Goal: Task Accomplishment & Management: Complete application form

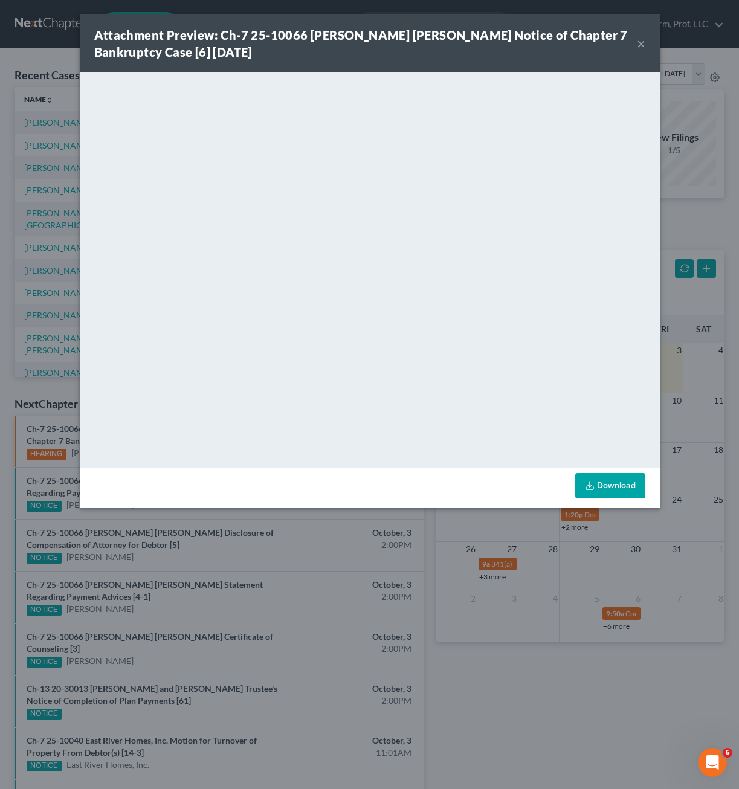
click at [712, 279] on div "Attachment Preview: Ch-7 25-10066 Seth Ronald Weiszhaar Notice of Chapter 7 Ban…" at bounding box center [369, 394] width 739 height 789
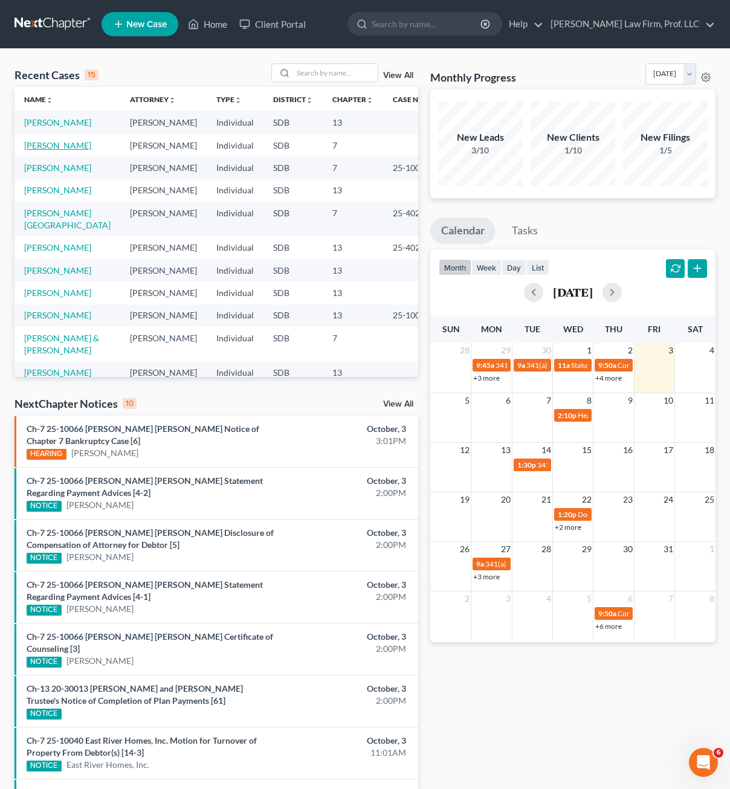
click at [45, 147] on link "[PERSON_NAME]" at bounding box center [57, 145] width 67 height 10
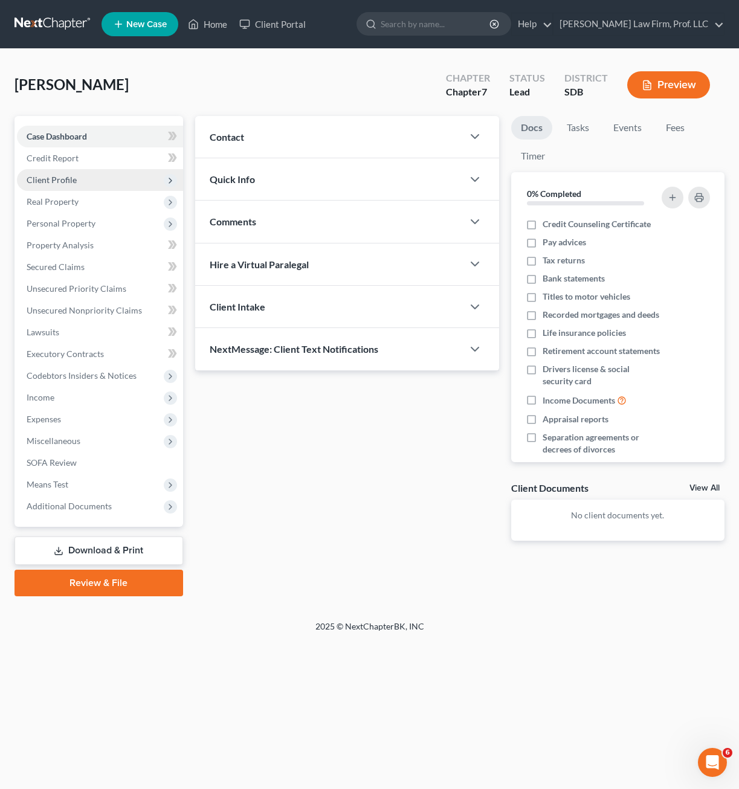
click at [80, 181] on span "Client Profile" at bounding box center [100, 180] width 166 height 22
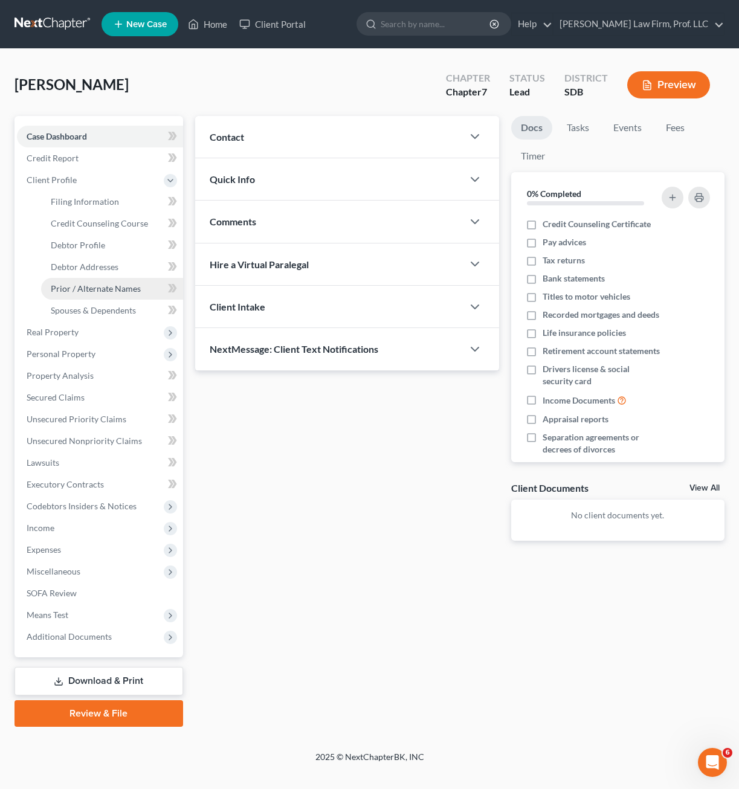
click at [102, 290] on span "Prior / Alternate Names" at bounding box center [96, 288] width 90 height 10
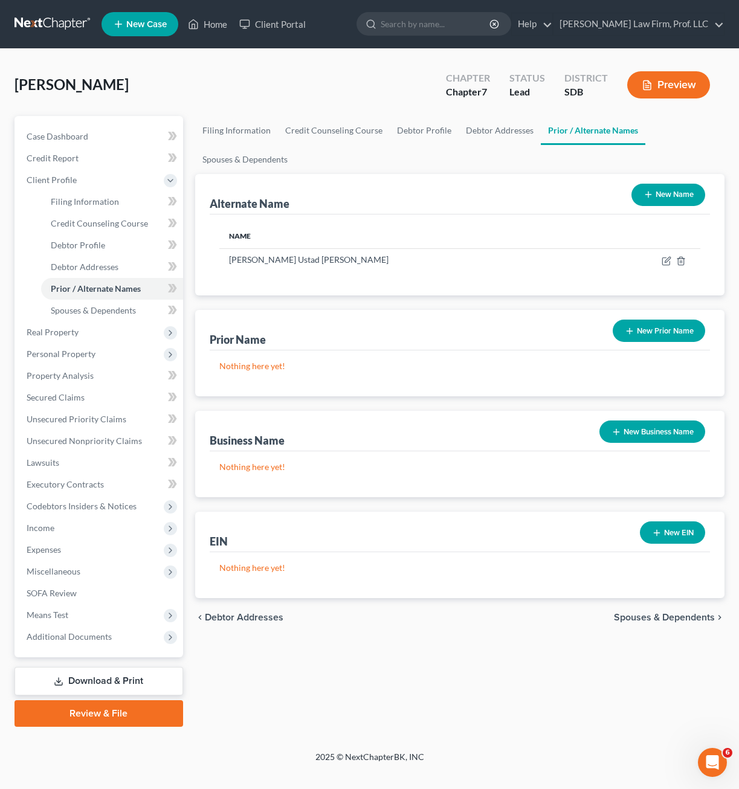
click at [385, 660] on div "Filing Information Credit Counseling Course Debtor Profile Debtor Addresses Pri…" at bounding box center [459, 421] width 541 height 611
click at [73, 252] on link "Debtor Profile" at bounding box center [112, 245] width 142 height 22
select select "0"
select select "2"
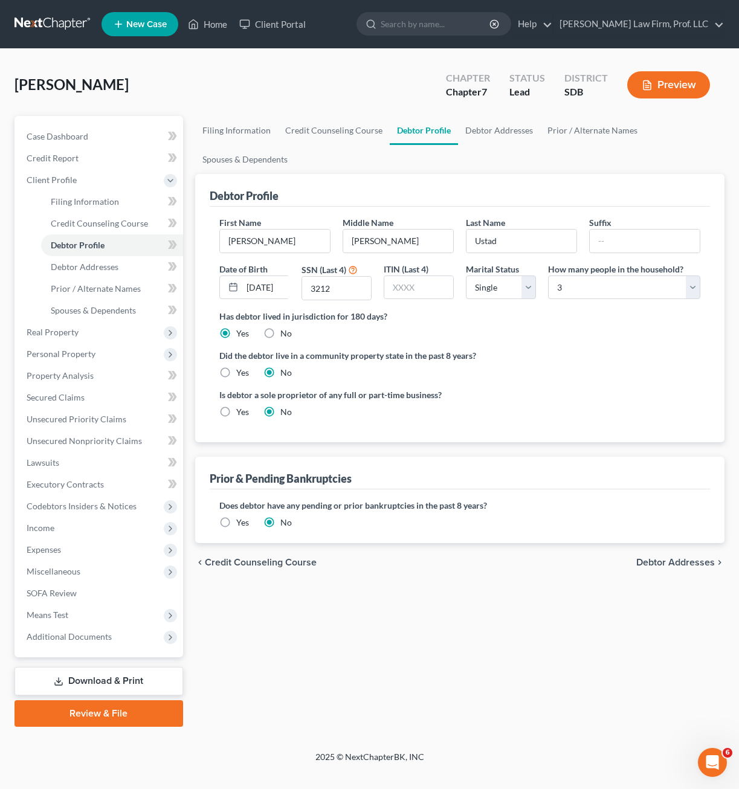
click at [236, 523] on label "Yes" at bounding box center [242, 522] width 13 height 12
click at [241, 523] on input "Yes" at bounding box center [245, 520] width 8 height 8
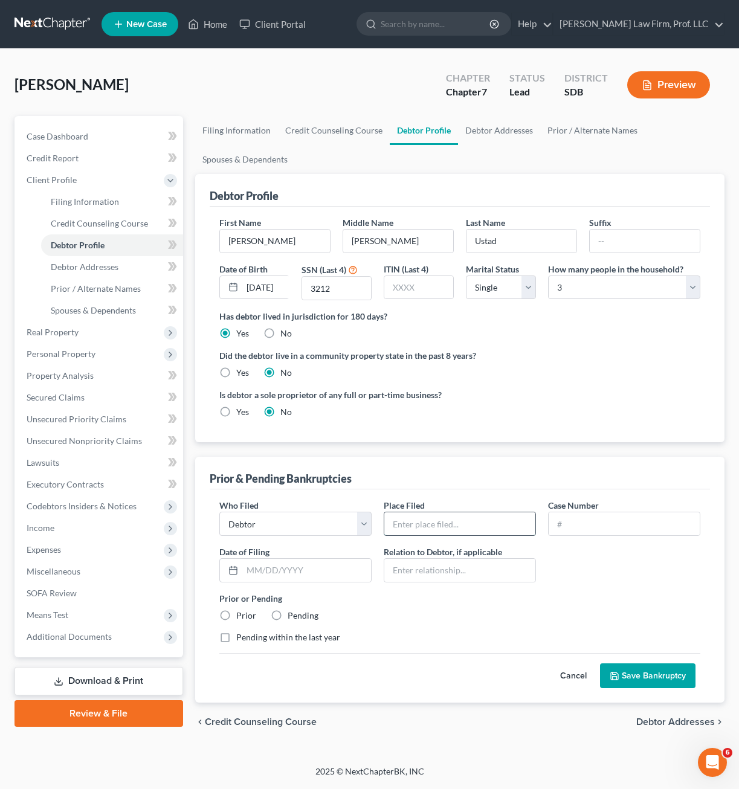
click at [487, 526] on input "text" at bounding box center [459, 523] width 151 height 23
click at [690, 584] on div "Who Filed * Debtor Other Place Filed * Case Number Date of Filing * Relation to…" at bounding box center [459, 576] width 493 height 154
click at [454, 518] on input "text" at bounding box center [459, 523] width 151 height 23
type input "[US_STATE] Bankruptcy Court"
click at [600, 524] on input "text" at bounding box center [624, 523] width 151 height 23
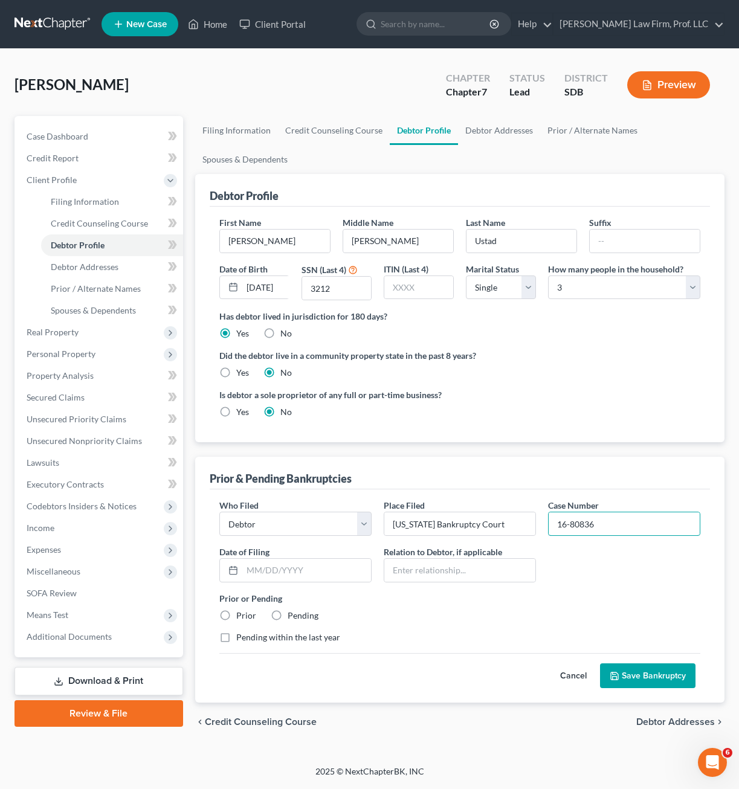
type input "16-80836"
click at [609, 582] on div "Who Filed * Debtor Other Place Filed * Nebraska Bankruptcy Court Case Number 16…" at bounding box center [459, 576] width 493 height 154
click at [323, 576] on input "text" at bounding box center [306, 570] width 129 height 23
type input "[DATE]"
click at [386, 591] on div "Who Filed * Debtor Other Place Filed * Nebraska Bankruptcy Court Case Number 16…" at bounding box center [459, 576] width 493 height 154
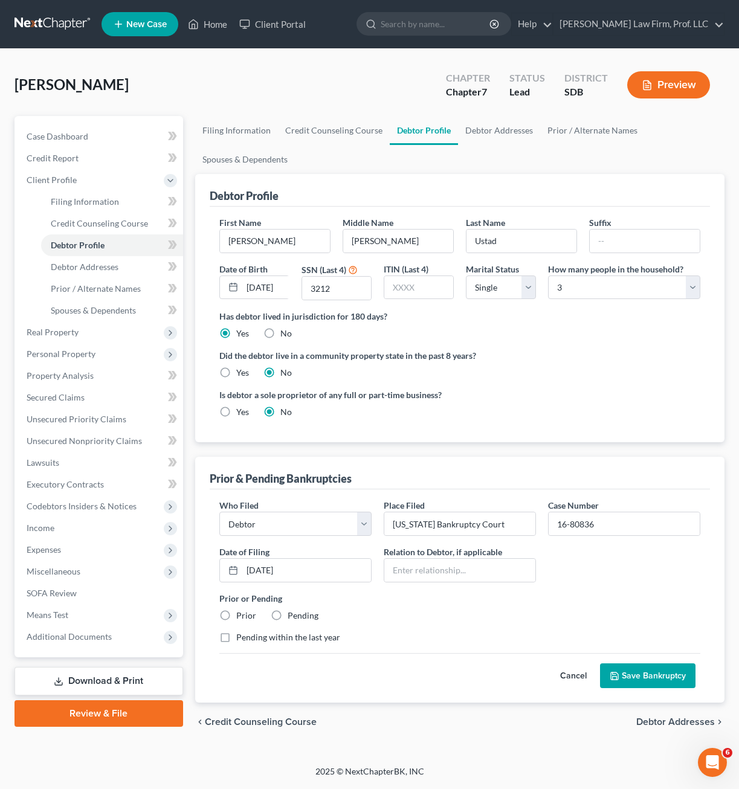
click at [236, 614] on label "Prior" at bounding box center [246, 616] width 20 height 12
click at [241, 614] on input "Prior" at bounding box center [245, 614] width 8 height 8
radio input "true"
click at [391, 627] on div "Who Filed * Debtor Other Place Filed * Nebraska Bankruptcy Court Case Number 16…" at bounding box center [459, 576] width 493 height 154
click at [501, 593] on label "Prior or Pending" at bounding box center [459, 598] width 481 height 13
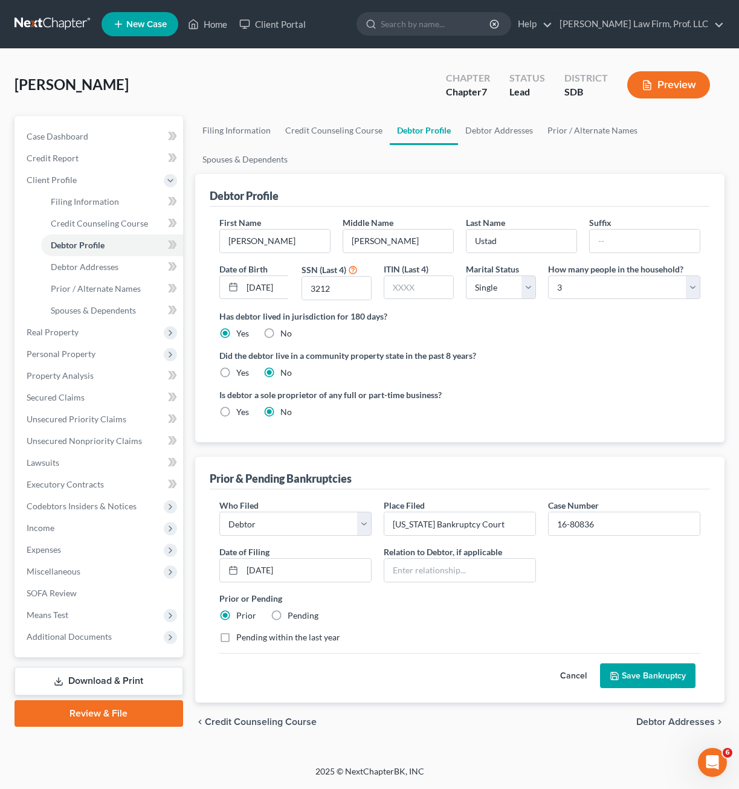
click at [628, 581] on div "Who Filed * Debtor Other Place Filed * Nebraska Bankruptcy Court Case Number 16…" at bounding box center [459, 576] width 493 height 154
click at [626, 570] on div "Who Filed * Debtor Other Place Filed * Nebraska Bankruptcy Court Case Number 16…" at bounding box center [459, 576] width 493 height 154
click at [625, 675] on button "Save Bankruptcy" at bounding box center [647, 675] width 95 height 25
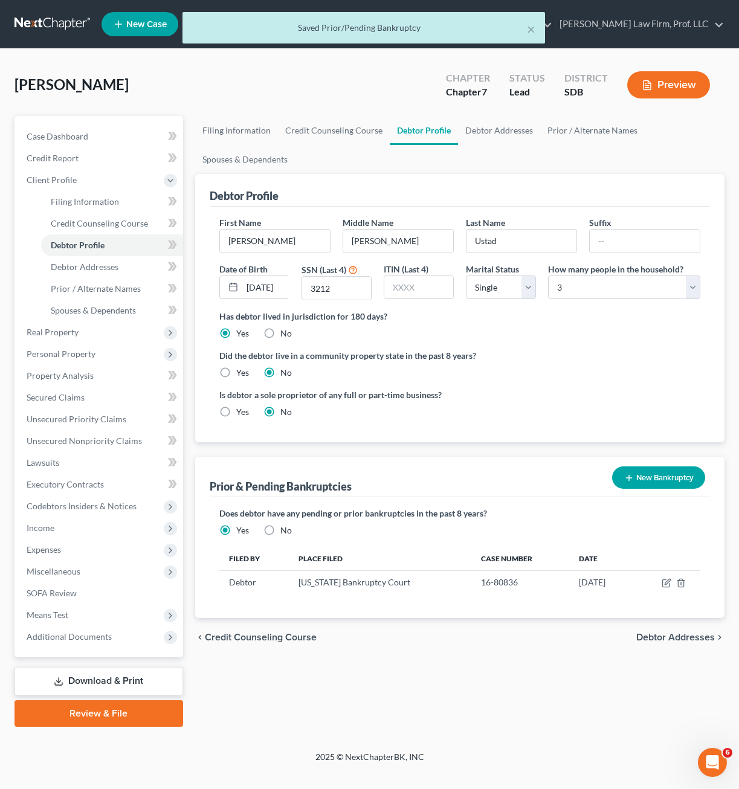
click at [542, 677] on div "Filing Information Credit Counseling Course Debtor Profile Debtor Addresses Pri…" at bounding box center [459, 421] width 541 height 611
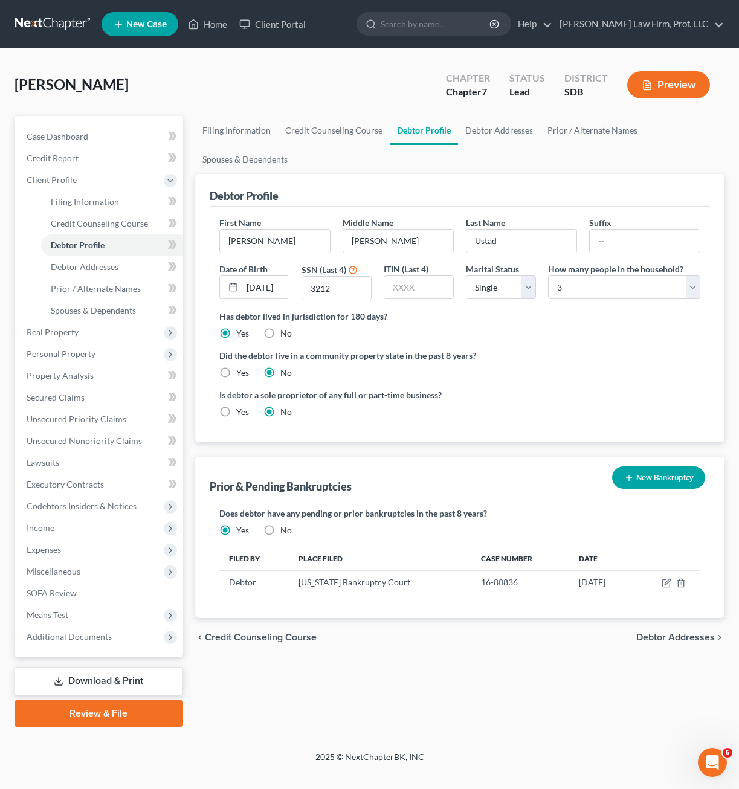
click at [668, 481] on button "New Bankruptcy" at bounding box center [658, 477] width 93 height 22
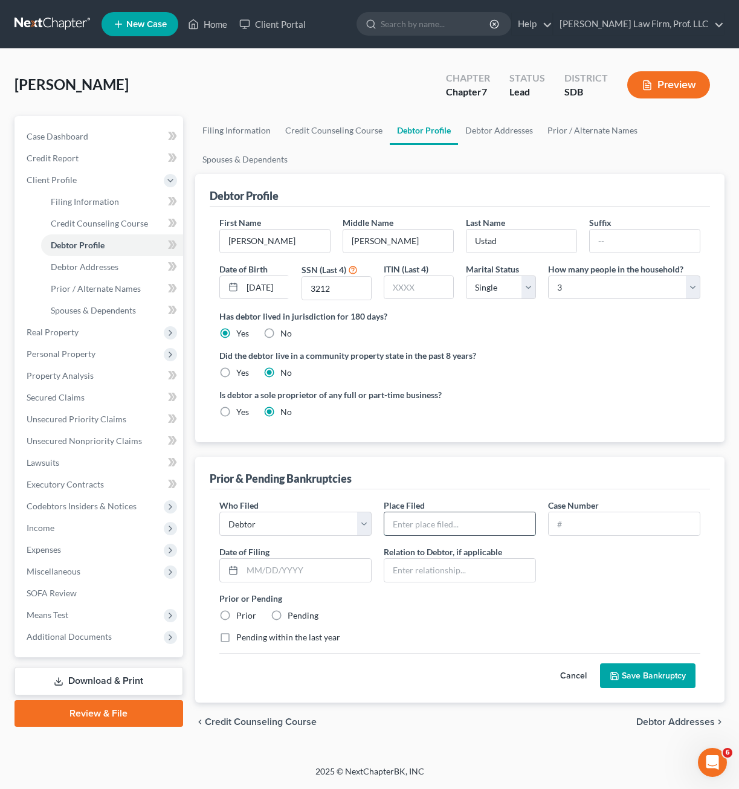
click at [494, 524] on input "text" at bounding box center [459, 523] width 151 height 23
type input "[US_STATE] Bankruptcy Court"
type input "96-40852"
click at [344, 571] on input "text" at bounding box center [306, 570] width 129 height 23
type input "[DATE]"
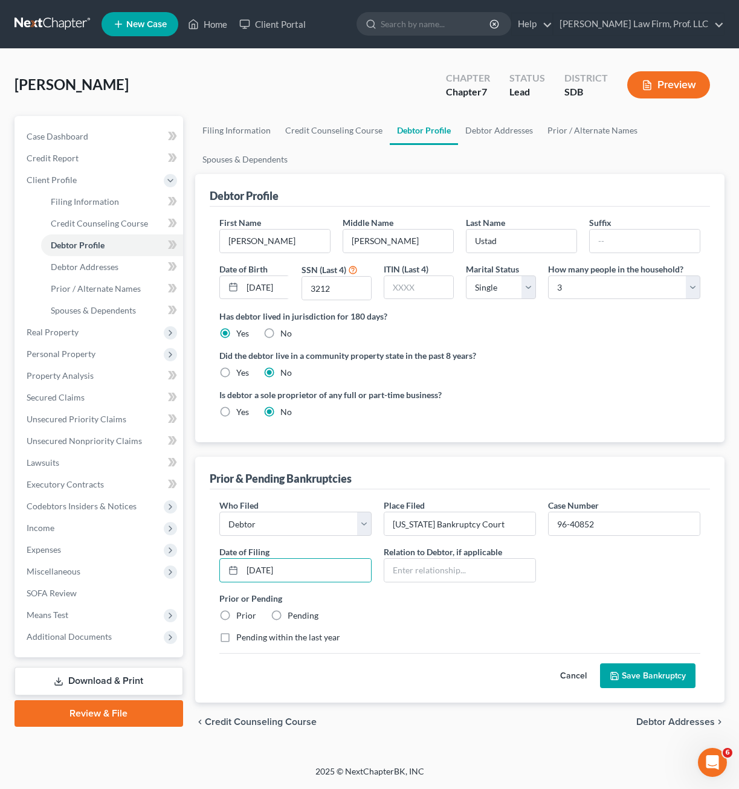
click at [412, 637] on div "Pending within the last year" at bounding box center [459, 637] width 481 height 12
click at [236, 614] on label "Prior" at bounding box center [246, 616] width 20 height 12
click at [241, 614] on input "Prior" at bounding box center [245, 614] width 8 height 8
radio input "true"
click at [449, 655] on div "Cancel Save Bankruptcy" at bounding box center [459, 671] width 481 height 36
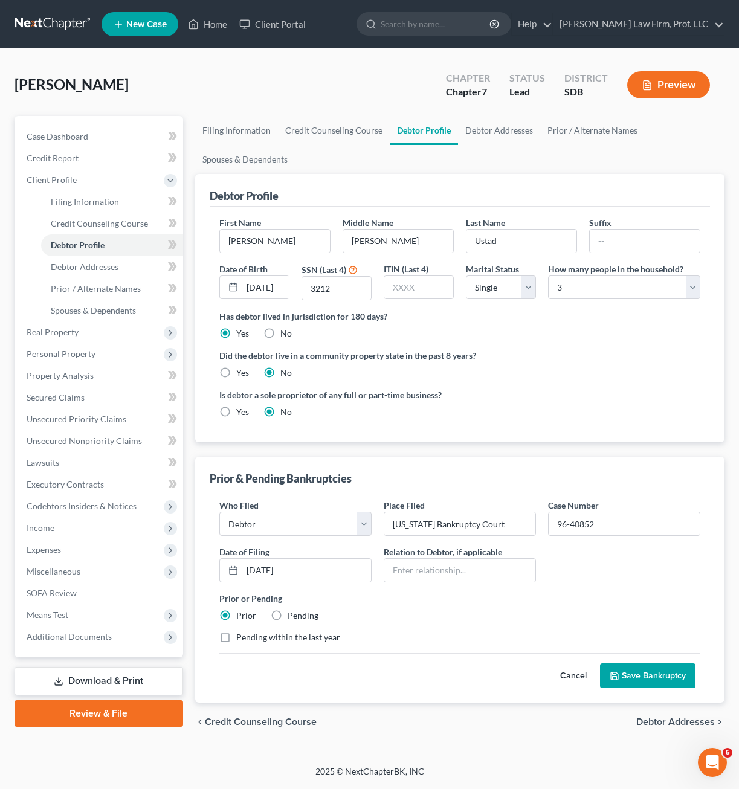
click at [649, 682] on button "Save Bankruptcy" at bounding box center [647, 675] width 95 height 25
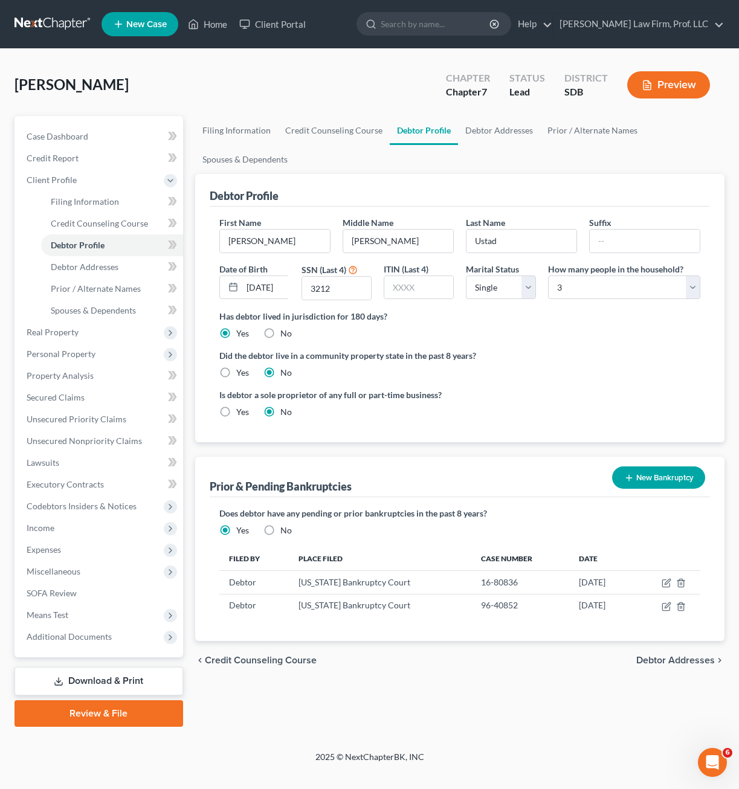
click at [500, 685] on div "Filing Information Credit Counseling Course Debtor Profile Debtor Addresses Pri…" at bounding box center [459, 421] width 541 height 611
click at [105, 294] on link "Prior / Alternate Names" at bounding box center [112, 289] width 142 height 22
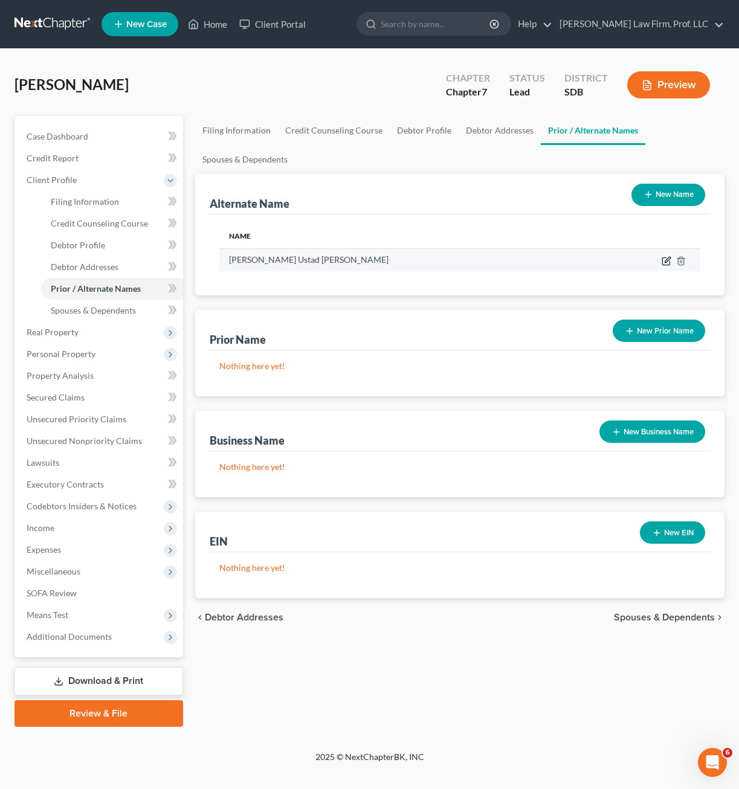
click at [669, 263] on icon at bounding box center [665, 261] width 7 height 7
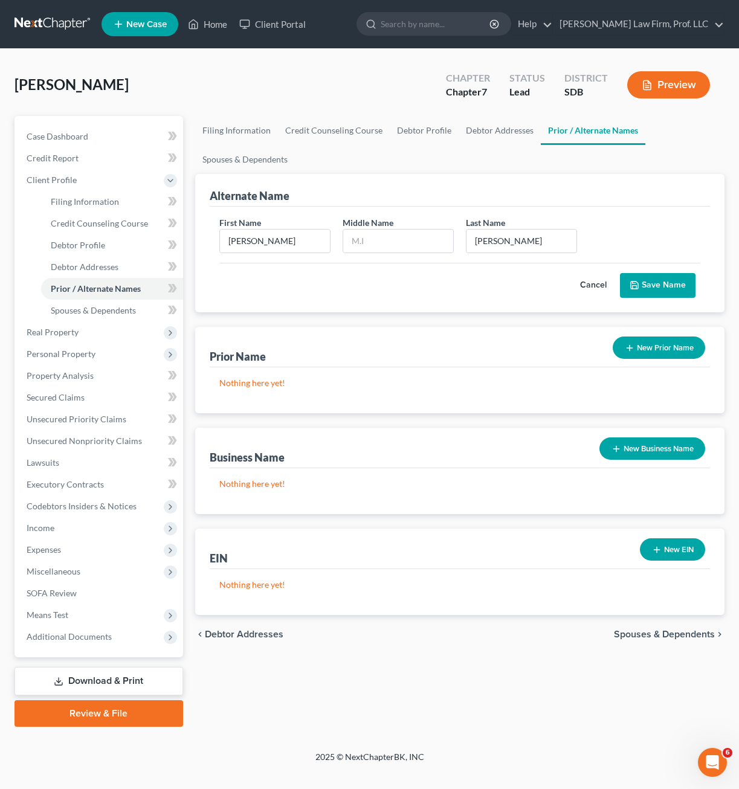
click at [606, 234] on div "First Name Leann Middle Name Last Name * Ustad Morris" at bounding box center [459, 239] width 493 height 47
click at [599, 278] on button "Cancel" at bounding box center [593, 286] width 53 height 24
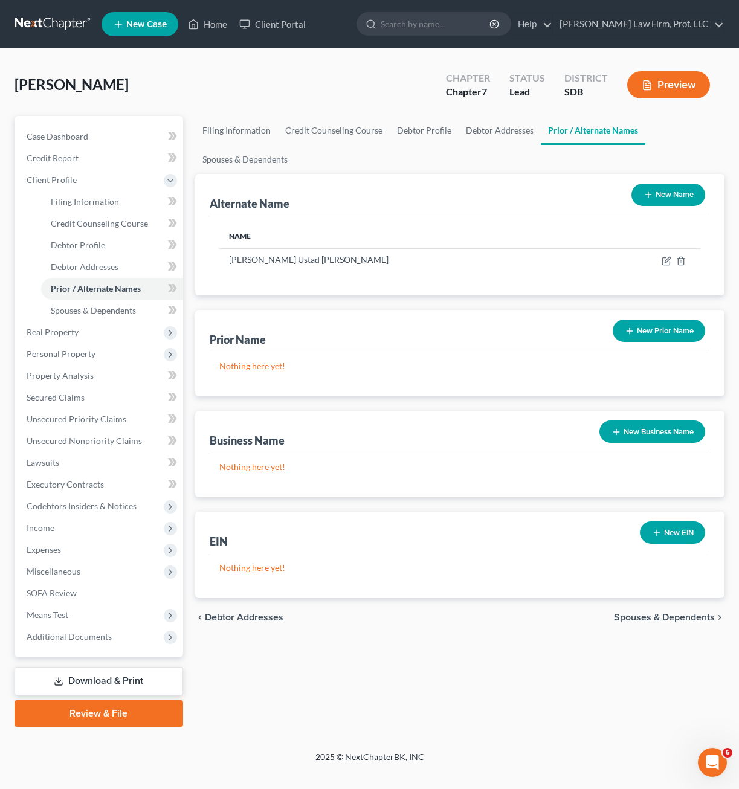
click at [643, 335] on button "New Prior Name" at bounding box center [659, 331] width 92 height 22
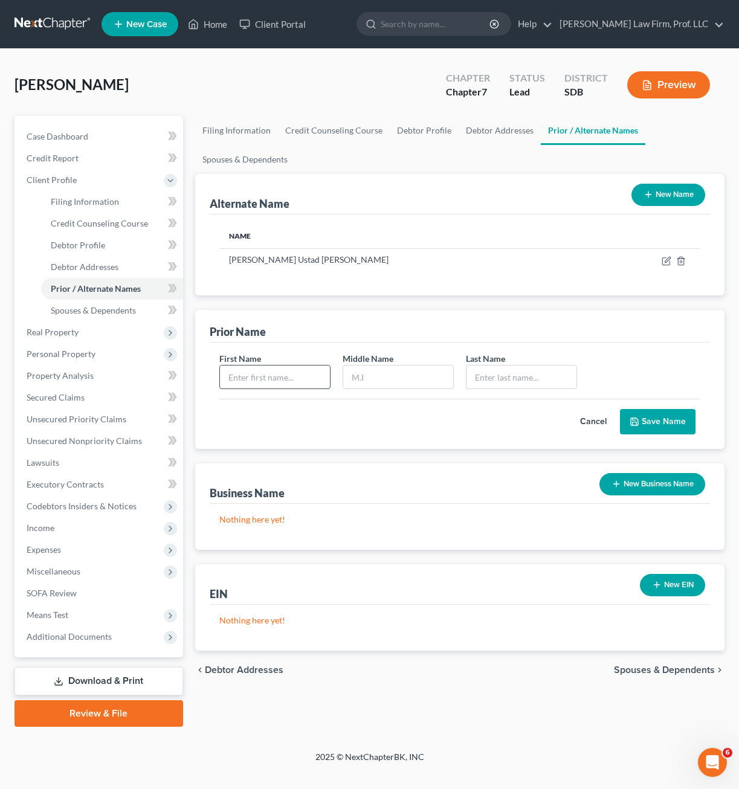
click at [309, 382] on input "text" at bounding box center [275, 376] width 110 height 23
type input "[PERSON_NAME]"
type input "Svoboda"
click at [660, 428] on button "Save Name" at bounding box center [658, 421] width 76 height 25
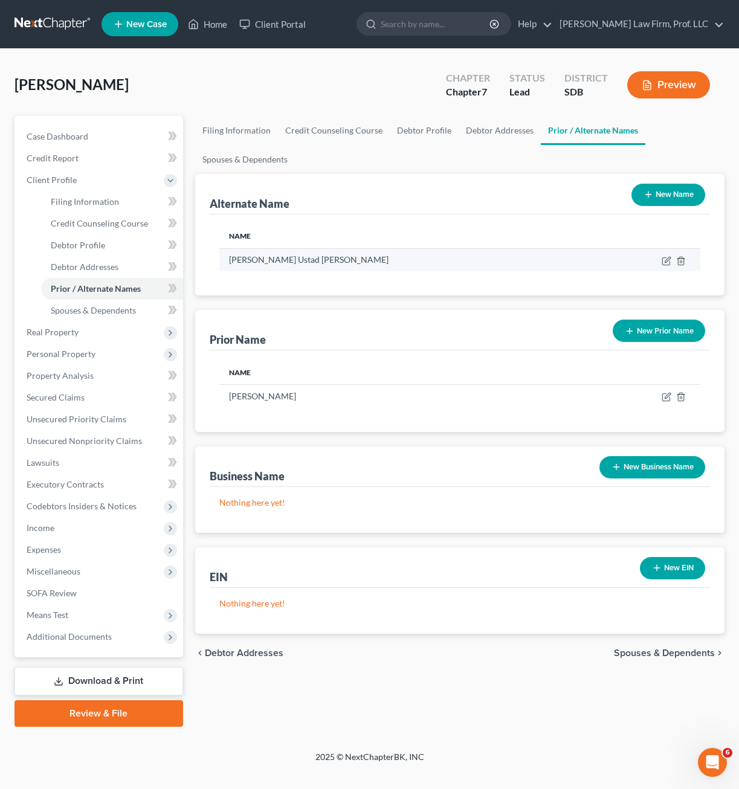
click at [598, 251] on td at bounding box center [649, 259] width 102 height 23
click at [484, 228] on th "Name" at bounding box center [408, 236] width 379 height 24
click at [651, 336] on button "New Prior Name" at bounding box center [659, 331] width 92 height 22
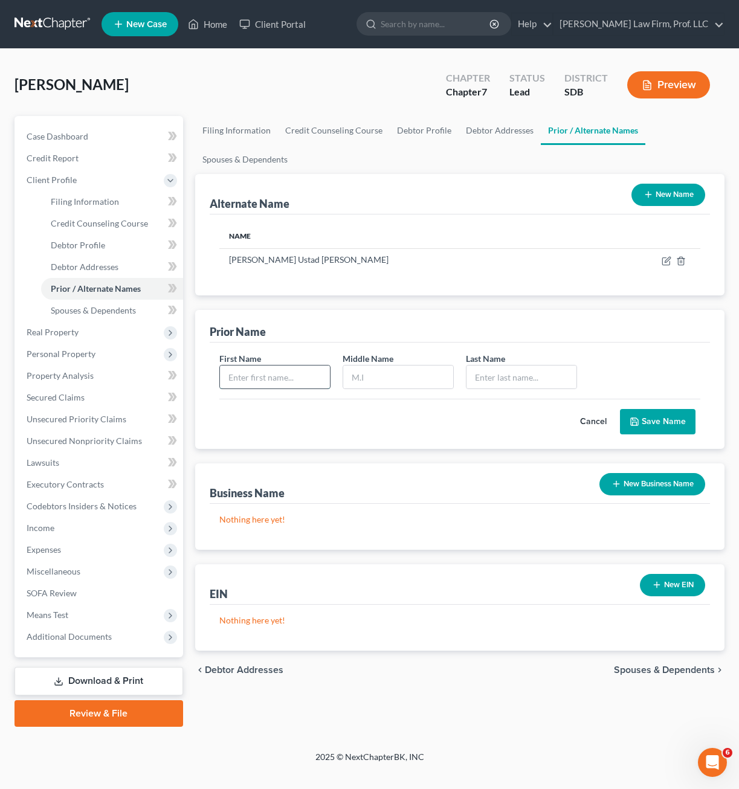
click at [293, 382] on input "text" at bounding box center [275, 376] width 110 height 23
click at [293, 381] on input "text" at bounding box center [275, 376] width 110 height 23
type input "Ann"
type input "Martinell"
type input "Morris"
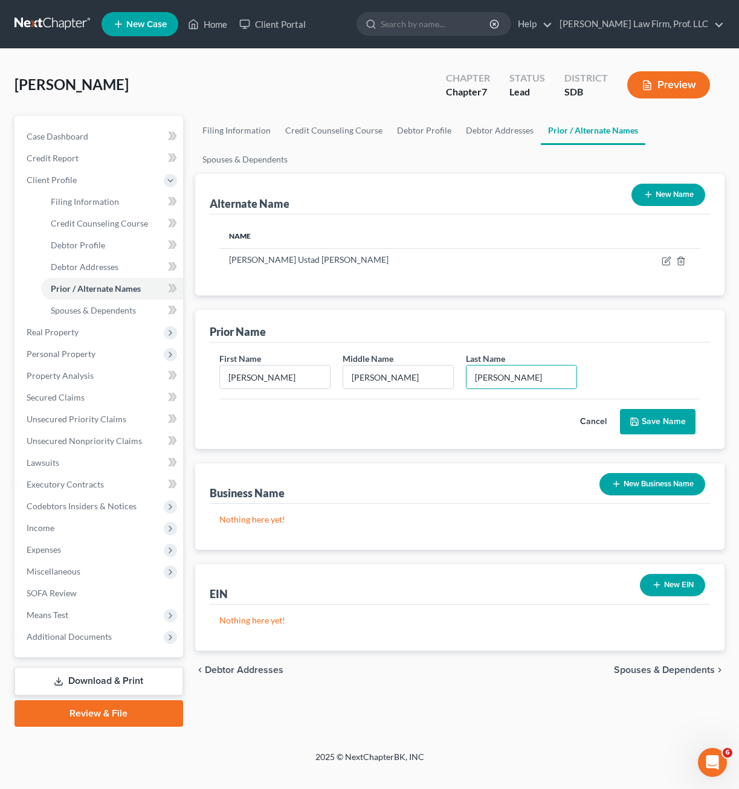
click at [680, 416] on button "Save Name" at bounding box center [658, 421] width 76 height 25
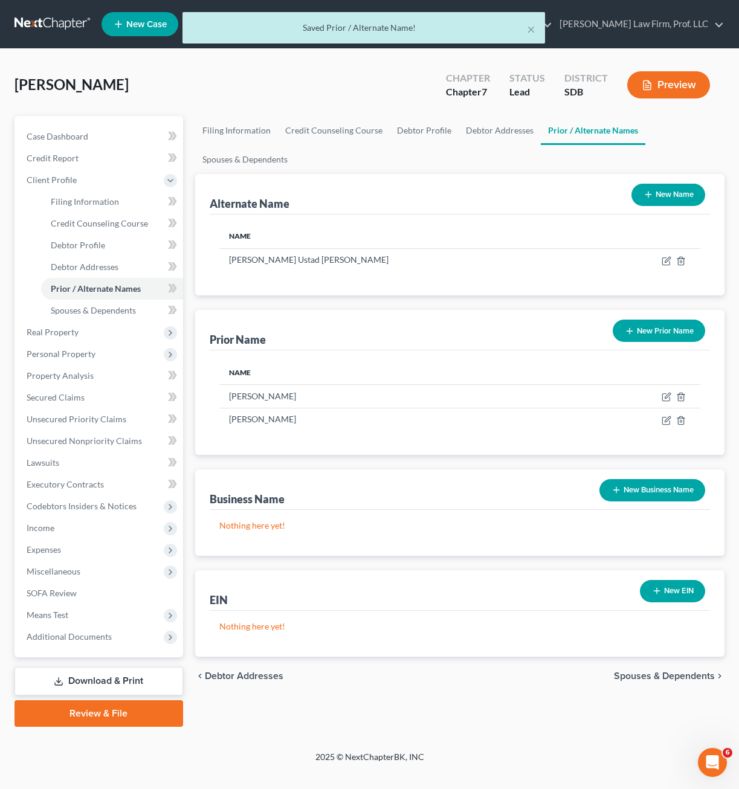
click at [666, 335] on button "New Prior Name" at bounding box center [659, 331] width 92 height 22
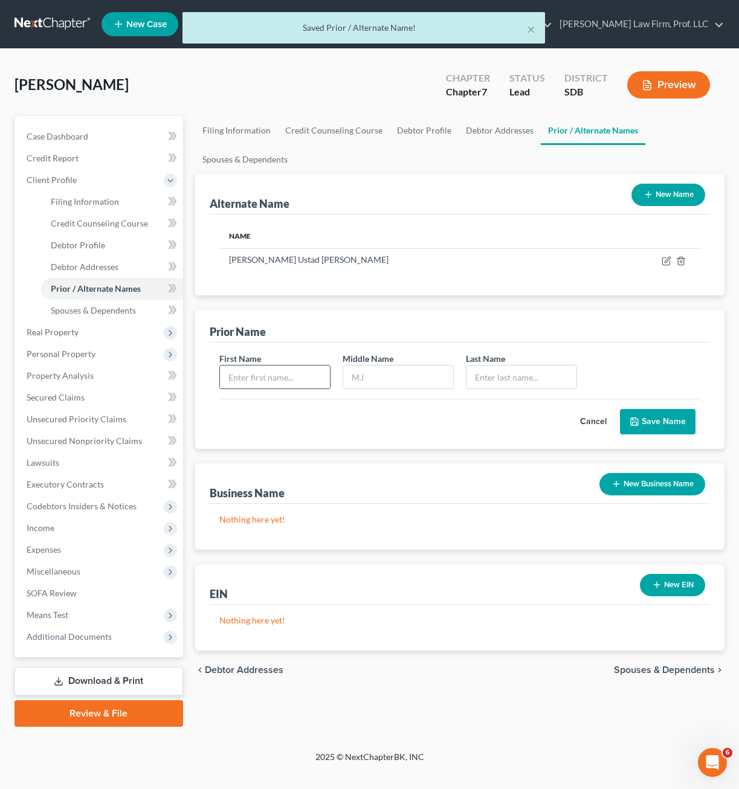
click at [297, 381] on input "text" at bounding box center [275, 376] width 110 height 23
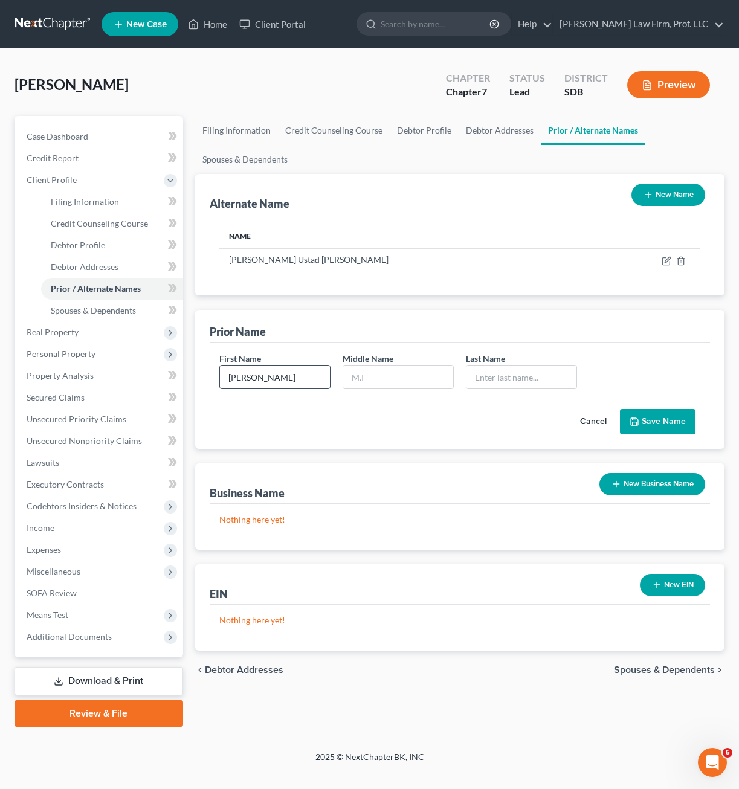
type input "[PERSON_NAME]"
type input "Pirrung"
click at [661, 425] on button "Save Name" at bounding box center [658, 421] width 76 height 25
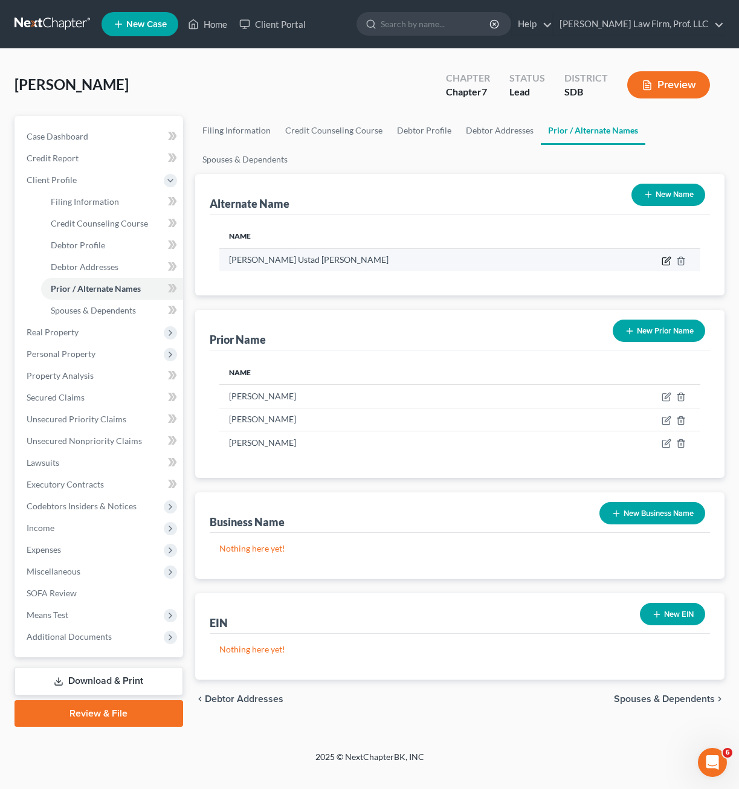
click at [671, 259] on icon at bounding box center [666, 261] width 10 height 10
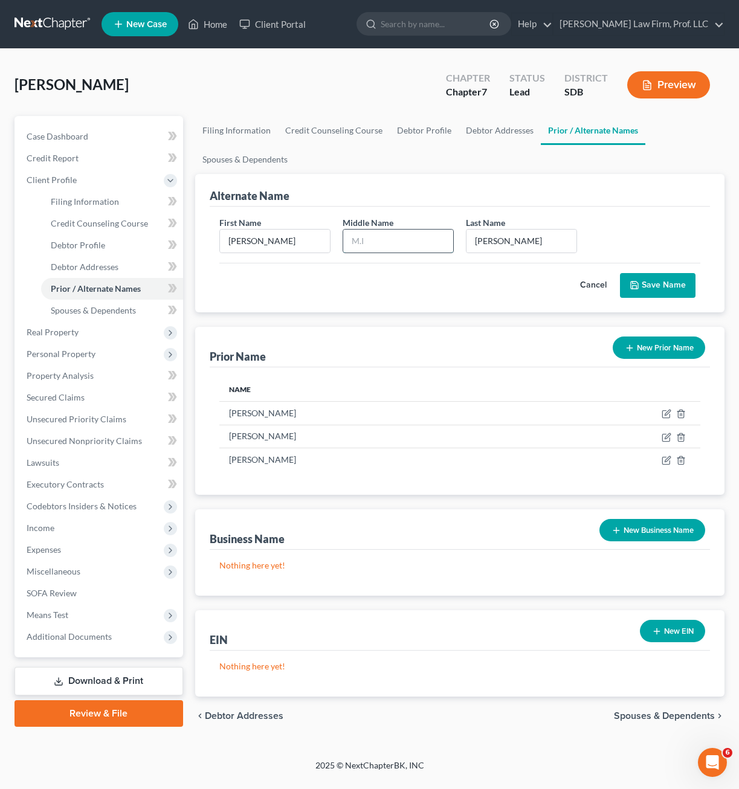
click at [404, 245] on input "text" at bounding box center [398, 241] width 110 height 23
type input "[PERSON_NAME]"
click at [650, 282] on button "Save Name" at bounding box center [658, 285] width 76 height 25
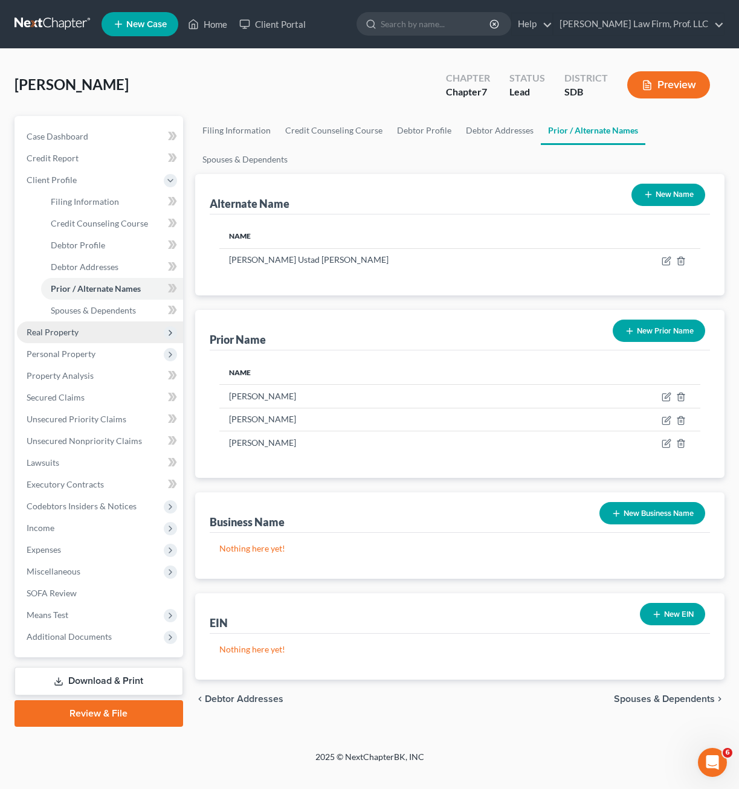
click at [118, 321] on span "Real Property" at bounding box center [100, 332] width 166 height 22
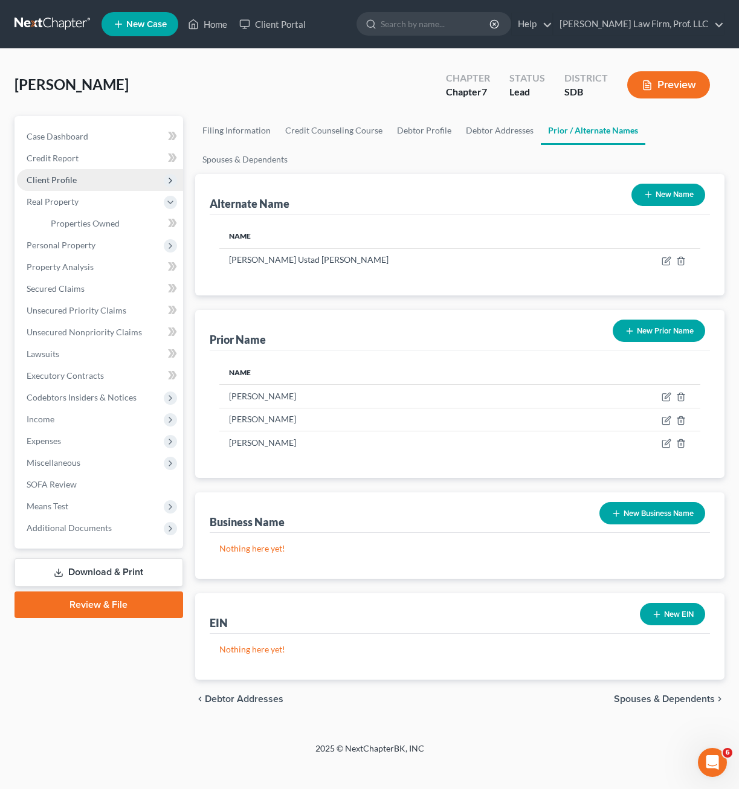
click at [87, 184] on span "Client Profile" at bounding box center [100, 180] width 166 height 22
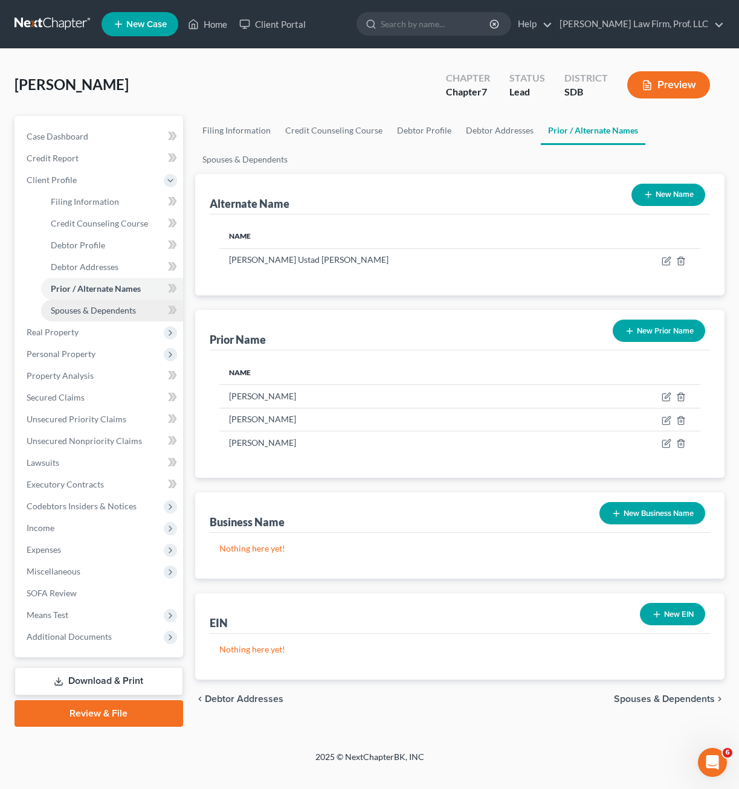
click at [95, 311] on span "Spouses & Dependents" at bounding box center [93, 310] width 85 height 10
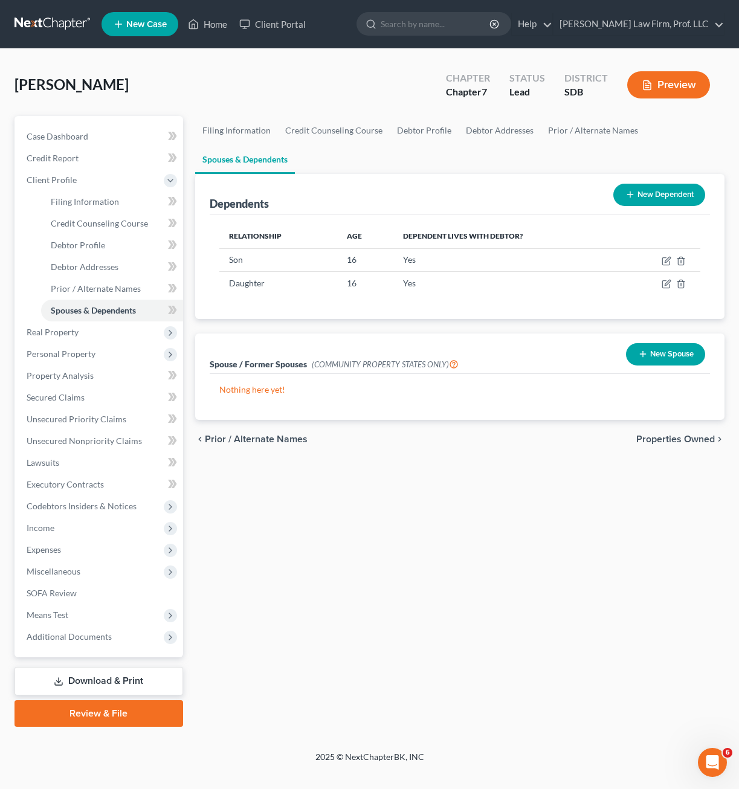
click at [449, 525] on div "Filing Information Credit Counseling Course Debtor Profile Debtor Addresses Pri…" at bounding box center [459, 421] width 541 height 611
click at [396, 504] on div "Filing Information Credit Counseling Course Debtor Profile Debtor Addresses Pri…" at bounding box center [459, 421] width 541 height 611
click at [51, 533] on span "Income" at bounding box center [100, 528] width 166 height 22
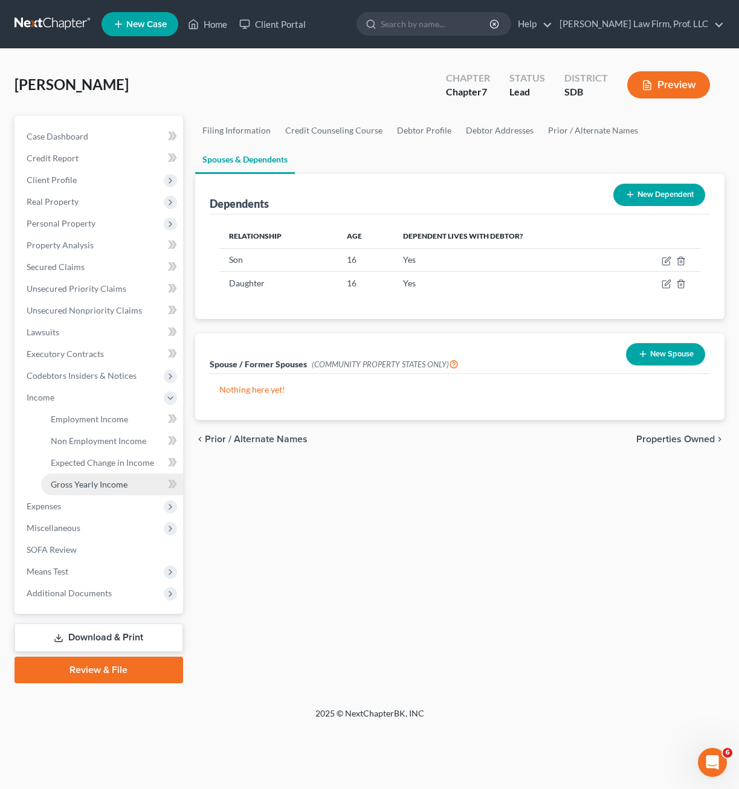
click at [103, 480] on span "Gross Yearly Income" at bounding box center [89, 484] width 77 height 10
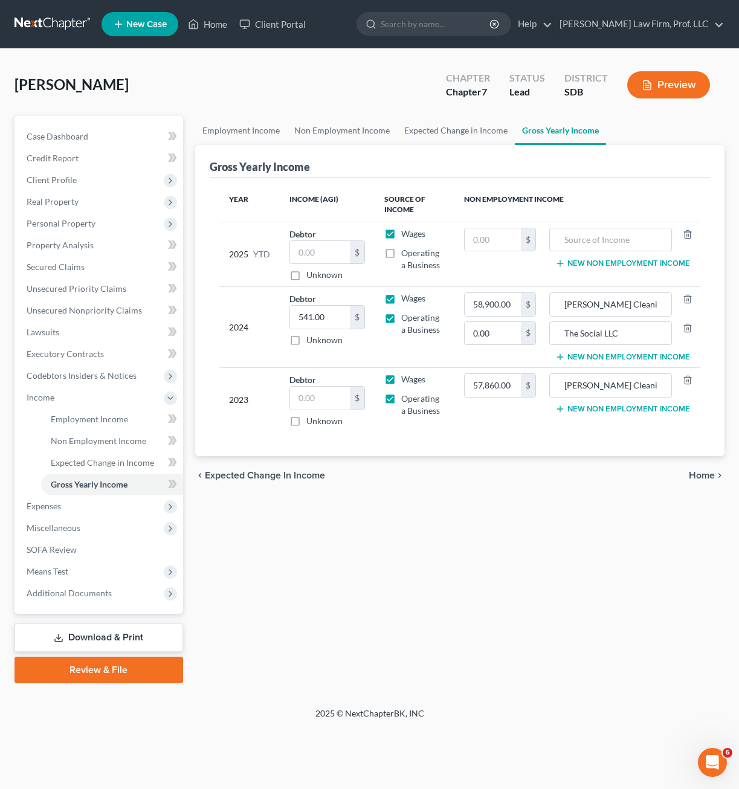
click at [446, 512] on div "Employment Income Non Employment Income Expected Change in Income Gross Yearly …" at bounding box center [459, 399] width 541 height 567
click at [382, 509] on div "Employment Income Non Employment Income Expected Change in Income Gross Yearly …" at bounding box center [459, 399] width 541 height 567
click at [337, 312] on input "541.00" at bounding box center [320, 317] width 60 height 23
type input "86,141"
click at [514, 539] on div "Employment Income Non Employment Income Expected Change in Income Gross Yearly …" at bounding box center [459, 399] width 541 height 567
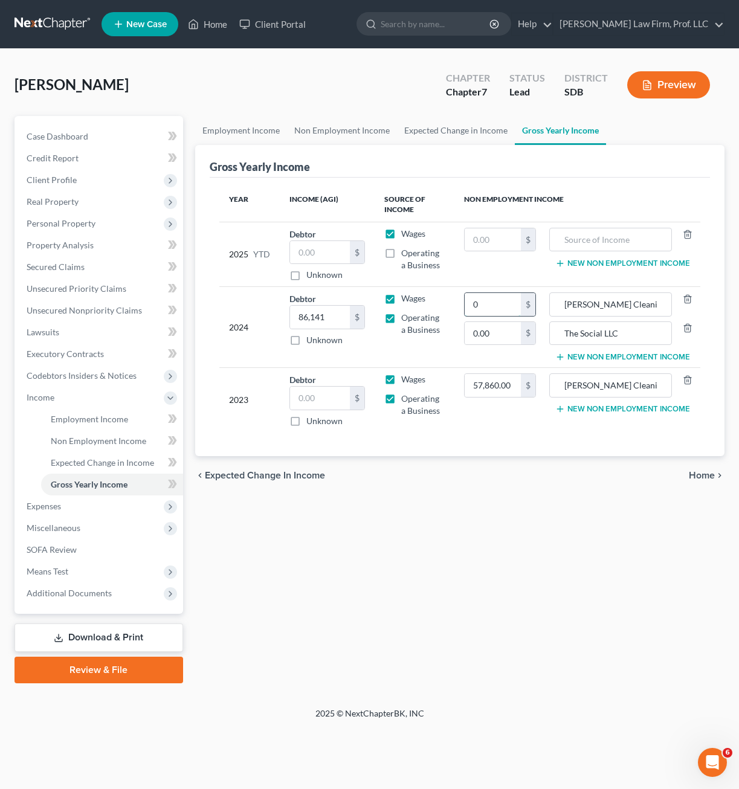
click at [482, 307] on input "0" at bounding box center [493, 304] width 56 height 23
type input "0"
click at [346, 319] on input "86,141" at bounding box center [320, 317] width 60 height 23
type input "65,161"
click at [496, 299] on input "0" at bounding box center [493, 304] width 56 height 23
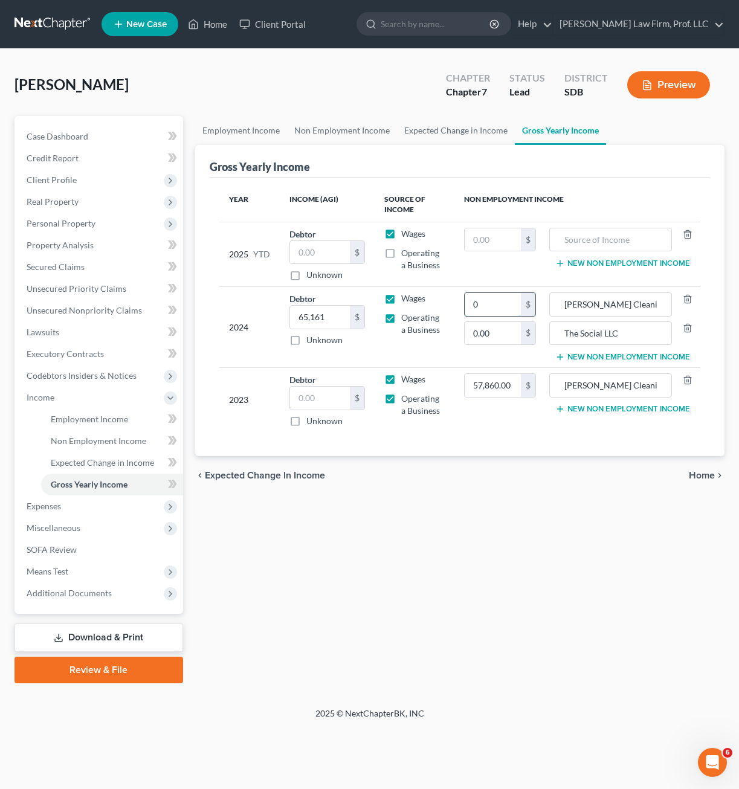
click at [504, 301] on input "0" at bounding box center [493, 304] width 56 height 23
drag, startPoint x: 504, startPoint y: 306, endPoint x: 432, endPoint y: 304, distance: 71.9
click at [439, 305] on tr "2024 Debtor 65,161.00 $ Unknown Balance Undetermined 65,161 $ Unknown Wages Ope…" at bounding box center [459, 327] width 481 height 81
type input "12,758"
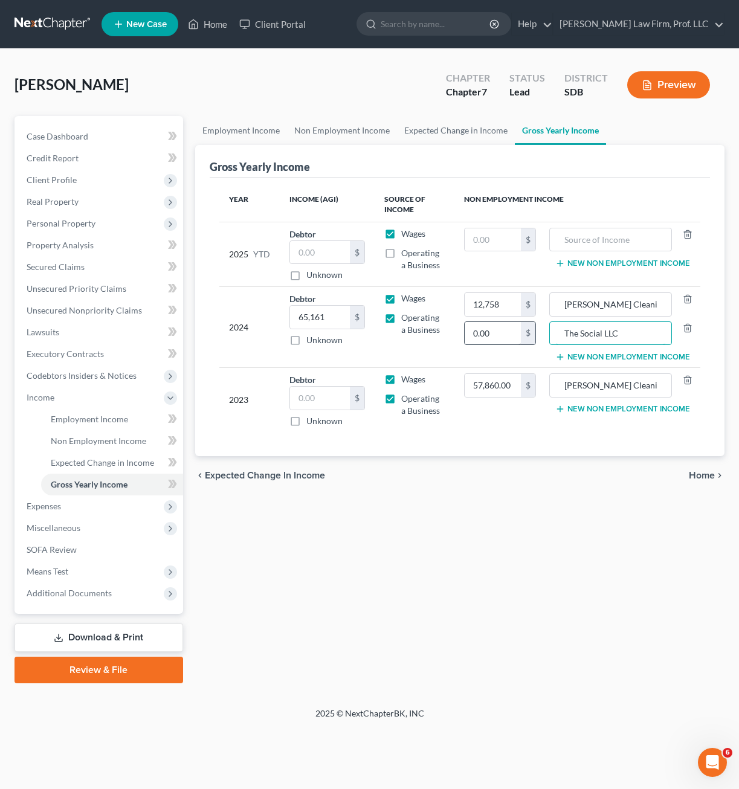
drag, startPoint x: 636, startPoint y: 338, endPoint x: 509, endPoint y: 333, distance: 127.6
click at [509, 333] on tr "2024 Debtor 65,161.00 $ Unknown Balance Undetermined 65,161 $ Unknown Wages Ope…" at bounding box center [459, 327] width 481 height 81
click at [650, 306] on input "Hofer Cleaning LLC" at bounding box center [610, 304] width 109 height 23
drag, startPoint x: 658, startPoint y: 311, endPoint x: 558, endPoint y: 301, distance: 100.7
click at [559, 302] on input "Hofer Cleaning LLC" at bounding box center [610, 304] width 109 height 23
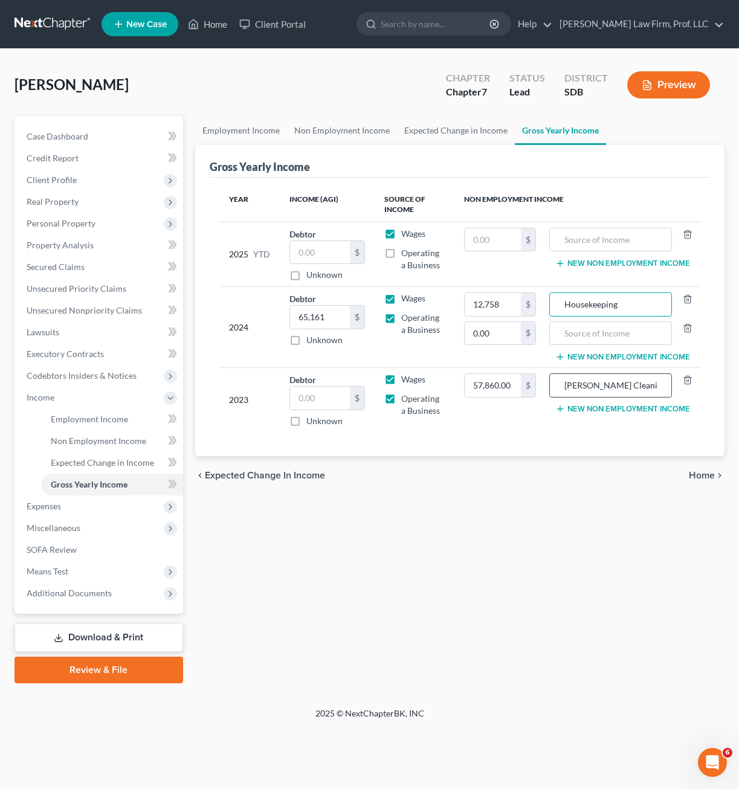
type input "Housekeeping"
drag, startPoint x: 659, startPoint y: 381, endPoint x: 458, endPoint y: 379, distance: 201.2
click at [471, 379] on tr "2023 Debtor $ Unknown Balance Undetermined $ Unknown Wages Operating a Business…" at bounding box center [459, 400] width 481 height 65
click at [305, 396] on input "text" at bounding box center [320, 398] width 60 height 23
type input "57,860"
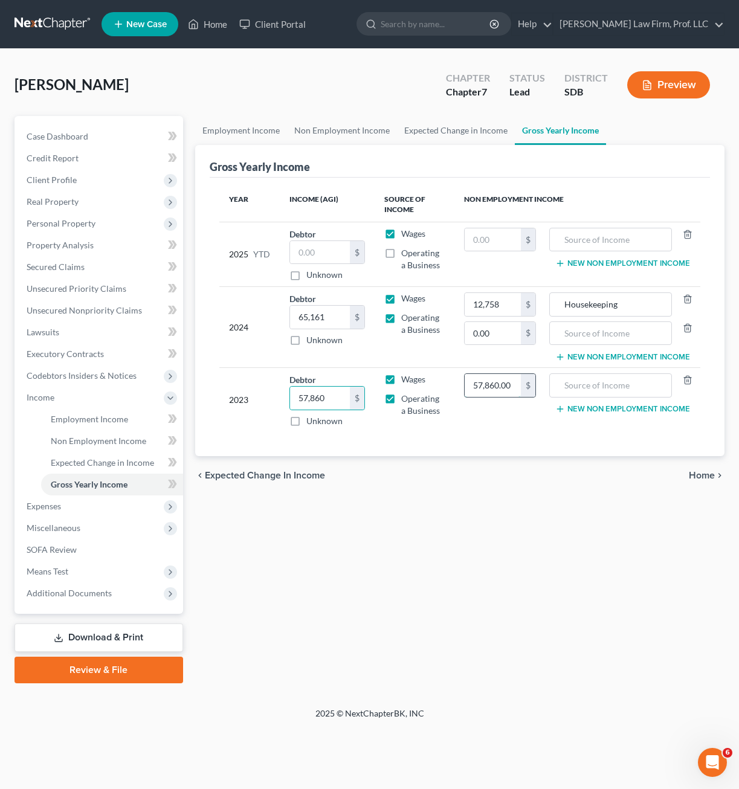
click at [507, 390] on input "57,860.00" at bounding box center [493, 385] width 56 height 23
click at [508, 390] on input "57,860.00" at bounding box center [493, 385] width 56 height 23
type input "01,311"
click at [557, 394] on input "text" at bounding box center [610, 385] width 109 height 23
type input "h"
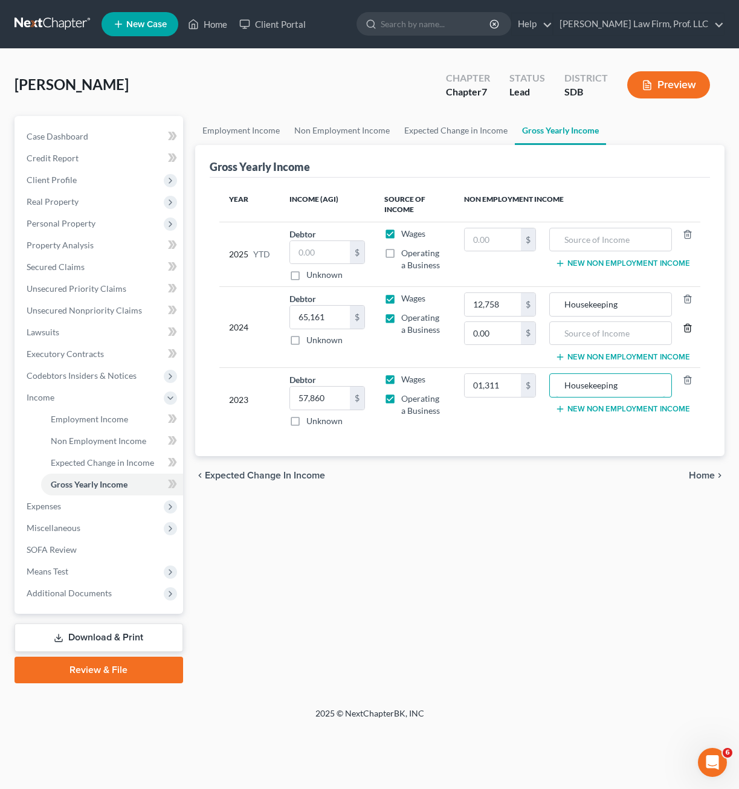
type input "Housekeeping"
click at [687, 330] on line "button" at bounding box center [687, 328] width 0 height 2
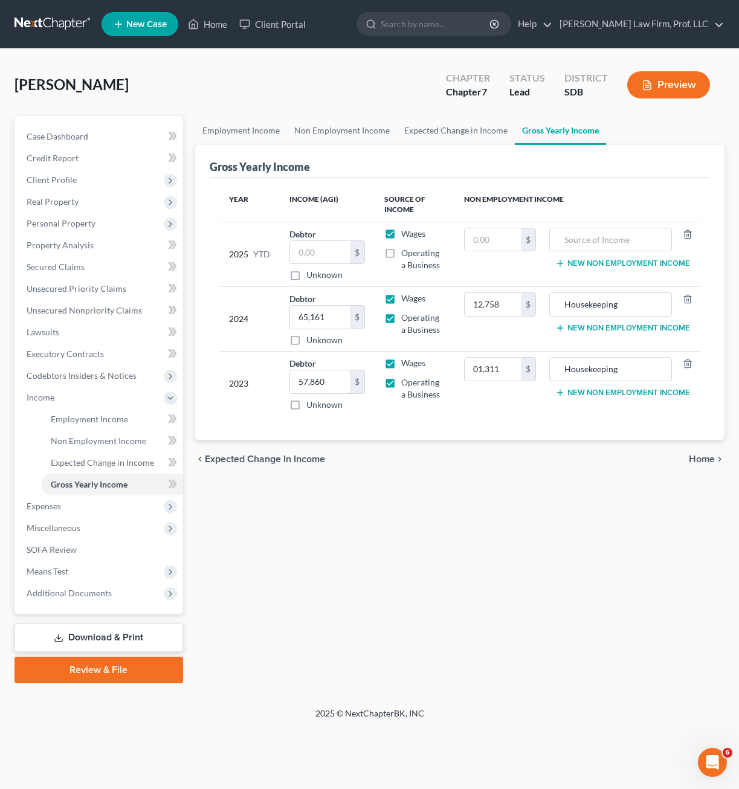
click at [581, 473] on div "chevron_left Expected Change in Income Home chevron_right" at bounding box center [459, 459] width 529 height 39
click at [326, 256] on input "text" at bounding box center [320, 252] width 60 height 23
click at [401, 256] on label "Operating a Business" at bounding box center [422, 259] width 43 height 24
click at [406, 255] on input "Operating a Business" at bounding box center [410, 251] width 8 height 8
checkbox input "true"
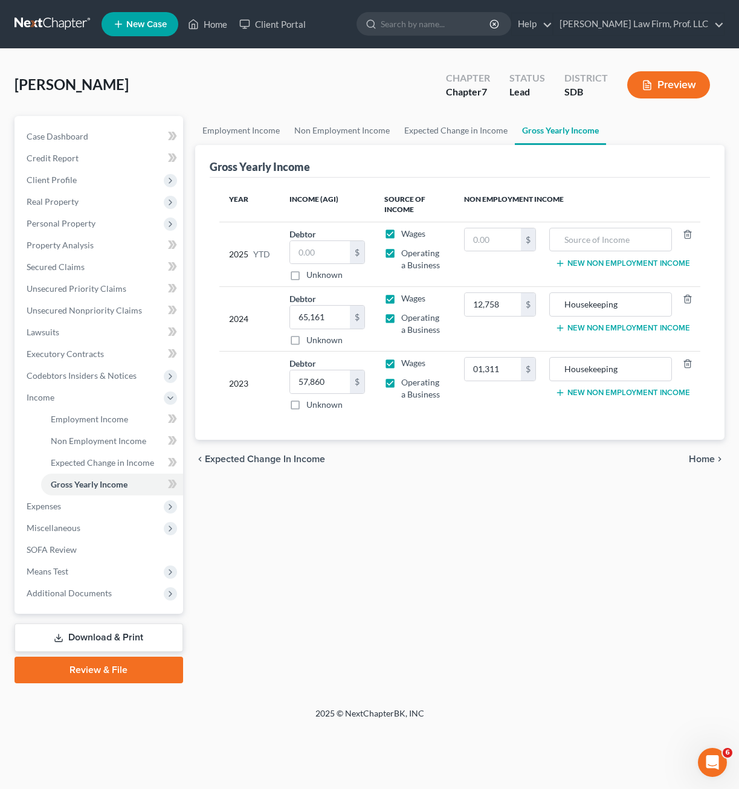
click at [463, 631] on div "Employment Income Non Employment Income Expected Change in Income Gross Yearly …" at bounding box center [459, 399] width 541 height 567
click at [74, 265] on span "Secured Claims" at bounding box center [56, 267] width 58 height 10
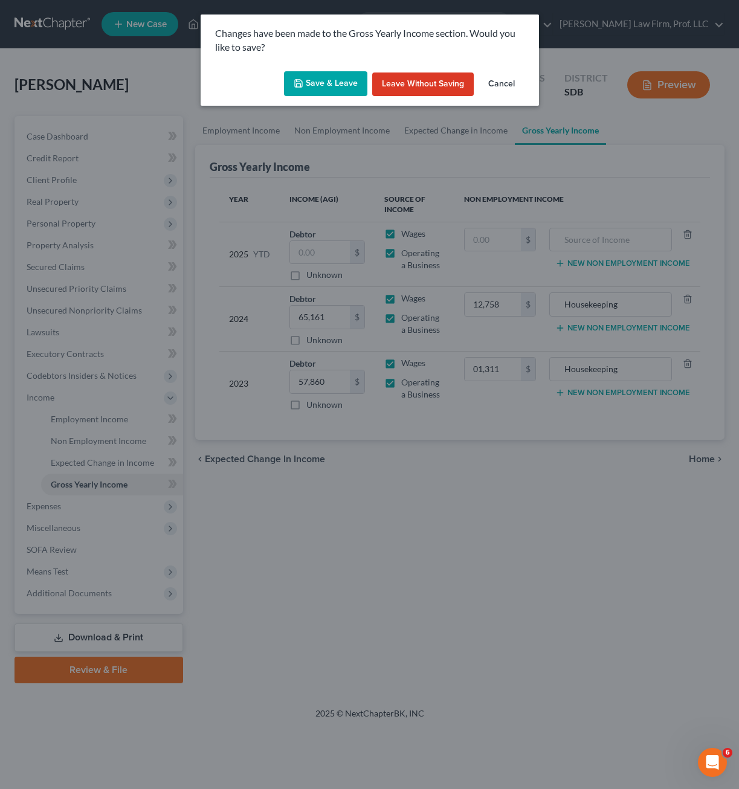
click at [335, 85] on button "Save & Leave" at bounding box center [325, 83] width 83 height 25
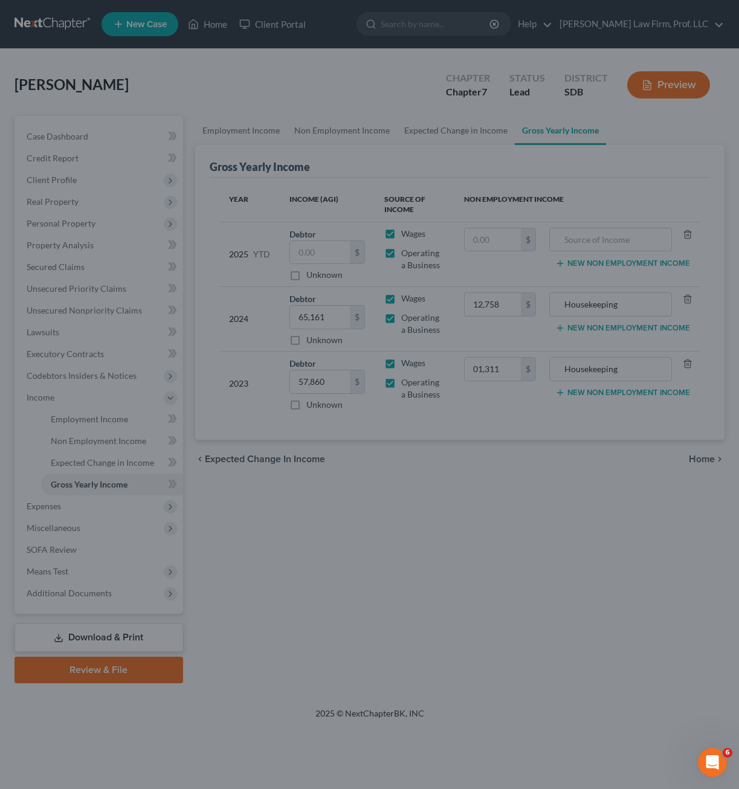
type input "1,311.00"
type input "12,758.00"
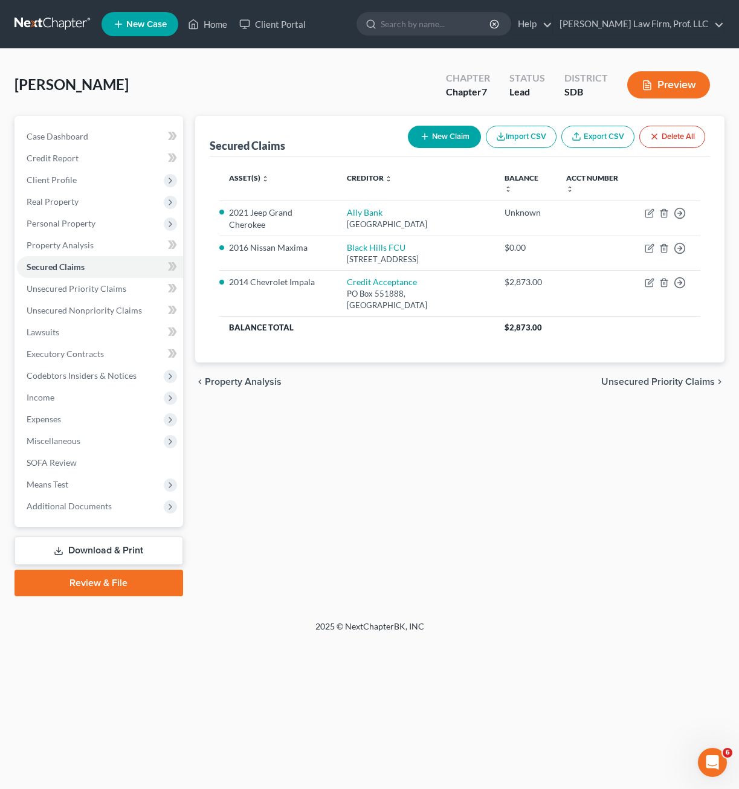
drag, startPoint x: 554, startPoint y: 696, endPoint x: 533, endPoint y: 650, distance: 50.5
click at [554, 696] on div "Home New Case Client Portal Gerry Law Firm, Prof. LLC riedel@sgsllc.com My Acco…" at bounding box center [369, 394] width 739 height 789
click at [61, 422] on span "Expenses" at bounding box center [44, 419] width 34 height 10
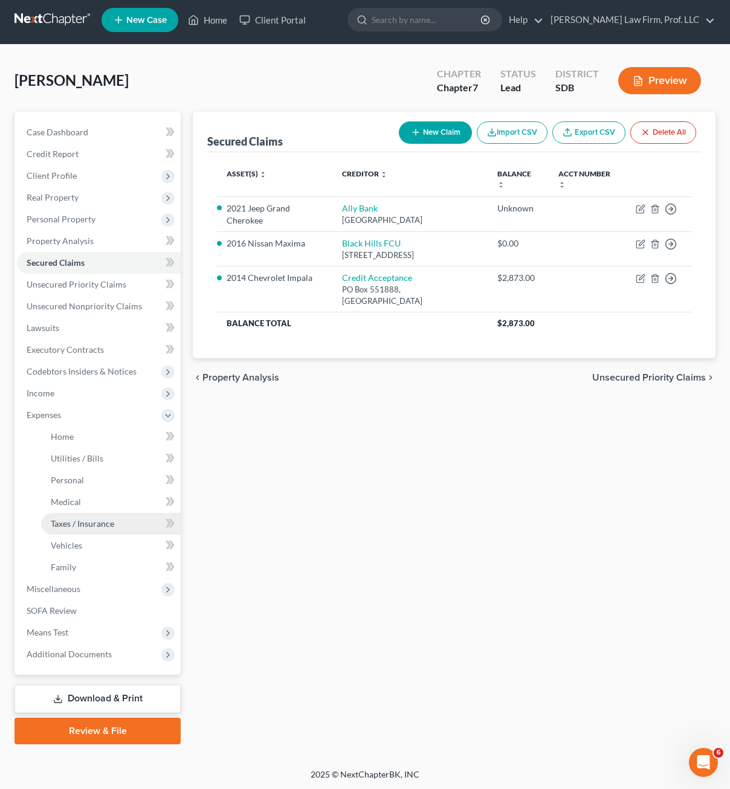
scroll to position [5, 0]
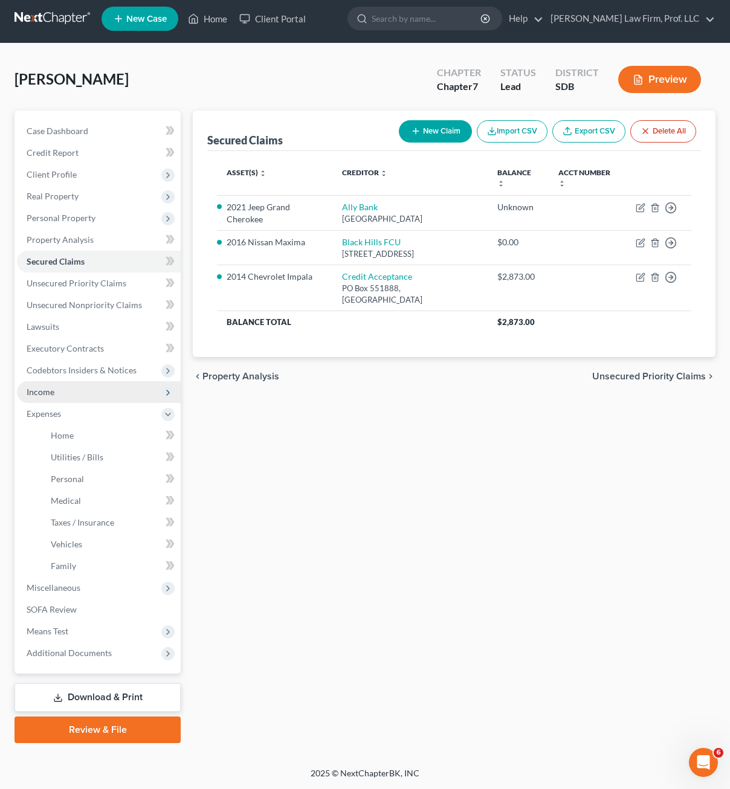
click at [72, 390] on span "Income" at bounding box center [99, 392] width 164 height 22
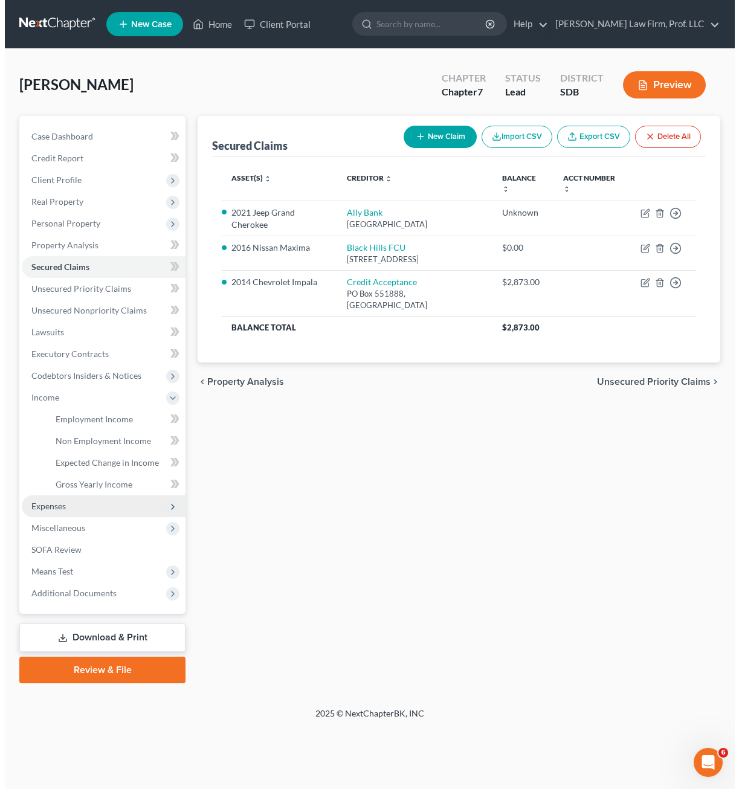
scroll to position [0, 0]
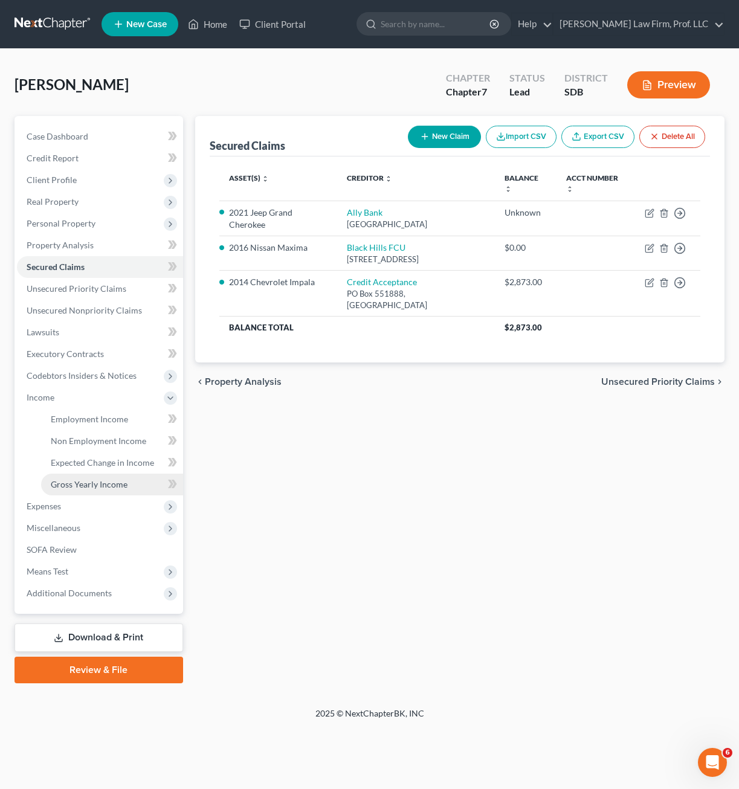
click at [103, 486] on span "Gross Yearly Income" at bounding box center [89, 484] width 77 height 10
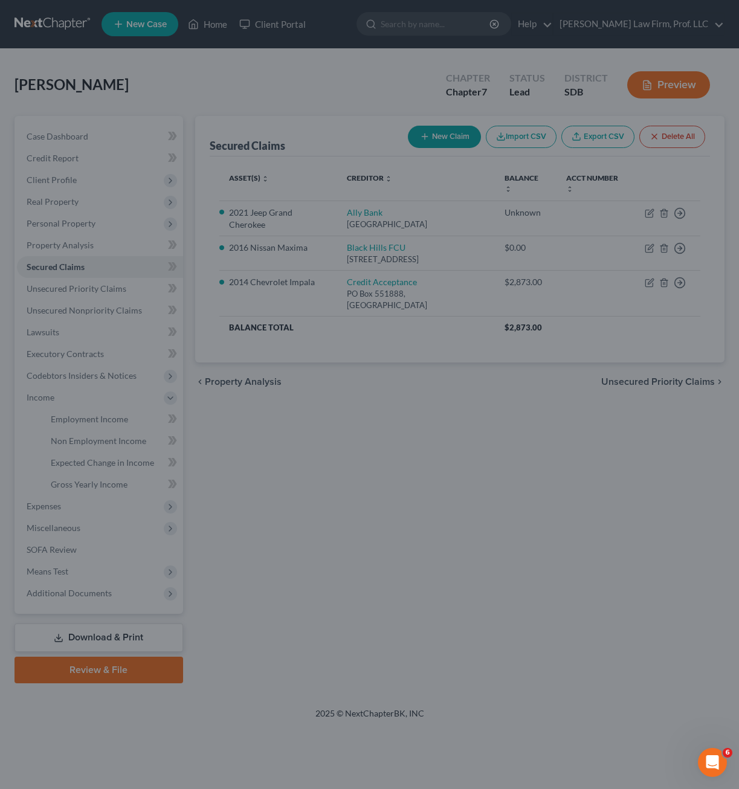
click at [304, 449] on div at bounding box center [369, 394] width 739 height 789
click at [350, 367] on div at bounding box center [369, 394] width 739 height 789
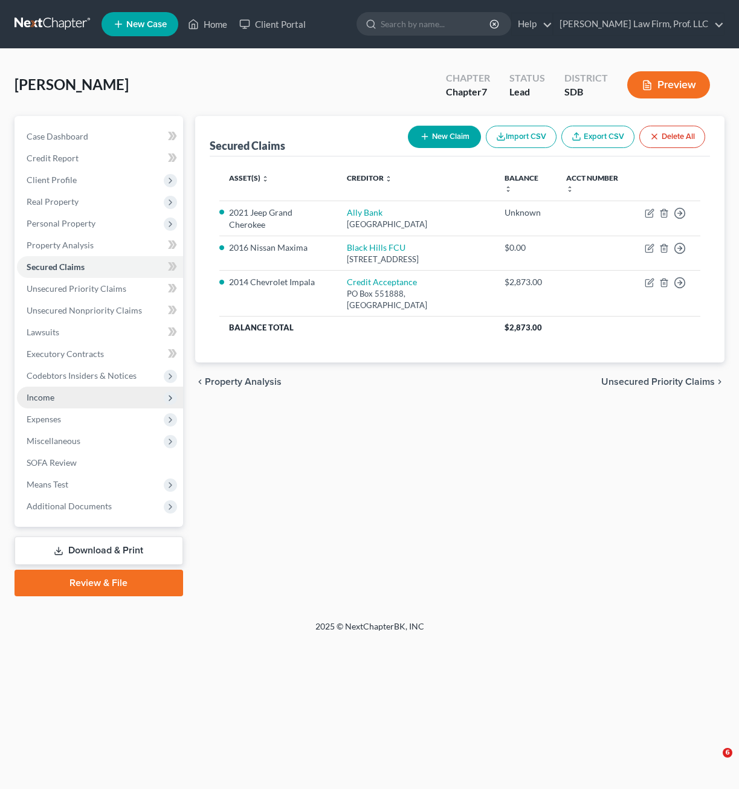
click at [58, 404] on span "Income" at bounding box center [100, 398] width 166 height 22
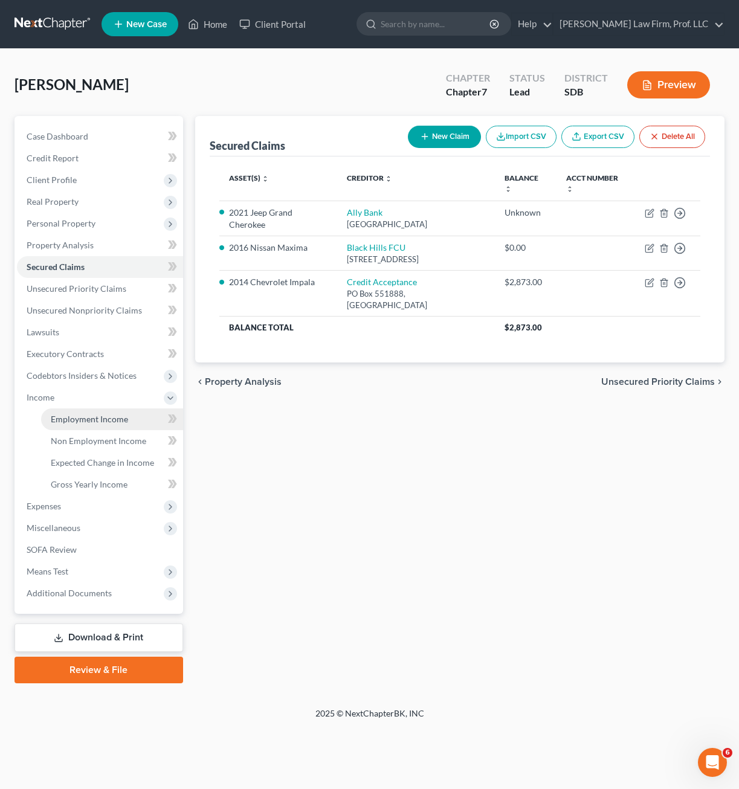
click at [92, 424] on link "Employment Income" at bounding box center [112, 419] width 142 height 22
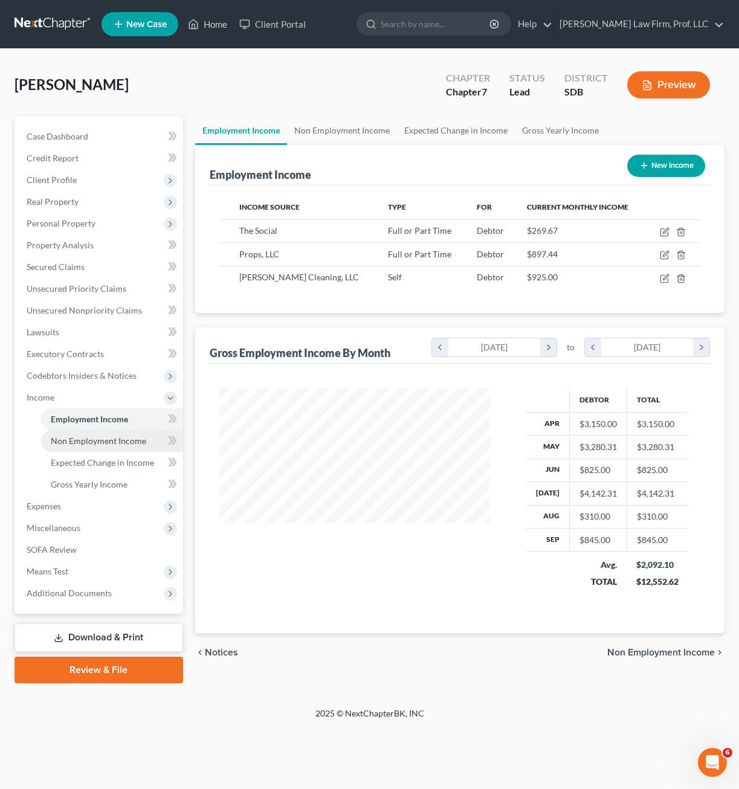
scroll to position [217, 295]
click at [103, 482] on span "Gross Yearly Income" at bounding box center [89, 484] width 77 height 10
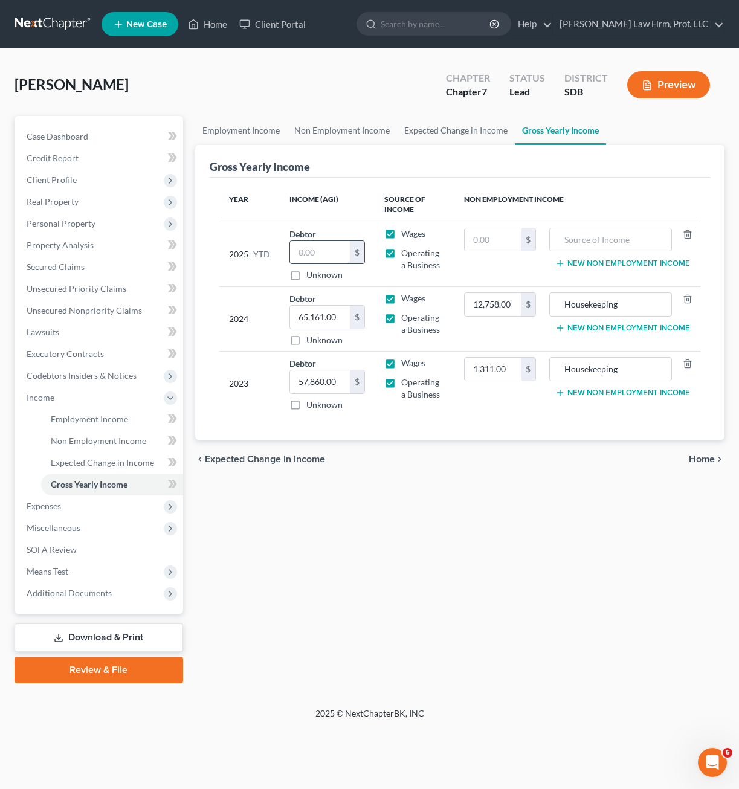
click at [319, 254] on input "text" at bounding box center [320, 252] width 60 height 23
type input "52,076.19"
click at [460, 193] on th "Non Employment Income" at bounding box center [577, 204] width 246 height 35
drag, startPoint x: 556, startPoint y: 539, endPoint x: 492, endPoint y: 478, distance: 88.0
click at [556, 536] on div "Employment Income Non Employment Income Expected Change in Income Gross Yearly …" at bounding box center [459, 399] width 541 height 567
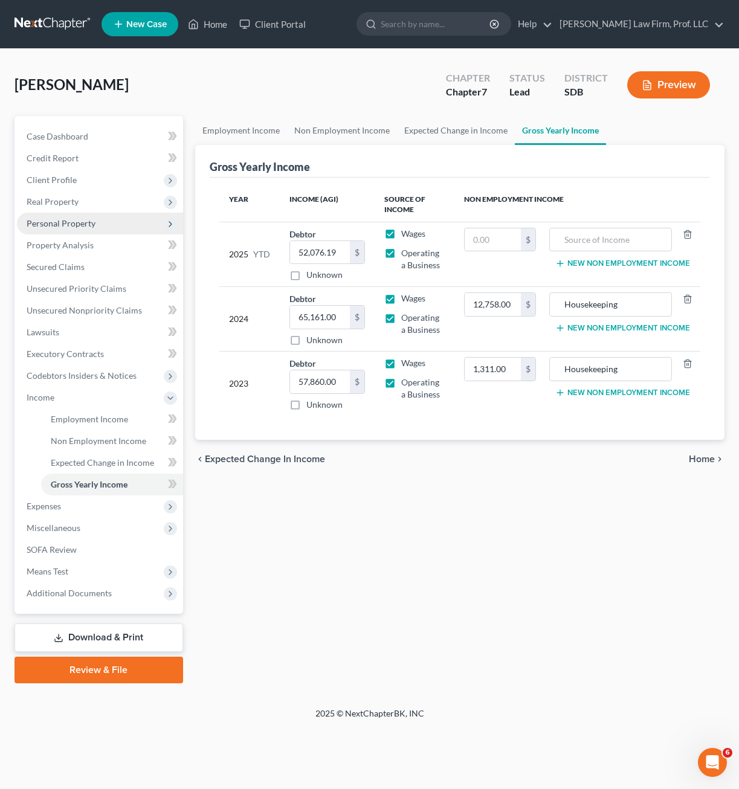
click at [86, 230] on span "Personal Property" at bounding box center [100, 224] width 166 height 22
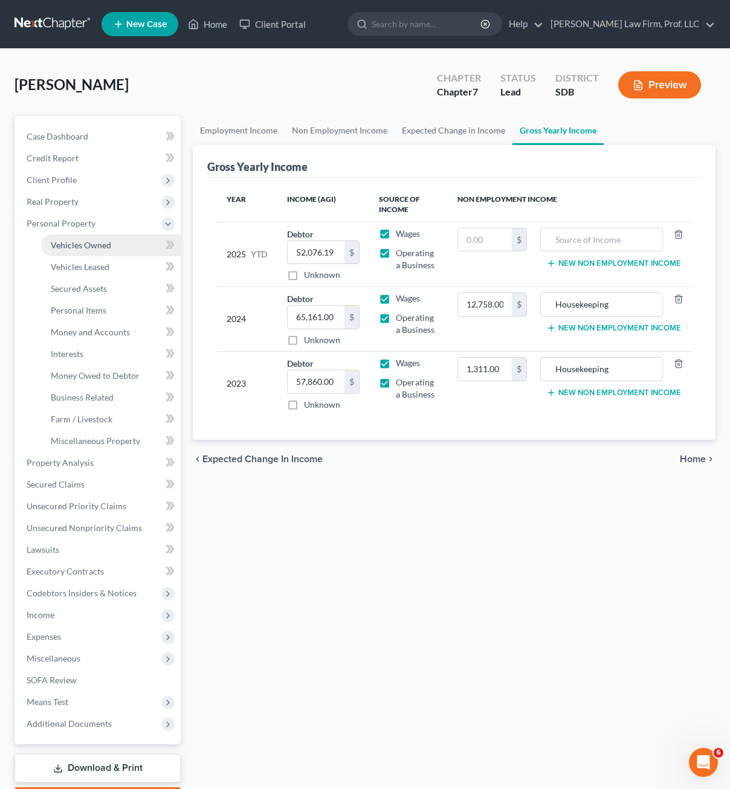
click at [109, 239] on link "Vehicles Owned" at bounding box center [111, 245] width 140 height 22
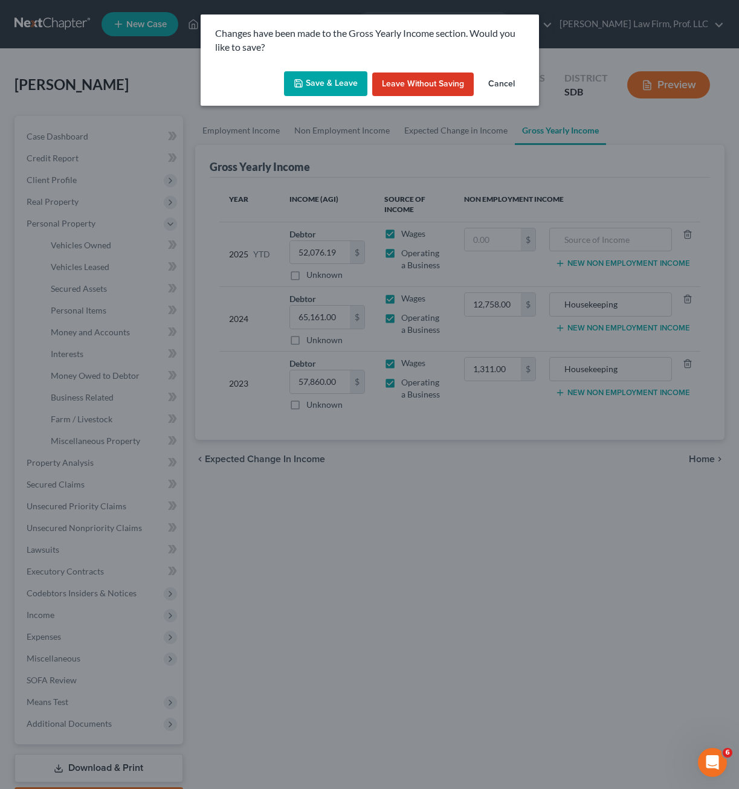
click at [326, 80] on button "Save & Leave" at bounding box center [325, 83] width 83 height 25
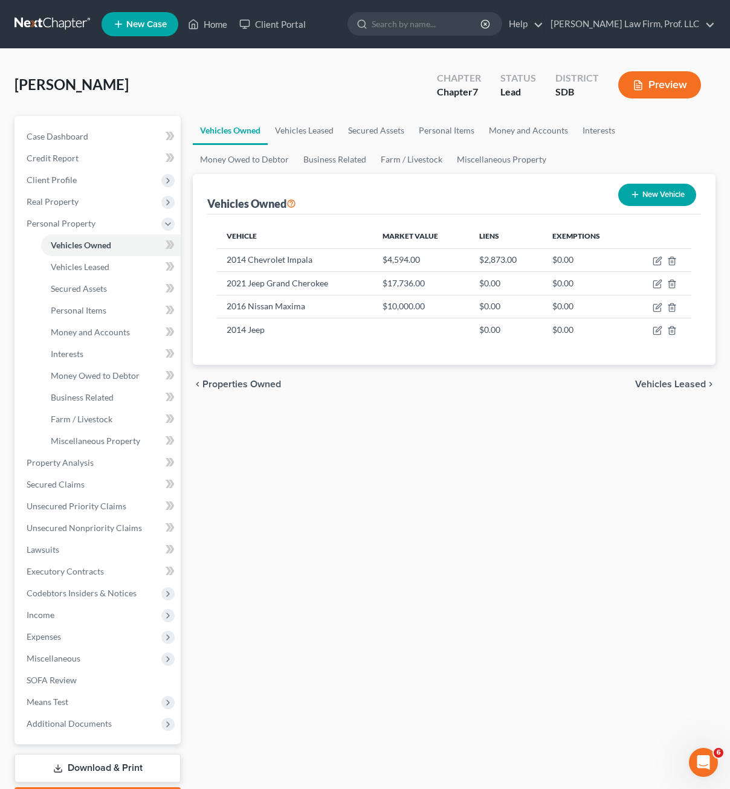
click at [416, 400] on div "chevron_left Properties Owned Vehicles Leased chevron_right" at bounding box center [454, 384] width 523 height 39
click at [675, 264] on icon "button" at bounding box center [672, 261] width 10 height 10
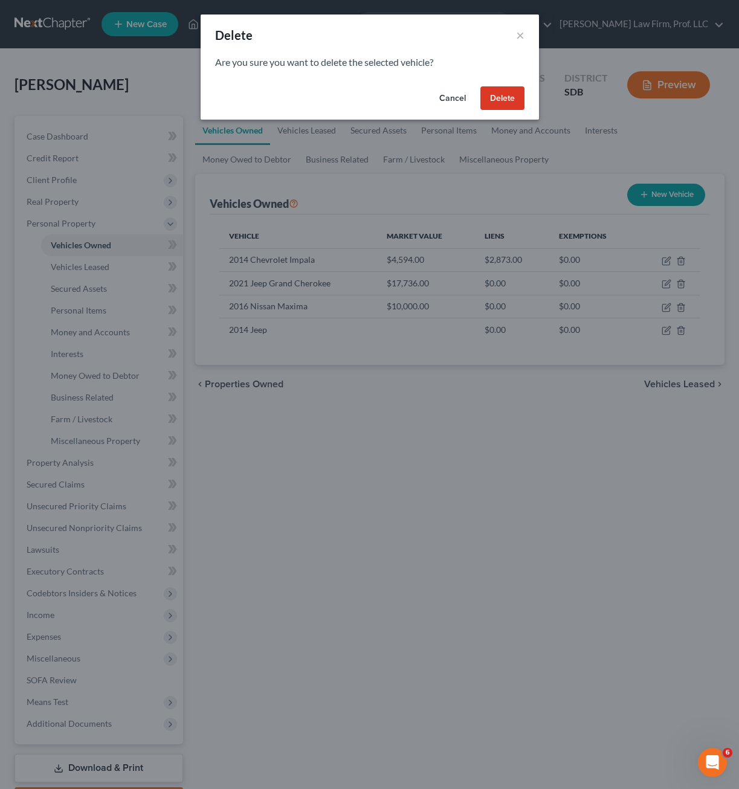
click at [513, 107] on button "Delete" at bounding box center [502, 98] width 44 height 24
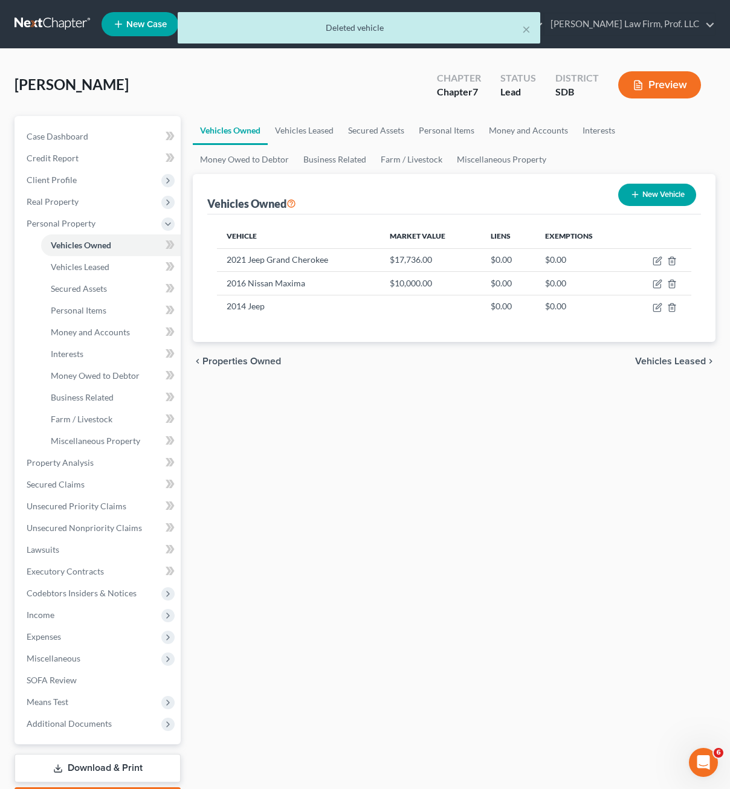
click at [475, 420] on div "Vehicles Owned Vehicles Leased Secured Assets Personal Items Money and Accounts…" at bounding box center [454, 465] width 535 height 698
click at [536, 371] on div "chevron_left Properties Owned Vehicles Leased chevron_right" at bounding box center [454, 361] width 523 height 39
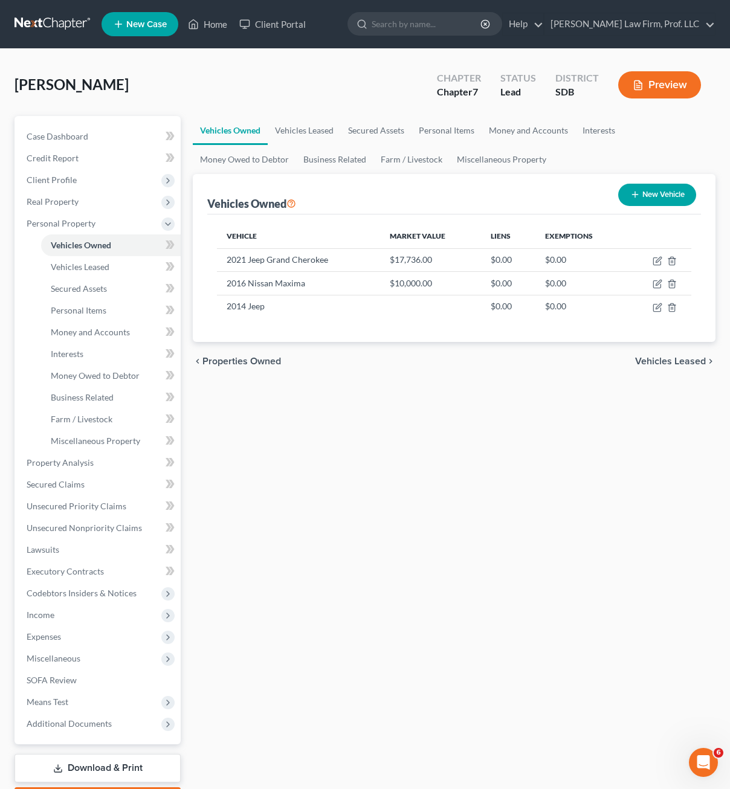
click at [497, 348] on div "chevron_left Properties Owned Vehicles Leased chevron_right" at bounding box center [454, 361] width 523 height 39
click at [669, 309] on icon "button" at bounding box center [671, 307] width 5 height 8
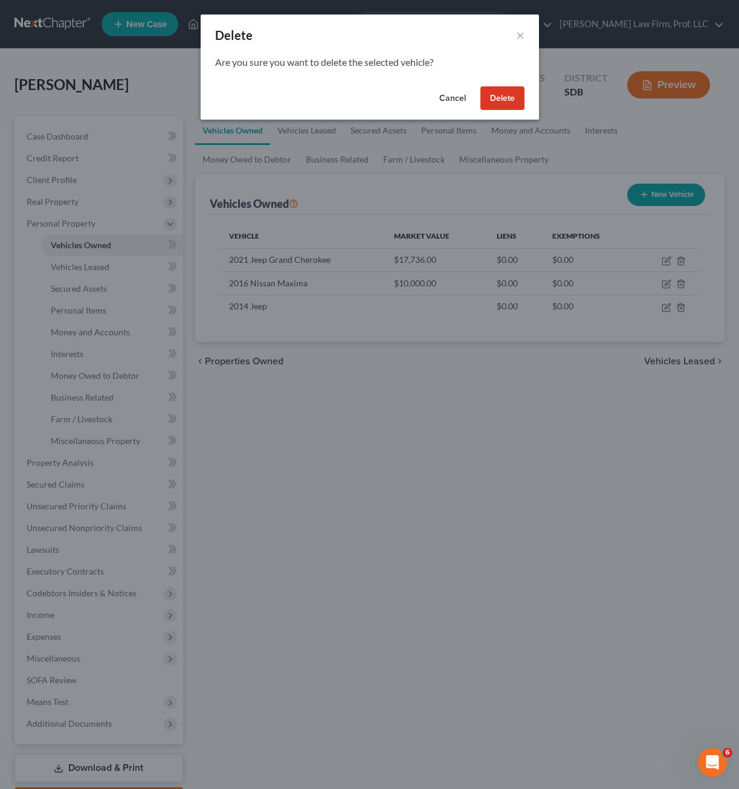
click at [514, 106] on button "Delete" at bounding box center [502, 98] width 44 height 24
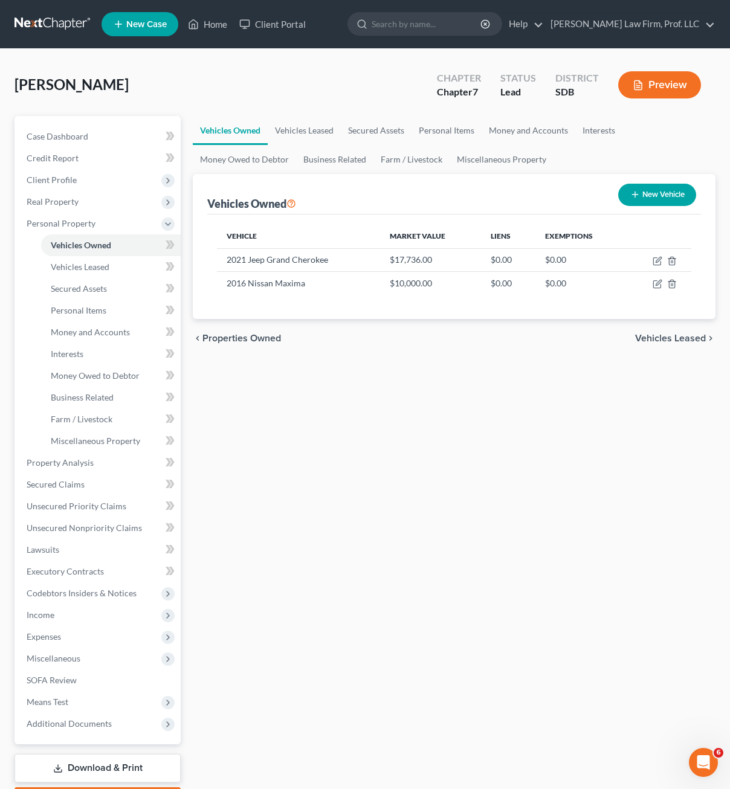
click at [623, 458] on div "Vehicles Owned Vehicles Leased Secured Assets Personal Items Money and Accounts…" at bounding box center [454, 465] width 535 height 698
click at [657, 262] on icon "button" at bounding box center [657, 259] width 5 height 5
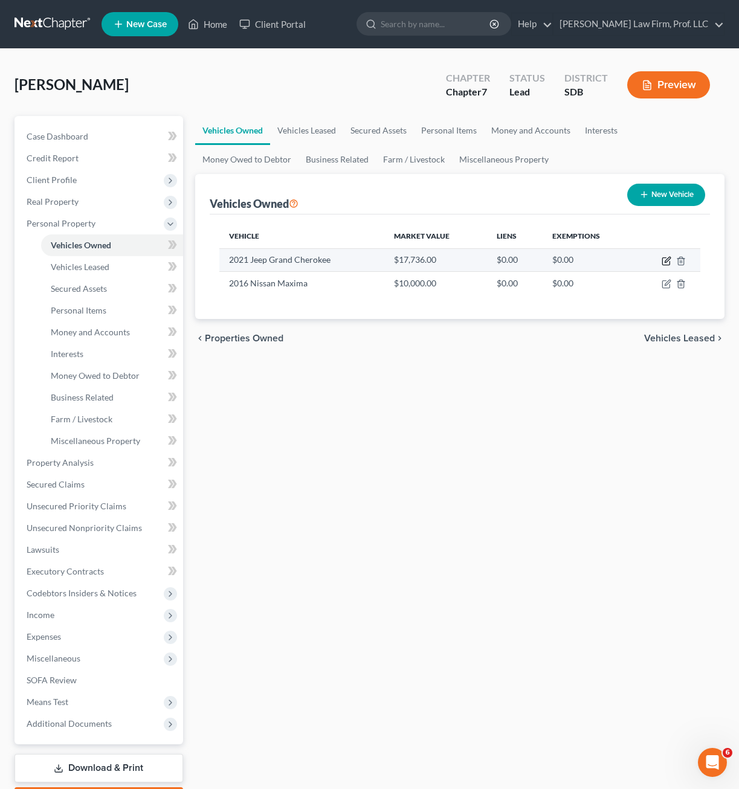
select select "0"
select select "5"
select select "0"
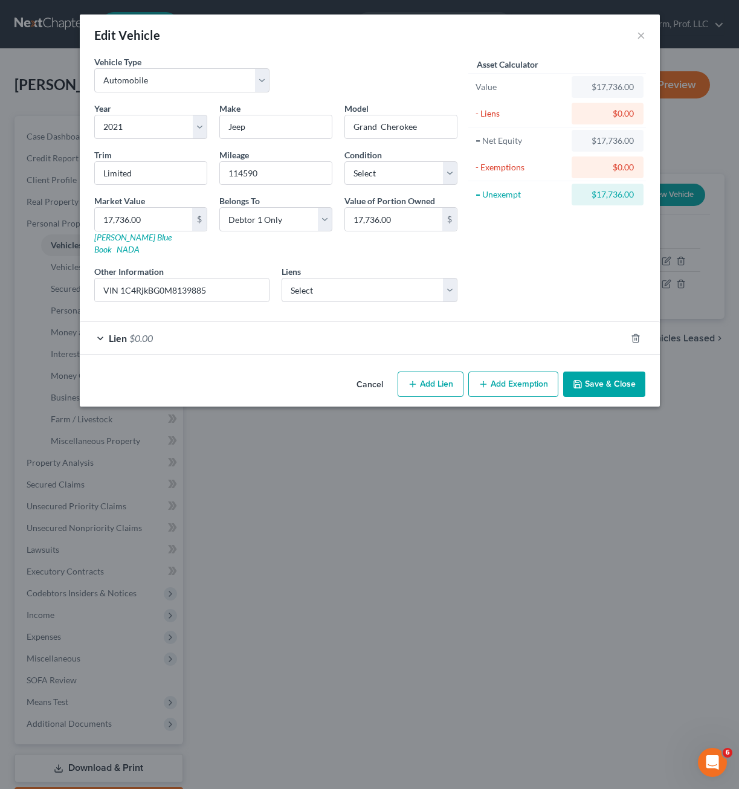
click at [526, 274] on div "Asset Calculator Value $17,736.00 - Liens $0.00 = Net Equity $17,736.00 - Exemp…" at bounding box center [557, 184] width 188 height 256
click at [308, 329] on div "Lien $0.00" at bounding box center [353, 338] width 546 height 32
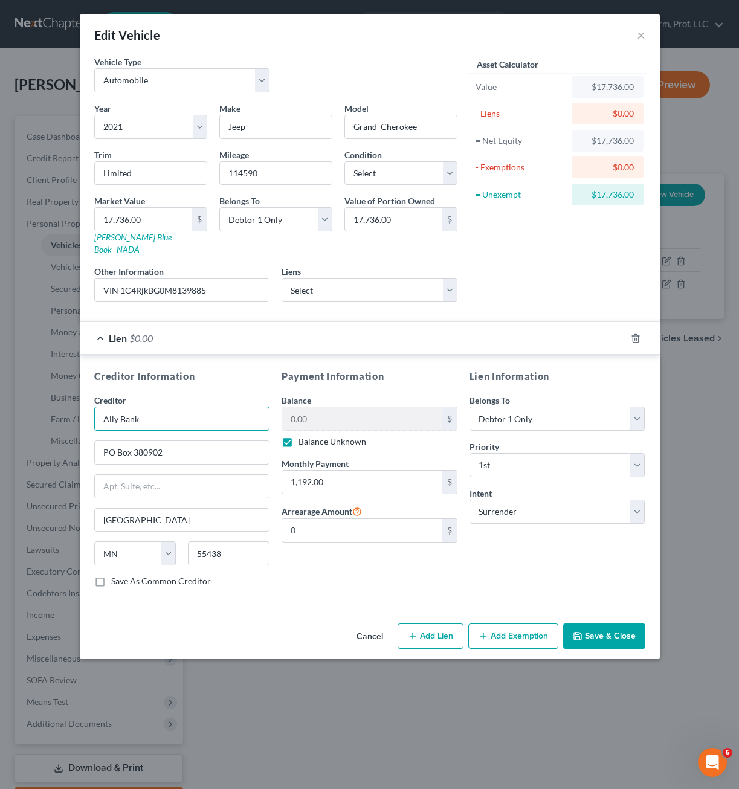
click at [184, 407] on input "Ally Bank" at bounding box center [182, 419] width 176 height 24
click at [353, 519] on input "0" at bounding box center [362, 530] width 160 height 23
type input "4,002.41"
click at [501, 545] on div "Lien Information Belongs To * Select Debtor 1 Only Debtor 2 Only Debtor 1 And D…" at bounding box center [557, 483] width 188 height 228
click at [332, 440] on div "Payment Information Balance 0.00 $ Balance Unknown Balance Undetermined 0.00 $ …" at bounding box center [369, 483] width 188 height 228
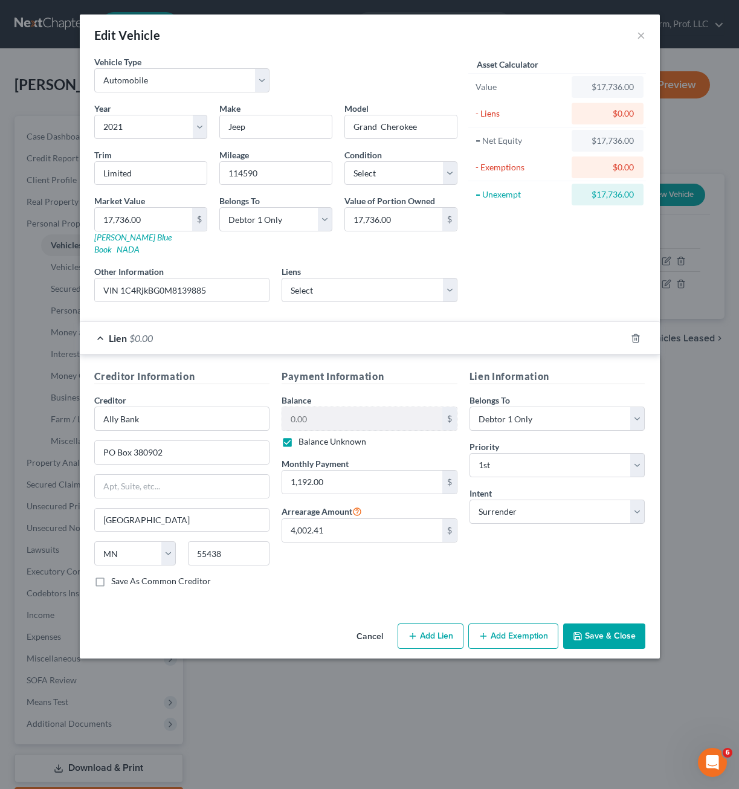
click at [586, 550] on div "Lien Information Belongs To * Select Debtor 1 Only Debtor 2 Only Debtor 1 And D…" at bounding box center [557, 483] width 188 height 228
drag, startPoint x: 612, startPoint y: 621, endPoint x: 483, endPoint y: 294, distance: 351.4
click at [538, 375] on div "Edit Vehicle × Vehicle Type Select Automobile Truck Trailer Watercraft Aircraft…" at bounding box center [370, 336] width 580 height 644
click at [455, 291] on div "Year Select 2026 2025 2024 2023 2022 2021 2020 2019 2018 2017 2016 2015 2014 20…" at bounding box center [275, 207] width 375 height 210
click at [442, 286] on select "Select Credit Acceptance - $2,873.00" at bounding box center [370, 290] width 176 height 24
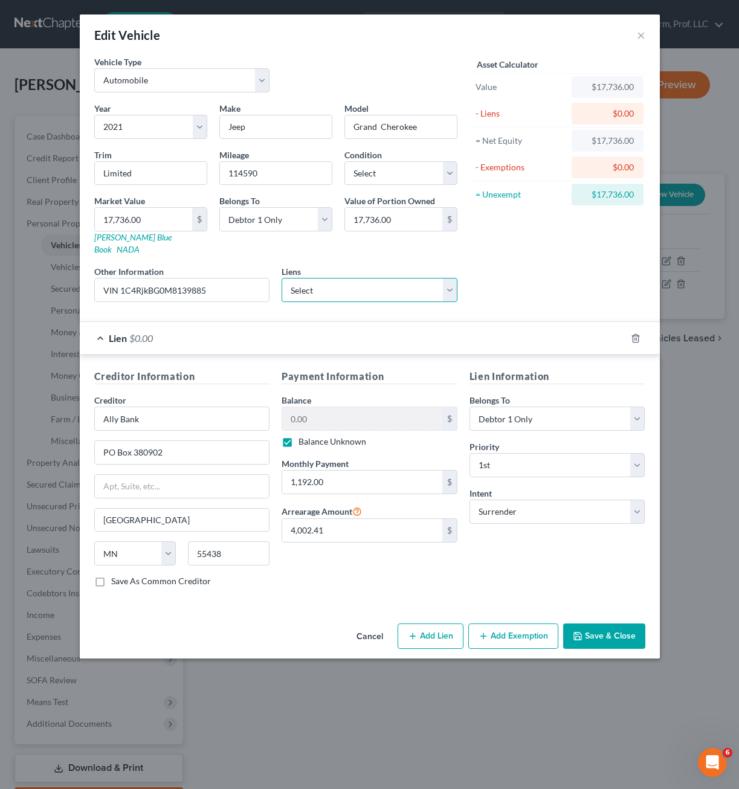
click at [440, 285] on select "Select Credit Acceptance - $2,873.00" at bounding box center [370, 290] width 176 height 24
click at [600, 631] on button "Save & Close" at bounding box center [604, 635] width 82 height 25
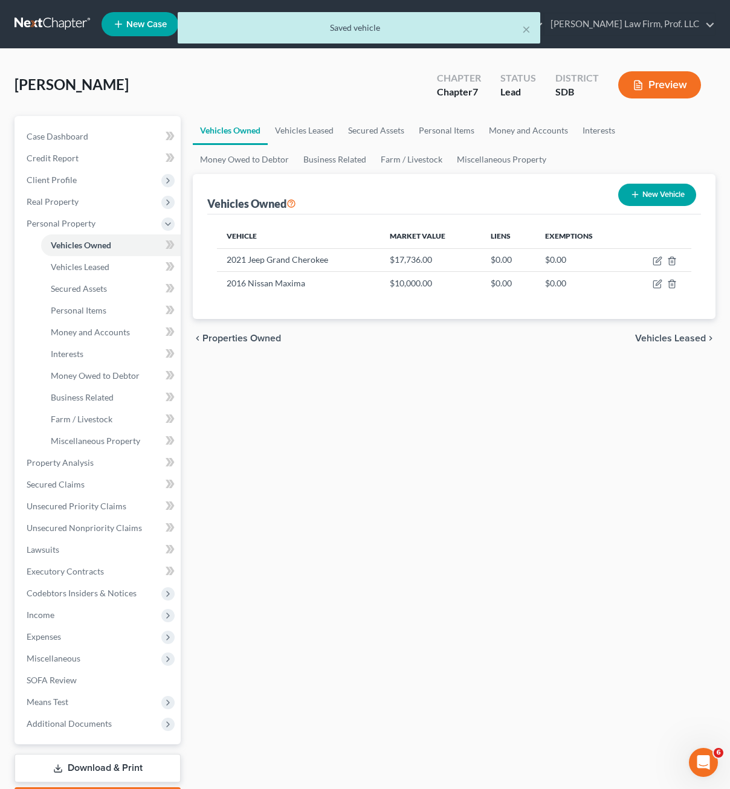
click at [632, 628] on div "Vehicles Owned Vehicles Leased Secured Assets Personal Items Money and Accounts…" at bounding box center [454, 465] width 535 height 698
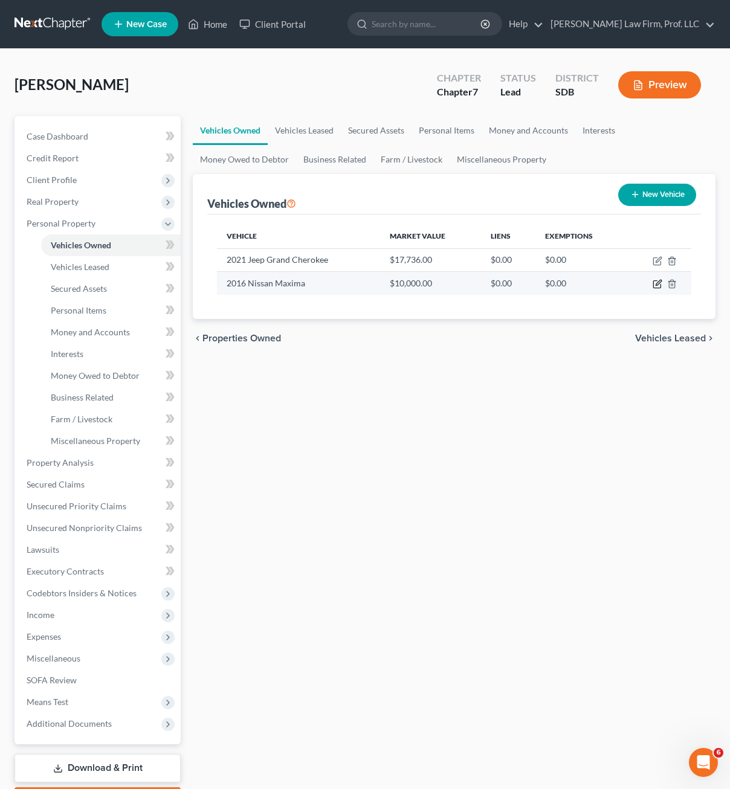
click at [654, 283] on icon "button" at bounding box center [656, 284] width 7 height 7
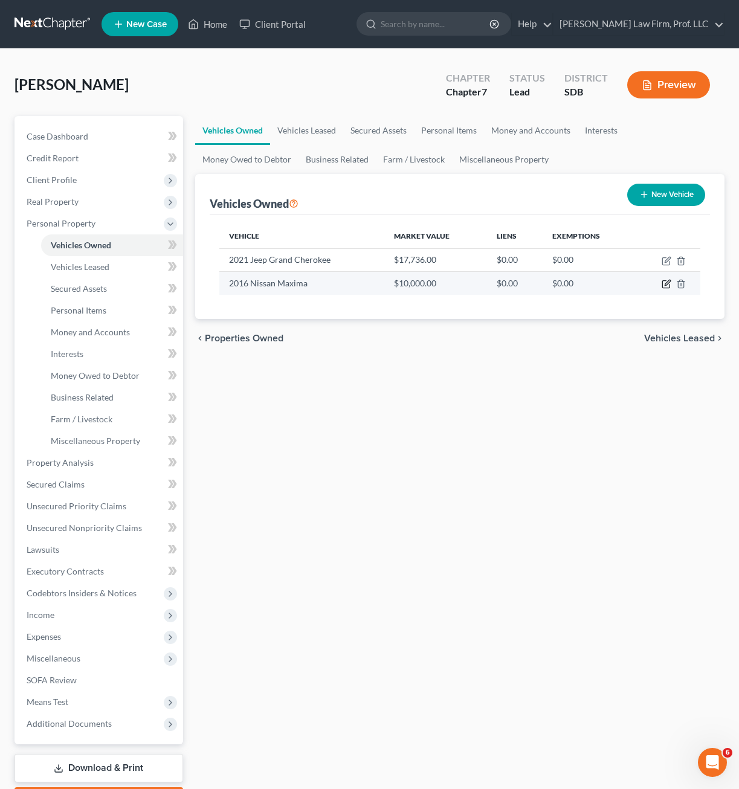
select select "0"
select select "10"
select select "3"
select select "0"
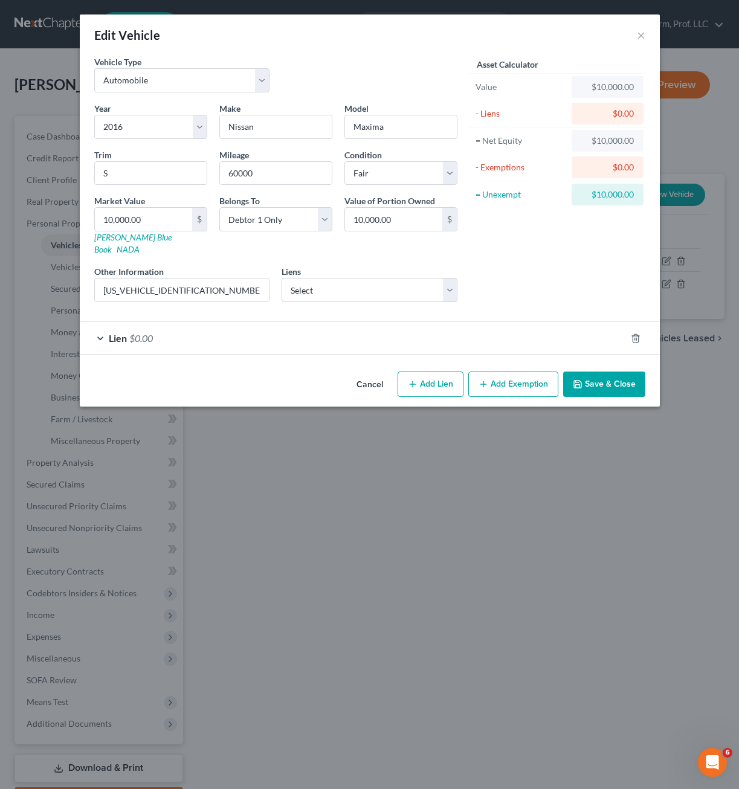
click at [590, 281] on div "Asset Calculator Value $10,000.00 - Liens $0.00 = Net Equity $10,000.00 - Exemp…" at bounding box center [557, 184] width 188 height 256
click at [319, 337] on div "Lien $0.00" at bounding box center [353, 338] width 546 height 32
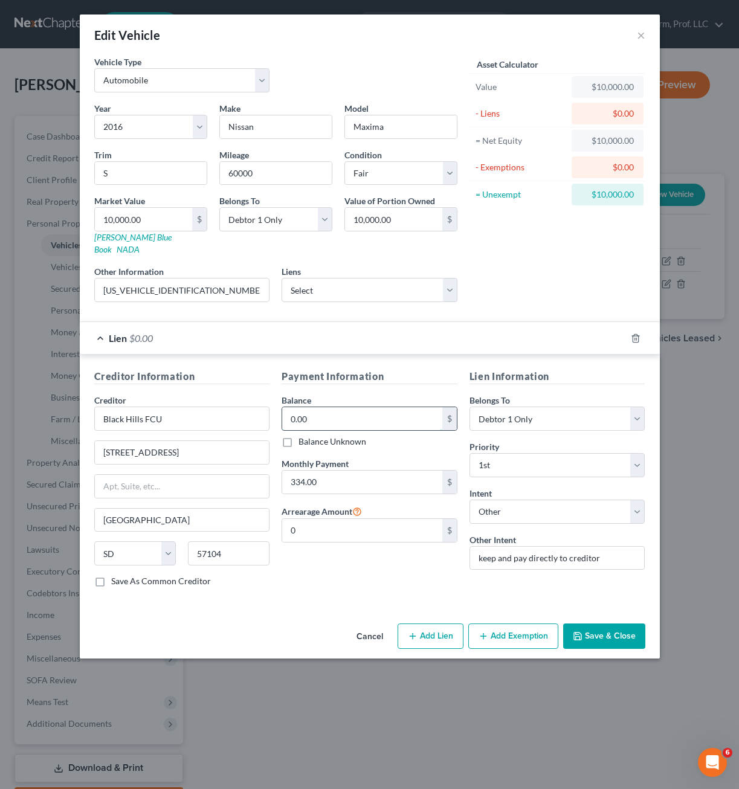
click at [327, 417] on input "0.00" at bounding box center [362, 418] width 160 height 23
type input "11,093.75"
drag, startPoint x: 306, startPoint y: 587, endPoint x: 397, endPoint y: 585, distance: 91.8
click at [305, 587] on div "Creditor Information Creditor * Black Hills FCU [STREET_ADDRESS] [GEOGRAPHIC_DA…" at bounding box center [370, 481] width 580 height 252
click at [606, 625] on button "Save & Close" at bounding box center [604, 635] width 82 height 25
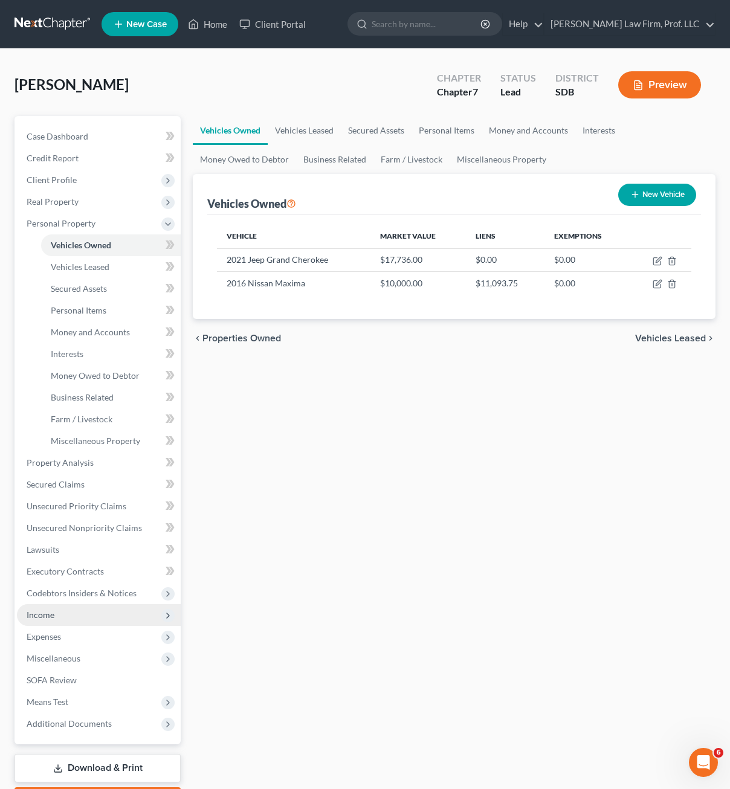
click at [52, 616] on span "Income" at bounding box center [41, 615] width 28 height 10
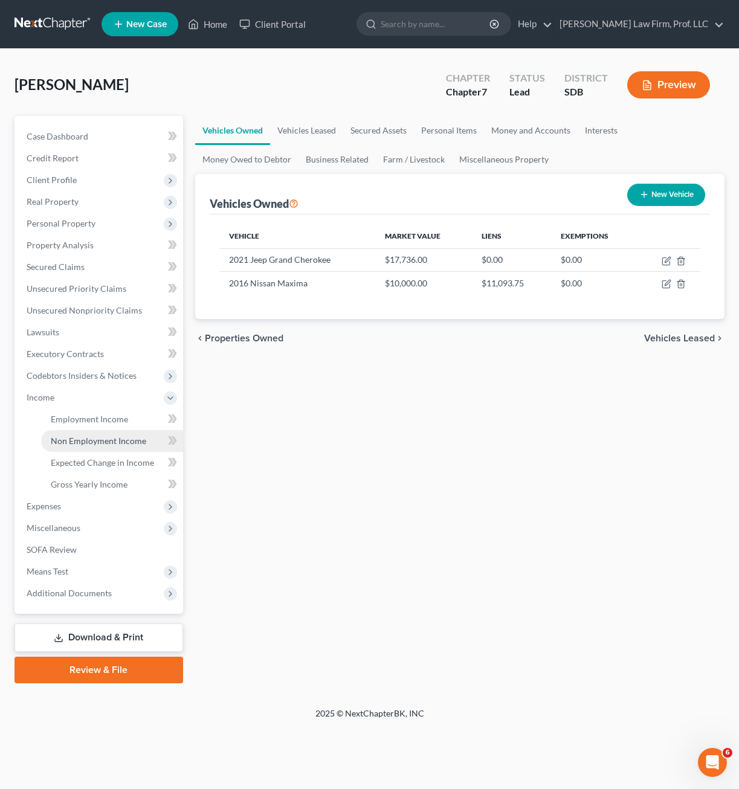
click at [101, 446] on link "Non Employment Income" at bounding box center [112, 441] width 142 height 22
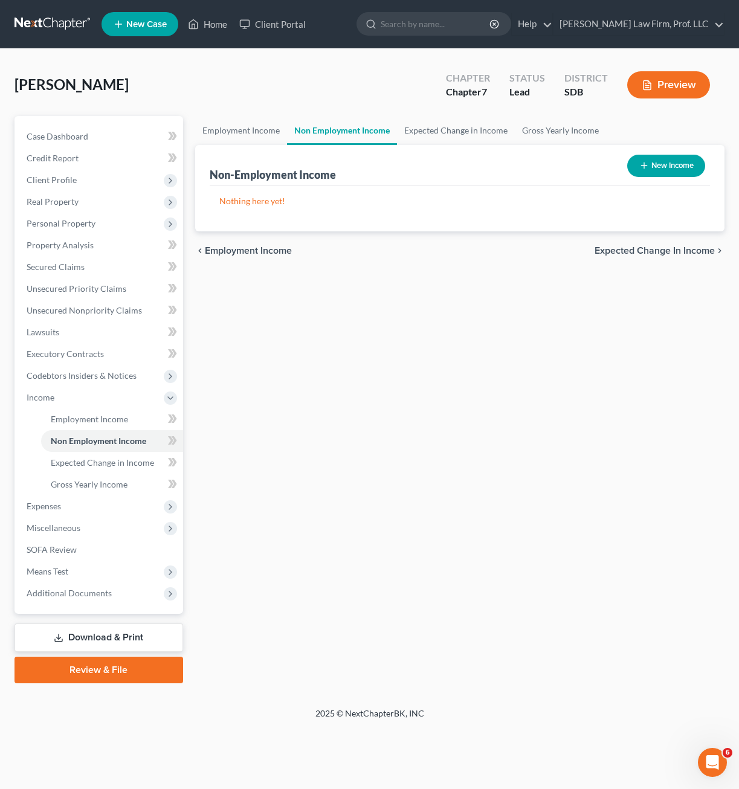
click at [417, 408] on div "Employment Income Non Employment Income Expected Change in Income Gross Yearly …" at bounding box center [459, 399] width 541 height 567
click at [107, 425] on link "Employment Income" at bounding box center [112, 419] width 142 height 22
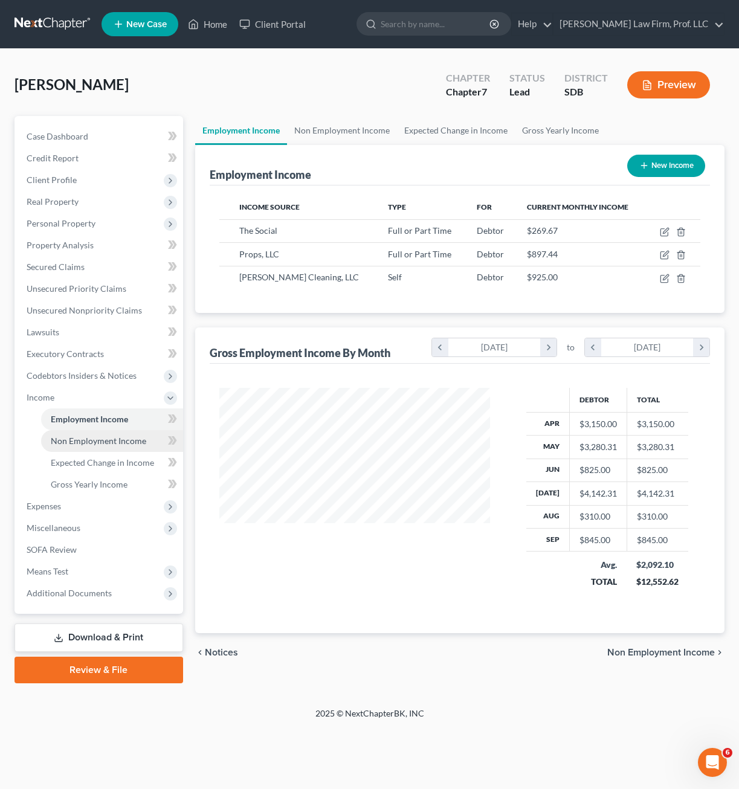
scroll to position [217, 295]
click at [107, 440] on span "Non Employment Income" at bounding box center [98, 441] width 95 height 10
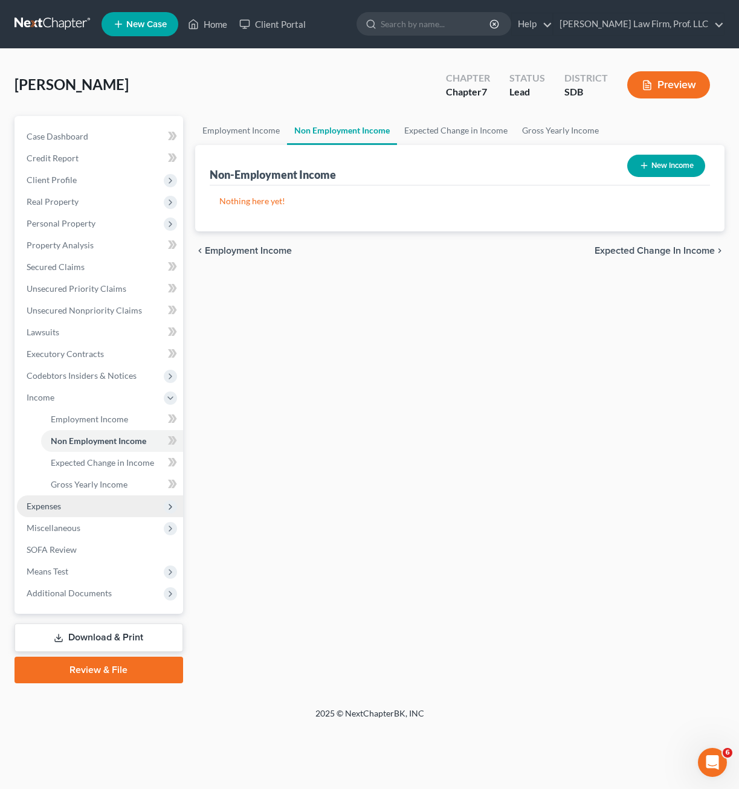
click at [85, 501] on span "Expenses" at bounding box center [100, 506] width 166 height 22
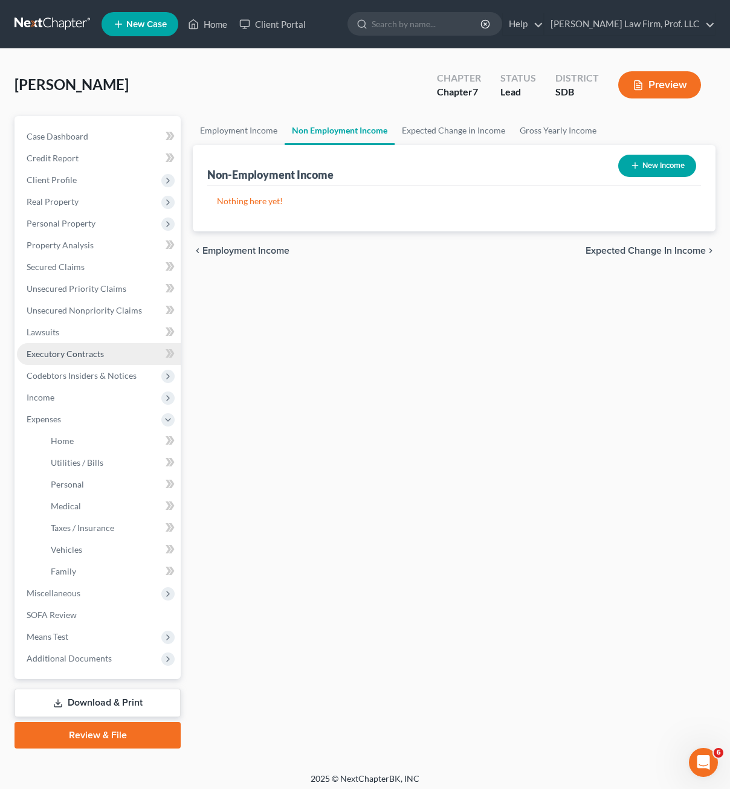
click at [88, 359] on link "Executory Contracts" at bounding box center [99, 354] width 164 height 22
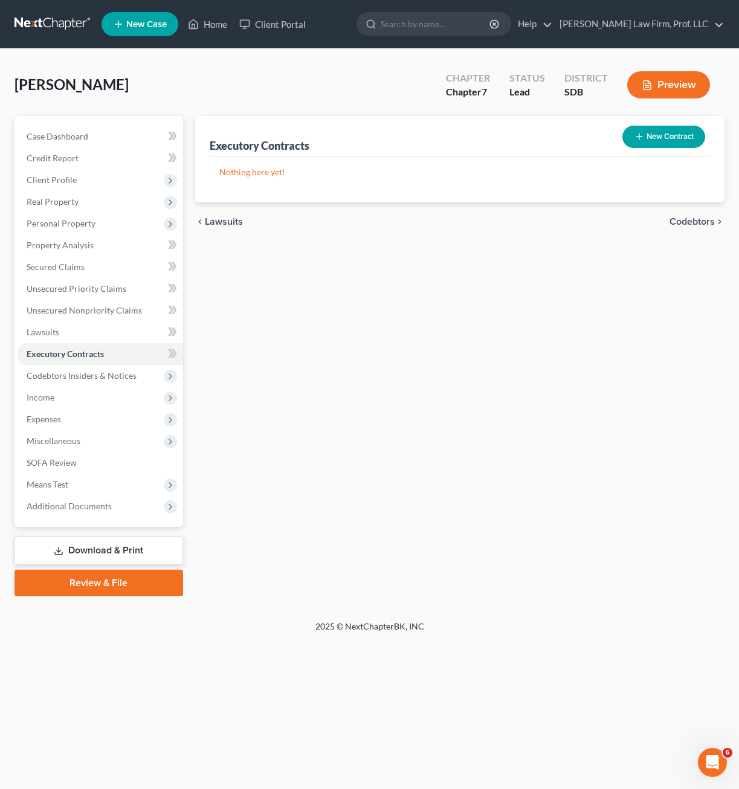
click at [648, 145] on button "New Contract" at bounding box center [663, 137] width 83 height 22
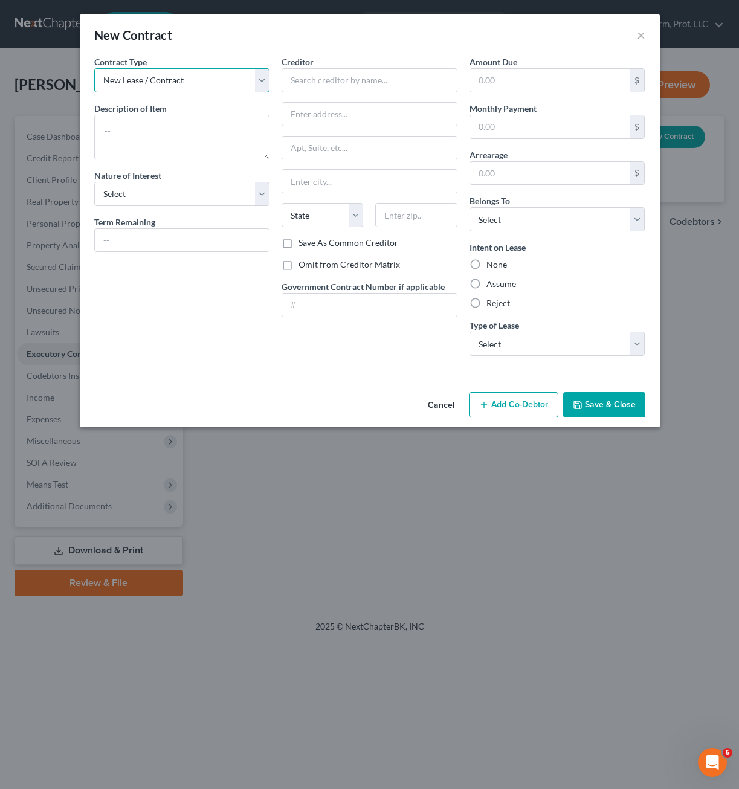
click at [202, 82] on select "New Lease / Contract New Timeshare" at bounding box center [182, 80] width 176 height 24
click at [204, 82] on select "New Lease / Contract New Timeshare" at bounding box center [182, 80] width 176 height 24
click at [191, 129] on textarea at bounding box center [182, 137] width 176 height 45
type textarea "Gym Membership"
select select "3"
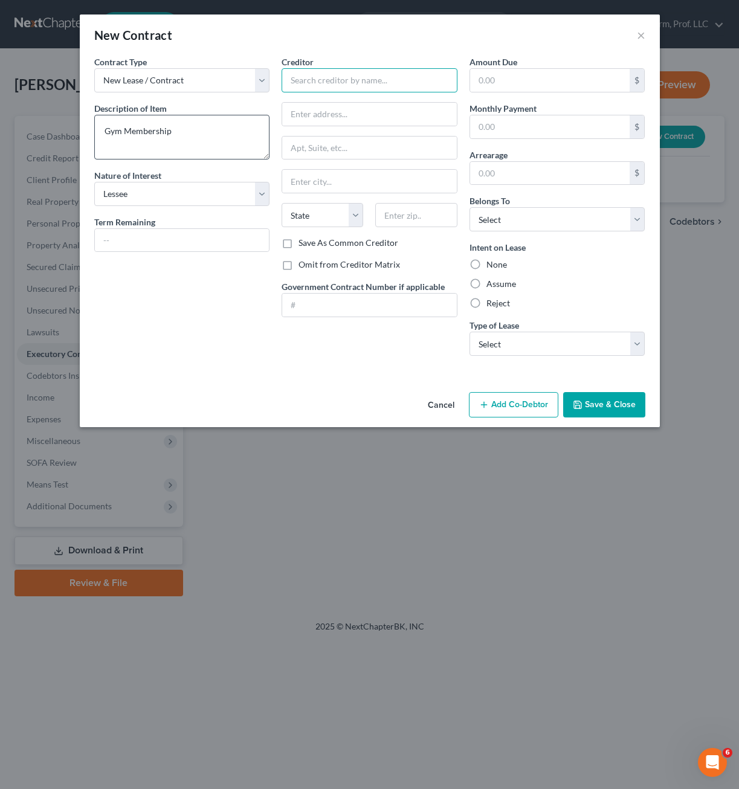
type input "L"
type input "Crunch Fitness"
click at [303, 112] on input "text" at bounding box center [369, 114] width 175 height 23
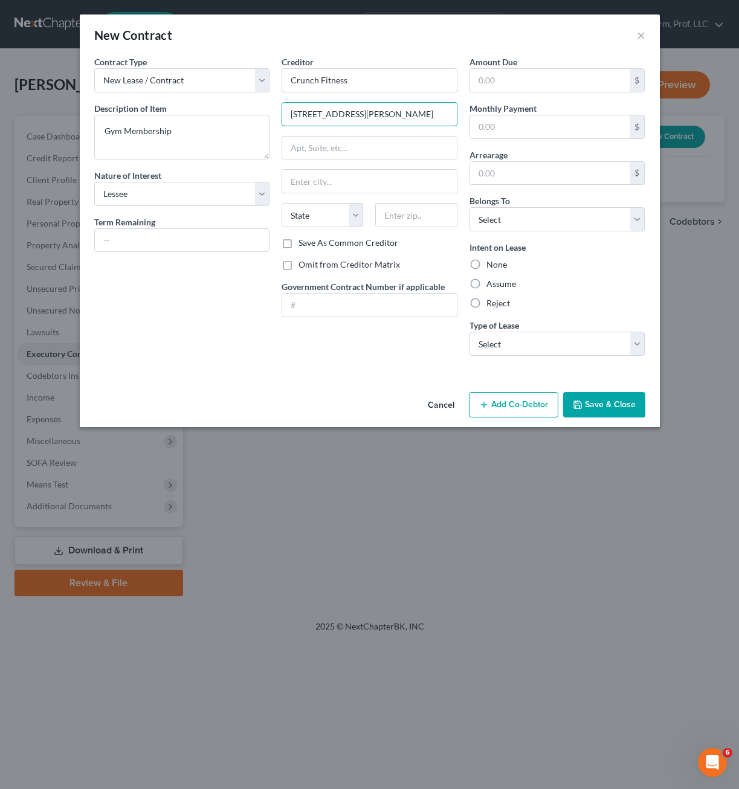
type input "[STREET_ADDRESS][PERSON_NAME]"
click at [405, 215] on input "text" at bounding box center [416, 215] width 82 height 24
type input "57106"
click at [356, 329] on div "Creditor * Crunch Fitness [STREET_ADDRESS][PERSON_NAME] State [US_STATE] AK AR …" at bounding box center [369, 211] width 188 height 310
type input "[GEOGRAPHIC_DATA]"
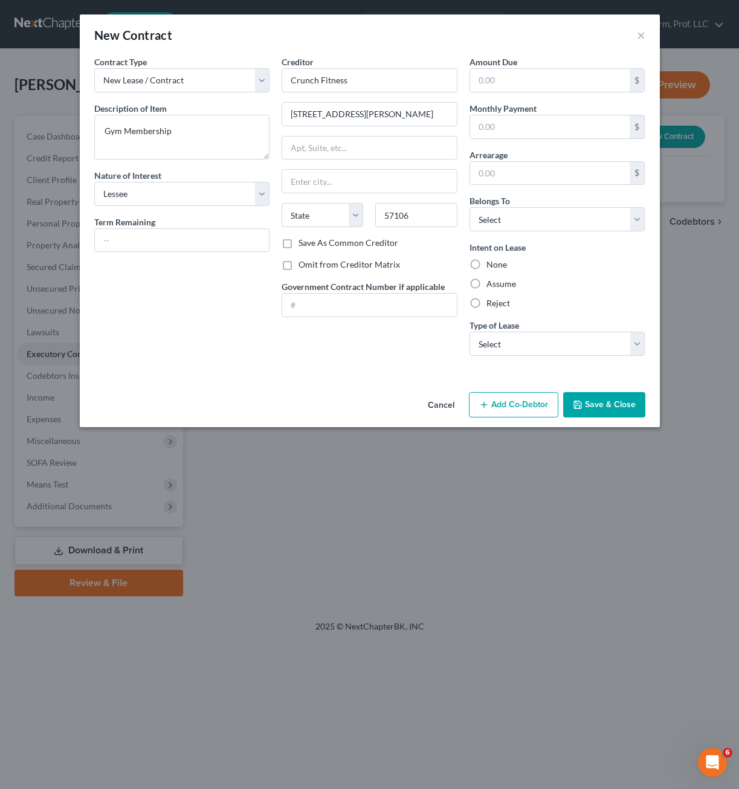
select select "43"
click at [544, 94] on div "Amount Due $ Monthly Payment $ Arrearage $ Belongs To * Select Debtor 1 Only De…" at bounding box center [557, 211] width 188 height 310
click at [542, 89] on input "text" at bounding box center [550, 80] width 160 height 23
type input "3"
click at [520, 77] on input "3" at bounding box center [550, 80] width 160 height 23
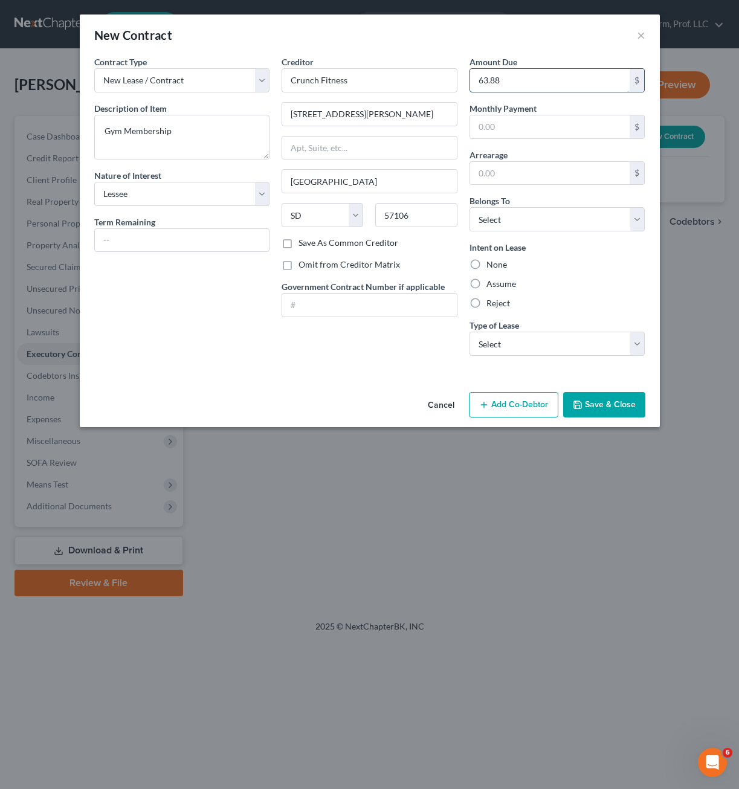
type input "63.88"
drag, startPoint x: 529, startPoint y: 126, endPoint x: 546, endPoint y: 127, distance: 17.5
click at [529, 126] on input "text" at bounding box center [550, 126] width 160 height 23
click at [533, 124] on input "text" at bounding box center [550, 126] width 160 height 23
type input "63.88"
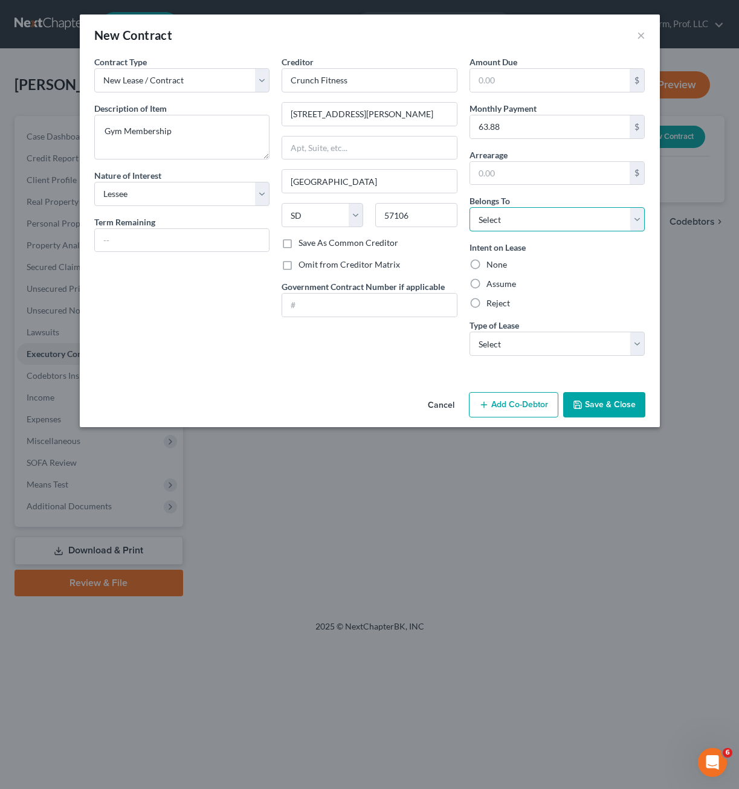
click at [557, 216] on select "Select Debtor 1 Only Debtor 2 Only Debtor 1 And Debtor 2 Only At Least One Of T…" at bounding box center [557, 219] width 176 height 24
select select "0"
click at [469, 207] on select "Select Debtor 1 Only Debtor 2 Only Debtor 1 And Debtor 2 Only At Least One Of T…" at bounding box center [557, 219] width 176 height 24
click at [495, 267] on label "None" at bounding box center [496, 265] width 21 height 12
click at [495, 266] on input "None" at bounding box center [495, 263] width 8 height 8
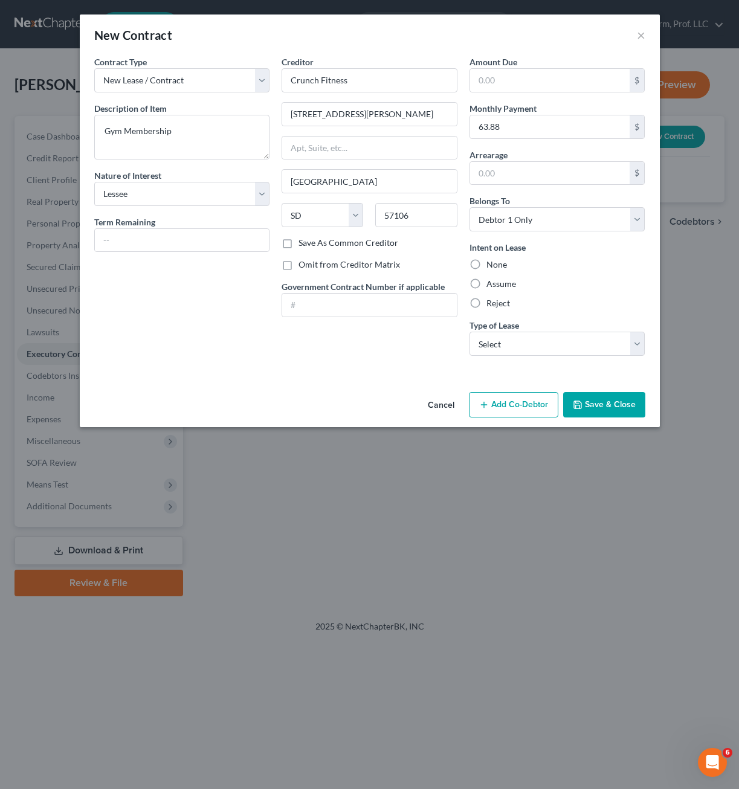
radio input "true"
click at [544, 306] on div "Reject" at bounding box center [557, 303] width 176 height 12
click at [489, 302] on label "Reject" at bounding box center [498, 303] width 24 height 12
click at [491, 302] on input "Reject" at bounding box center [495, 301] width 8 height 8
radio input "true"
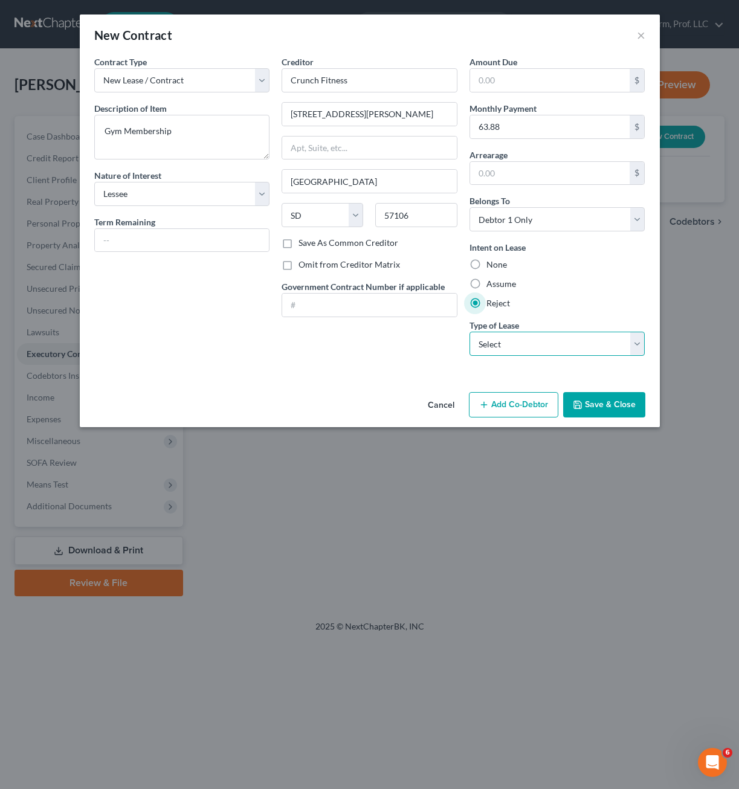
click at [522, 351] on select "Select Real Estate Car Other" at bounding box center [557, 344] width 176 height 24
select select "2"
click at [469, 332] on select "Select Real Estate Car Other" at bounding box center [557, 344] width 176 height 24
click at [594, 405] on button "Save & Close" at bounding box center [604, 404] width 82 height 25
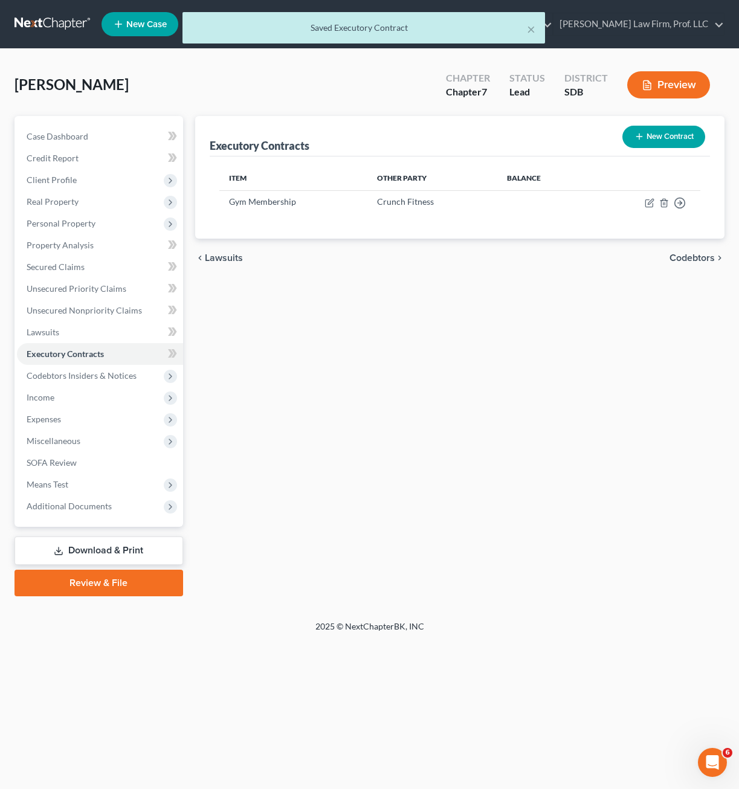
click at [500, 395] on div "Executory Contracts New Contract Item Other Party Balance Gym Membership Crunch…" at bounding box center [459, 356] width 541 height 480
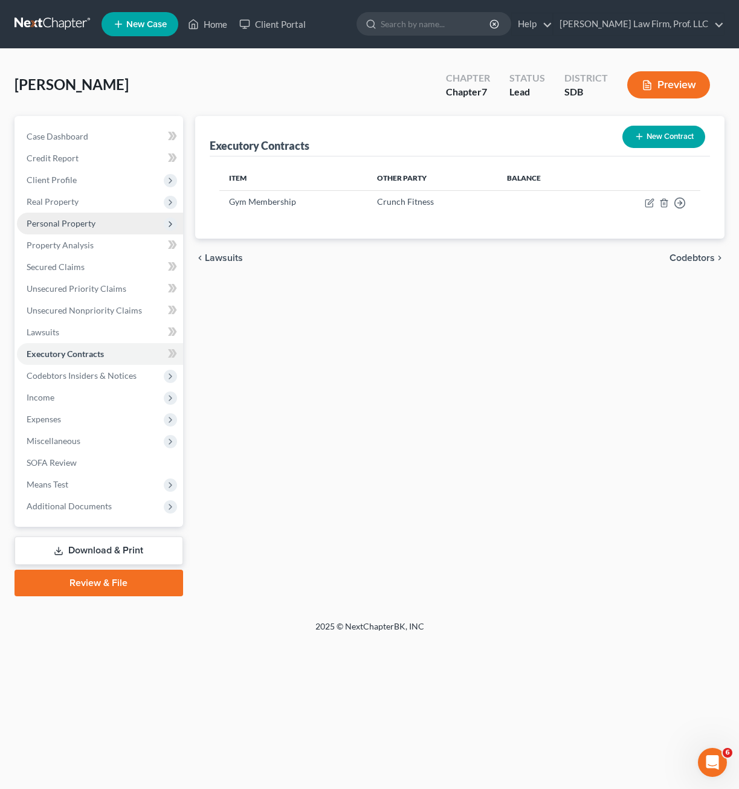
click at [71, 227] on span "Personal Property" at bounding box center [61, 223] width 69 height 10
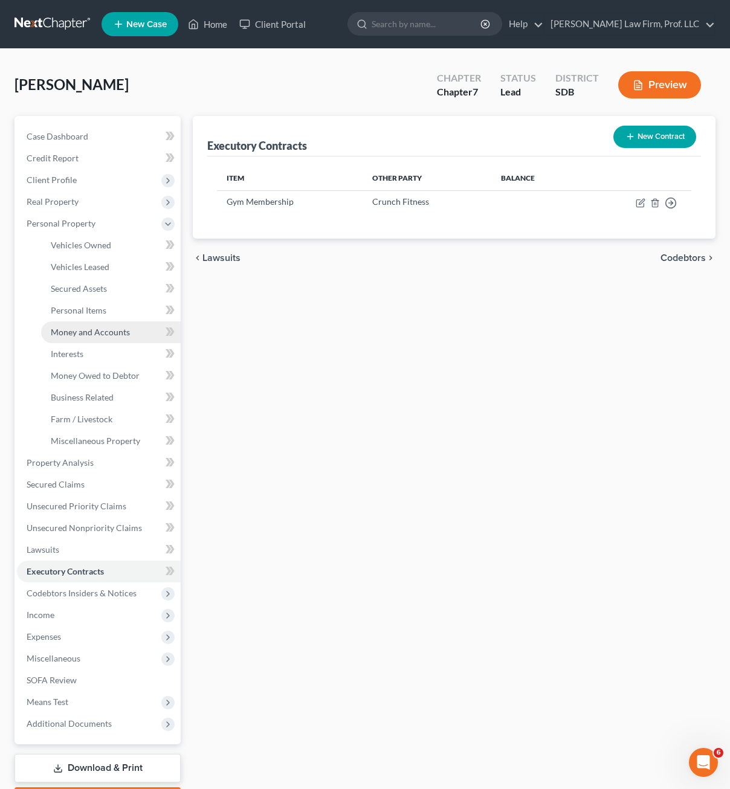
click at [107, 329] on span "Money and Accounts" at bounding box center [90, 332] width 79 height 10
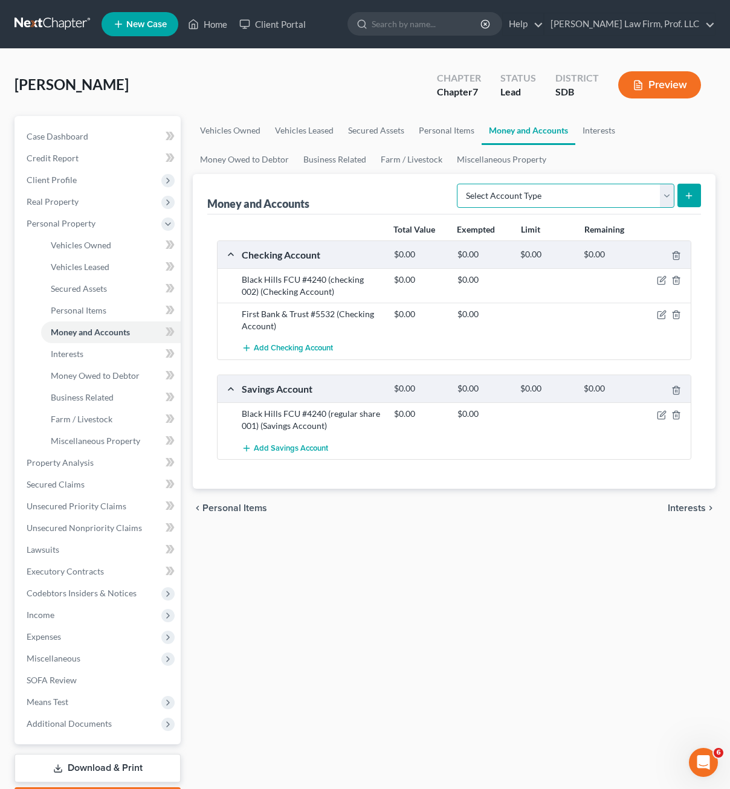
click at [580, 204] on select "Select Account Type Brokerage Cash on Hand Certificates of Deposit Checking Acc…" at bounding box center [565, 196] width 217 height 24
select select "other"
click at [459, 184] on select "Select Account Type Brokerage Cash on Hand Certificates of Deposit Checking Acc…" at bounding box center [565, 196] width 217 height 24
click at [687, 201] on button "submit" at bounding box center [689, 196] width 24 height 24
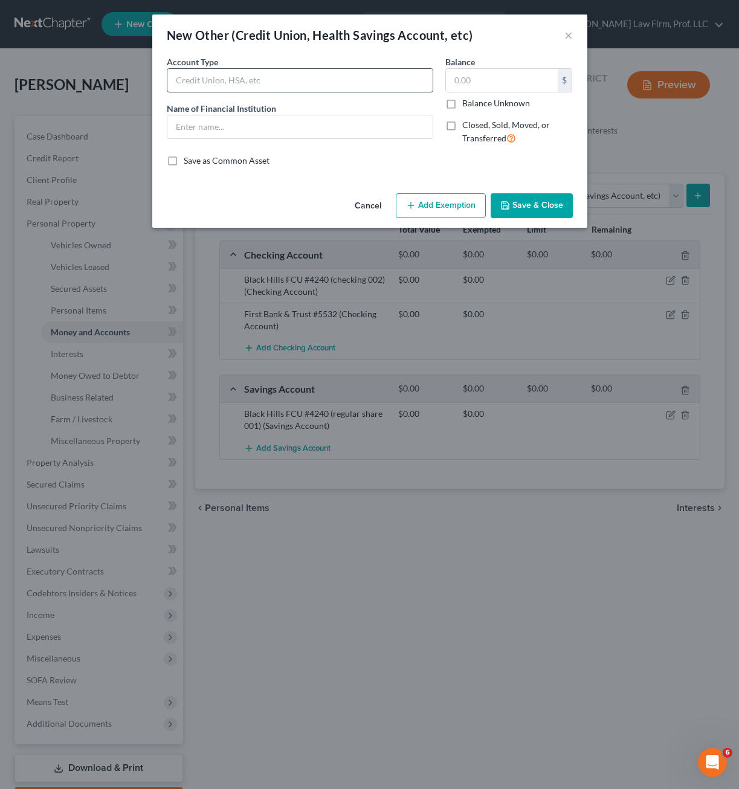
click at [330, 91] on input "text" at bounding box center [299, 80] width 265 height 23
type input "Venmo"
type input "Venmo Account"
click at [504, 193] on button "Save & Close" at bounding box center [532, 205] width 82 height 25
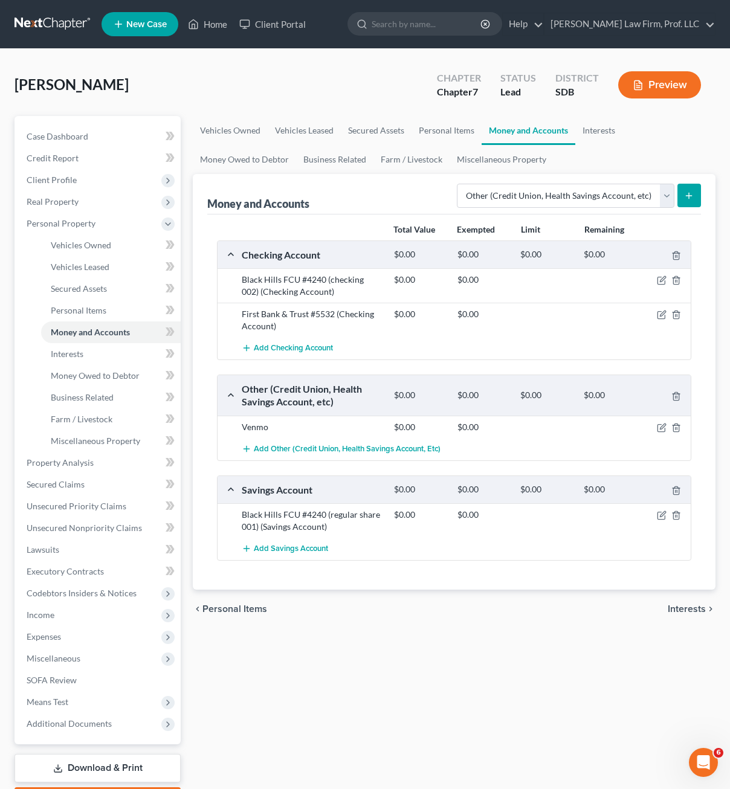
click at [681, 197] on button "submit" at bounding box center [689, 196] width 24 height 24
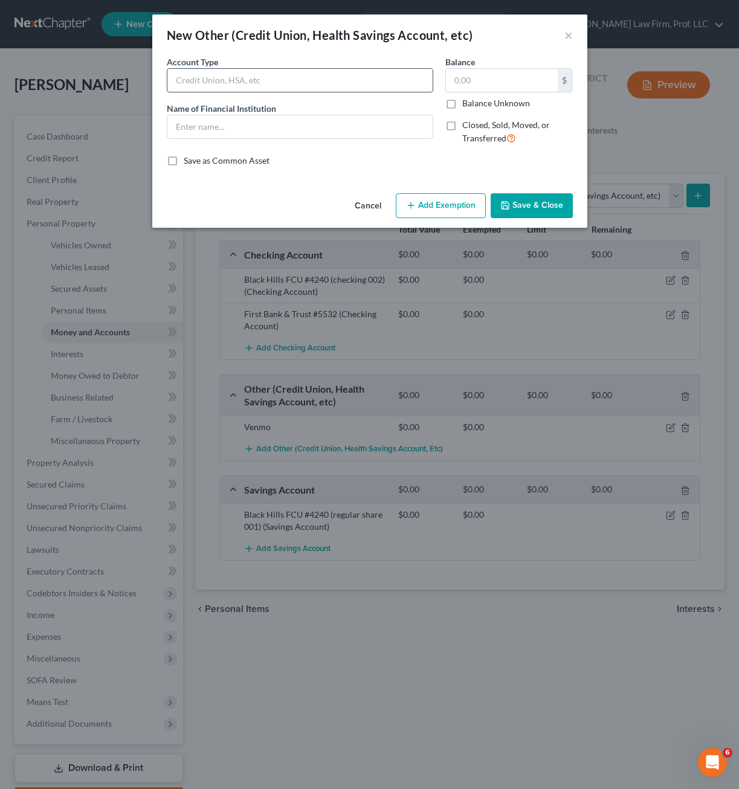
click at [288, 83] on input "text" at bounding box center [299, 80] width 265 height 23
type input "Cash App Account"
type input "A"
type input "Cash App Account"
drag, startPoint x: 517, startPoint y: 190, endPoint x: 518, endPoint y: 200, distance: 9.7
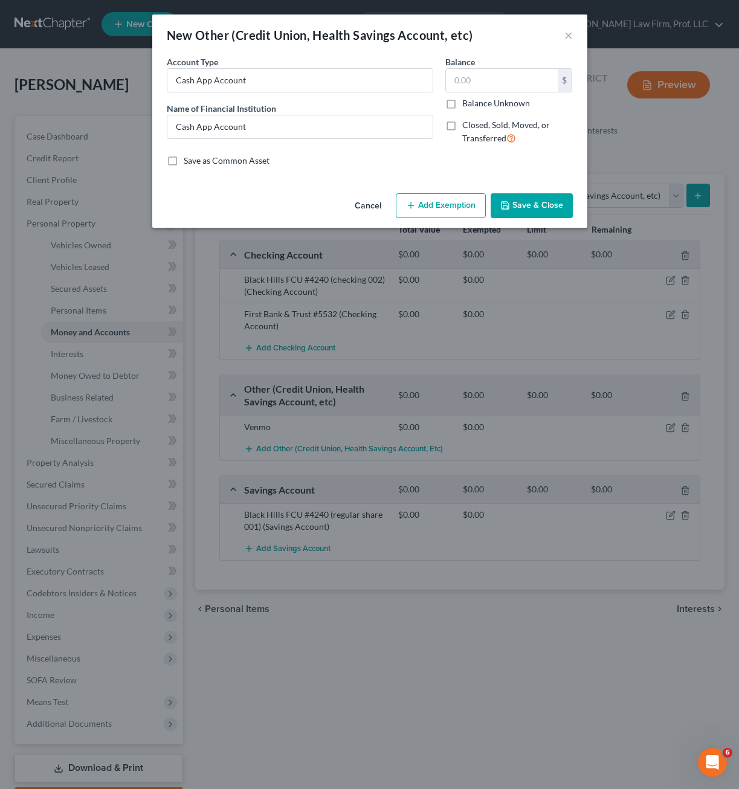
click at [518, 195] on div "Cancel Add Exemption Save & Close" at bounding box center [369, 208] width 435 height 40
click at [518, 203] on button "Save & Close" at bounding box center [532, 205] width 82 height 25
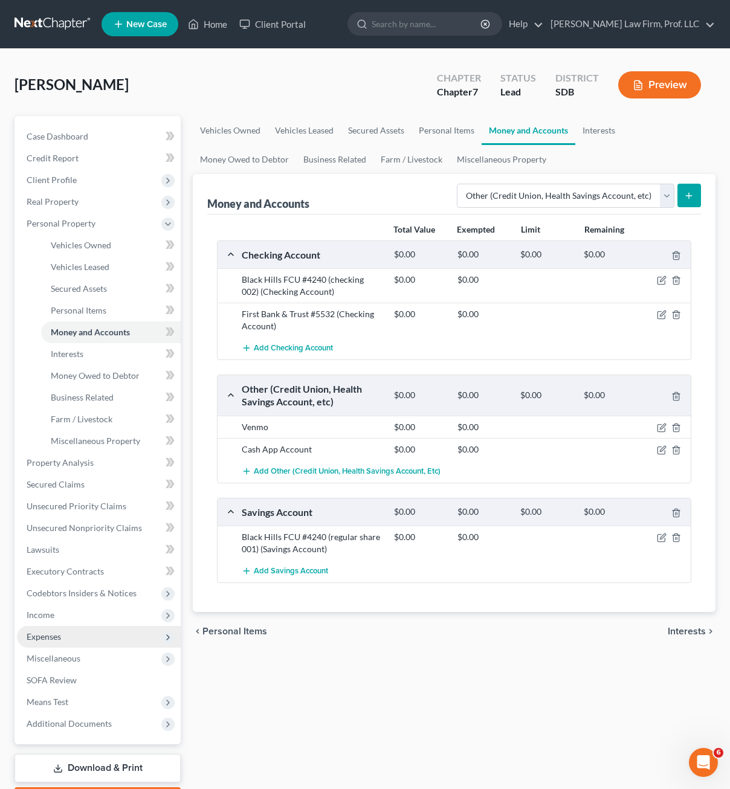
click at [65, 643] on span "Expenses" at bounding box center [99, 637] width 164 height 22
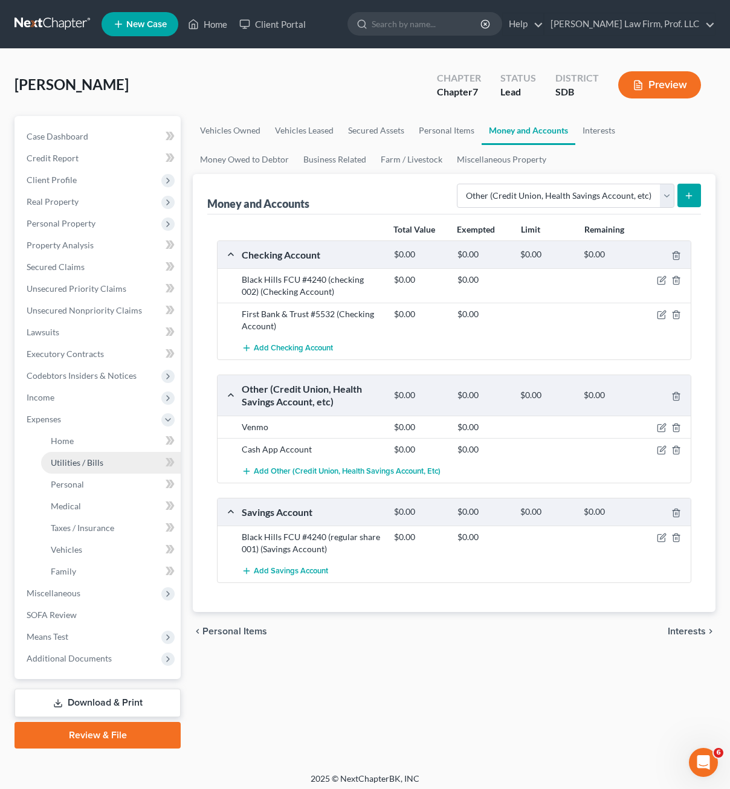
click at [86, 459] on span "Utilities / Bills" at bounding box center [77, 462] width 53 height 10
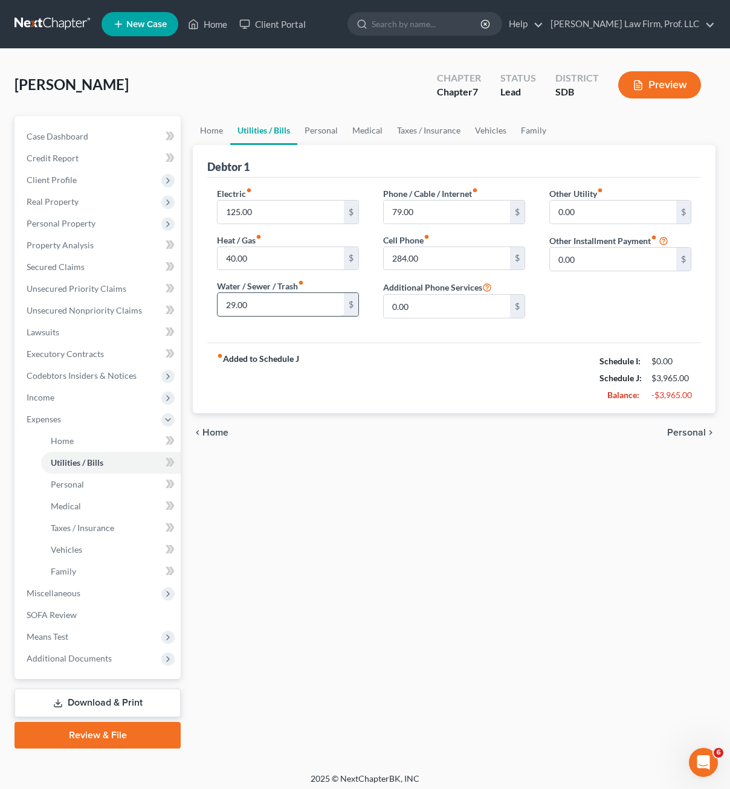
click at [299, 303] on input "29.00" at bounding box center [280, 304] width 126 height 23
click at [334, 478] on div "Home Utilities / Bills Personal Medical Taxes / Insurance Vehicles Family Debto…" at bounding box center [454, 432] width 535 height 632
click at [80, 357] on span "Executory Contracts" at bounding box center [65, 354] width 77 height 10
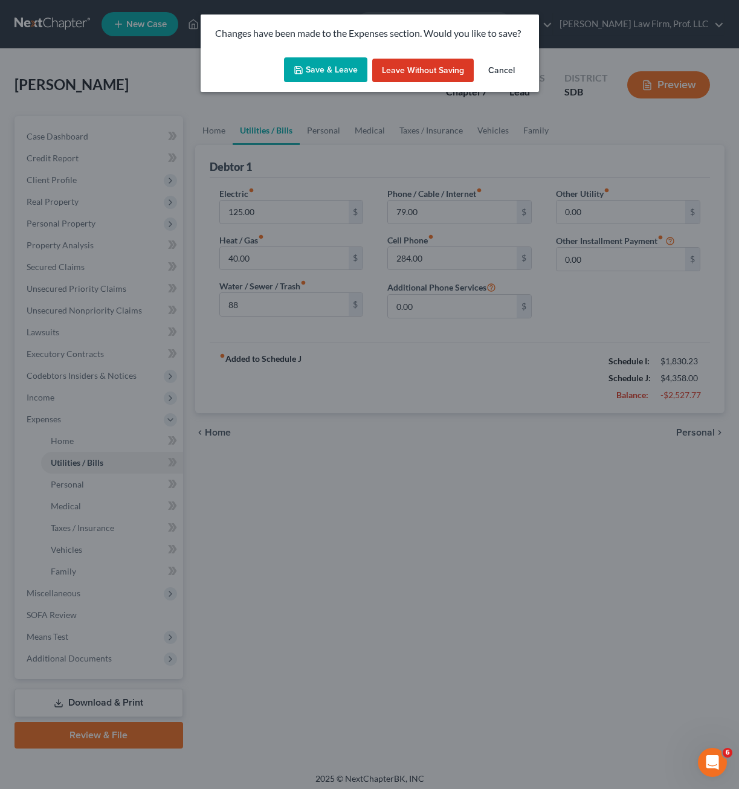
click at [346, 77] on button "Save & Leave" at bounding box center [325, 69] width 83 height 25
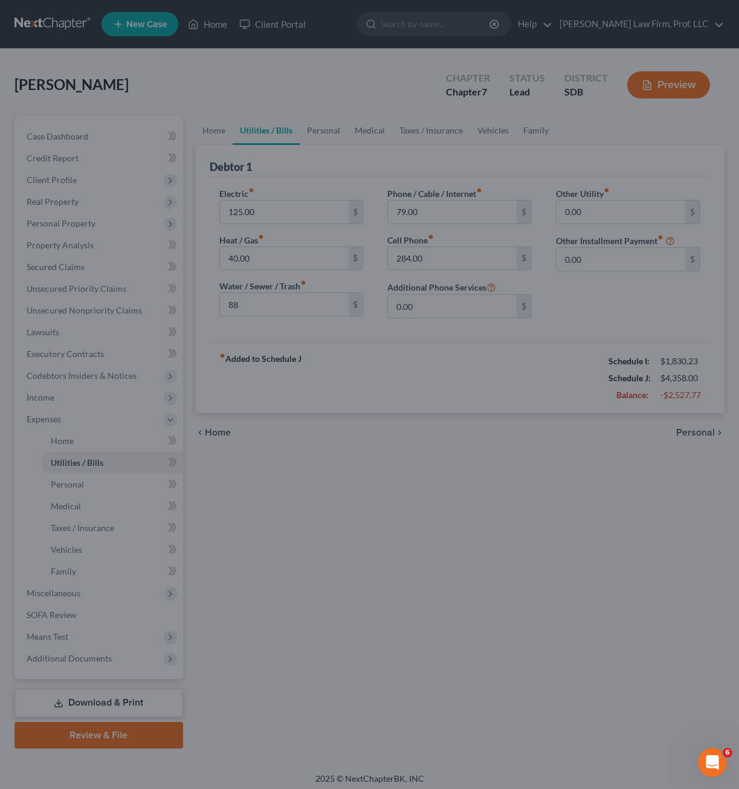
type input "88.00"
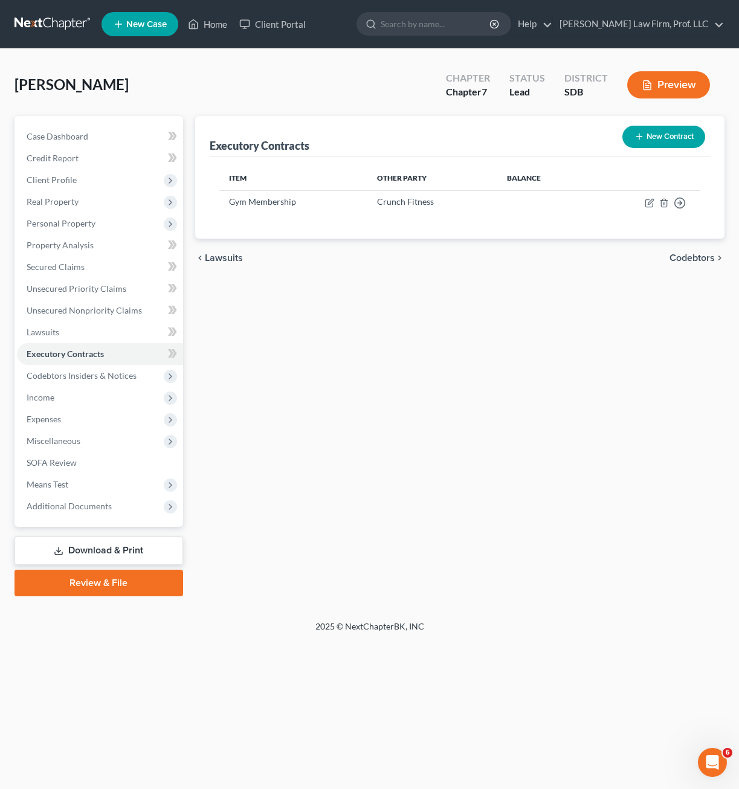
click at [661, 138] on button "New Contract" at bounding box center [663, 137] width 83 height 22
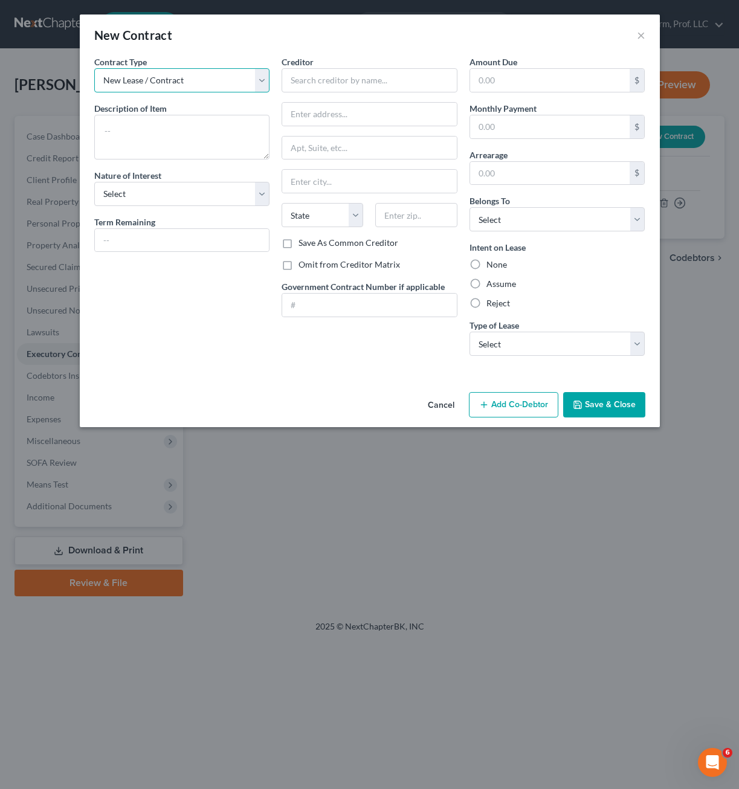
click at [229, 80] on select "New Lease / Contract New Timeshare" at bounding box center [182, 80] width 176 height 24
click at [94, 68] on select "New Lease / Contract New Timeshare" at bounding box center [182, 80] width 176 height 24
click at [204, 125] on textarea at bounding box center [182, 137] width 176 height 45
type textarea "Spotify Music"
click at [234, 198] on select "Select Purchaser Agent Lessor Lessee" at bounding box center [182, 194] width 176 height 24
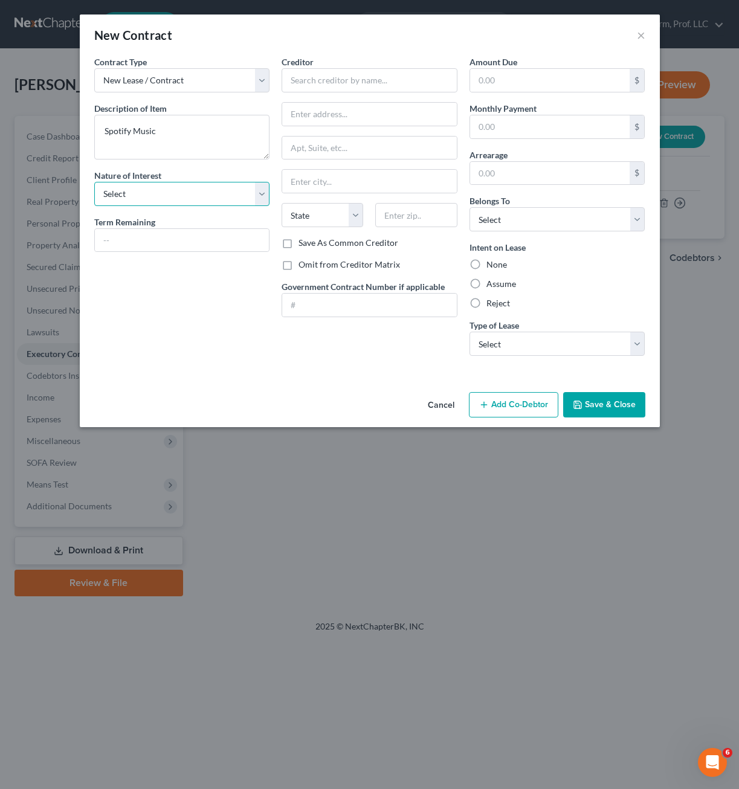
select select "3"
click at [94, 182] on select "Select Purchaser Agent Lessor Lessee" at bounding box center [182, 194] width 176 height 24
click at [220, 234] on input "text" at bounding box center [182, 240] width 175 height 23
click at [312, 89] on input "text" at bounding box center [370, 80] width 176 height 24
type input "Spotify"
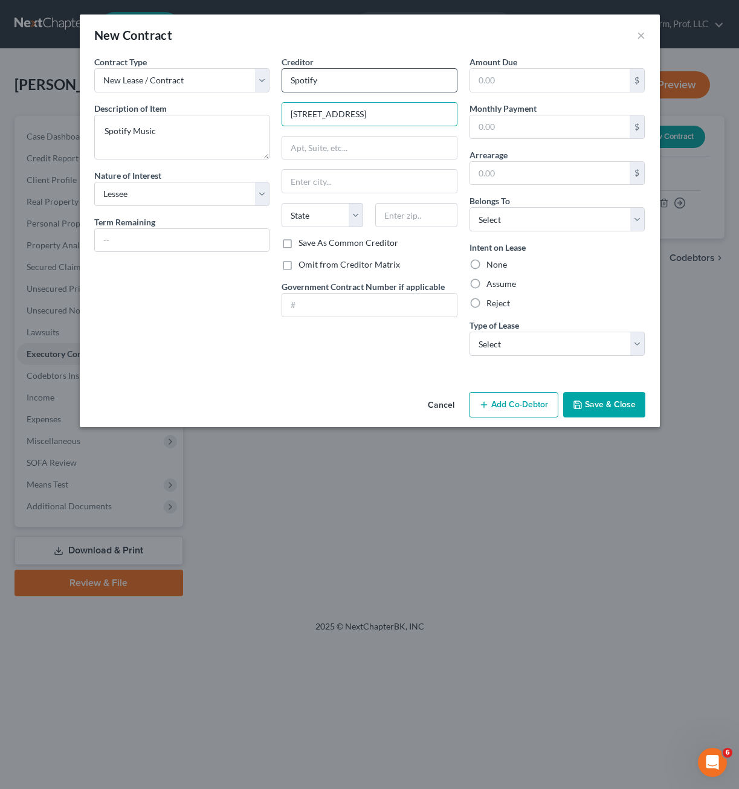
type input "[STREET_ADDRESS]"
type input "10011"
type input "[US_STATE]"
select select "35"
click at [512, 85] on input "text" at bounding box center [550, 80] width 160 height 23
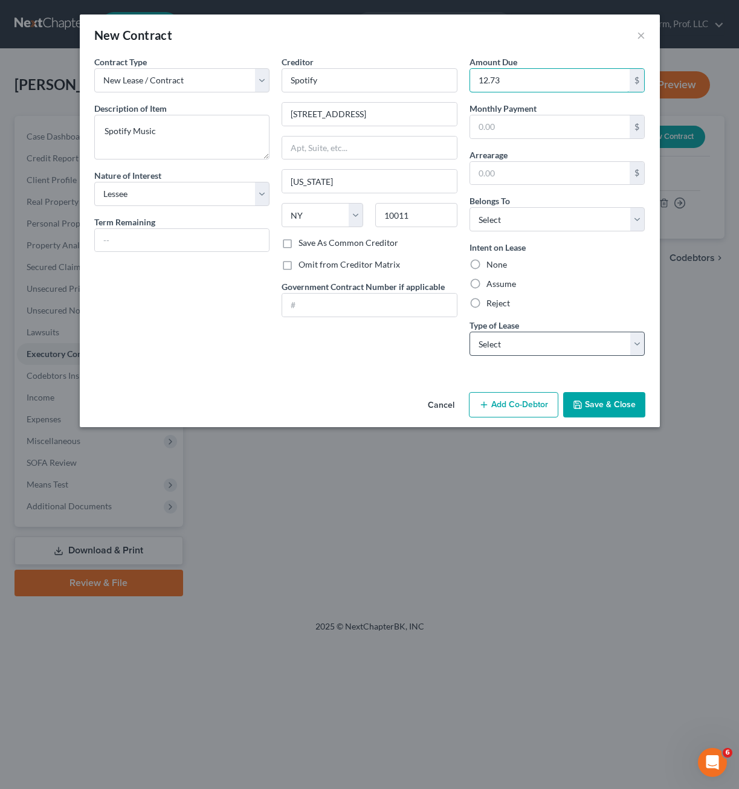
type input "12.73"
click at [531, 346] on select "Select Real Estate Car Other" at bounding box center [557, 344] width 176 height 24
select select "2"
click at [469, 332] on select "Select Real Estate Car Other" at bounding box center [557, 344] width 176 height 24
drag, startPoint x: 492, startPoint y: 299, endPoint x: 510, endPoint y: 314, distance: 23.2
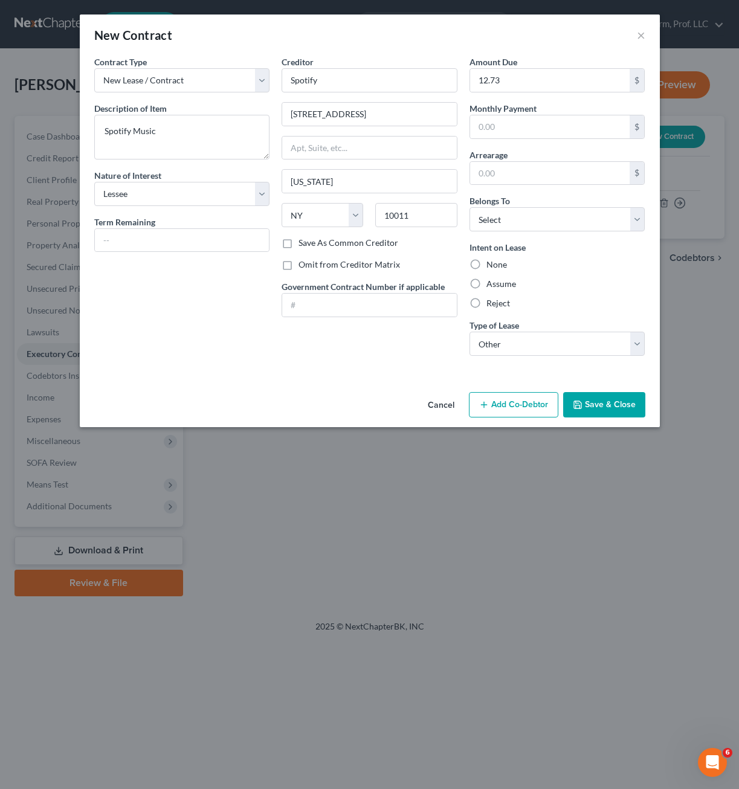
click at [492, 300] on label "Reject" at bounding box center [498, 303] width 24 height 12
click at [492, 300] on input "Reject" at bounding box center [495, 301] width 8 height 8
radio input "true"
click at [610, 409] on button "Save & Close" at bounding box center [604, 404] width 82 height 25
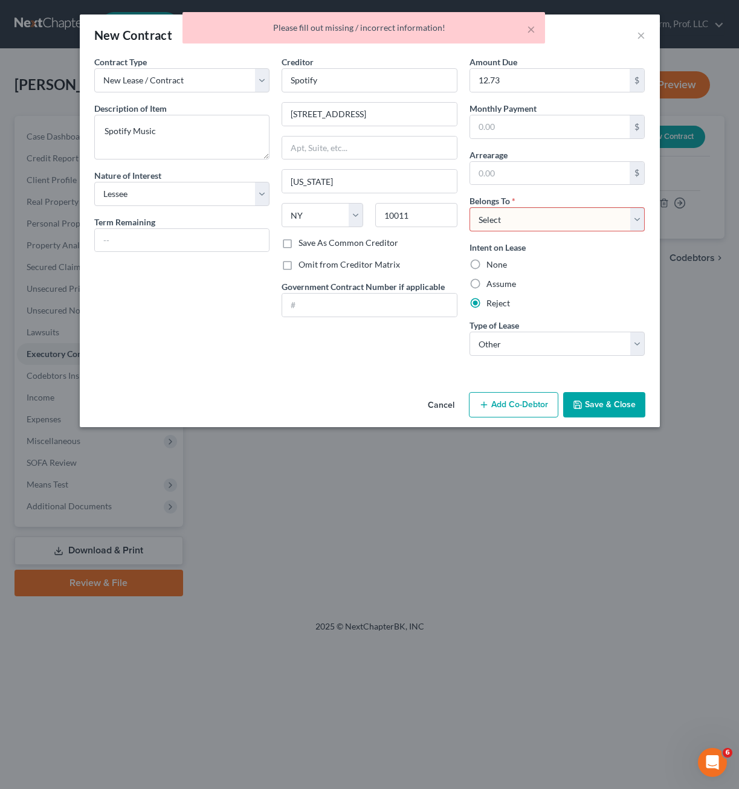
click at [555, 217] on select "Select Debtor 1 Only Debtor 2 Only Debtor 1 And Debtor 2 Only At Least One Of T…" at bounding box center [557, 219] width 176 height 24
select select "0"
click at [469, 207] on select "Select Debtor 1 Only Debtor 2 Only Debtor 1 And Debtor 2 Only At Least One Of T…" at bounding box center [557, 219] width 176 height 24
click at [613, 405] on button "Save & Close" at bounding box center [604, 404] width 82 height 25
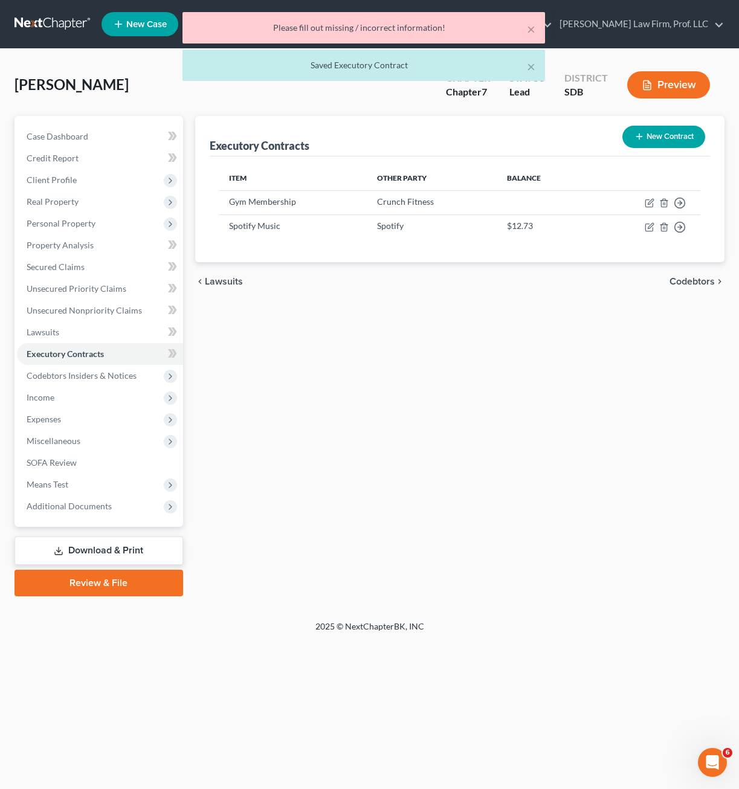
click at [525, 431] on div "Executory Contracts New Contract Item Other Party Balance Gym Membership Crunch…" at bounding box center [459, 356] width 541 height 480
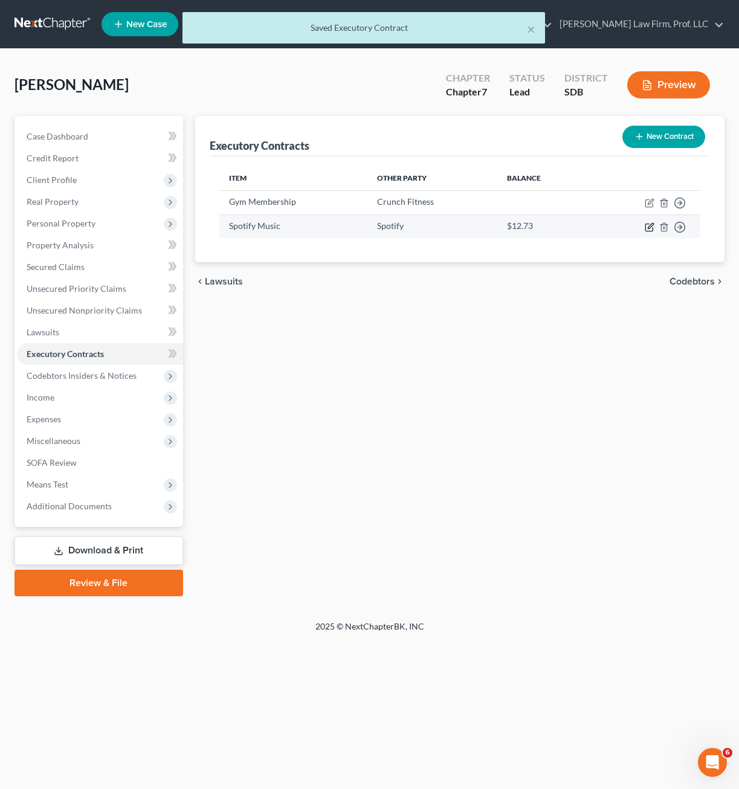
click at [651, 224] on icon "button" at bounding box center [650, 225] width 5 height 5
select select "3"
select select "35"
select select "0"
select select "2"
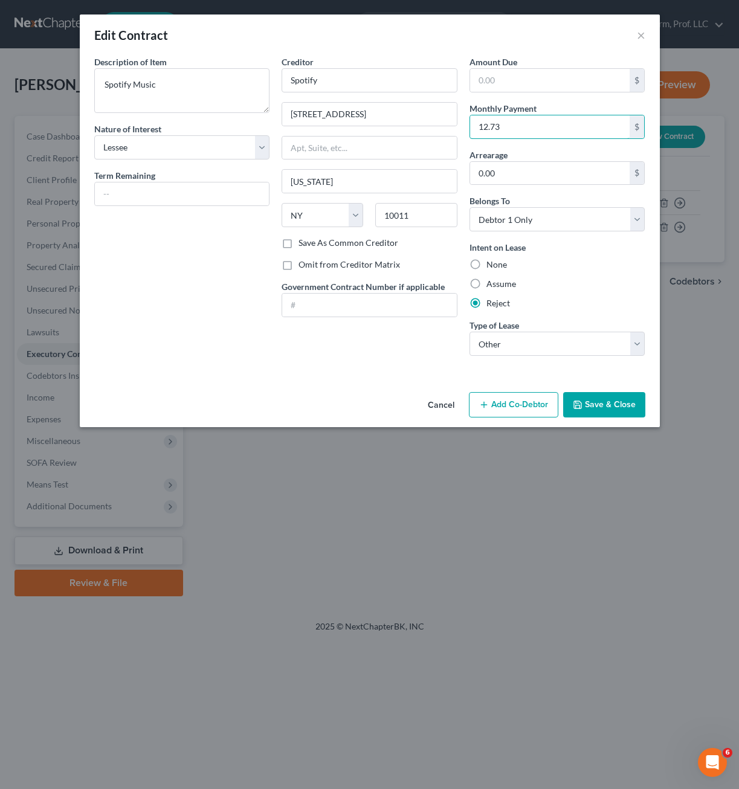
type input "12.73"
click at [588, 280] on div "Assume" at bounding box center [557, 284] width 176 height 12
click at [611, 405] on button "Save & Close" at bounding box center [604, 404] width 82 height 25
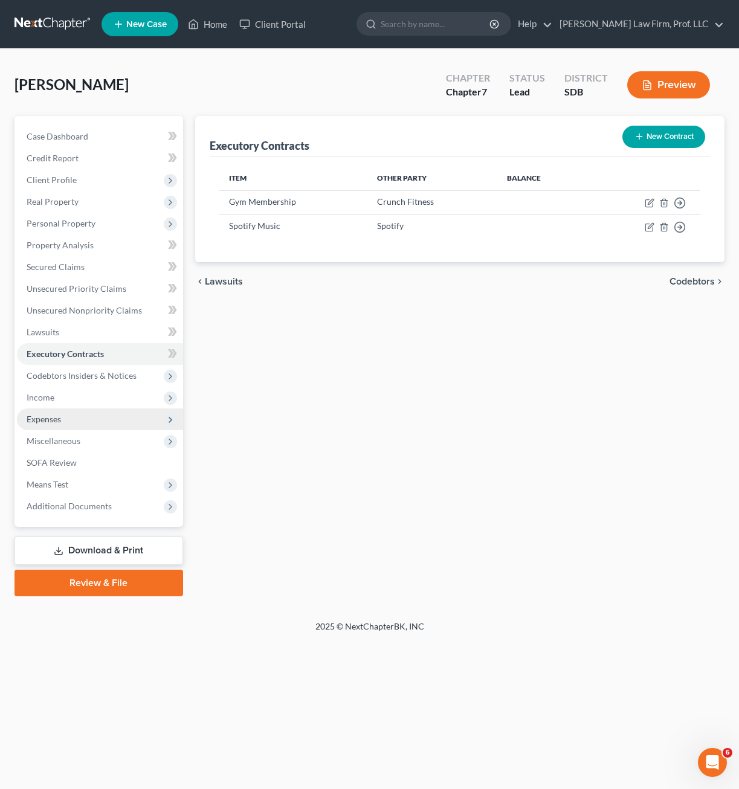
click at [50, 416] on span "Expenses" at bounding box center [44, 419] width 34 height 10
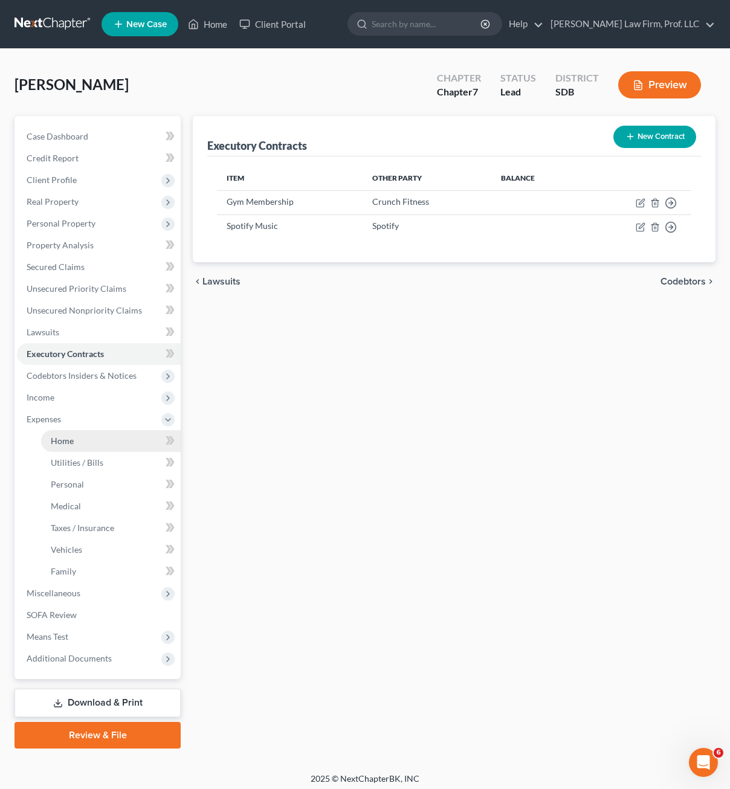
click at [84, 433] on link "Home" at bounding box center [111, 441] width 140 height 22
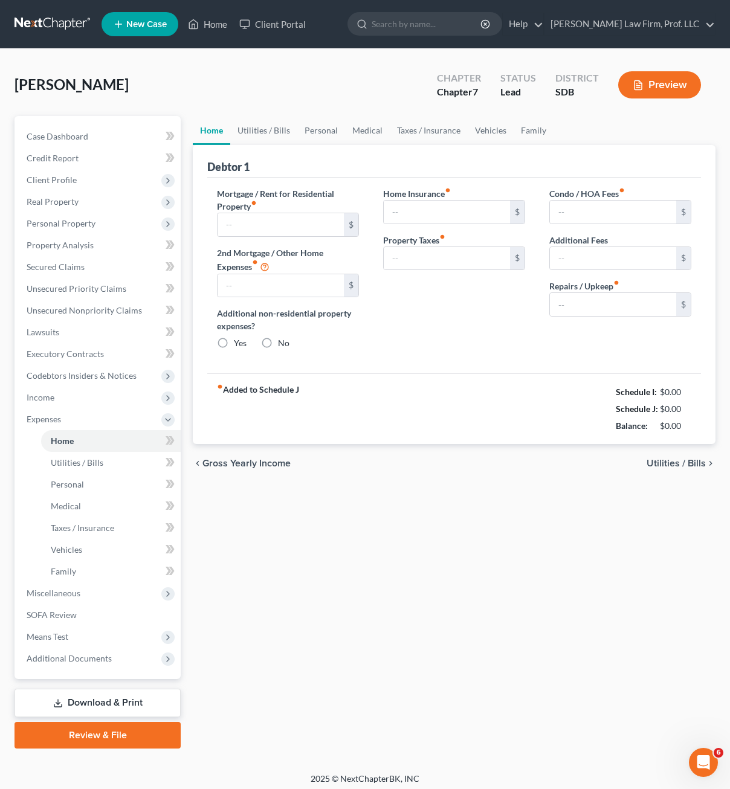
type input "1,859.00"
type input "0.00"
radio input "true"
type input "0.00"
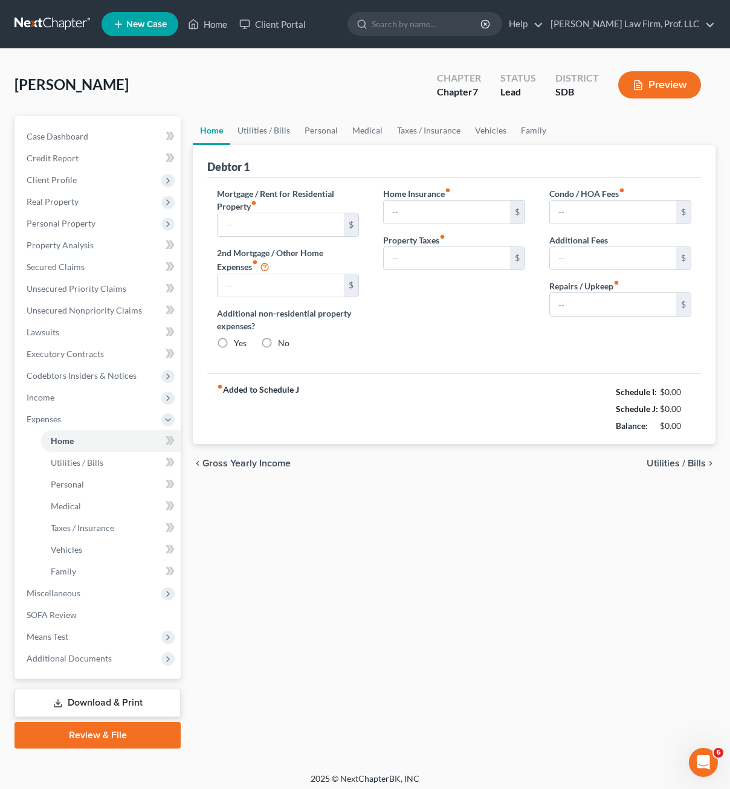
type input "0.00"
type input "40.00"
click at [270, 132] on link "Utilities / Bills" at bounding box center [263, 130] width 67 height 29
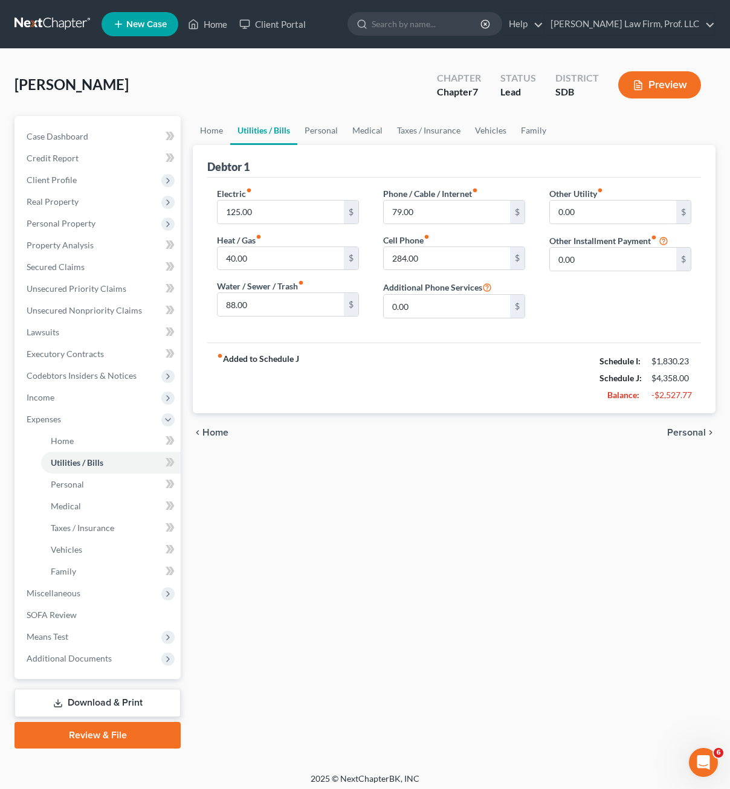
click at [410, 346] on div "fiber_manual_record Added to Schedule J Schedule I: $1,830.23 Schedule J: $4,35…" at bounding box center [454, 378] width 494 height 71
click at [308, 262] on input "40.00" at bounding box center [280, 258] width 126 height 23
click at [293, 215] on input "125.00" at bounding box center [280, 212] width 126 height 23
click at [312, 312] on input "88.00" at bounding box center [280, 304] width 126 height 23
click at [294, 301] on input "88.00" at bounding box center [280, 304] width 126 height 23
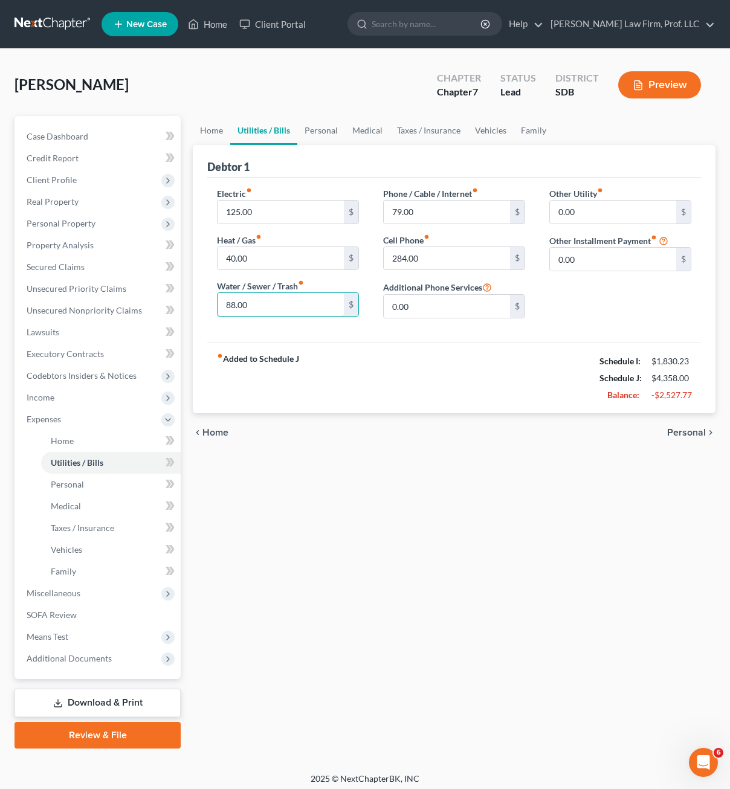
drag, startPoint x: 296, startPoint y: 308, endPoint x: 208, endPoint y: 305, distance: 87.6
click at [211, 305] on div "Electric fiber_manual_record 125.00 $ Heat / Gas fiber_manual_record 40.00 $ Wa…" at bounding box center [288, 257] width 166 height 141
type input "218"
drag, startPoint x: 405, startPoint y: 541, endPoint x: 401, endPoint y: 529, distance: 13.6
click at [405, 542] on div "Home Utilities / Bills Personal Medical Taxes / Insurance Vehicles Family Debto…" at bounding box center [454, 432] width 535 height 632
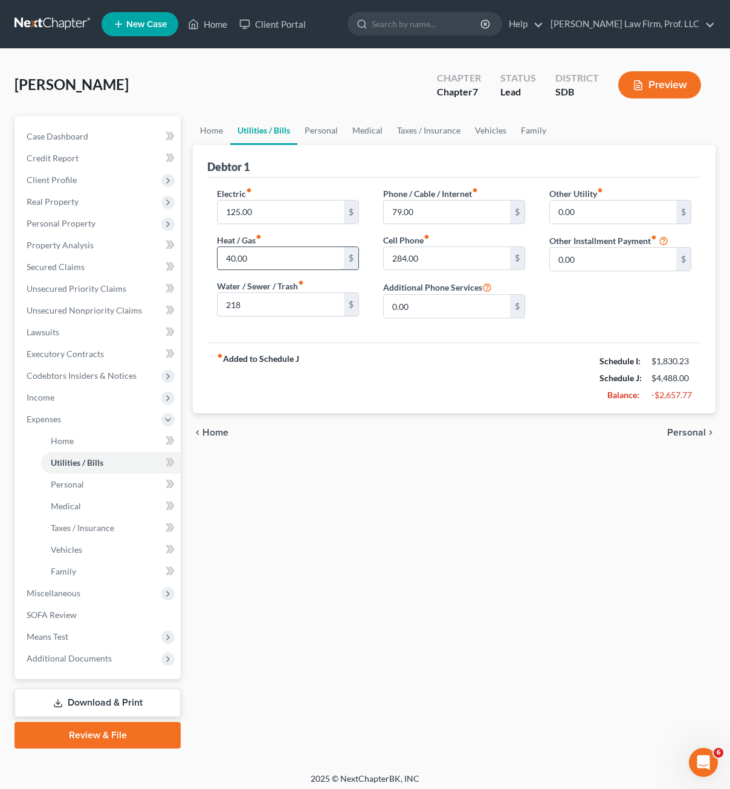
click at [286, 262] on input "40.00" at bounding box center [280, 258] width 126 height 23
click at [327, 483] on div "Home Utilities / Bills Personal Medical Taxes / Insurance Vehicles Family Debto…" at bounding box center [454, 432] width 535 height 632
click at [356, 502] on div "Home Utilities / Bills Personal Medical Taxes / Insurance Vehicles Family Debto…" at bounding box center [454, 432] width 535 height 632
click at [76, 357] on span "Executory Contracts" at bounding box center [65, 354] width 77 height 10
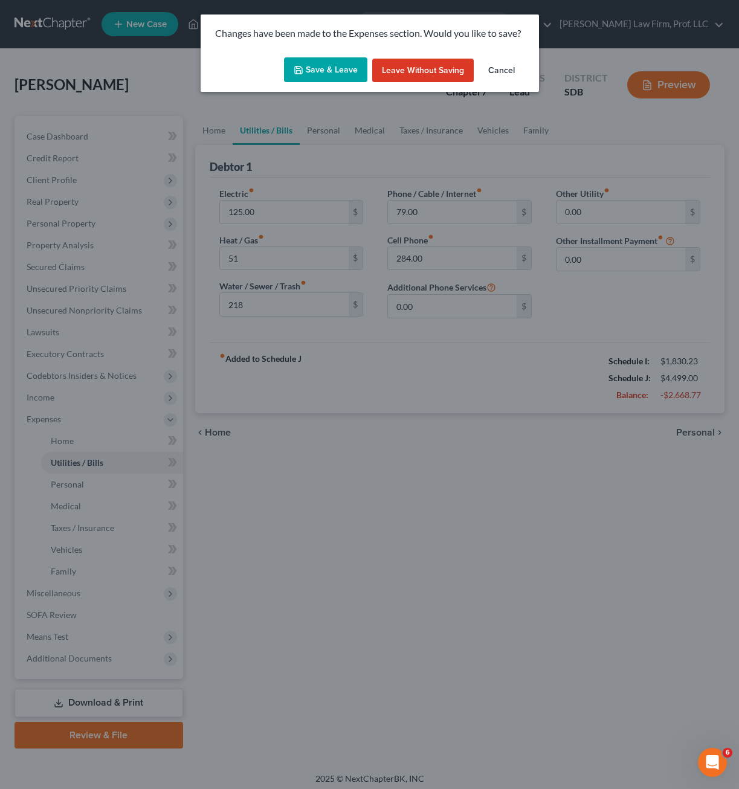
click at [344, 67] on button "Save & Leave" at bounding box center [325, 69] width 83 height 25
type input "51.00"
type input "218.00"
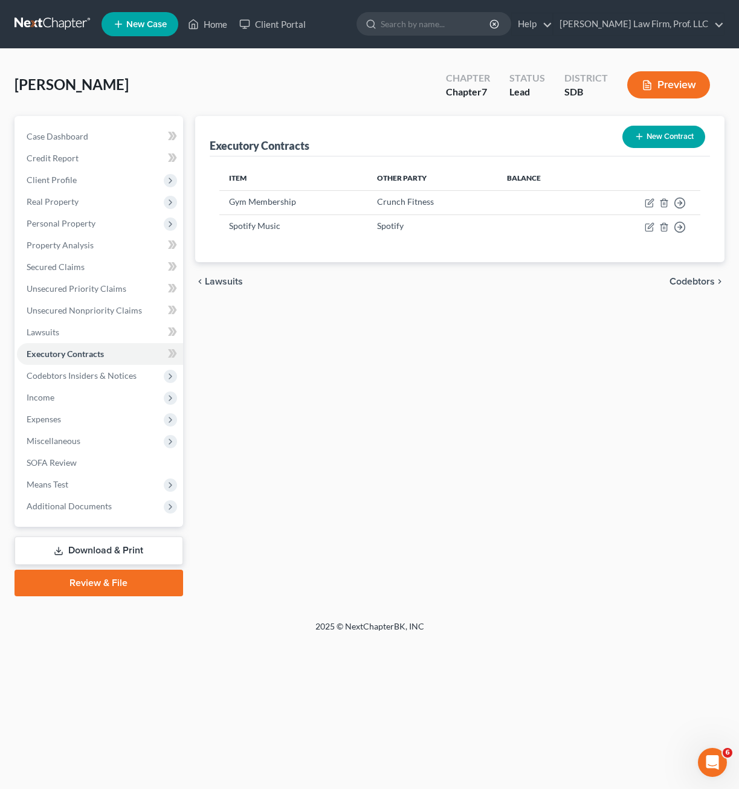
click at [660, 143] on button "New Contract" at bounding box center [663, 137] width 83 height 22
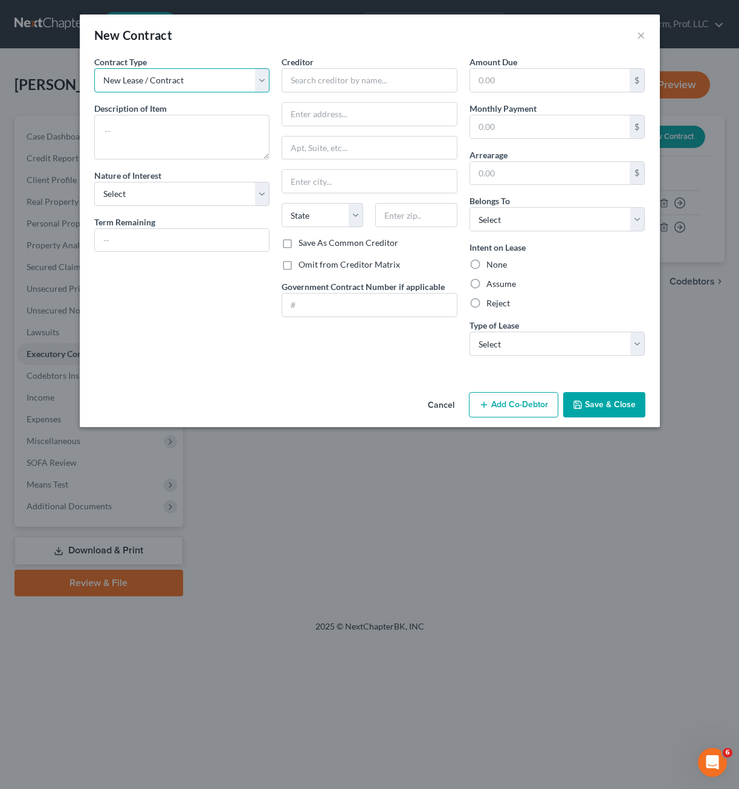
click at [227, 86] on select "New Lease / Contract New Timeshare" at bounding box center [182, 80] width 176 height 24
click at [197, 145] on textarea at bounding box center [182, 137] width 176 height 45
type textarea "Netflix Streaming"
select select "3"
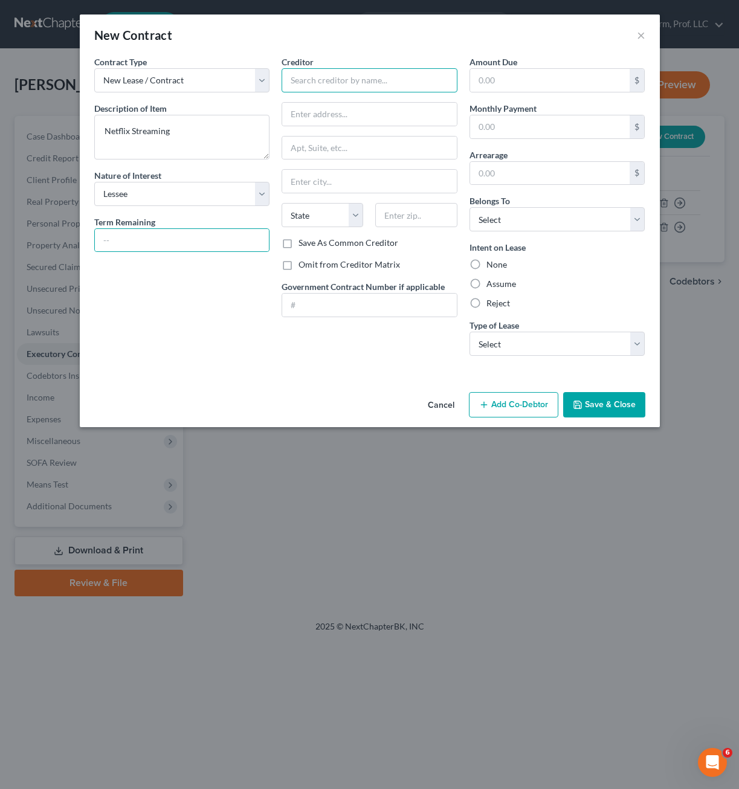
click at [354, 79] on input "text" at bounding box center [370, 80] width 176 height 24
click at [332, 103] on div "Netflix" at bounding box center [354, 101] width 126 height 12
type input "Netflix"
type input "[STREET_ADDRESS][PERSON_NAME]"
type input "Los Gatos"
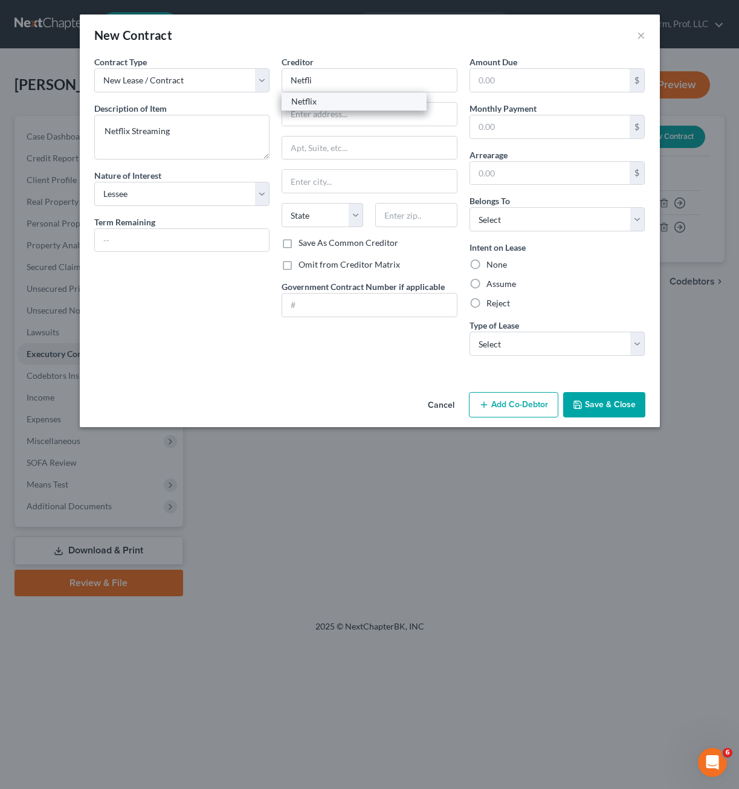
select select "4"
type input "95032"
click at [533, 80] on input "text" at bounding box center [550, 80] width 160 height 23
type input "26.54"
drag, startPoint x: 530, startPoint y: 87, endPoint x: 433, endPoint y: 75, distance: 97.4
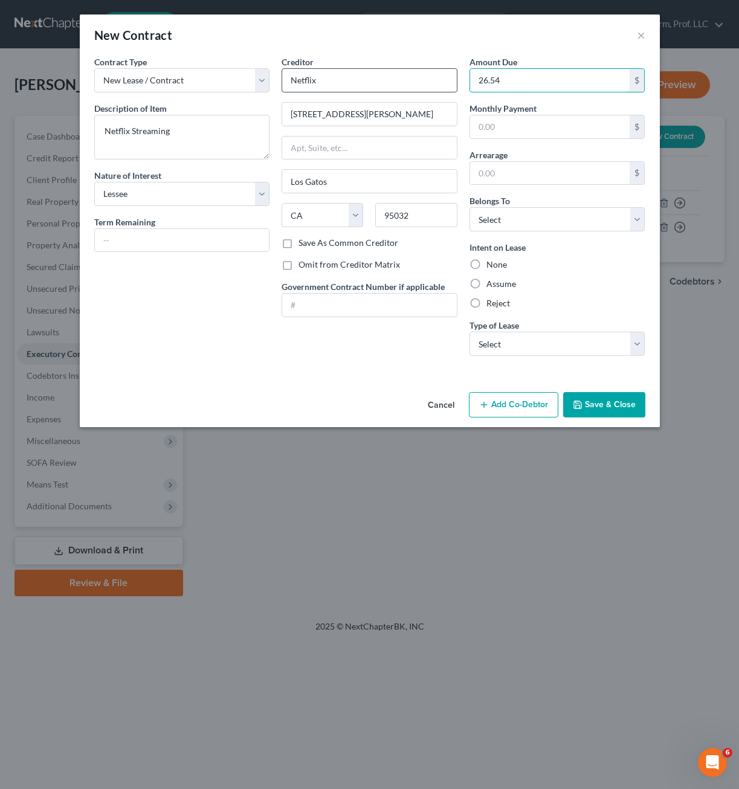
click at [437, 76] on div "Contract Type New Lease / Contract New Timeshare Description of non-residential…" at bounding box center [369, 211] width 563 height 310
type input "27"
click at [527, 199] on div "Belongs To * Select Debtor 1 Only Debtor 2 Only Debtor 1 And Debtor 2 Only At L…" at bounding box center [557, 213] width 176 height 37
click at [530, 211] on div "Belongs To * Select Debtor 1 Only Debtor 2 Only Debtor 1 And Debtor 2 Only At L…" at bounding box center [557, 213] width 176 height 37
click at [530, 213] on select "Select Debtor 1 Only Debtor 2 Only Debtor 1 And Debtor 2 Only At Least One Of T…" at bounding box center [557, 219] width 176 height 24
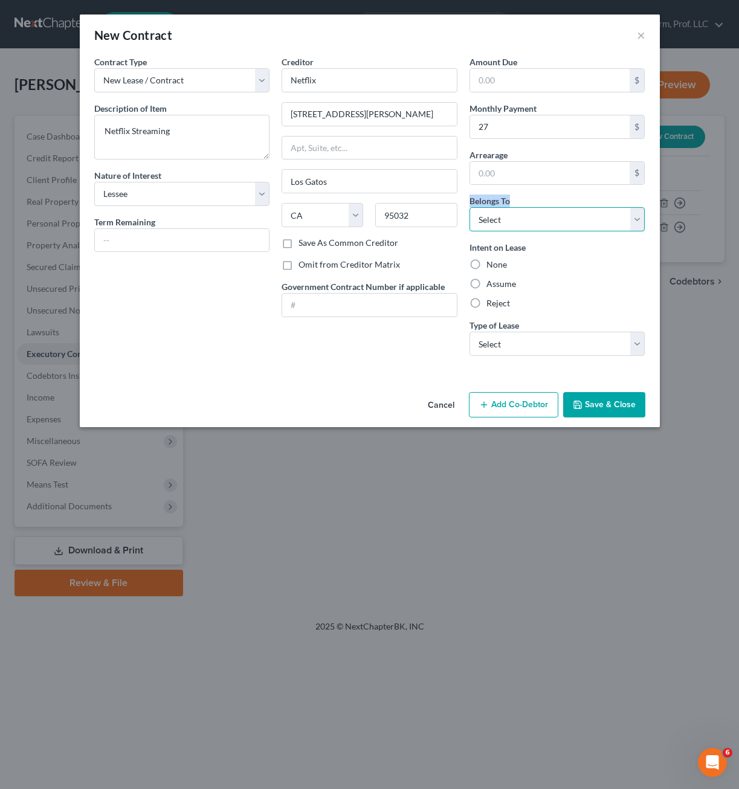
select select "0"
click at [469, 207] on select "Select Debtor 1 Only Debtor 2 Only Debtor 1 And Debtor 2 Only At Least One Of T…" at bounding box center [557, 219] width 176 height 24
click at [486, 265] on label "None" at bounding box center [496, 265] width 21 height 12
click at [491, 265] on input "None" at bounding box center [495, 263] width 8 height 8
radio input "true"
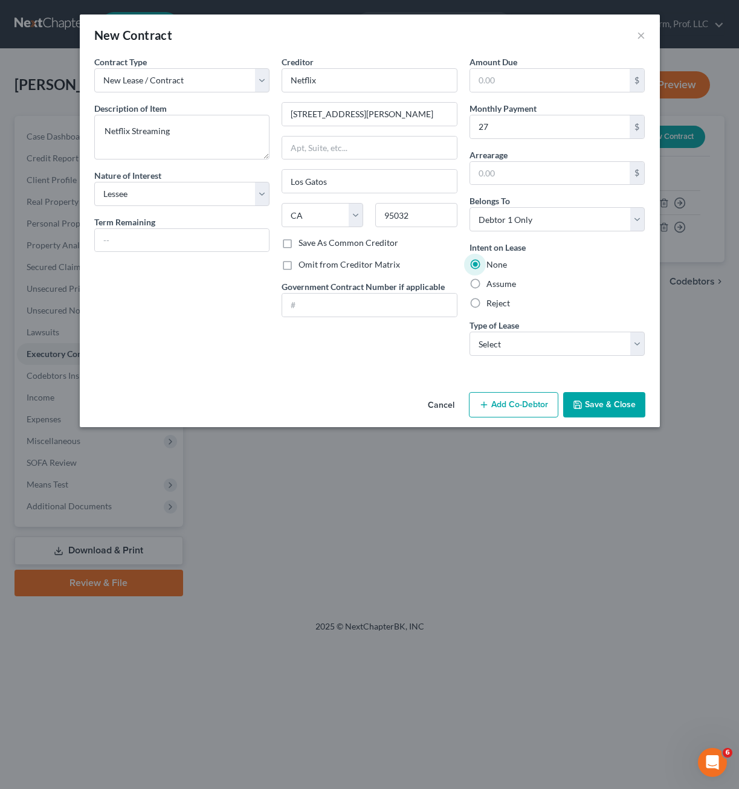
click at [576, 279] on div "Assume" at bounding box center [557, 284] width 176 height 12
click at [486, 302] on label "Reject" at bounding box center [498, 303] width 24 height 12
click at [491, 302] on input "Reject" at bounding box center [495, 301] width 8 height 8
radio input "true"
click at [565, 356] on div "Amount Due $ Monthly Payment 27 $ Arrearage $ Belongs To * Select Debtor 1 Only…" at bounding box center [557, 211] width 188 height 310
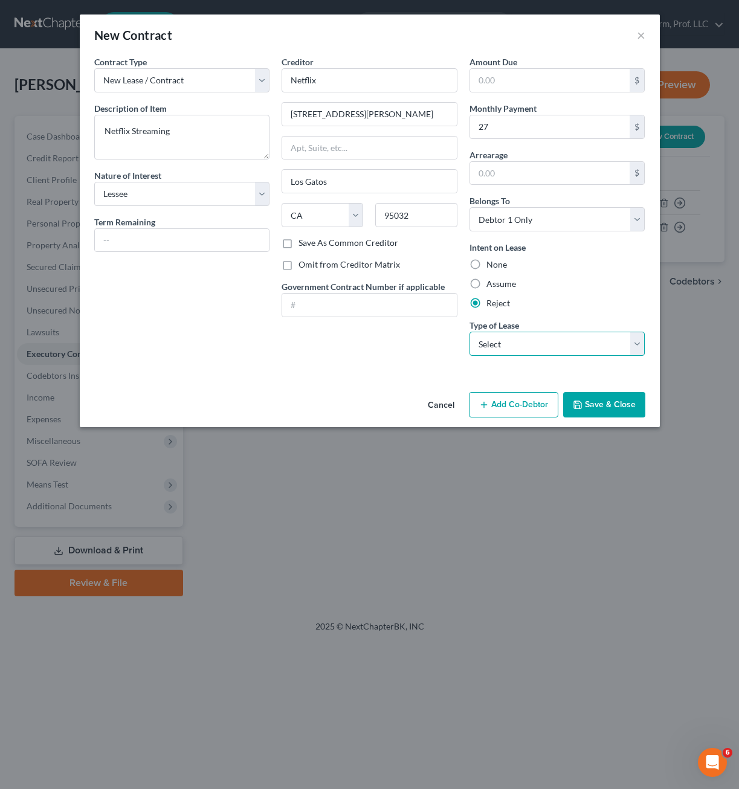
click at [564, 349] on select "Select Real Estate Car Other" at bounding box center [557, 344] width 176 height 24
select select "2"
click at [469, 332] on select "Select Real Estate Car Other" at bounding box center [557, 344] width 176 height 24
drag, startPoint x: 603, startPoint y: 370, endPoint x: 603, endPoint y: 377, distance: 7.2
click at [602, 370] on div "Contract Type New Lease / Contract New Timeshare Description of non-residential…" at bounding box center [370, 222] width 580 height 332
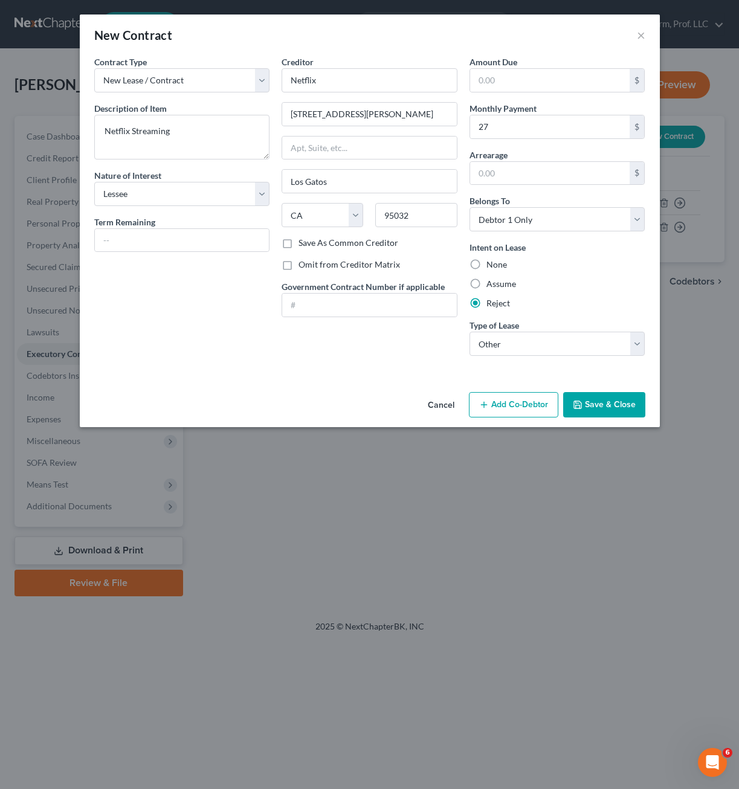
click at [593, 409] on button "Save & Close" at bounding box center [604, 404] width 82 height 25
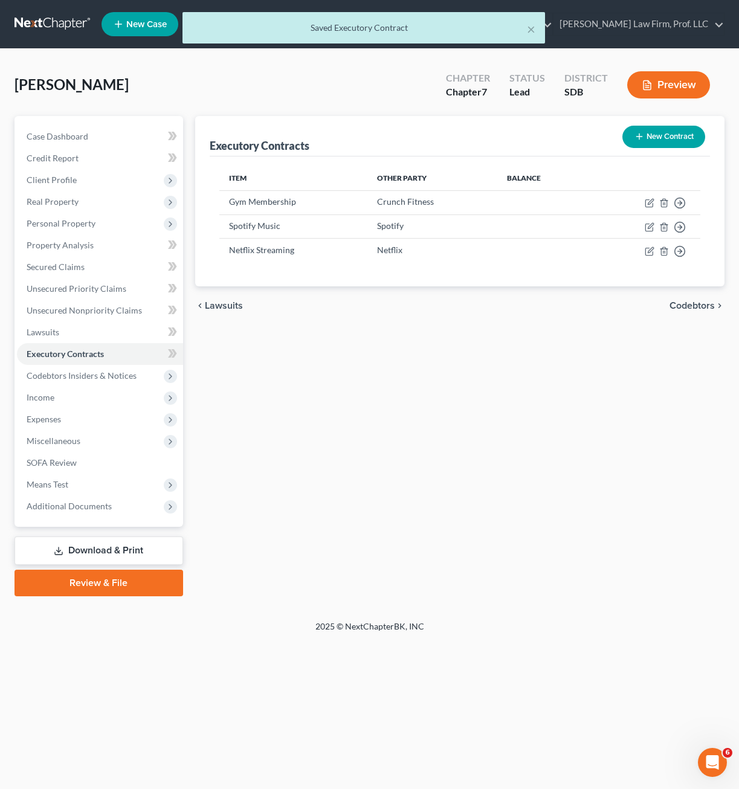
click at [590, 413] on div "Executory Contracts New Contract Item Other Party Balance Gym Membership Crunch…" at bounding box center [459, 356] width 541 height 480
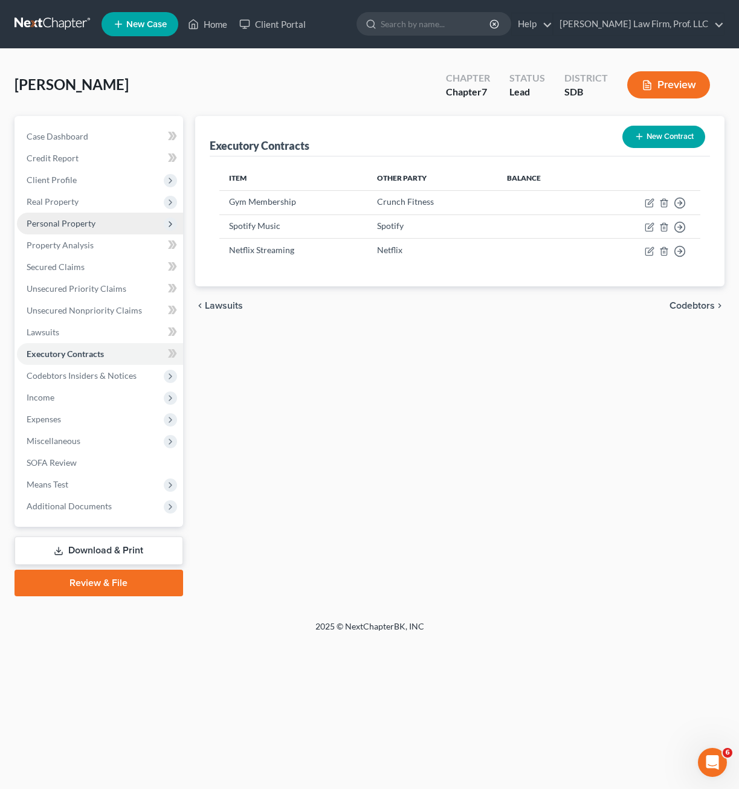
click at [72, 214] on span "Personal Property" at bounding box center [100, 224] width 166 height 22
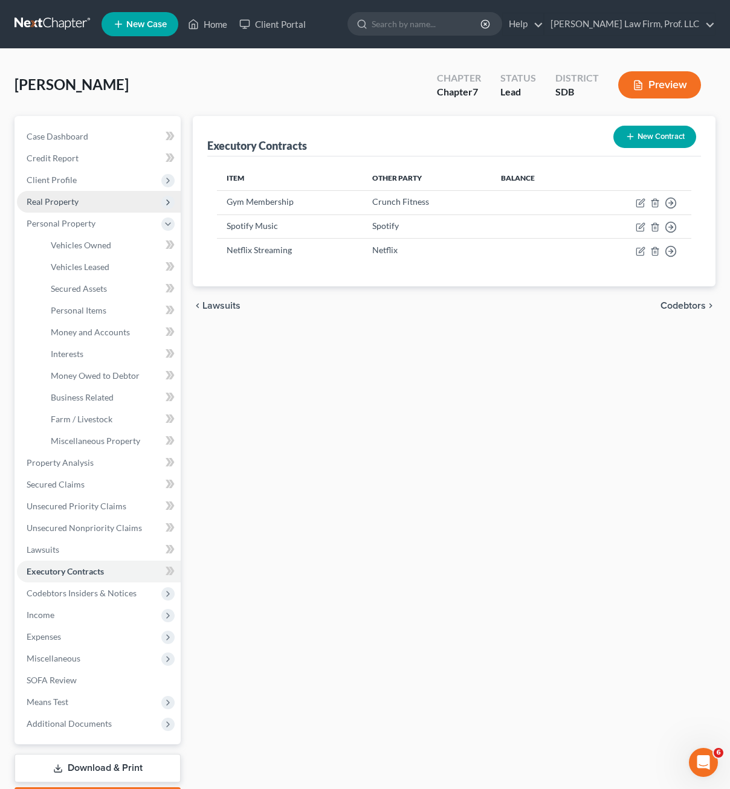
click at [86, 202] on span "Real Property" at bounding box center [99, 202] width 164 height 22
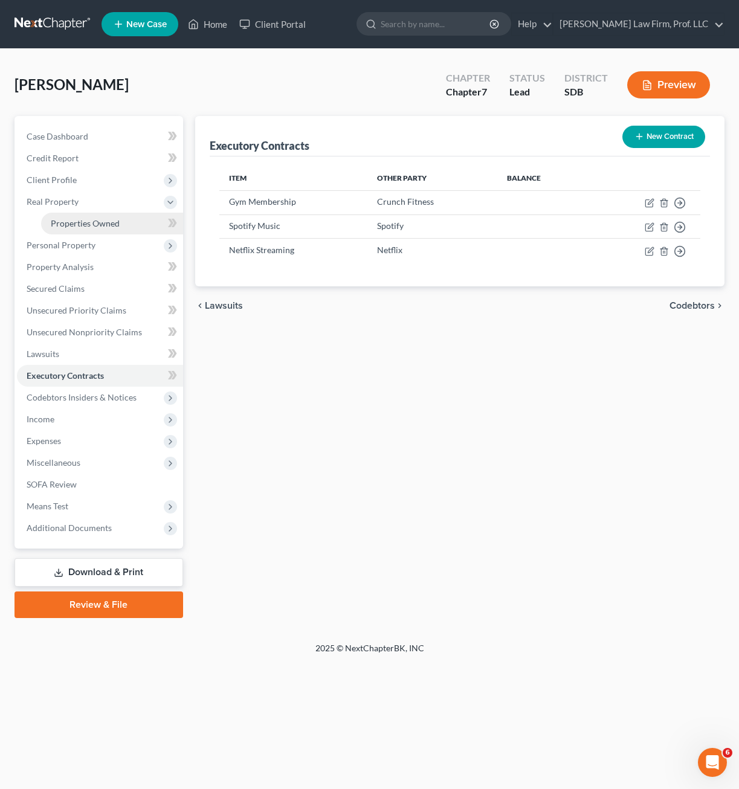
click at [96, 218] on span "Properties Owned" at bounding box center [85, 223] width 69 height 10
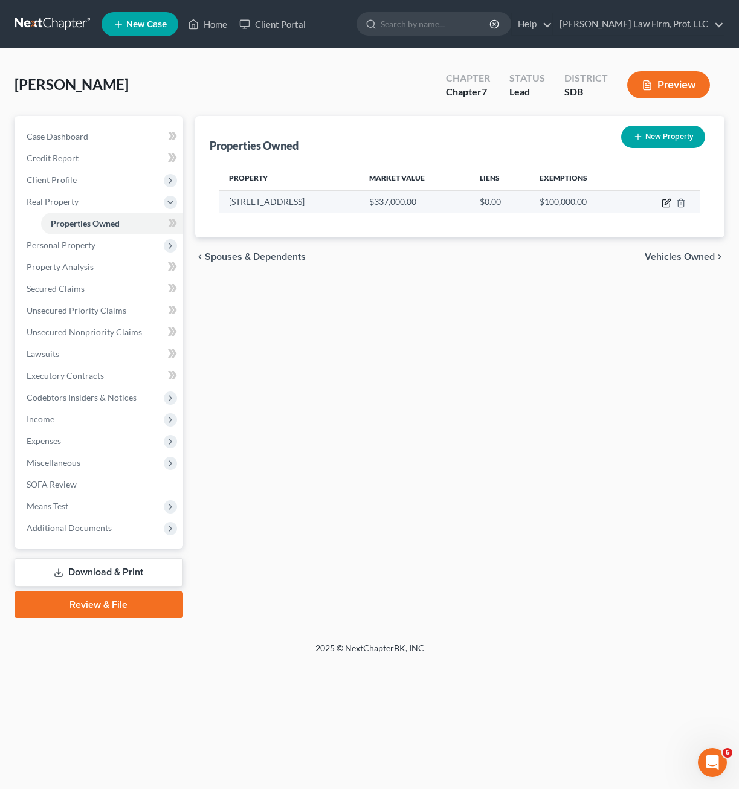
click at [664, 203] on icon "button" at bounding box center [666, 203] width 10 height 10
select select "43"
select select "40"
select select "0"
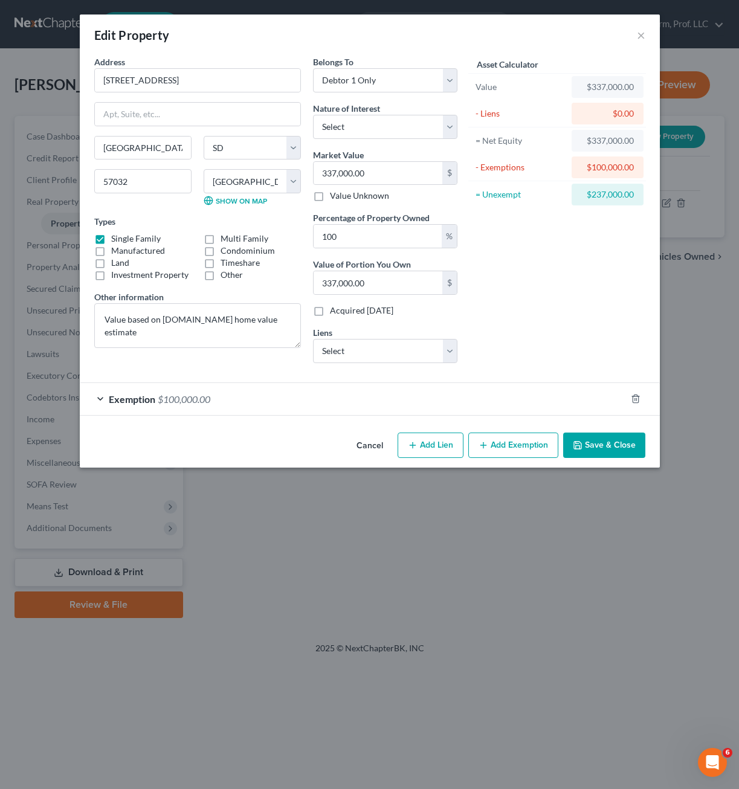
click at [239, 408] on div "Exemption $100,000.00" at bounding box center [353, 399] width 546 height 32
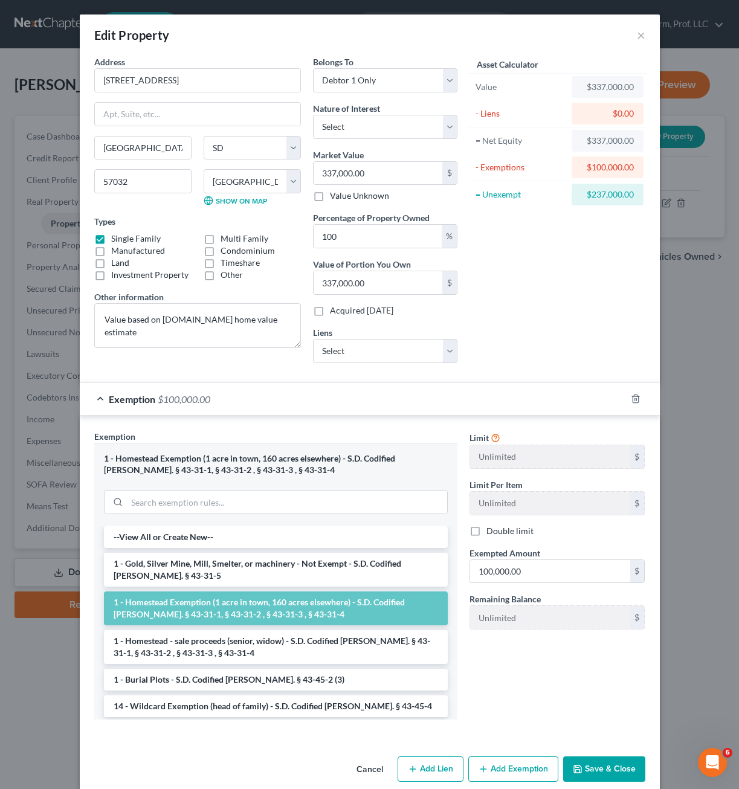
click at [406, 399] on div "Exemption $100,000.00" at bounding box center [353, 399] width 546 height 32
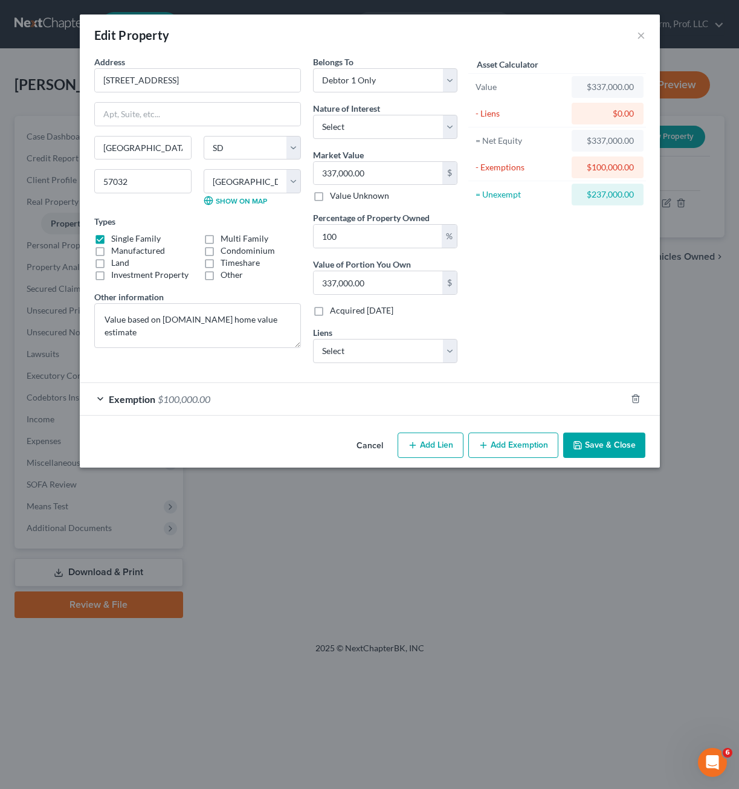
click at [596, 448] on button "Save & Close" at bounding box center [604, 445] width 82 height 25
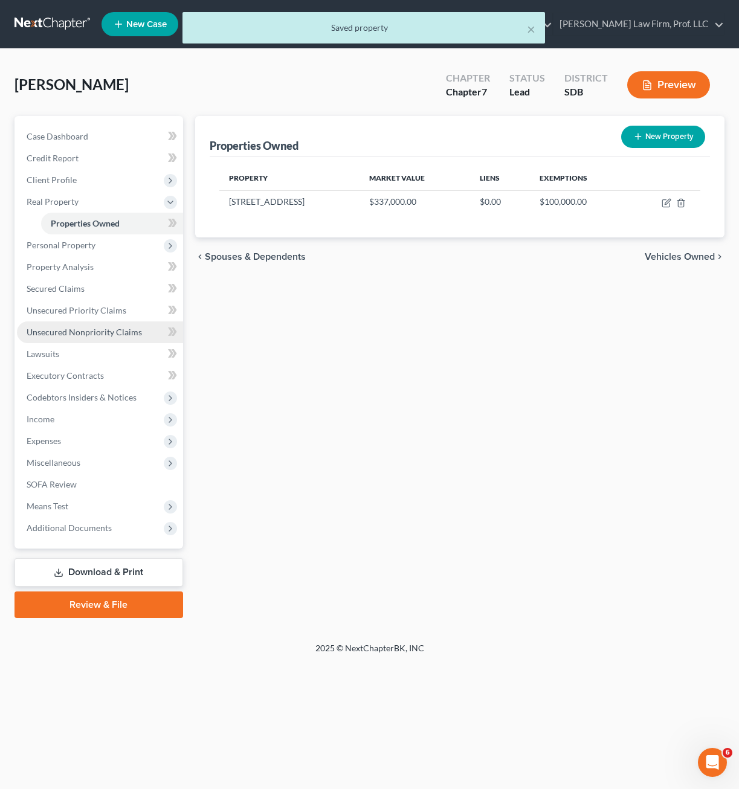
click at [91, 326] on link "Unsecured Nonpriority Claims" at bounding box center [100, 332] width 166 height 22
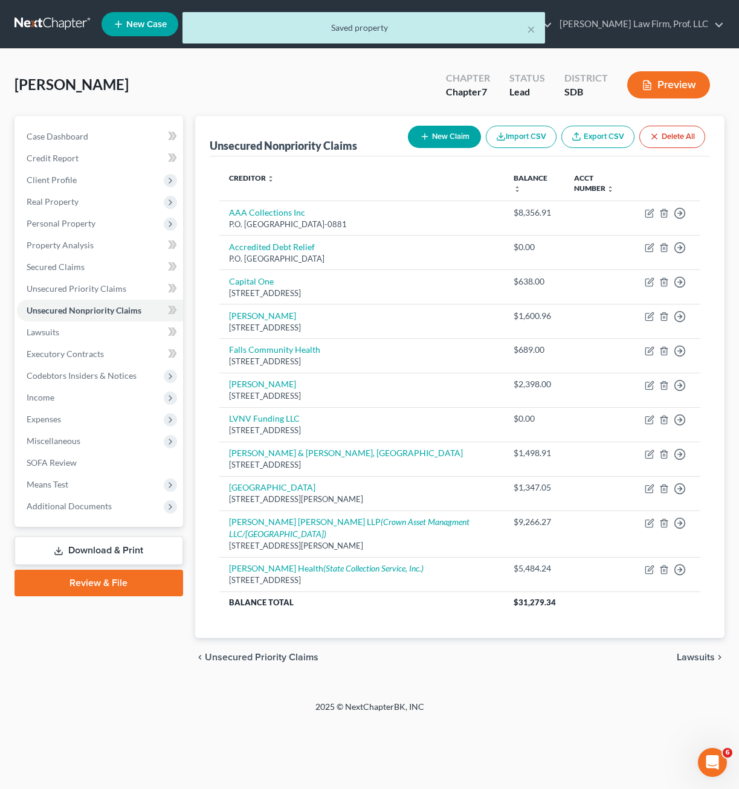
click at [539, 665] on div "× Saved property Ustad, [PERSON_NAME] Upgraded Chapter Chapter 7 Status Lead Di…" at bounding box center [369, 375] width 739 height 652
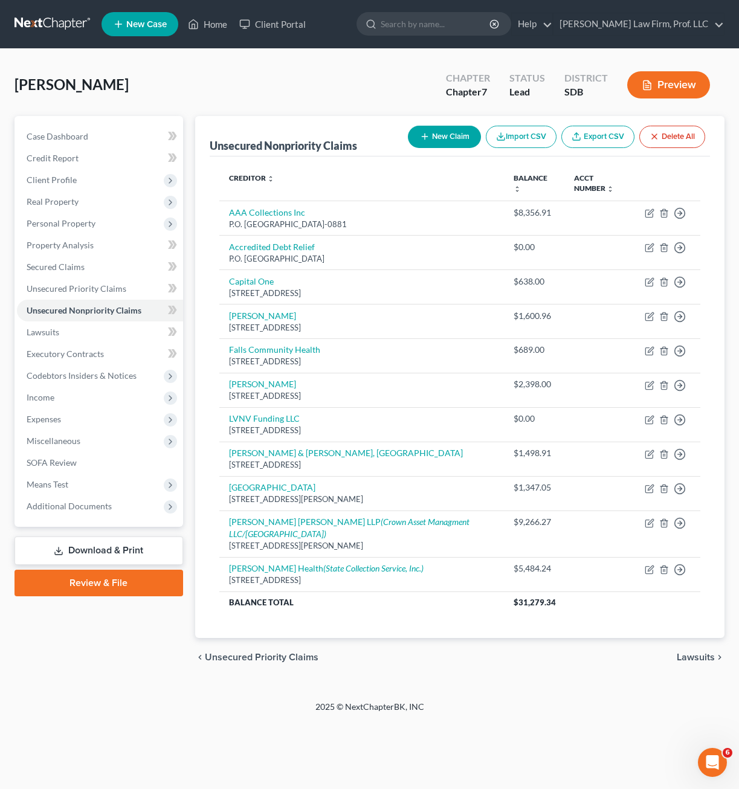
click at [465, 137] on button "New Claim" at bounding box center [444, 137] width 73 height 22
select select "0"
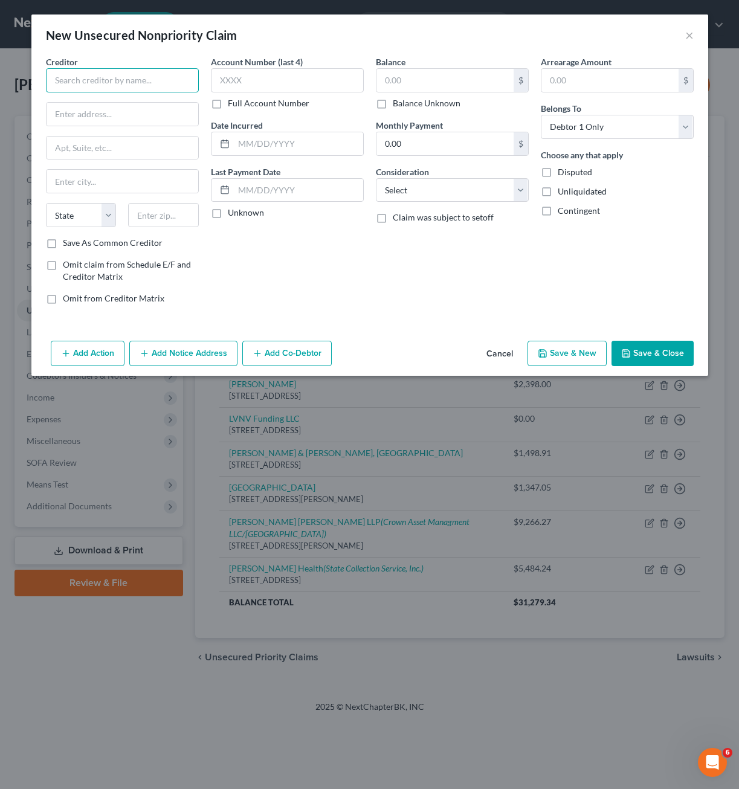
click at [147, 83] on input "text" at bounding box center [122, 80] width 153 height 24
click at [95, 116] on div "[STREET_ADDRESS]" at bounding box center [119, 113] width 126 height 10
type input "AMEX Macys"
type input "PO Box 6085"
type input "[PERSON_NAME] Stream"
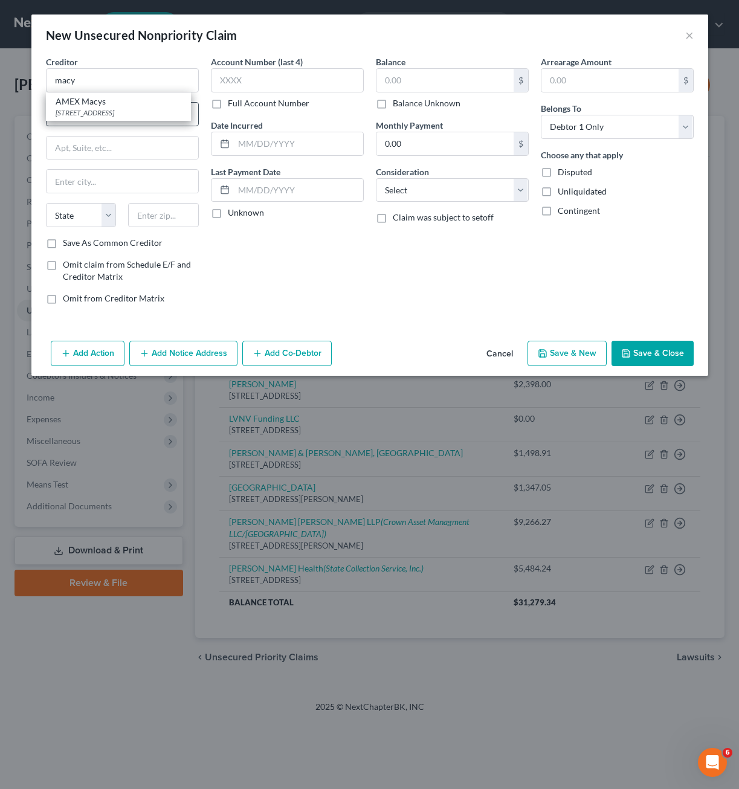
select select "14"
type input "60197"
click at [329, 238] on div "Account Number (last 4) Full Account Number Date Incurred Last Payment Date Unk…" at bounding box center [287, 185] width 165 height 259
click at [419, 104] on label "Balance Unknown" at bounding box center [427, 103] width 68 height 12
click at [405, 104] on input "Balance Unknown" at bounding box center [401, 101] width 8 height 8
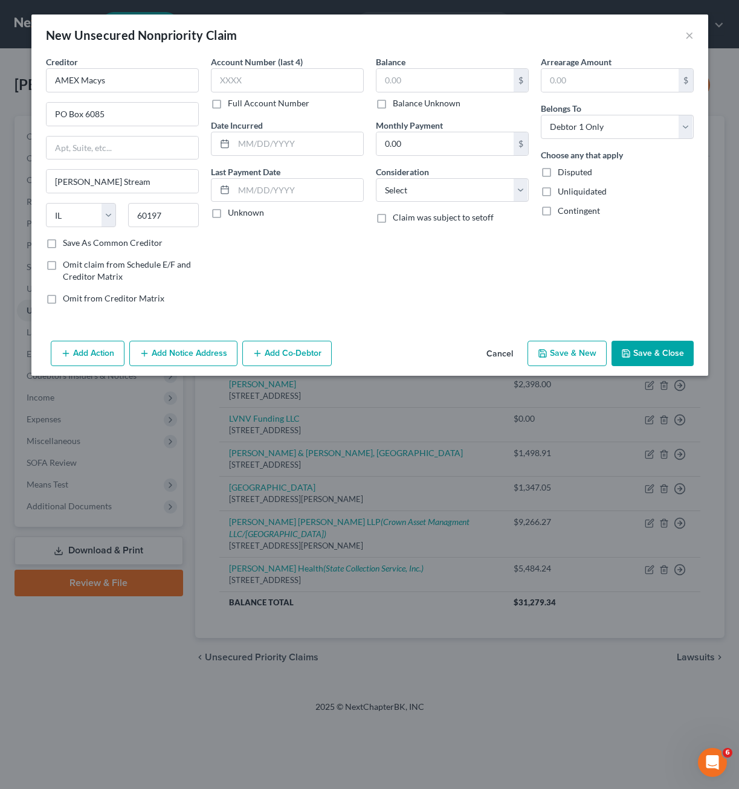
checkbox input "true"
type input "0.00"
click at [639, 346] on button "Save & Close" at bounding box center [652, 353] width 82 height 25
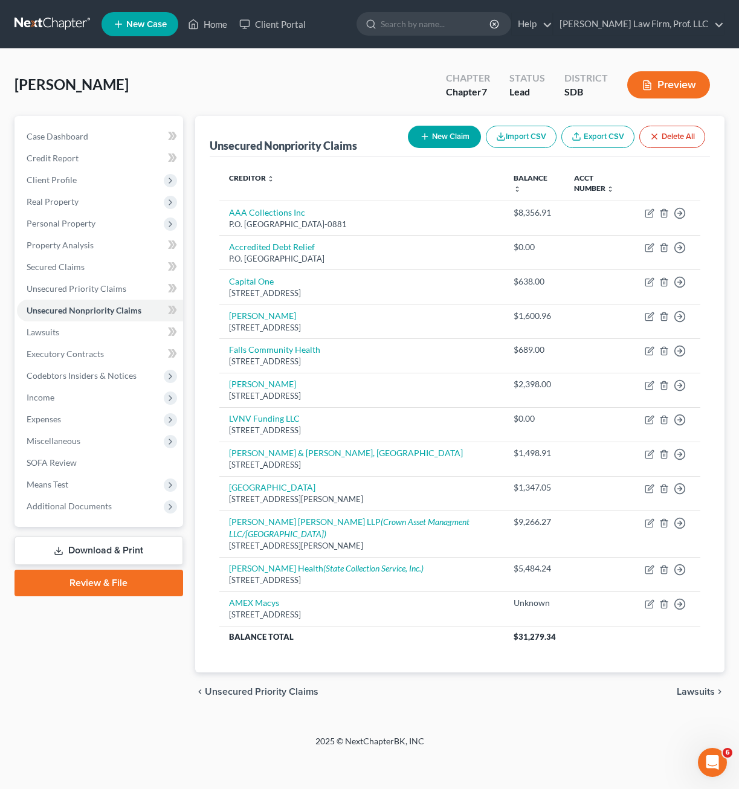
click at [462, 132] on button "New Claim" at bounding box center [444, 137] width 73 height 22
select select "0"
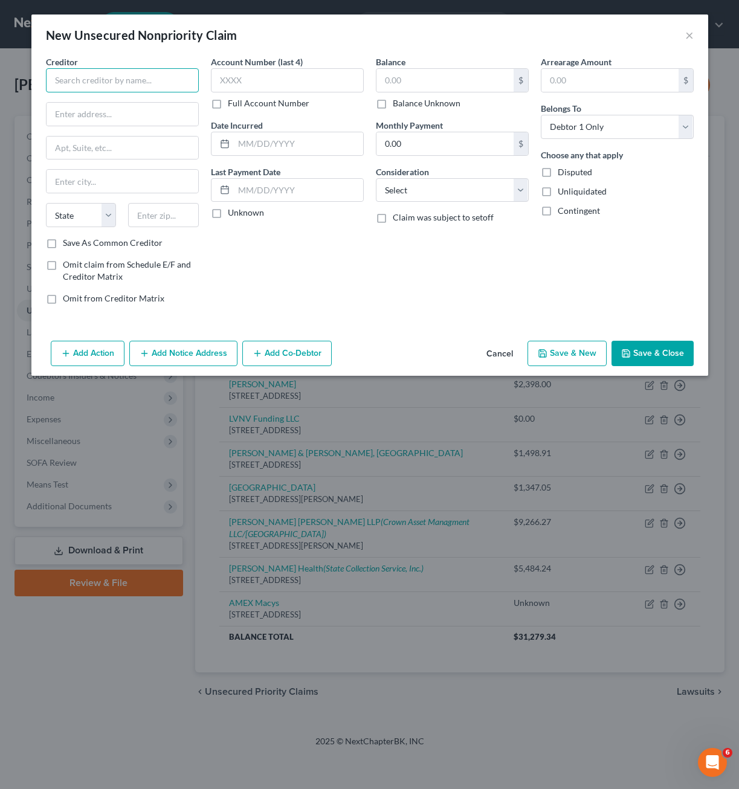
click at [165, 73] on input "text" at bounding box center [122, 80] width 153 height 24
type input "Black Hills Federal Credit Union"
type input "PO Box 1420"
type input "57709"
type input "[GEOGRAPHIC_DATA]"
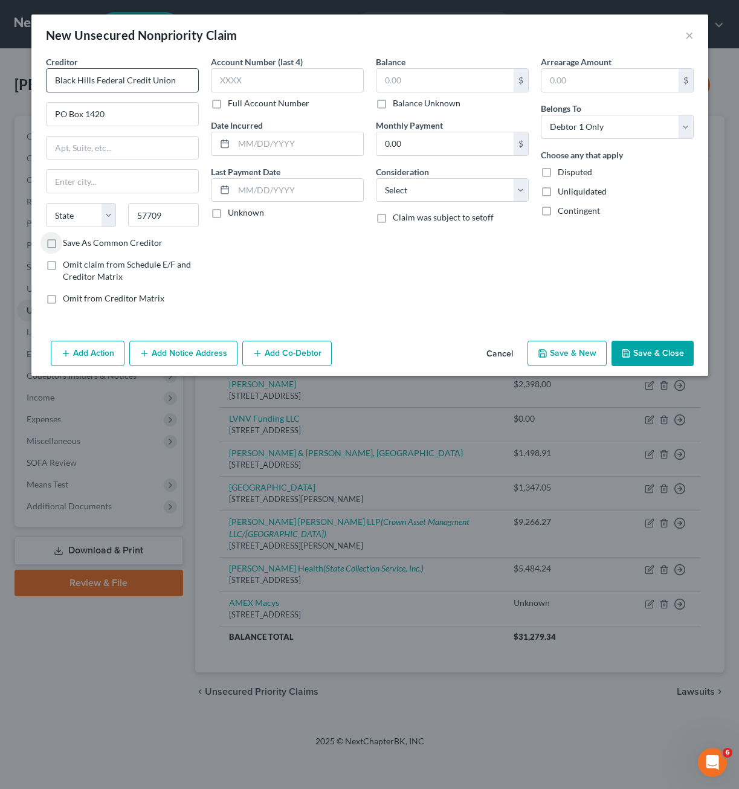
select select "43"
click at [304, 73] on input "text" at bounding box center [287, 80] width 153 height 24
type input "4240"
click at [425, 83] on input "text" at bounding box center [444, 80] width 137 height 23
type input "6"
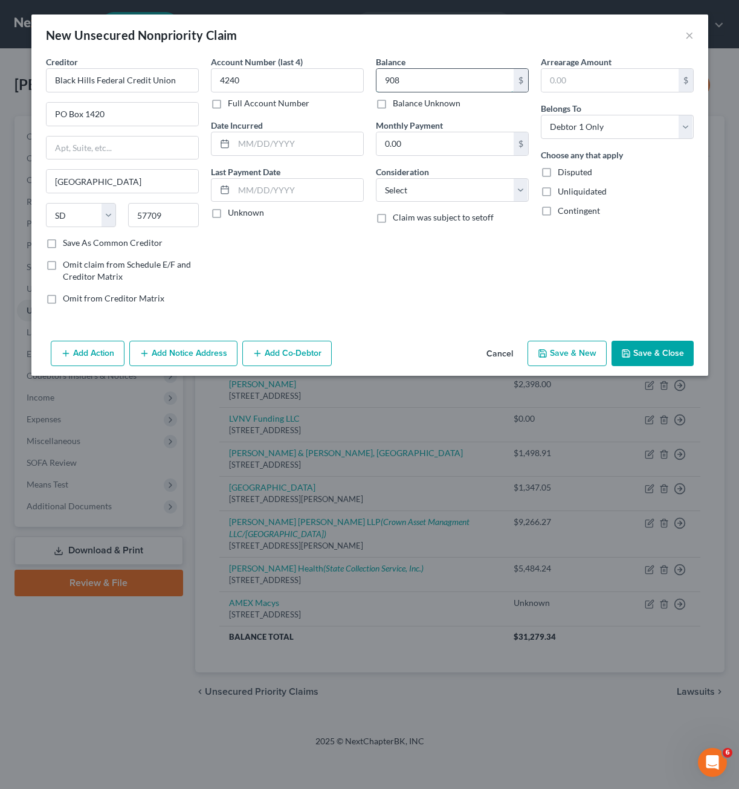
type input "908"
drag, startPoint x: 502, startPoint y: 230, endPoint x: 483, endPoint y: 196, distance: 39.0
click at [502, 231] on div "Balance 908.00 $ Balance Unknown Balance Undetermined 908 $ Balance Unknown Mon…" at bounding box center [452, 185] width 165 height 259
drag, startPoint x: 483, startPoint y: 190, endPoint x: 494, endPoint y: 191, distance: 10.9
click at [483, 190] on select "Select Cable / Satellite Services Collection Agency Credit Card Debt Debt Couns…" at bounding box center [452, 190] width 153 height 24
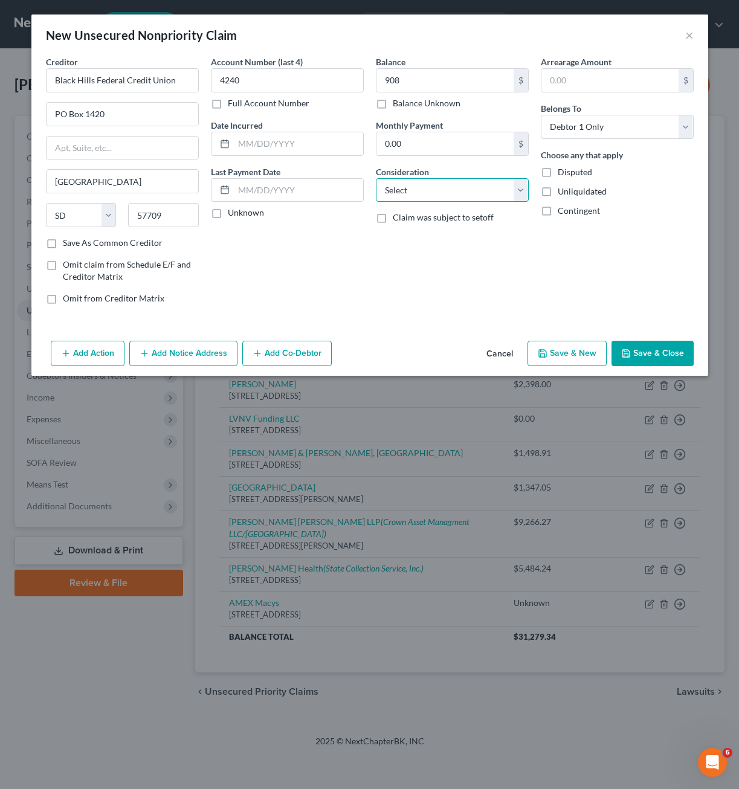
select select "2"
click at [376, 178] on select "Select Cable / Satellite Services Collection Agency Credit Card Debt Debt Couns…" at bounding box center [452, 190] width 153 height 24
click at [542, 266] on div "Arrearage Amount $ Belongs To * Select Debtor 1 Only Debtor 2 Only Debtor 1 And…" at bounding box center [617, 185] width 165 height 259
click at [654, 346] on button "Save & Close" at bounding box center [652, 353] width 82 height 25
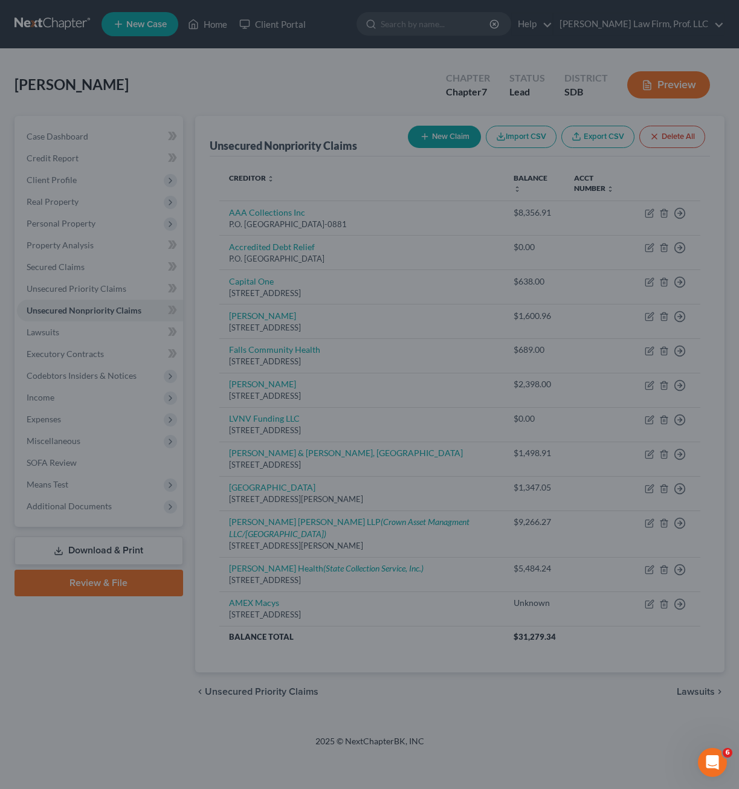
type input "908.00"
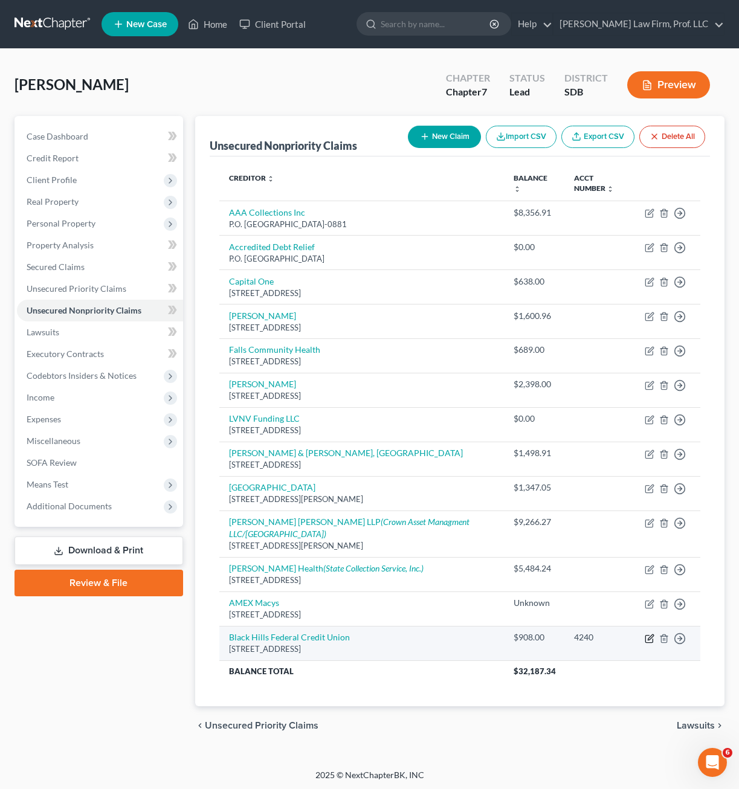
click at [650, 635] on icon "button" at bounding box center [648, 638] width 7 height 7
select select "43"
select select "2"
select select "0"
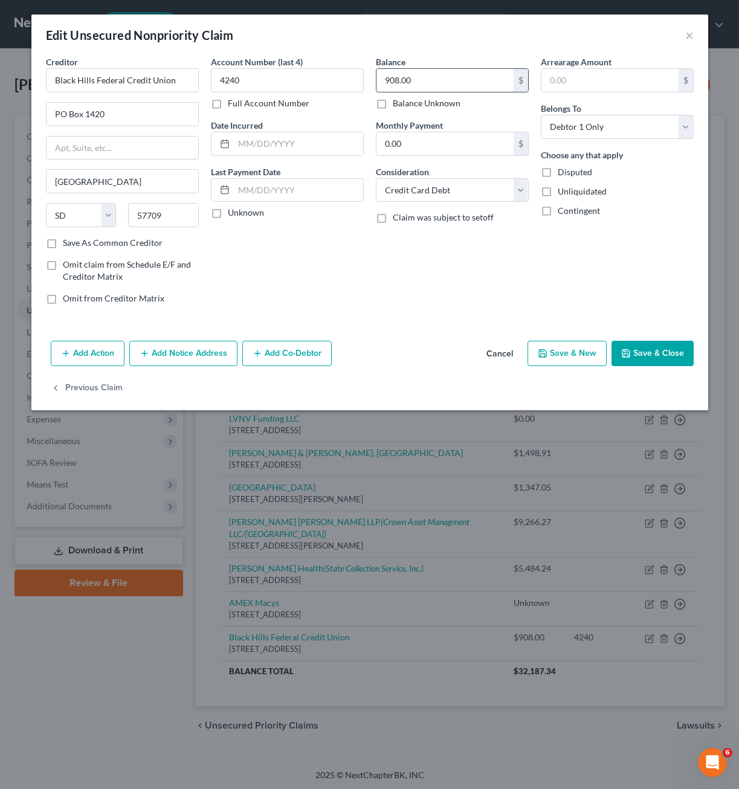
click at [459, 78] on input "908.00" at bounding box center [444, 80] width 137 height 23
drag, startPoint x: 440, startPoint y: 74, endPoint x: 439, endPoint y: 82, distance: 8.5
click at [440, 74] on input "908.00" at bounding box center [444, 80] width 137 height 23
click at [439, 83] on input "908.00" at bounding box center [444, 80] width 137 height 23
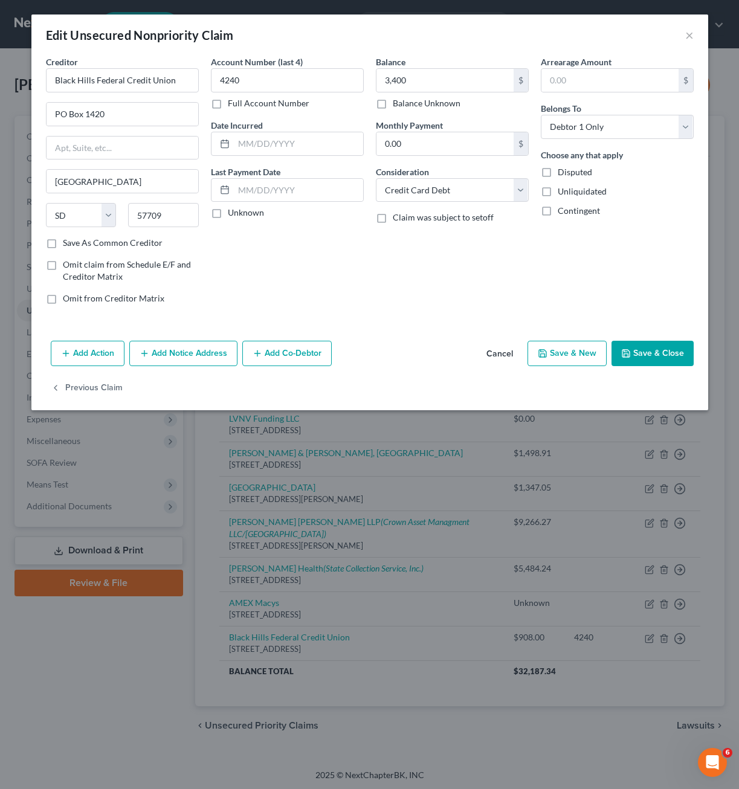
click at [672, 349] on button "Save & Close" at bounding box center [652, 353] width 82 height 25
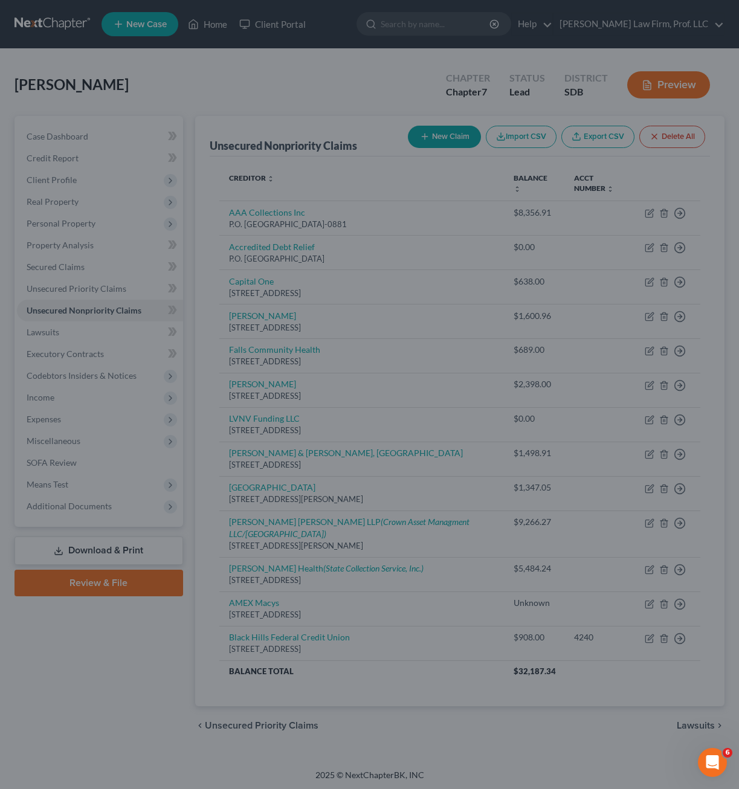
type input "3,400.00"
type input "0"
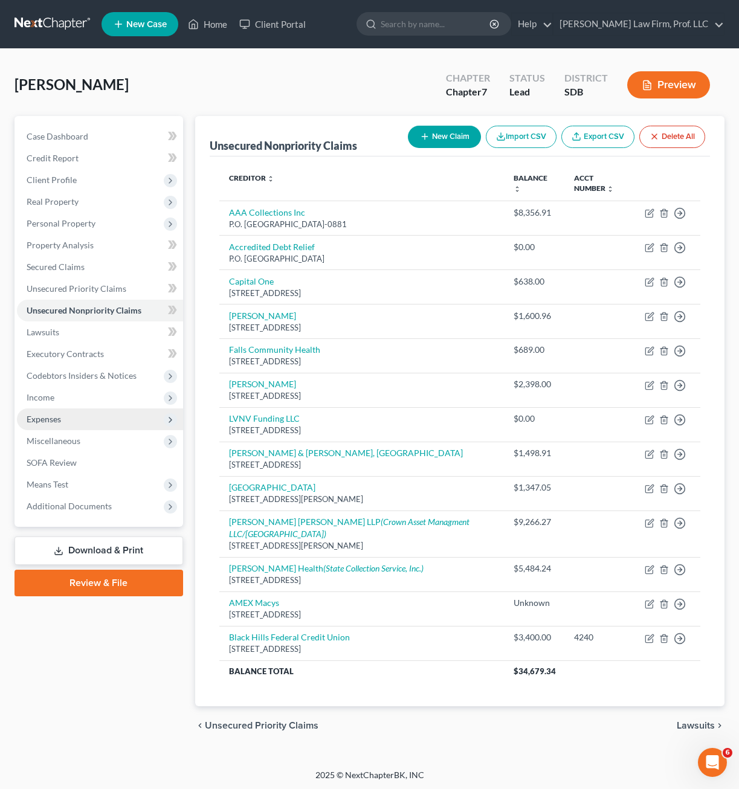
click at [60, 422] on span "Expenses" at bounding box center [44, 419] width 34 height 10
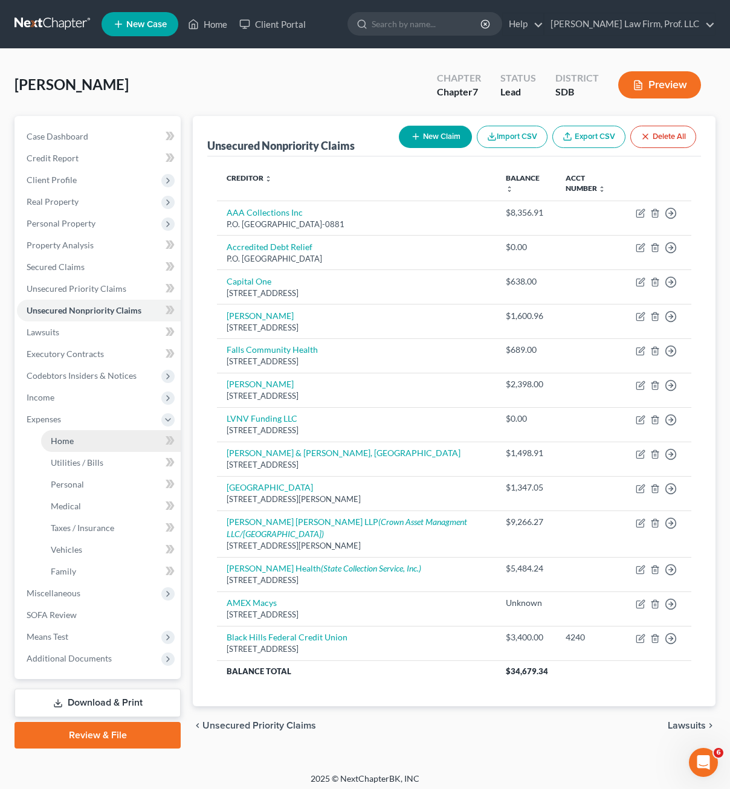
click at [71, 436] on span "Home" at bounding box center [62, 441] width 23 height 10
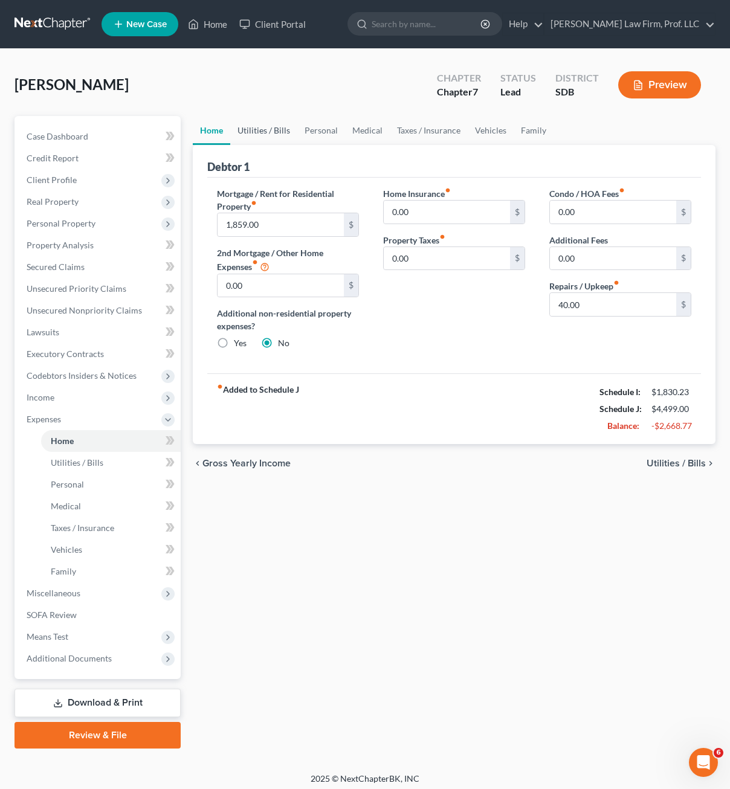
click at [271, 137] on link "Utilities / Bills" at bounding box center [263, 130] width 67 height 29
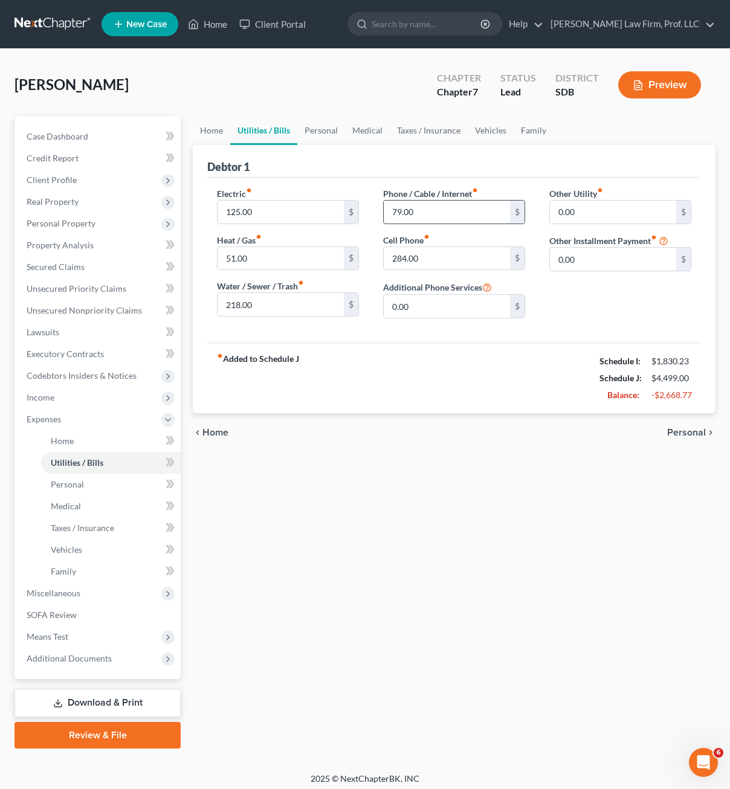
click at [474, 212] on input "79.00" at bounding box center [447, 212] width 126 height 23
type input "142"
click at [450, 264] on input "284.00" at bounding box center [447, 258] width 126 height 23
type input "292"
click at [61, 398] on span "Income" at bounding box center [99, 398] width 164 height 22
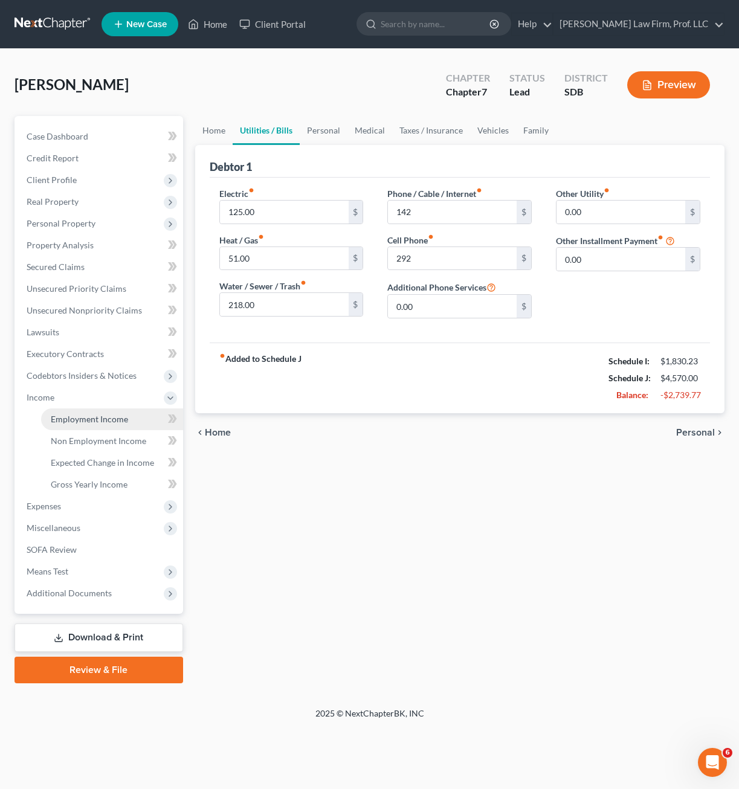
click at [101, 427] on link "Employment Income" at bounding box center [112, 419] width 142 height 22
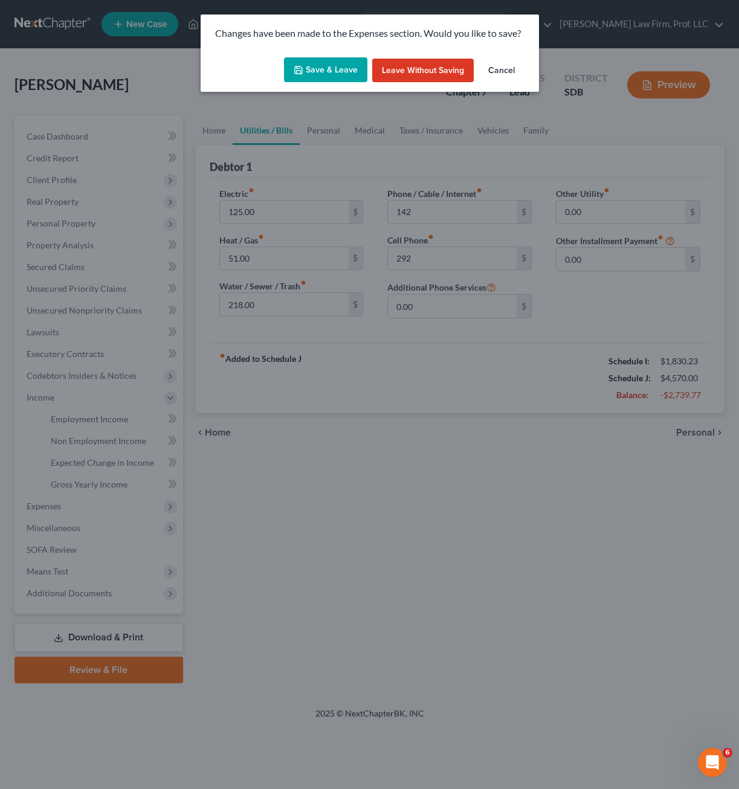
click at [327, 66] on button "Save & Leave" at bounding box center [325, 69] width 83 height 25
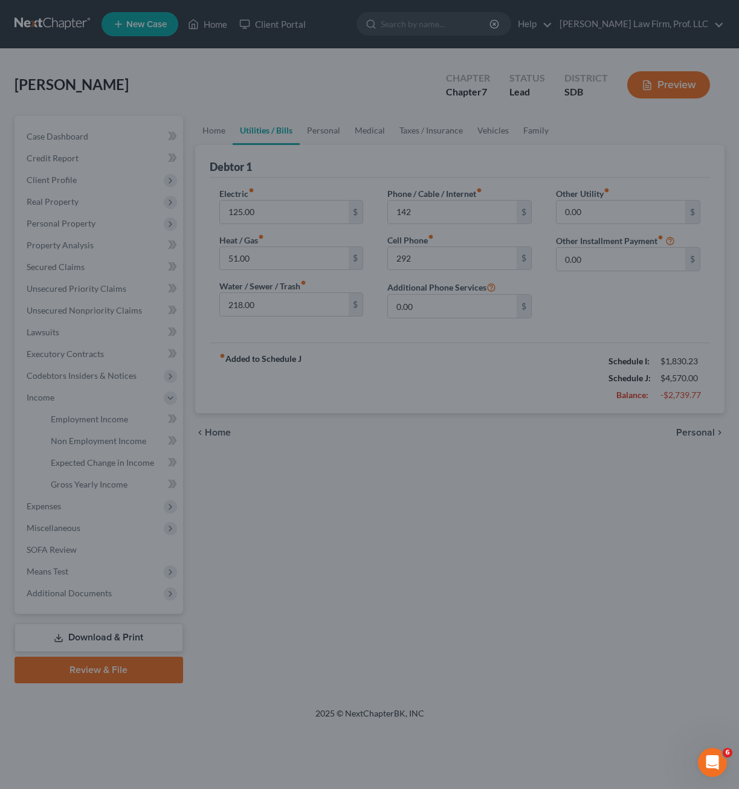
type input "142.00"
type input "292.00"
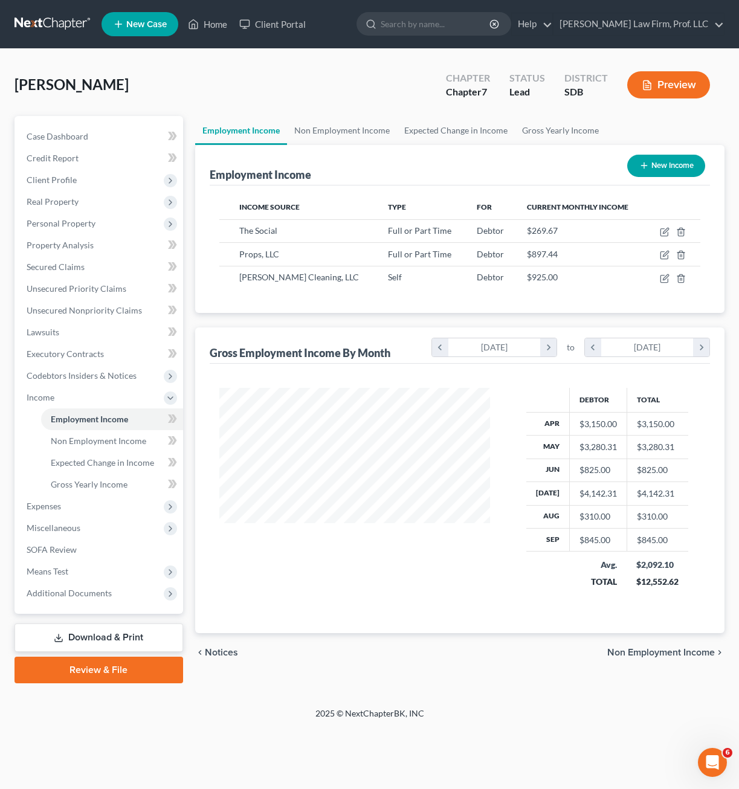
scroll to position [217, 295]
click at [665, 282] on icon "button" at bounding box center [665, 279] width 10 height 10
select select "1"
select select "0"
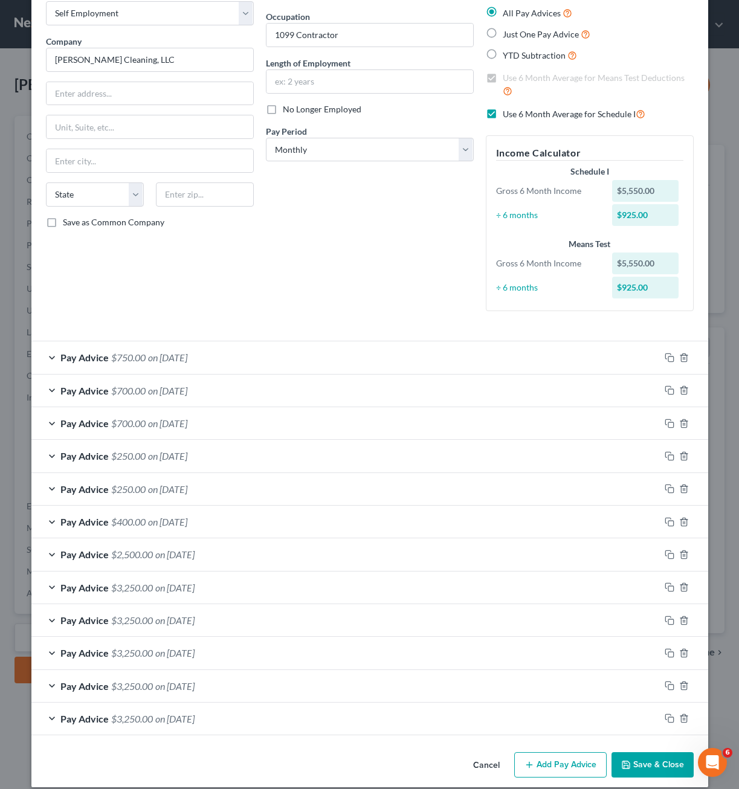
scroll to position [80, 0]
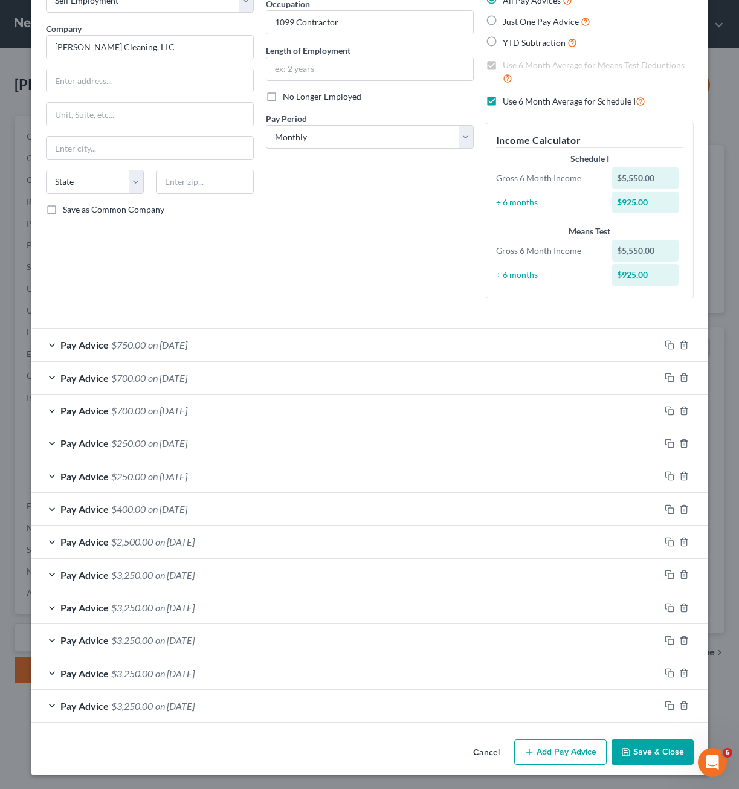
click at [559, 755] on button "Add Pay Advice" at bounding box center [560, 751] width 92 height 25
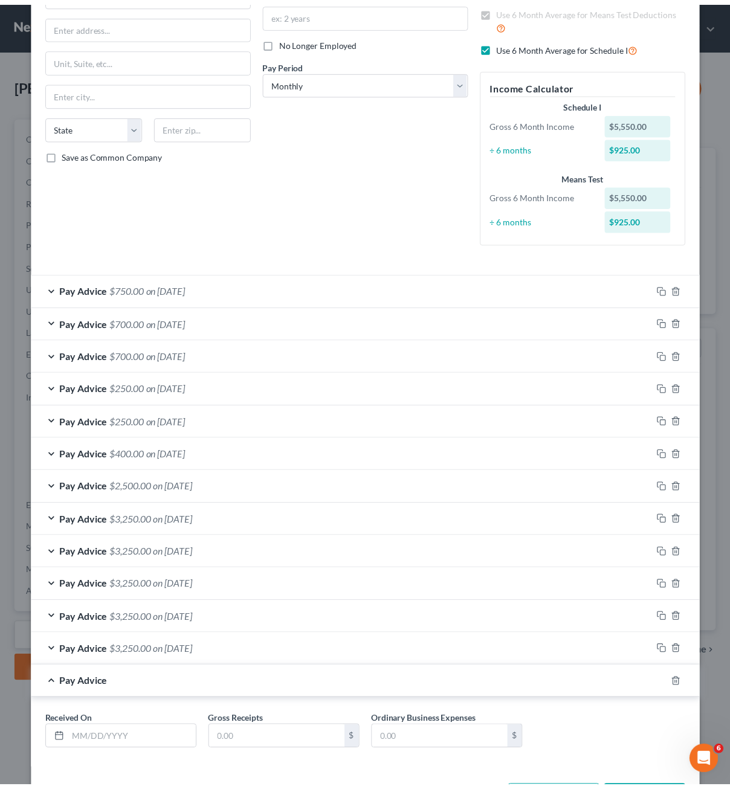
scroll to position [183, 0]
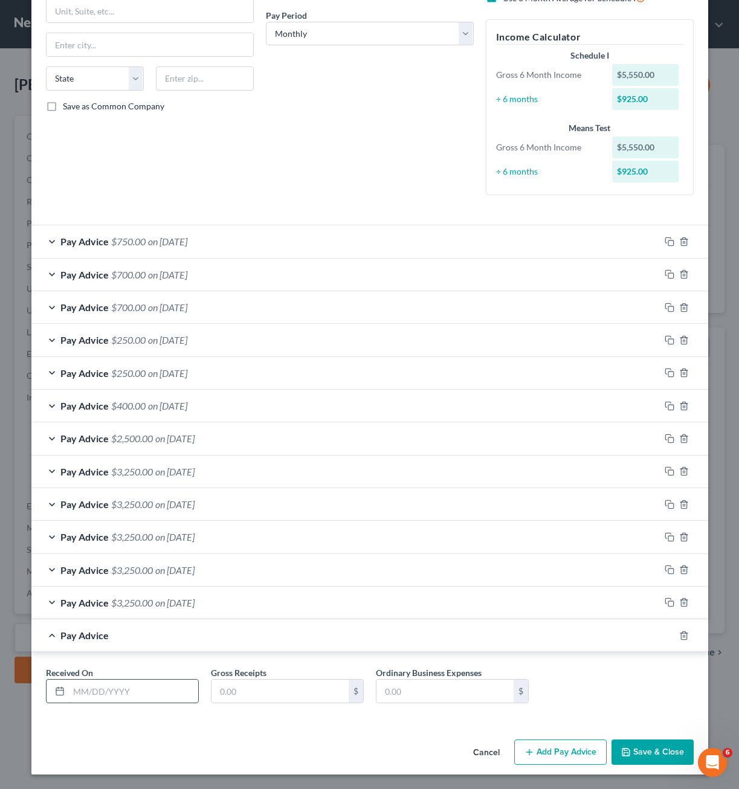
click at [154, 696] on input "text" at bounding box center [133, 691] width 129 height 23
type input "[DATE]"
type input "800"
click at [632, 749] on button "Save & Close" at bounding box center [652, 751] width 82 height 25
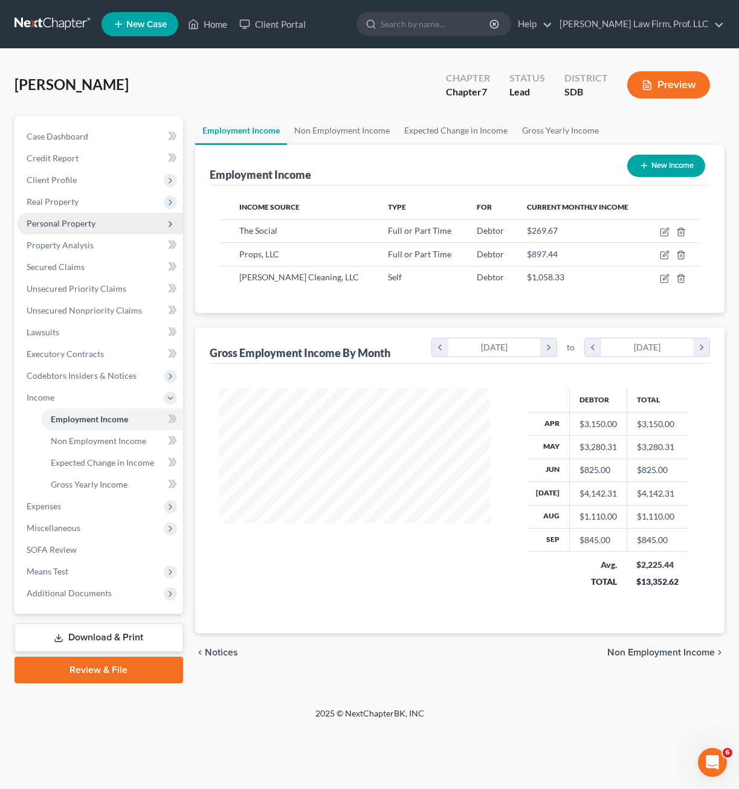
click at [74, 224] on span "Personal Property" at bounding box center [61, 223] width 69 height 10
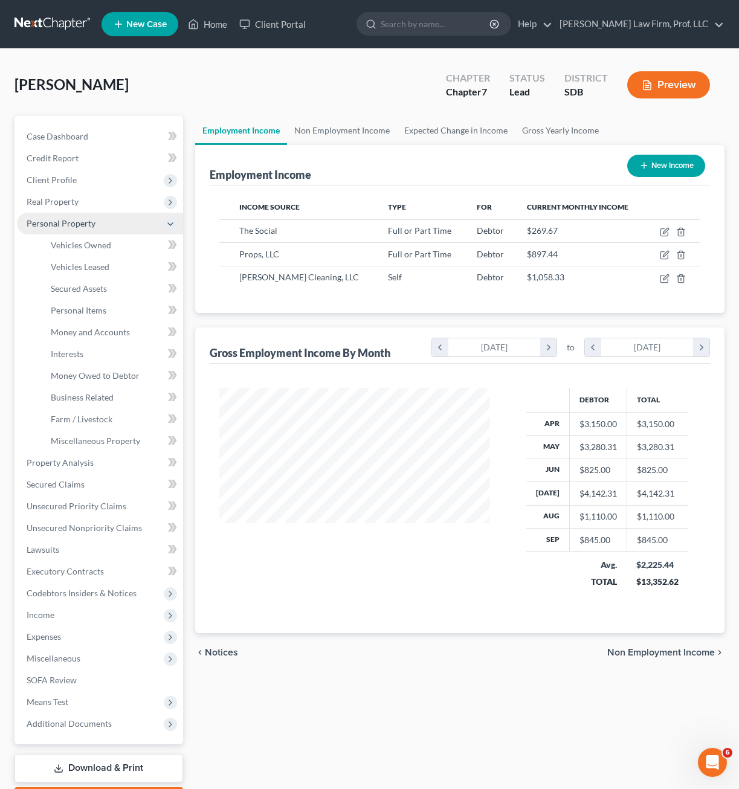
scroll to position [603866, 603791]
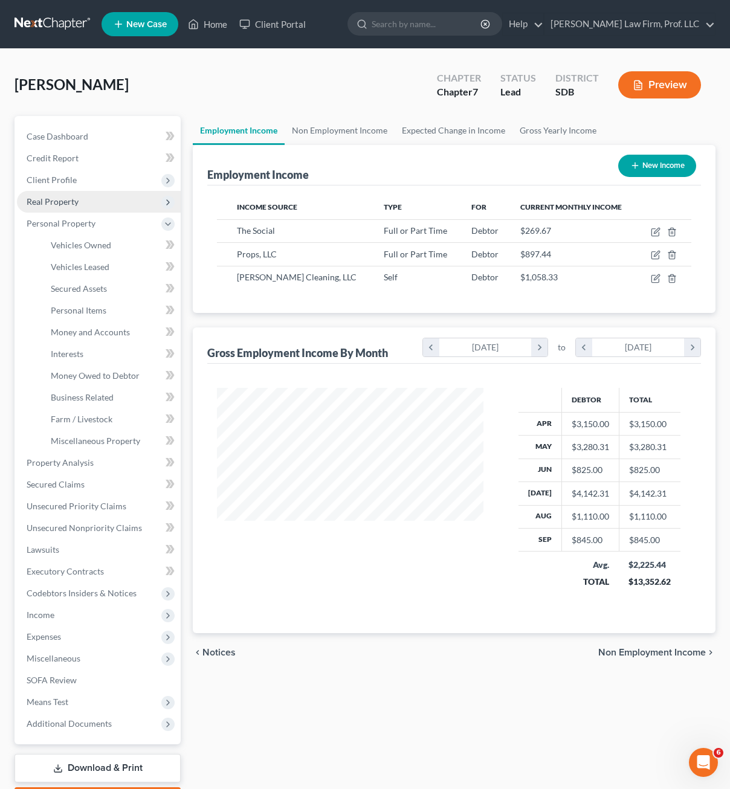
click at [81, 204] on span "Real Property" at bounding box center [99, 202] width 164 height 22
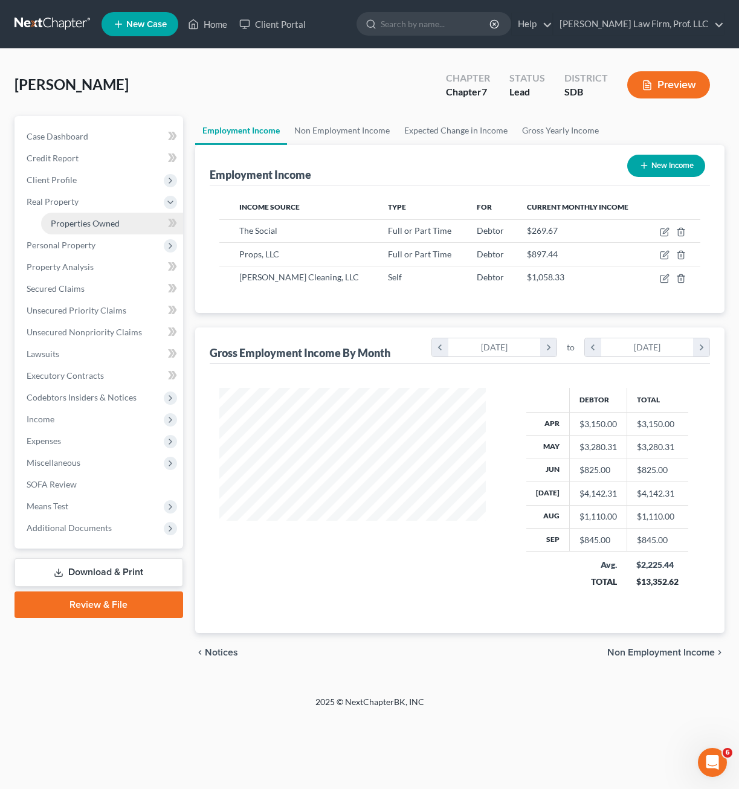
scroll to position [217, 295]
click at [85, 225] on span "Properties Owned" at bounding box center [85, 223] width 69 height 10
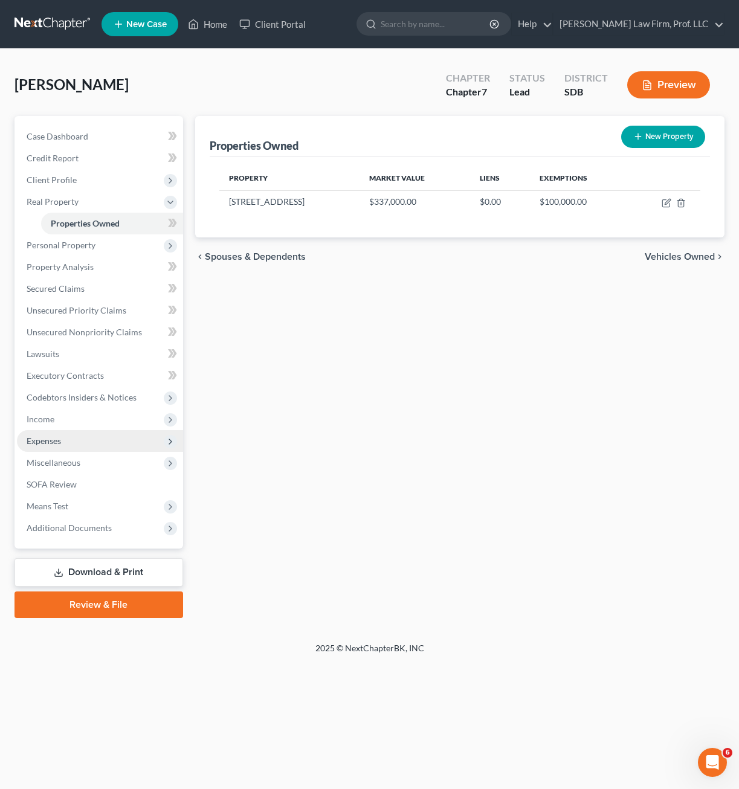
click at [46, 439] on span "Expenses" at bounding box center [44, 441] width 34 height 10
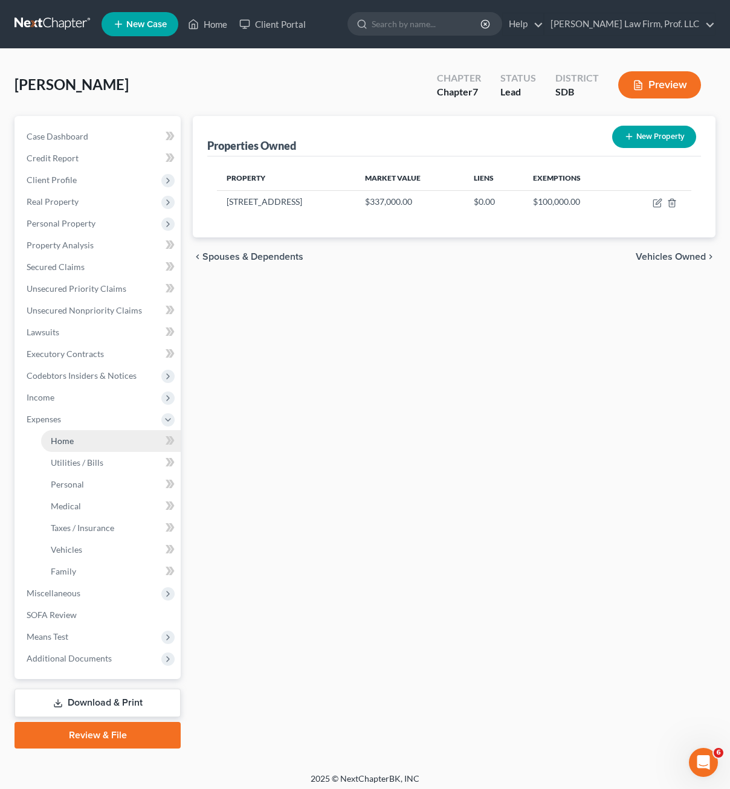
click at [76, 442] on link "Home" at bounding box center [111, 441] width 140 height 22
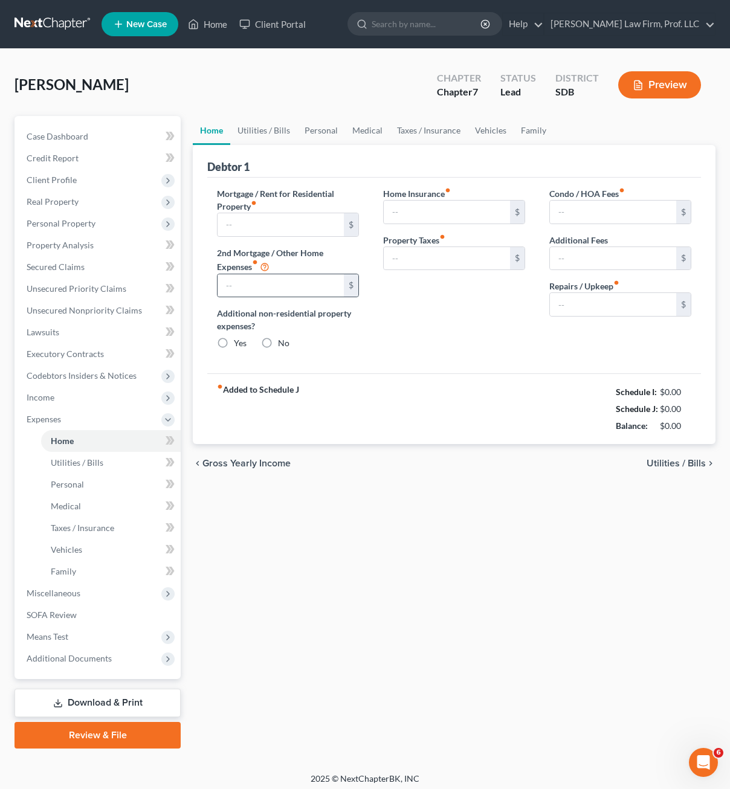
type input "1,859.00"
type input "0.00"
radio input "true"
type input "0.00"
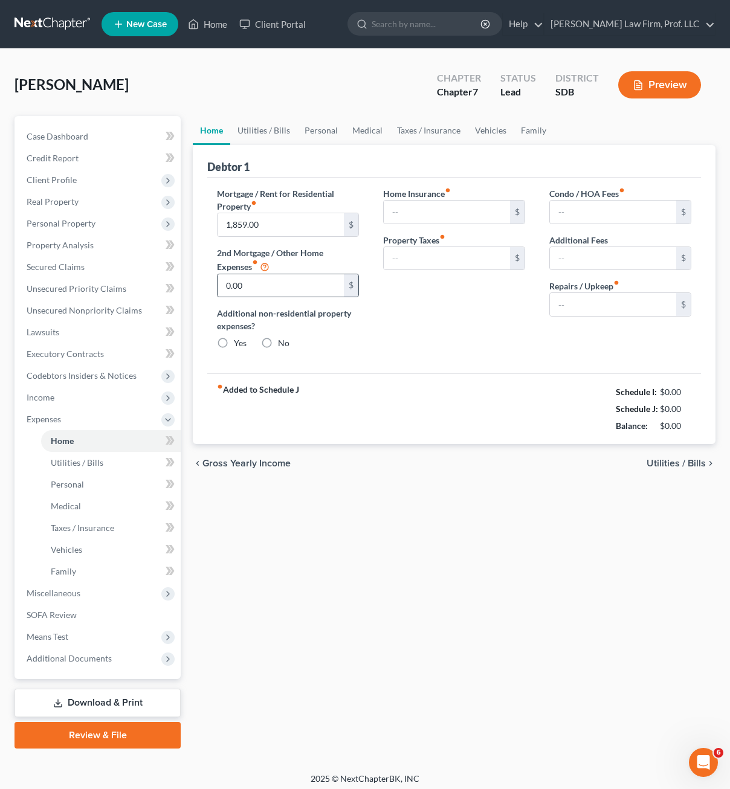
type input "0.00"
type input "40.00"
click at [285, 231] on input "1,859.00" at bounding box center [280, 224] width 126 height 23
click at [465, 361] on div "Mortgage / Rent for Residential Property fiber_manual_record 1,859.00 $ 2nd Mor…" at bounding box center [454, 276] width 494 height 196
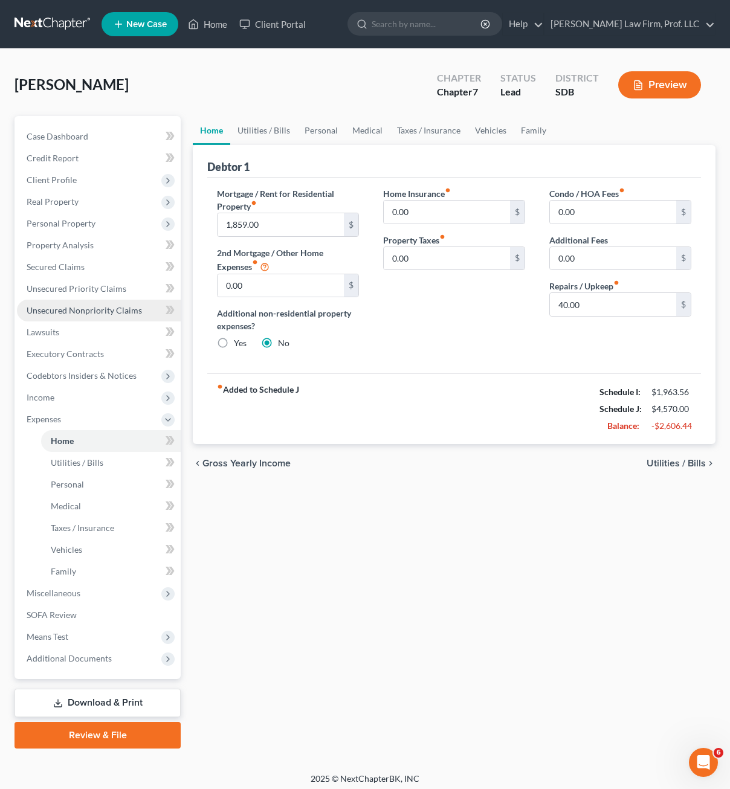
click at [113, 307] on span "Unsecured Nonpriority Claims" at bounding box center [84, 310] width 115 height 10
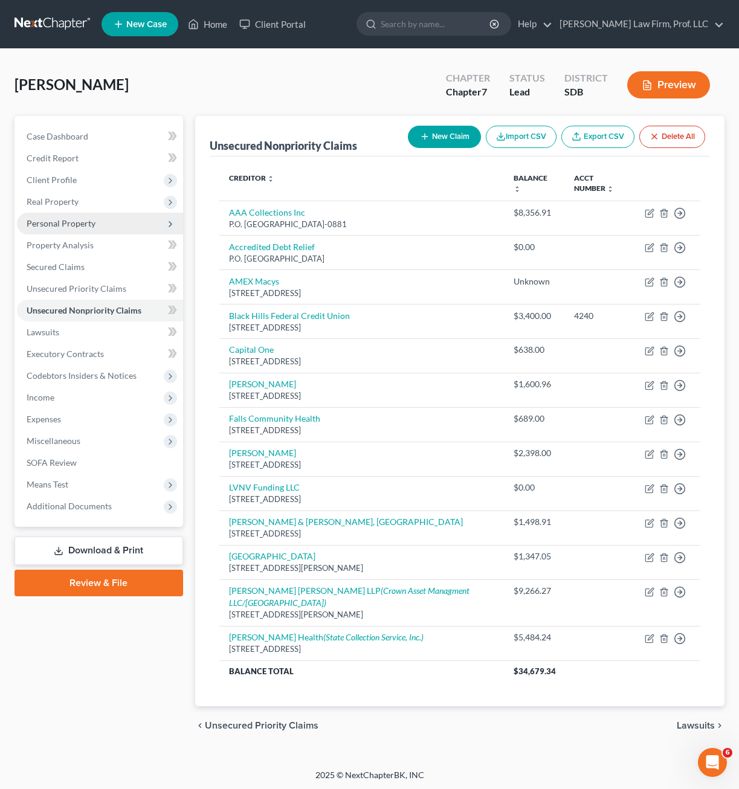
click at [87, 224] on span "Personal Property" at bounding box center [61, 223] width 69 height 10
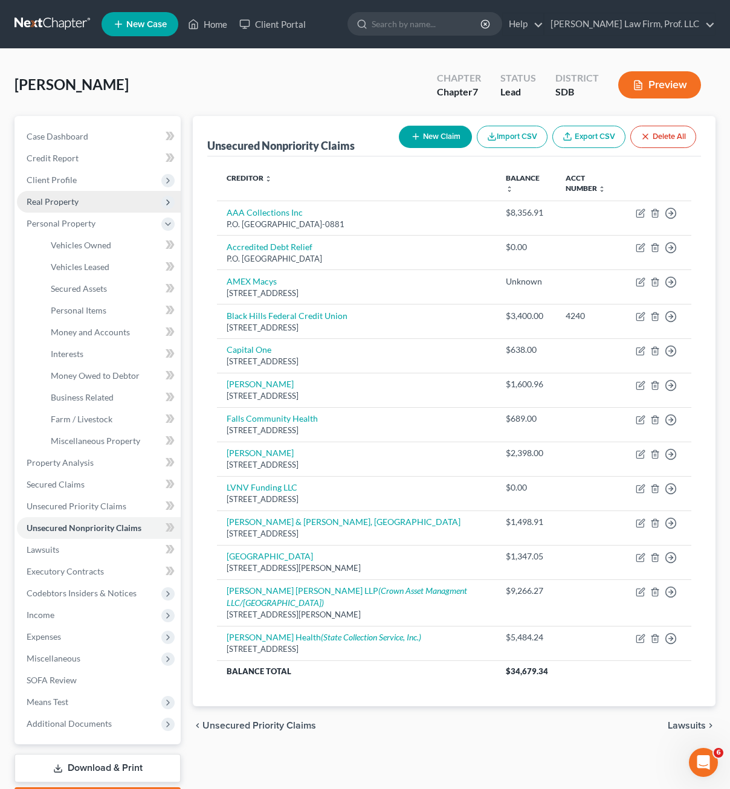
click at [85, 200] on span "Real Property" at bounding box center [99, 202] width 164 height 22
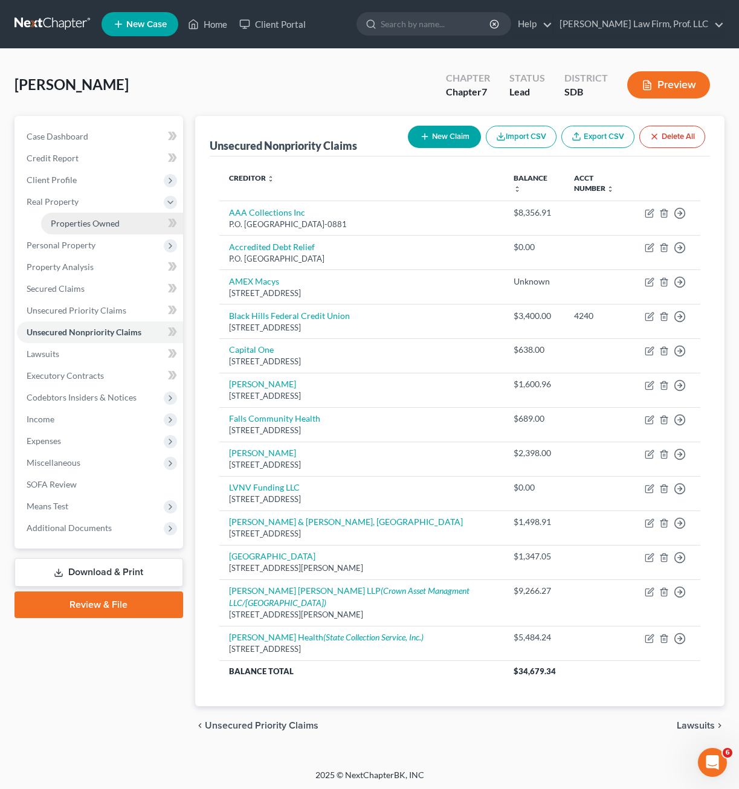
click at [88, 221] on span "Properties Owned" at bounding box center [85, 223] width 69 height 10
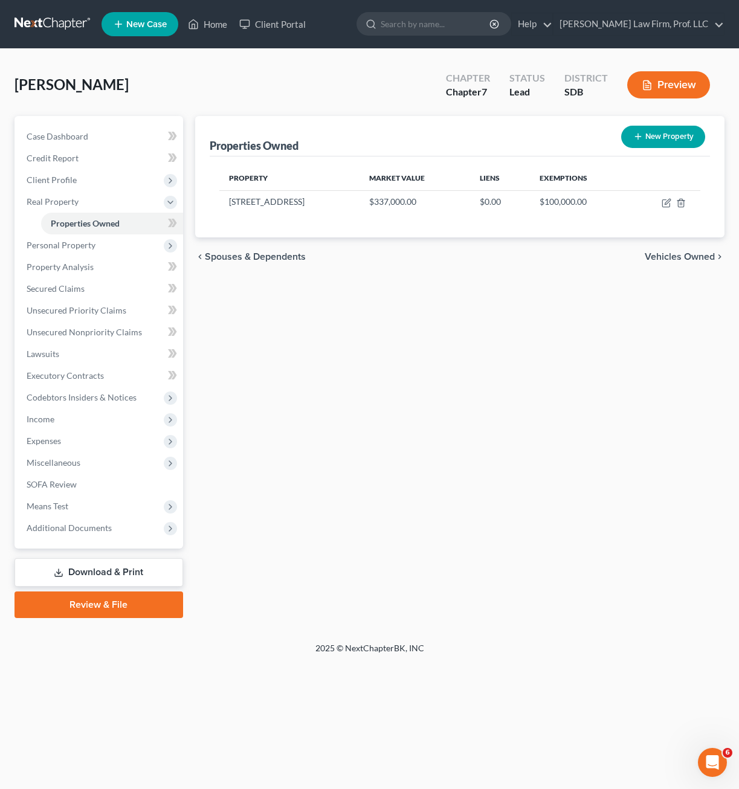
drag, startPoint x: 352, startPoint y: 267, endPoint x: 473, endPoint y: 218, distance: 130.3
click at [352, 268] on div "chevron_left Spouses & Dependents Vehicles Owned chevron_right" at bounding box center [459, 256] width 529 height 39
click at [663, 204] on icon "button" at bounding box center [666, 203] width 10 height 10
select select "43"
select select "40"
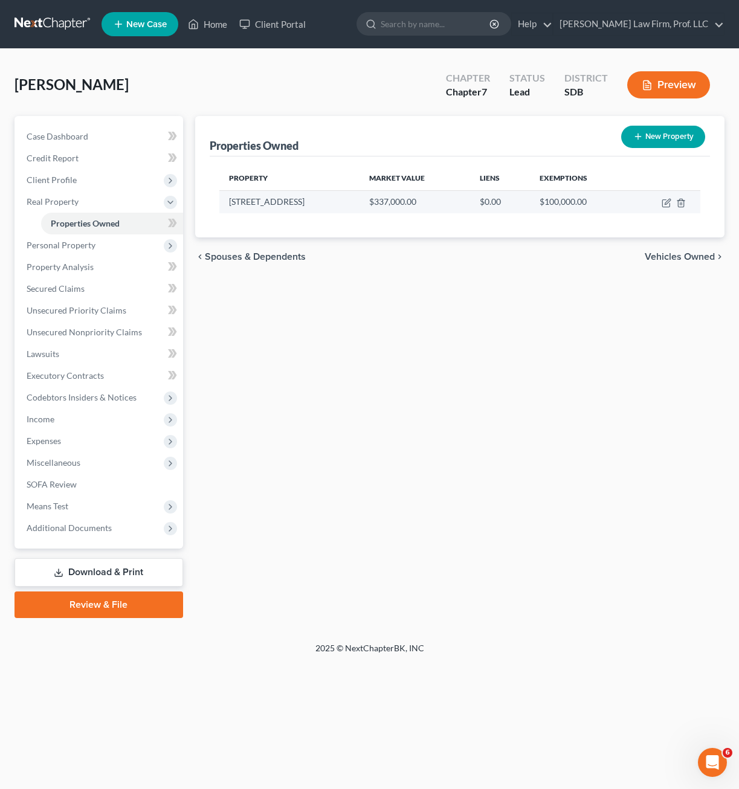
select select "0"
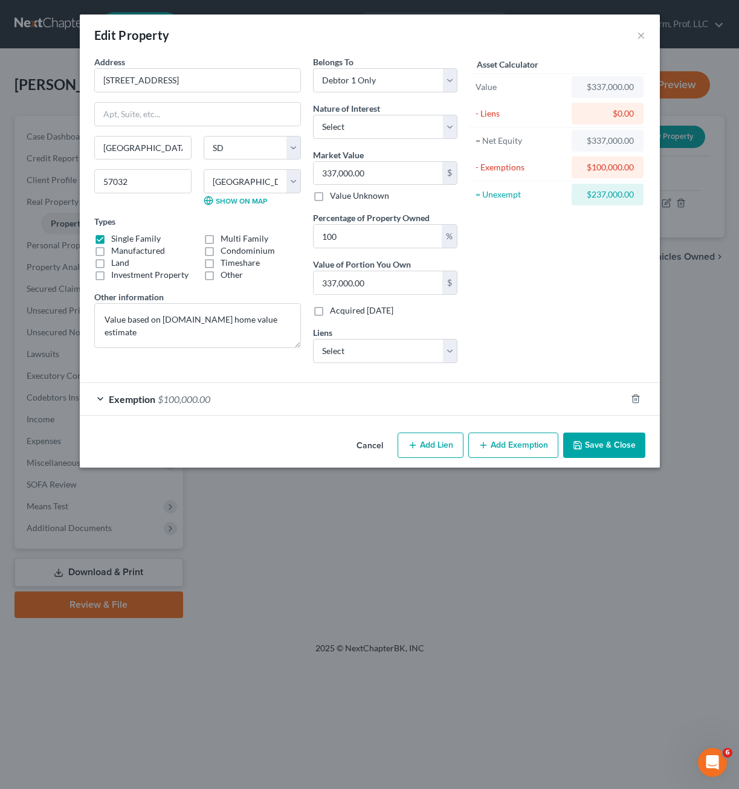
click at [260, 435] on div "Cancel Add Lien Add Lease Add Exemption Save & Close" at bounding box center [370, 448] width 580 height 40
click at [443, 454] on button "Add Lien" at bounding box center [430, 445] width 66 height 25
select select "0"
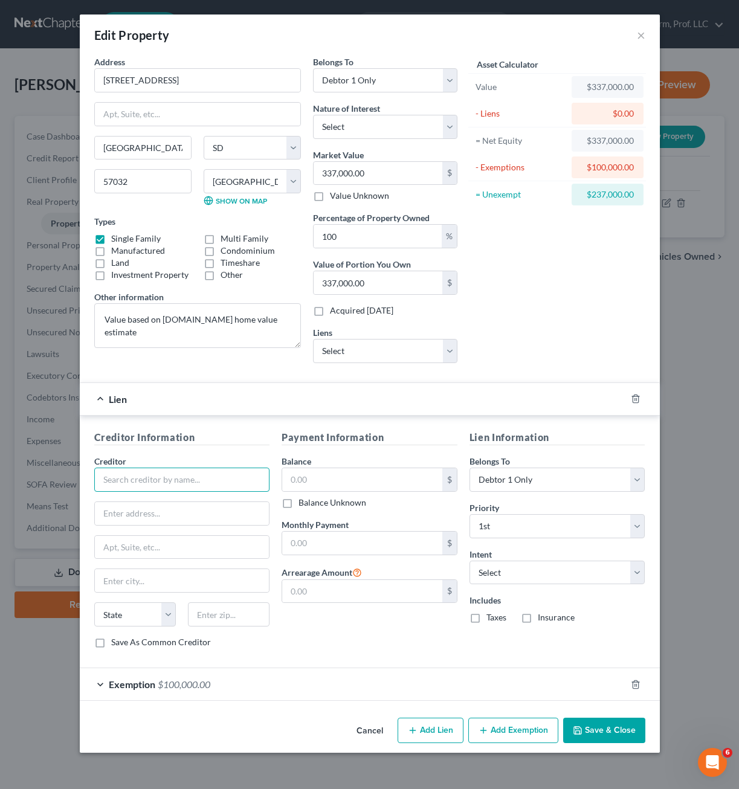
click at [179, 471] on input "text" at bounding box center [182, 480] width 176 height 24
type input "[US_STATE] Housing"
click at [177, 521] on input "text" at bounding box center [182, 513] width 175 height 23
paste input "PO Box 7541"
type input "PO Box 7541"
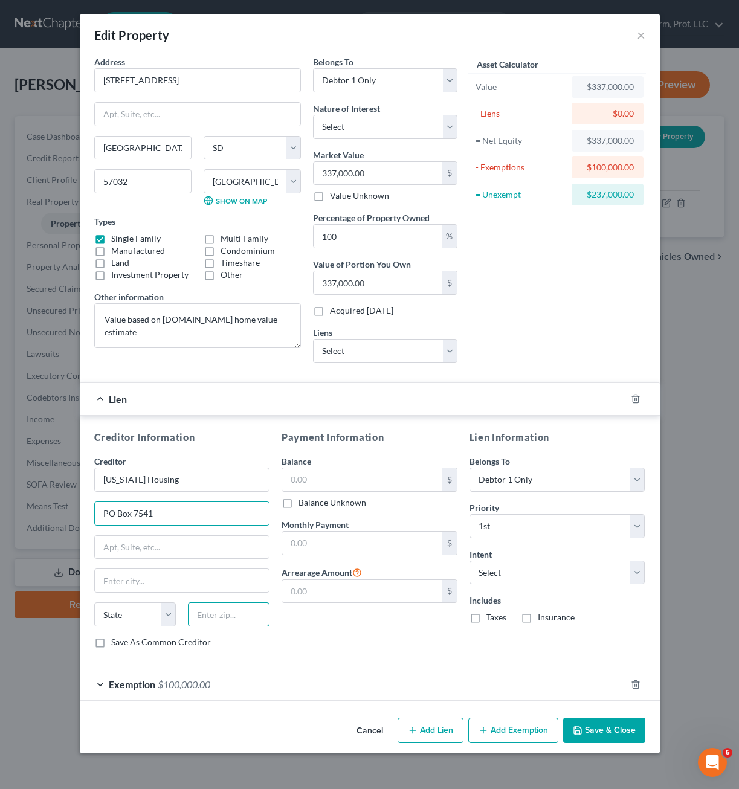
click at [262, 621] on input "text" at bounding box center [229, 614] width 82 height 24
type input "83707"
type input "Boise"
select select "13"
click at [283, 631] on div "Payment Information Balance $ Balance Unknown Balance Undetermined $ Balance Un…" at bounding box center [369, 544] width 188 height 228
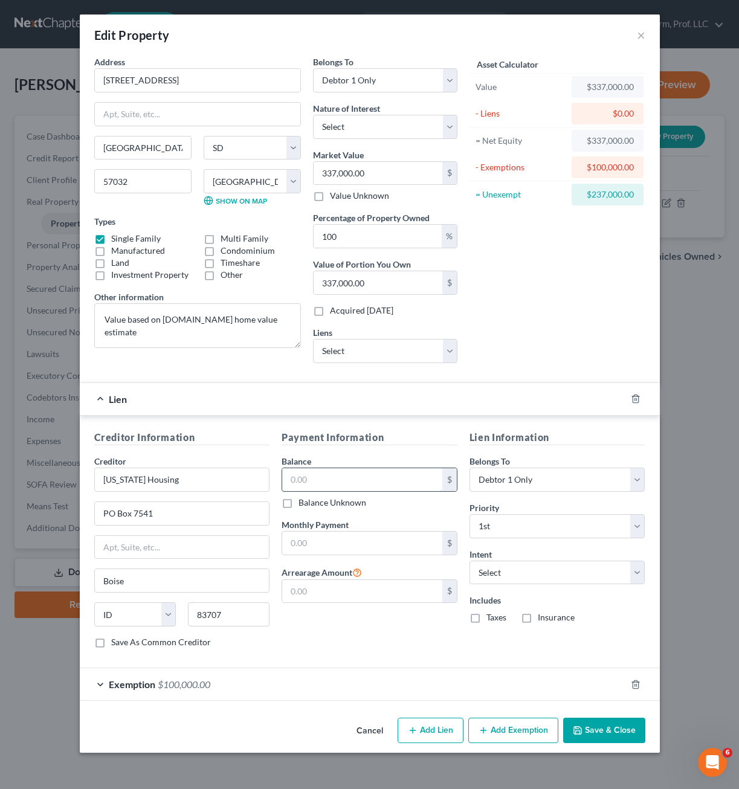
click at [340, 483] on input "text" at bounding box center [362, 479] width 160 height 23
click at [578, 570] on select "Select Surrender Redeem Reaffirm Avoid Other" at bounding box center [557, 573] width 176 height 24
select select "4"
click at [469, 561] on select "Select Surrender Redeem Reaffirm Avoid Other" at bounding box center [557, 573] width 176 height 24
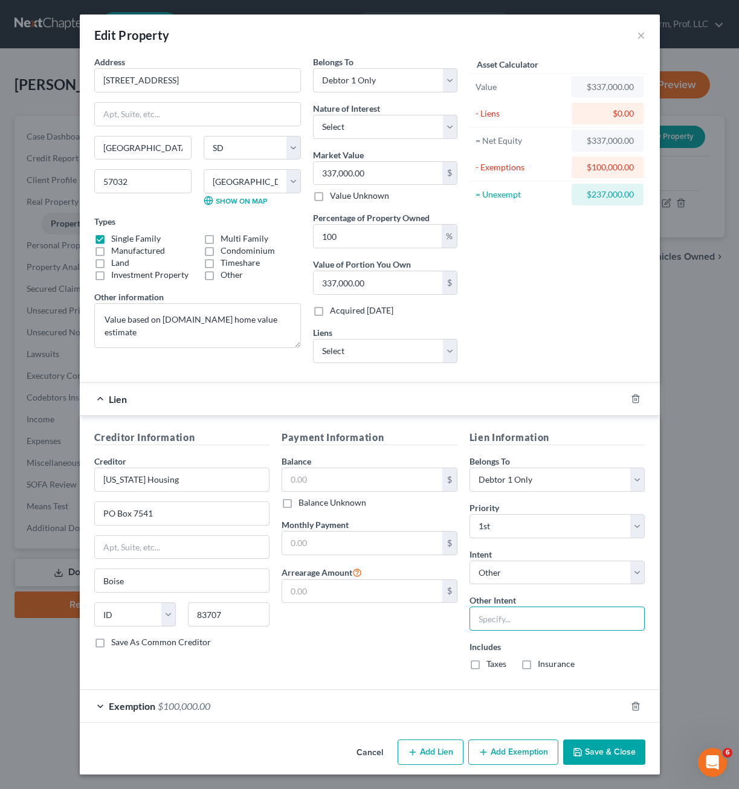
click at [567, 631] on input "text" at bounding box center [557, 618] width 176 height 24
type input "keep and pay directly to creditor"
drag, startPoint x: 604, startPoint y: 699, endPoint x: 584, endPoint y: 642, distance: 61.0
click at [620, 647] on div "Lien Creditor Information Creditor * [US_STATE] Housing [GEOGRAPHIC_DATA] [US_S…" at bounding box center [370, 552] width 580 height 341
drag, startPoint x: 584, startPoint y: 642, endPoint x: 388, endPoint y: 669, distance: 197.0
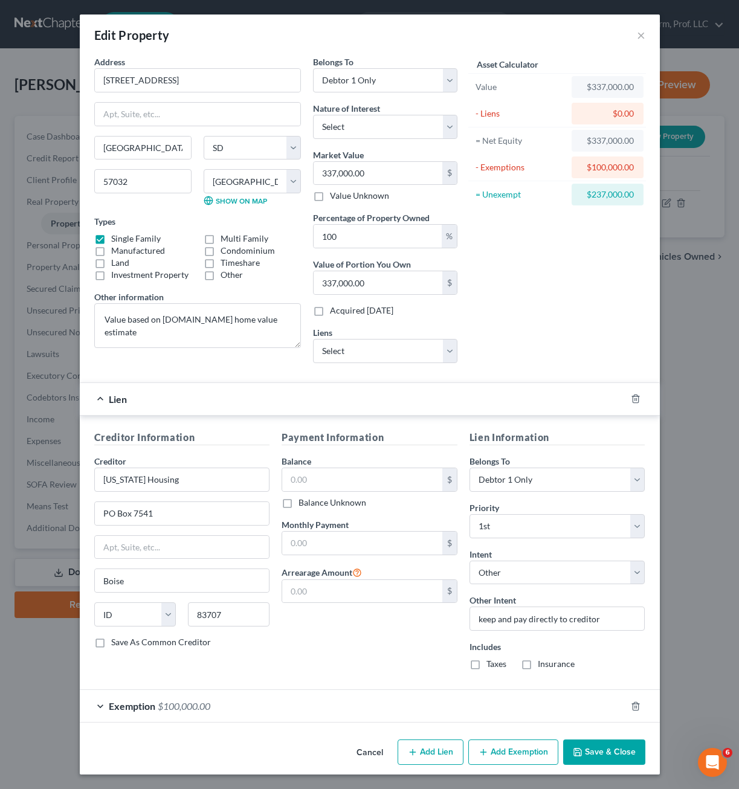
click at [376, 668] on div "Payment Information Balance $ Balance Unknown Balance Undetermined $ Balance Un…" at bounding box center [369, 554] width 188 height 249
click at [497, 670] on label "Taxes" at bounding box center [496, 664] width 20 height 12
click at [497, 666] on input "Taxes" at bounding box center [495, 662] width 8 height 8
checkbox input "true"
click at [551, 664] on label "Insurance" at bounding box center [556, 664] width 37 height 12
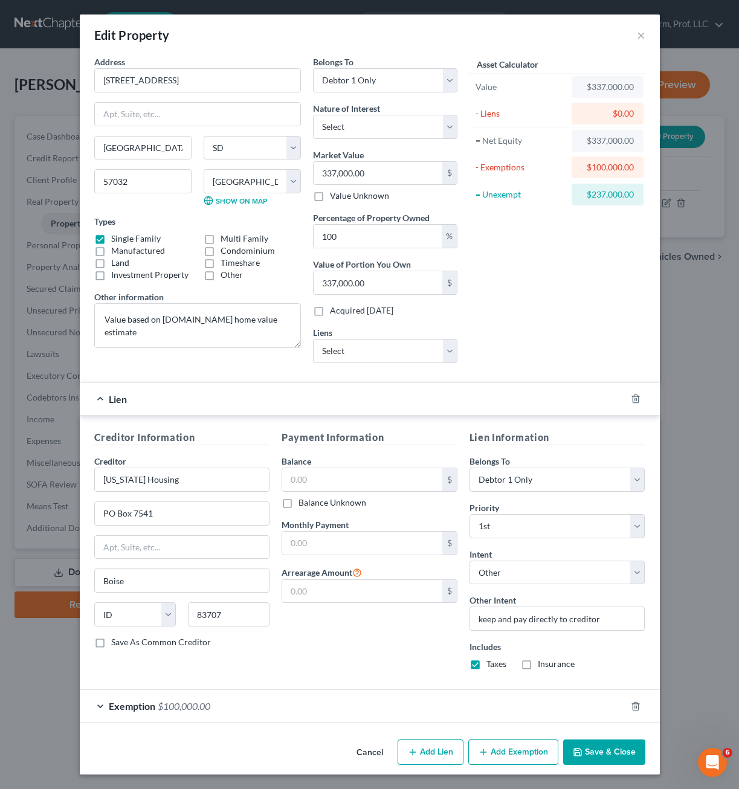
click at [550, 664] on input "Insurance" at bounding box center [546, 662] width 8 height 8
checkbox input "true"
click at [333, 646] on div "Payment Information Balance $ Balance Unknown Balance Undetermined $ Balance Un…" at bounding box center [369, 554] width 188 height 249
click at [384, 541] on input "text" at bounding box center [362, 543] width 160 height 23
type input "1,546.35"
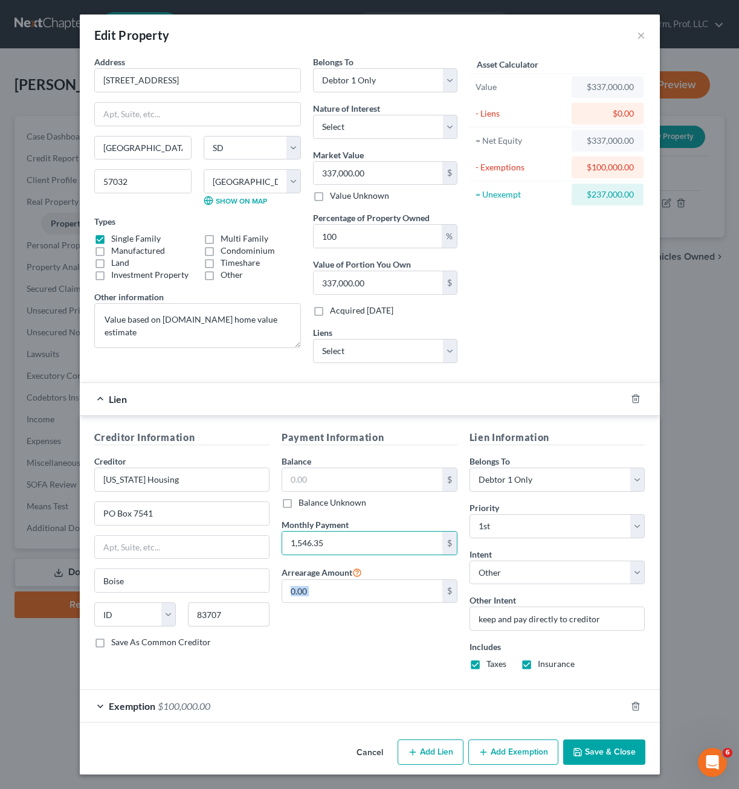
click at [359, 660] on div "Payment Information Balance $ Balance Unknown Balance Undetermined $ Balance Un…" at bounding box center [369, 554] width 188 height 249
drag, startPoint x: 351, startPoint y: 481, endPoint x: 367, endPoint y: 478, distance: 15.9
click at [352, 480] on input "text" at bounding box center [362, 479] width 160 height 23
click at [606, 755] on button "Save & Close" at bounding box center [604, 751] width 82 height 25
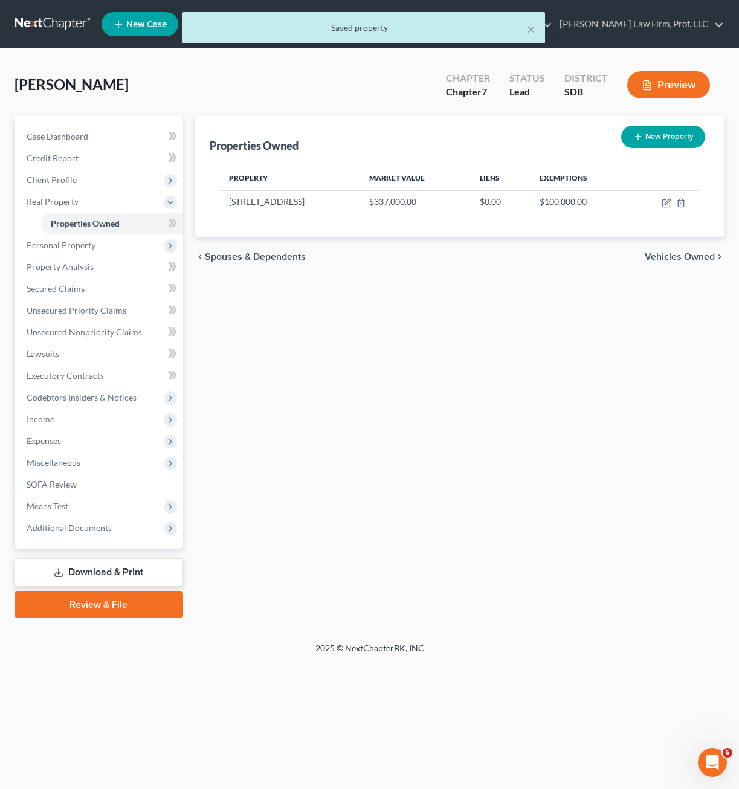
click at [522, 443] on div "Properties Owned New Property Property Market Value Liens Exemptions [STREET_AD…" at bounding box center [459, 367] width 541 height 502
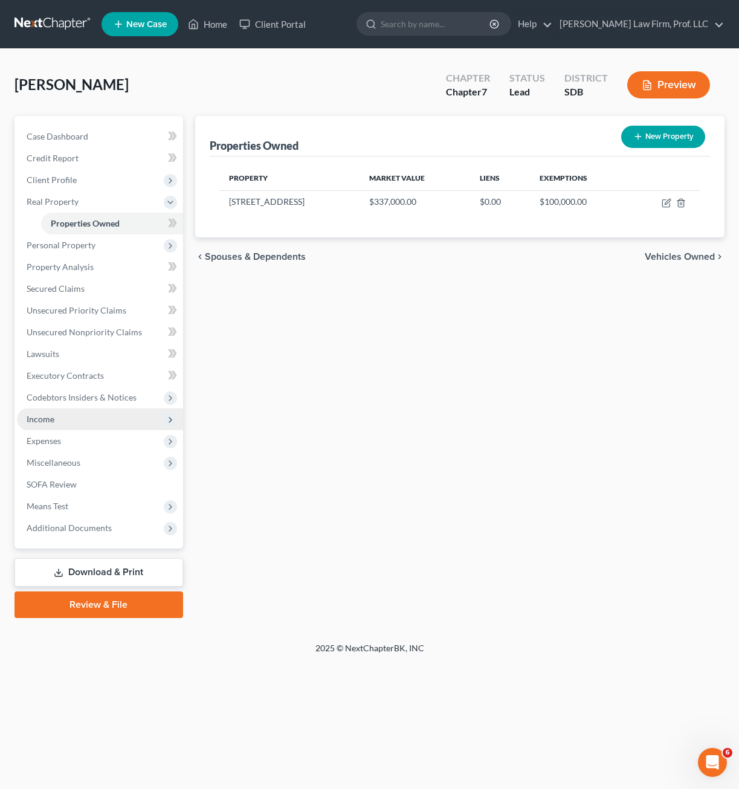
click at [81, 423] on span "Income" at bounding box center [100, 419] width 166 height 22
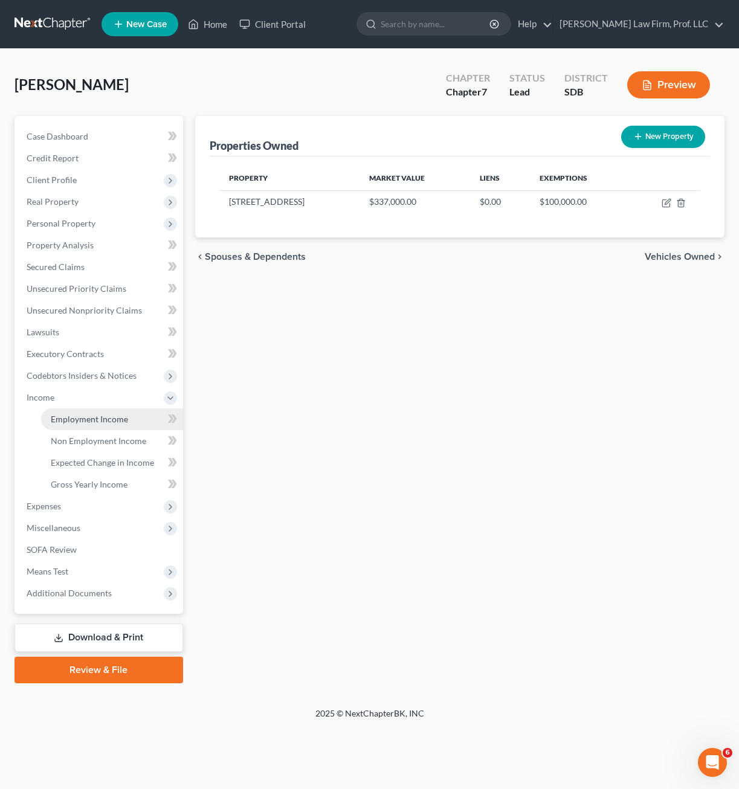
click at [108, 426] on link "Employment Income" at bounding box center [112, 419] width 142 height 22
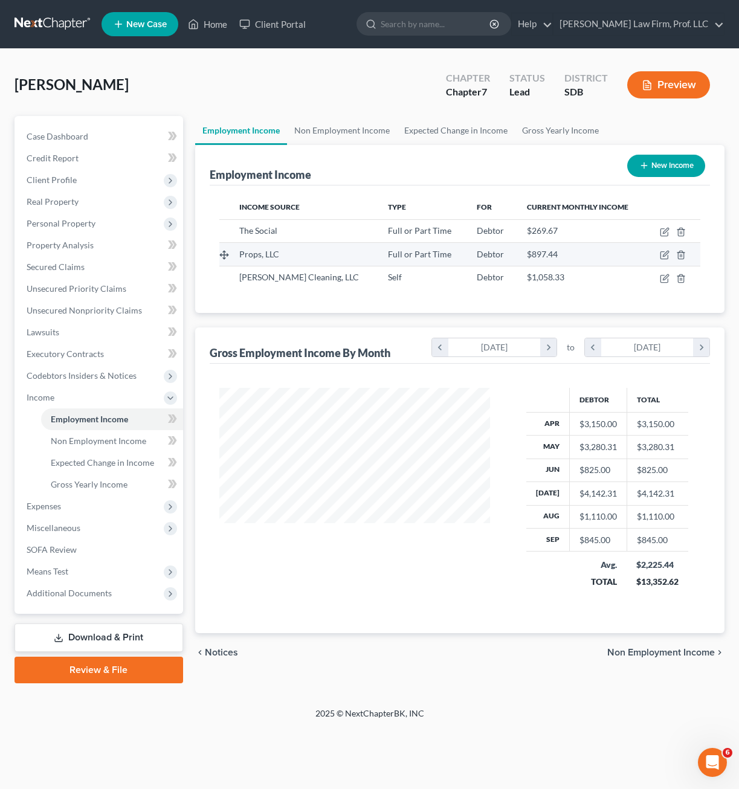
scroll to position [217, 295]
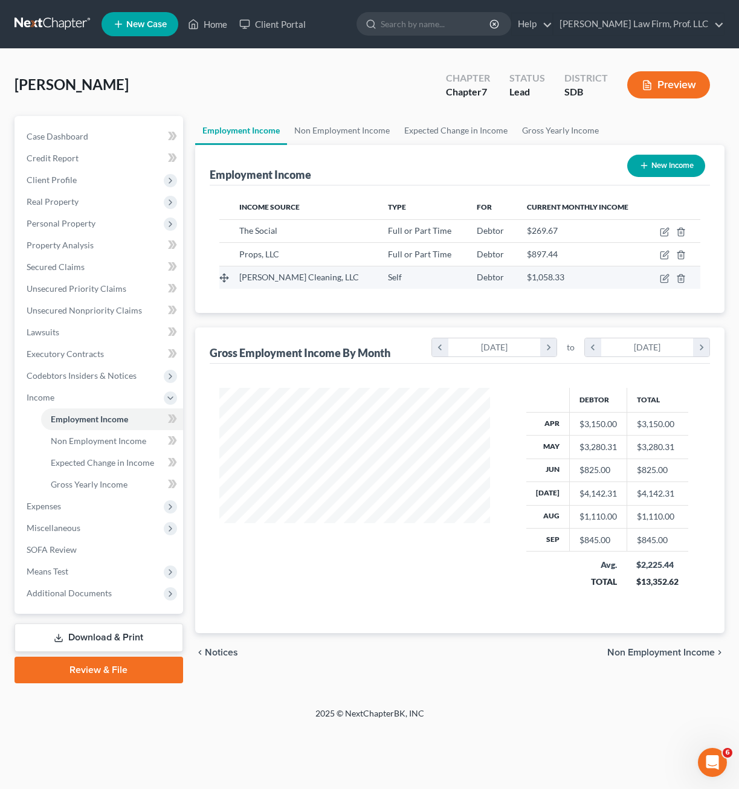
click at [663, 283] on td at bounding box center [673, 277] width 54 height 23
click at [661, 280] on icon "button" at bounding box center [663, 278] width 7 height 7
select select "1"
select select "0"
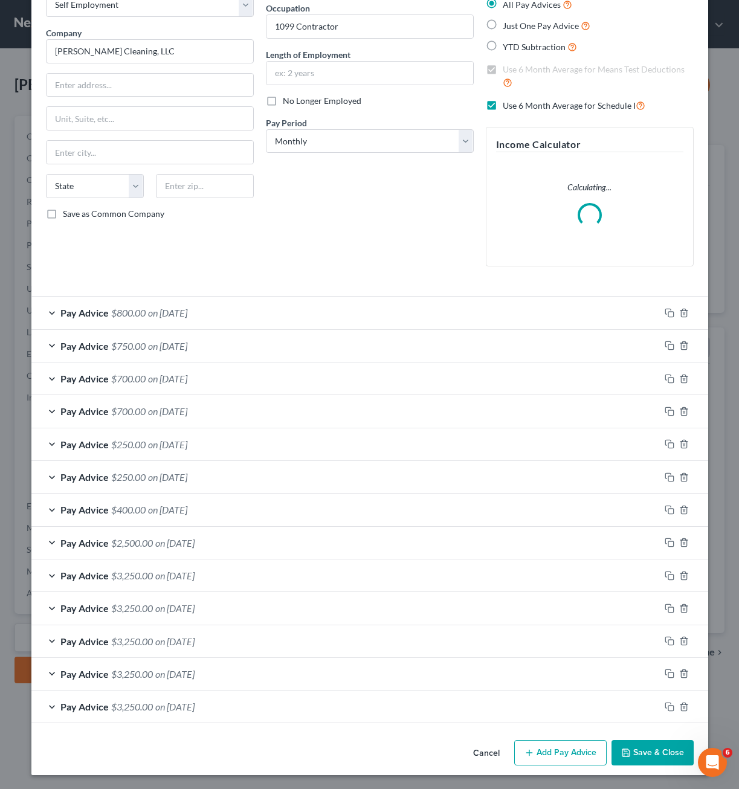
scroll to position [76, 0]
click at [543, 744] on button "Add Pay Advice" at bounding box center [560, 751] width 92 height 25
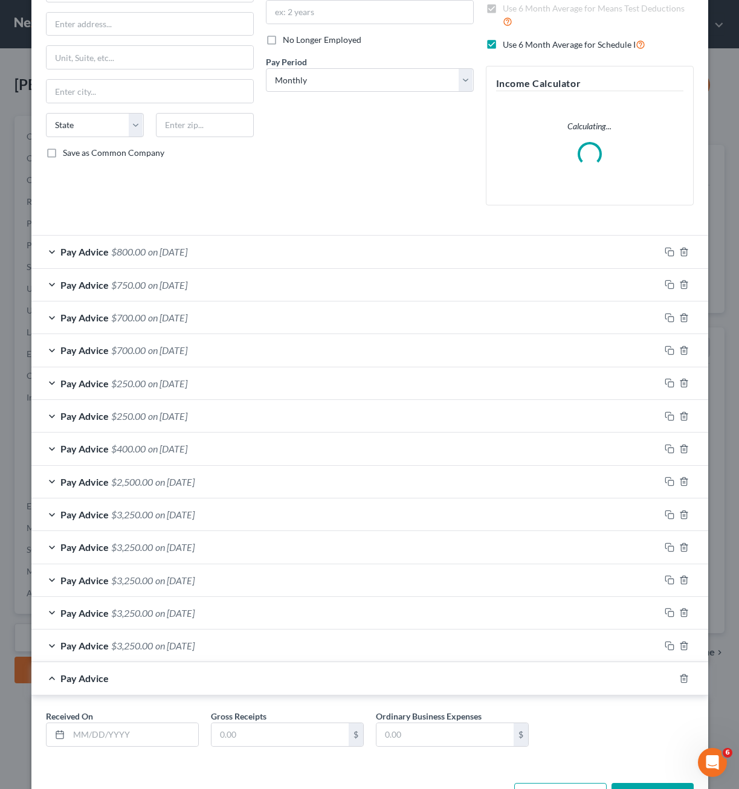
scroll to position [179, 0]
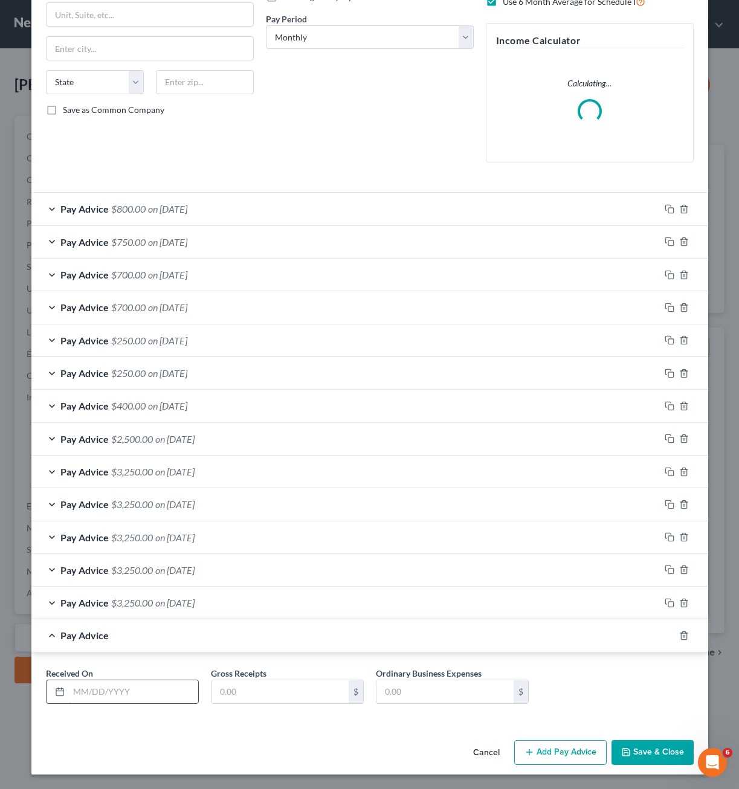
click at [150, 690] on input "text" at bounding box center [133, 691] width 129 height 23
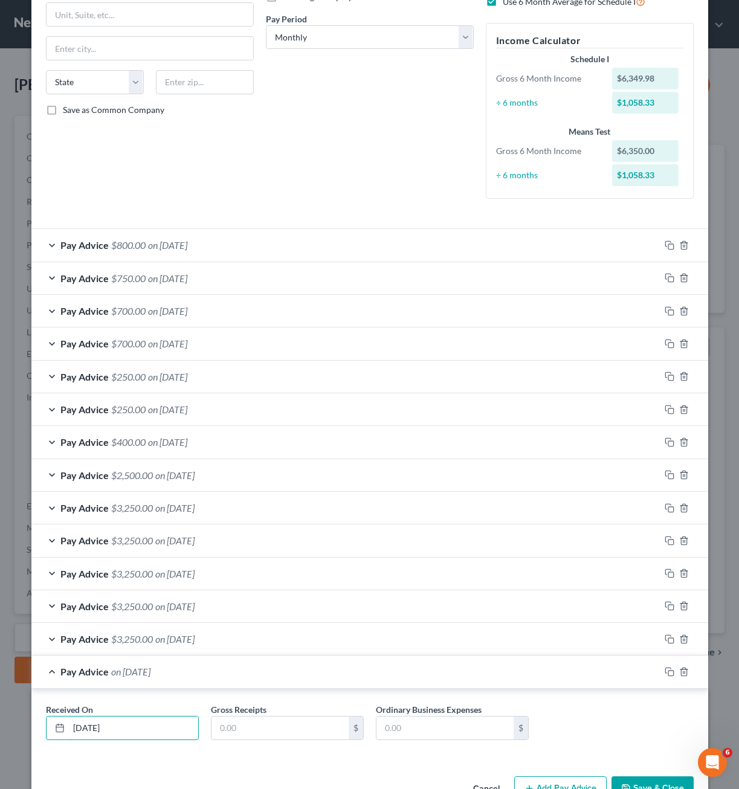
type input "[DATE]"
drag, startPoint x: 245, startPoint y: 750, endPoint x: 242, endPoint y: 726, distance: 23.8
click at [243, 747] on div "Received On * [DATE] Gross Receipts $ Ordinary Business Expenses $" at bounding box center [369, 724] width 677 height 71
click at [242, 723] on input "text" at bounding box center [279, 727] width 137 height 23
type input "800"
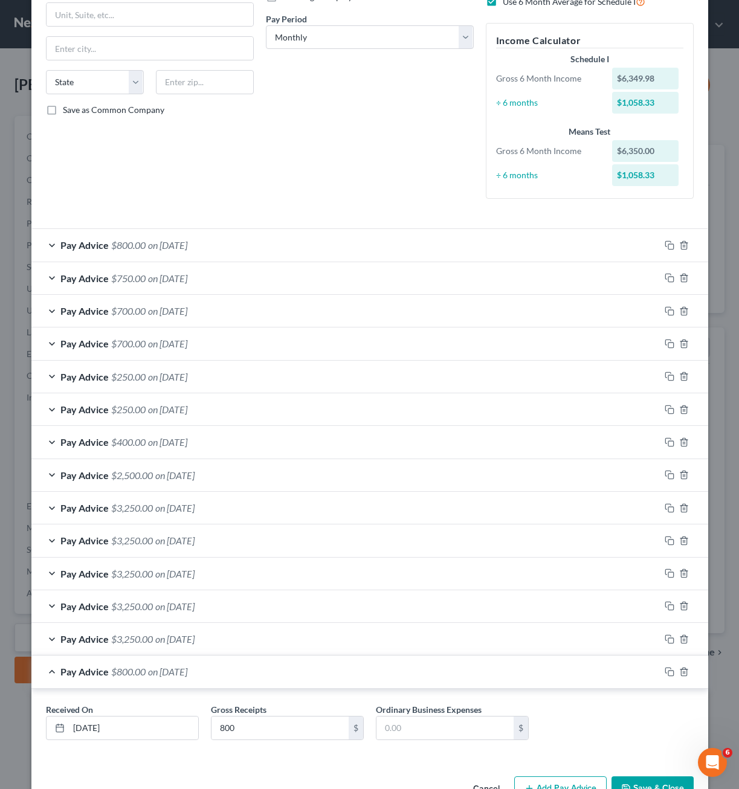
click at [640, 787] on button "Save & Close" at bounding box center [652, 788] width 82 height 25
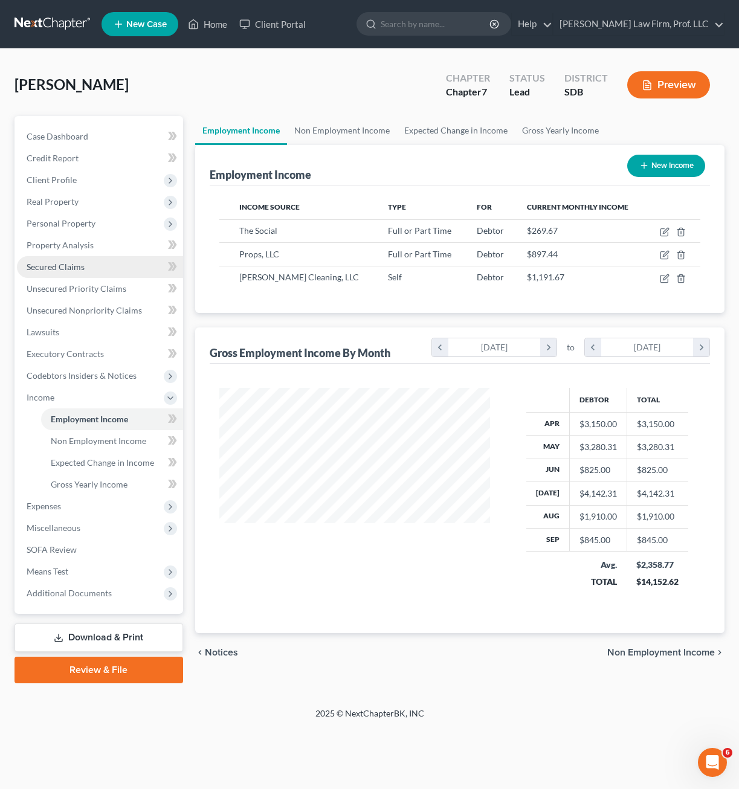
drag, startPoint x: 76, startPoint y: 262, endPoint x: 82, endPoint y: 264, distance: 6.9
click at [76, 262] on span "Secured Claims" at bounding box center [56, 267] width 58 height 10
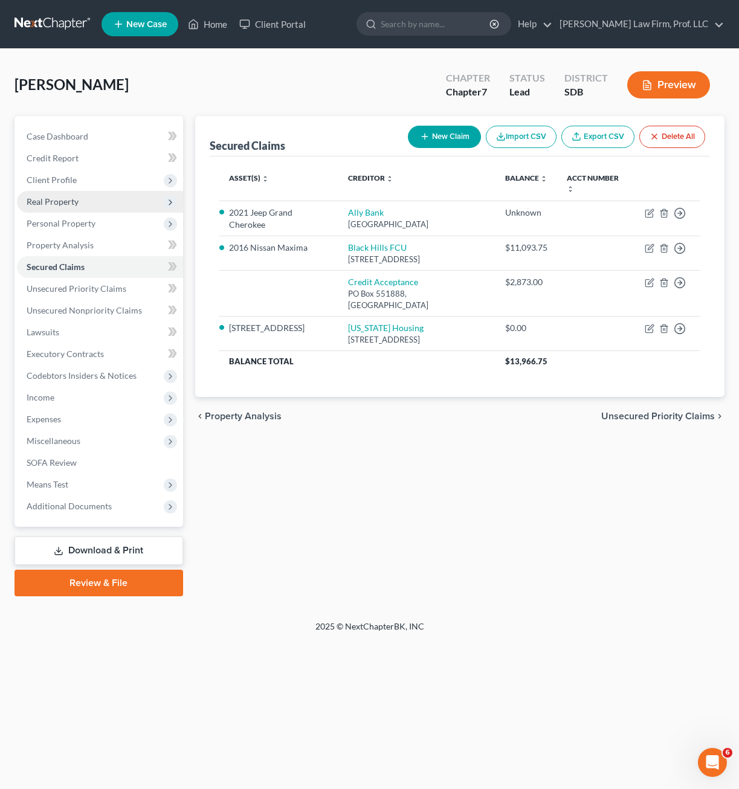
click at [91, 196] on span "Real Property" at bounding box center [100, 202] width 166 height 22
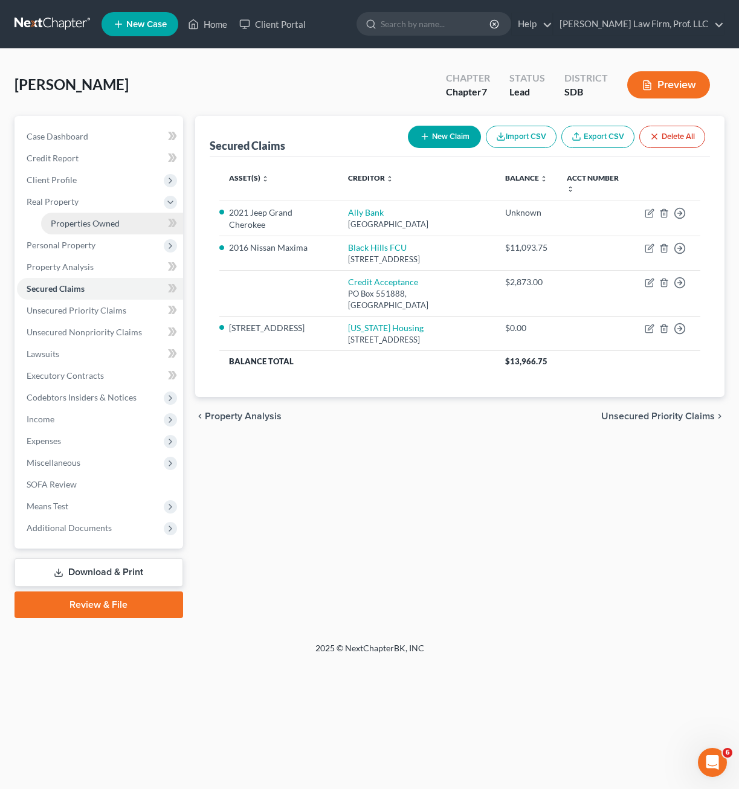
click at [84, 214] on link "Properties Owned" at bounding box center [112, 224] width 142 height 22
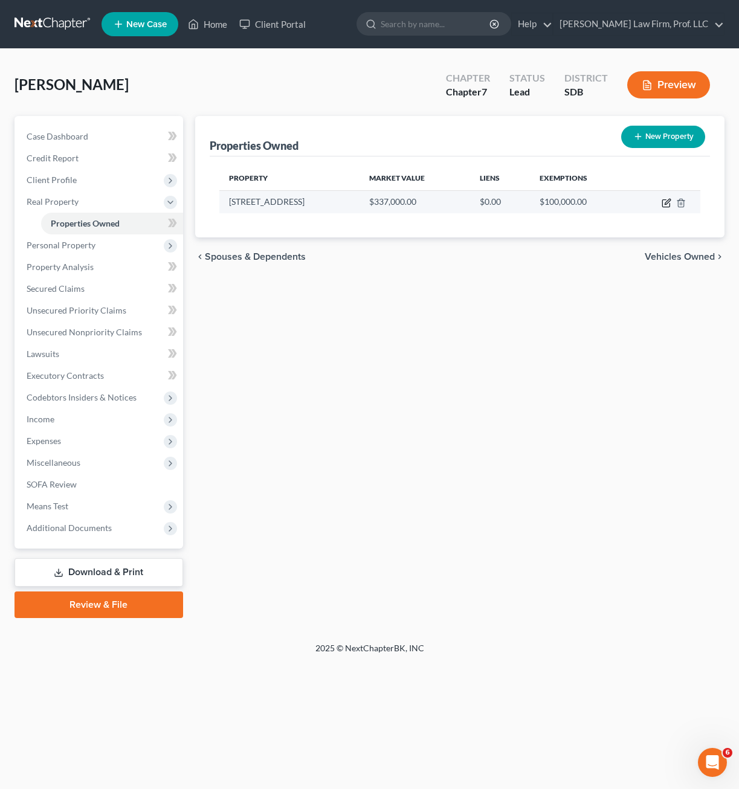
click at [666, 201] on icon "button" at bounding box center [666, 203] width 10 height 10
select select "43"
select select "40"
select select "0"
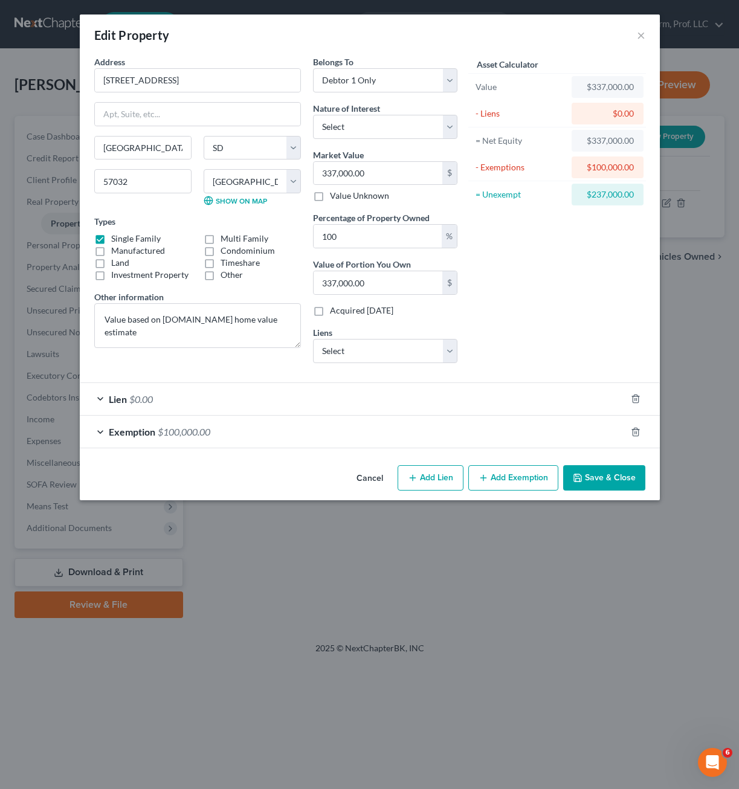
click at [269, 390] on div "Lien $0.00" at bounding box center [353, 399] width 546 height 32
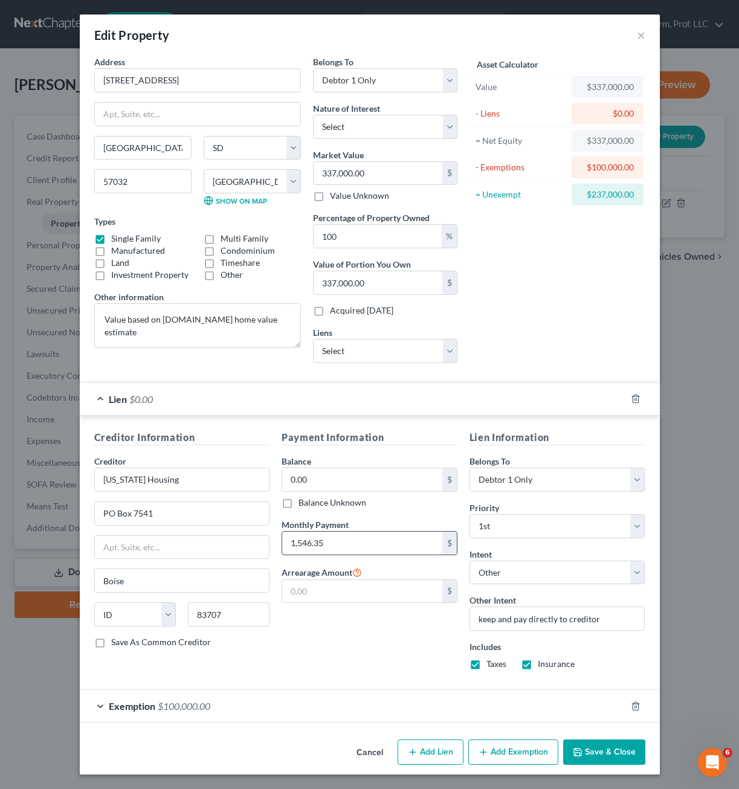
click at [344, 546] on input "1,546.35" at bounding box center [362, 543] width 160 height 23
type input "1,859"
drag, startPoint x: 408, startPoint y: 678, endPoint x: 519, endPoint y: 695, distance: 111.8
click at [410, 678] on div "Payment Information Balance 0.00 $ Balance Unknown Balance Undetermined 0.00 $ …" at bounding box center [369, 554] width 188 height 249
click at [616, 757] on button "Save & Close" at bounding box center [604, 751] width 82 height 25
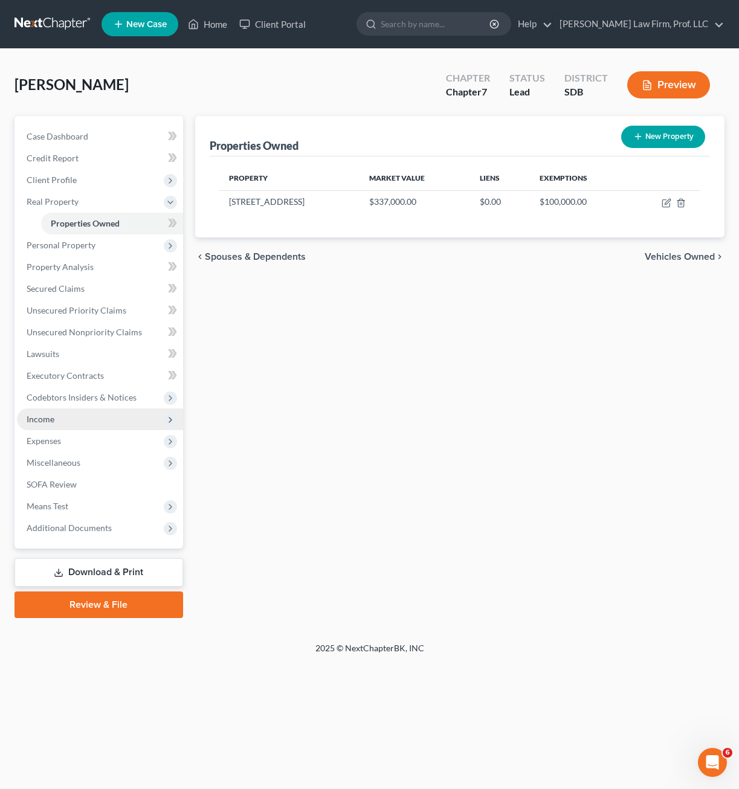
drag, startPoint x: 60, startPoint y: 422, endPoint x: 69, endPoint y: 426, distance: 10.3
click at [59, 423] on span "Income" at bounding box center [100, 419] width 166 height 22
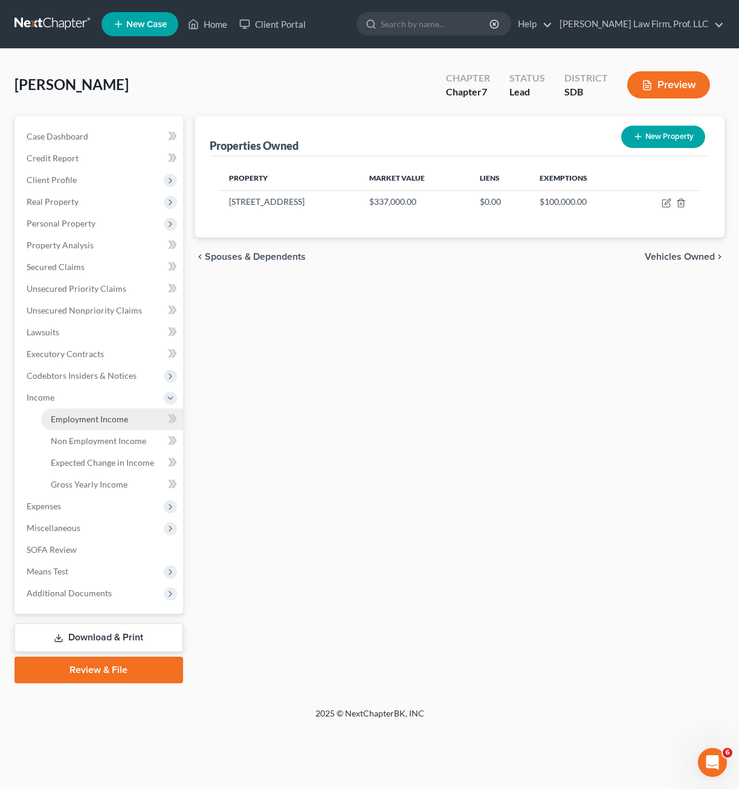
click at [87, 425] on link "Employment Income" at bounding box center [112, 419] width 142 height 22
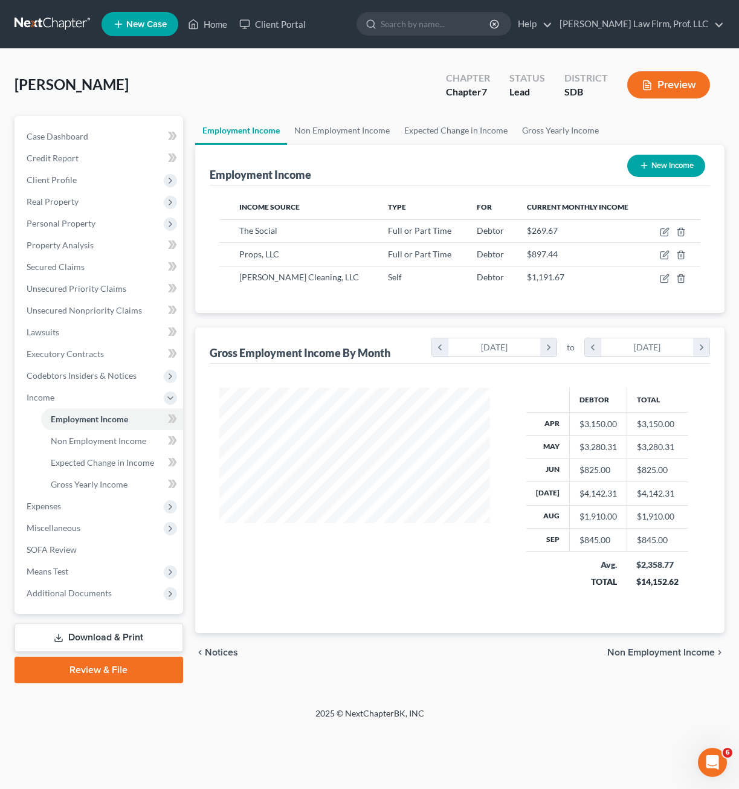
scroll to position [217, 295]
click at [661, 282] on icon "button" at bounding box center [663, 278] width 7 height 7
select select "1"
select select "0"
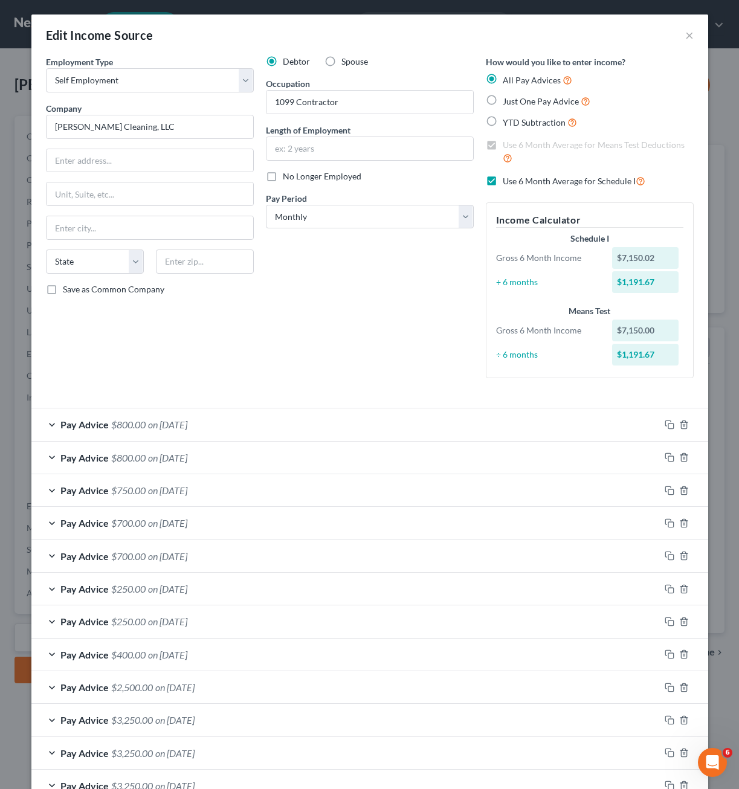
click at [410, 309] on div "Debtor Spouse Occupation 1099 [DEMOGRAPHIC_DATA] Length of Employment No Longer…" at bounding box center [370, 222] width 220 height 332
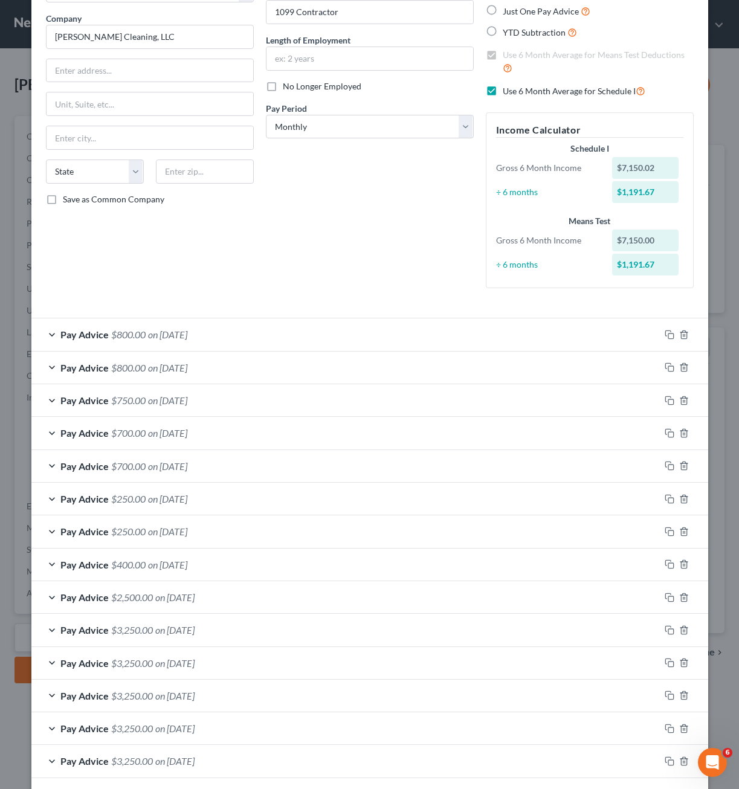
scroll to position [145, 0]
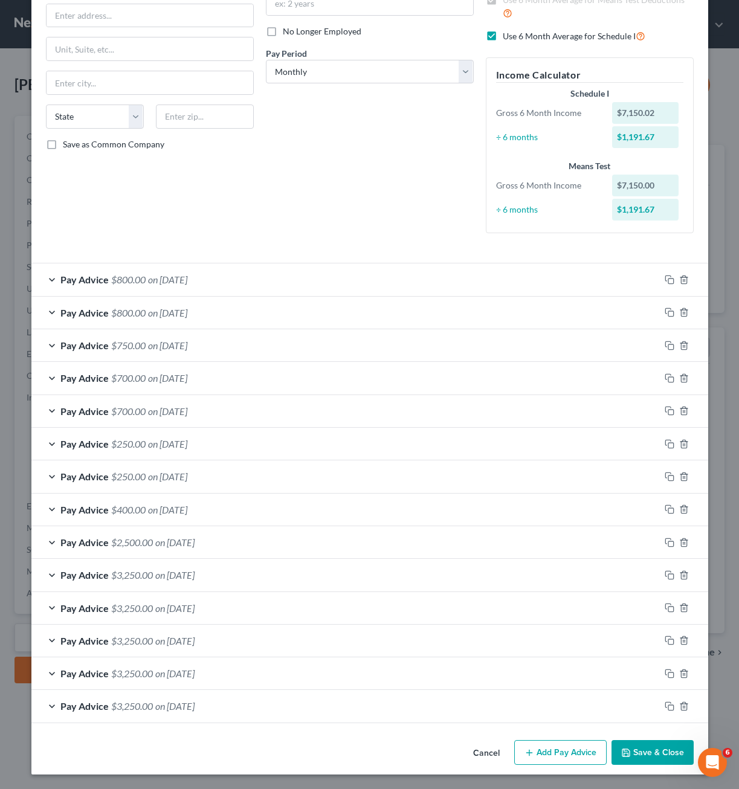
drag, startPoint x: 661, startPoint y: 757, endPoint x: 659, endPoint y: 751, distance: 6.3
click at [660, 757] on button "Save & Close" at bounding box center [652, 752] width 82 height 25
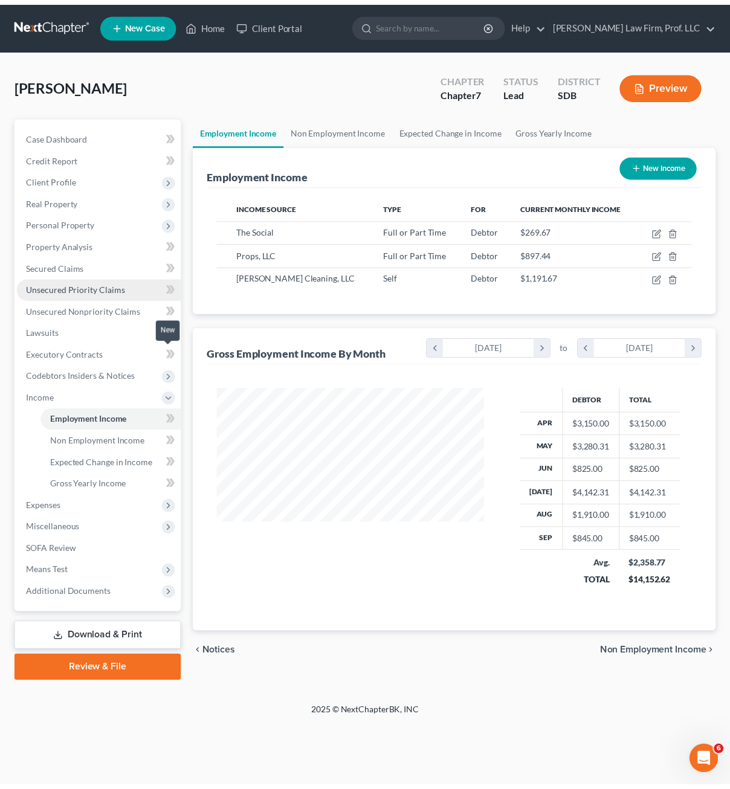
scroll to position [217, 295]
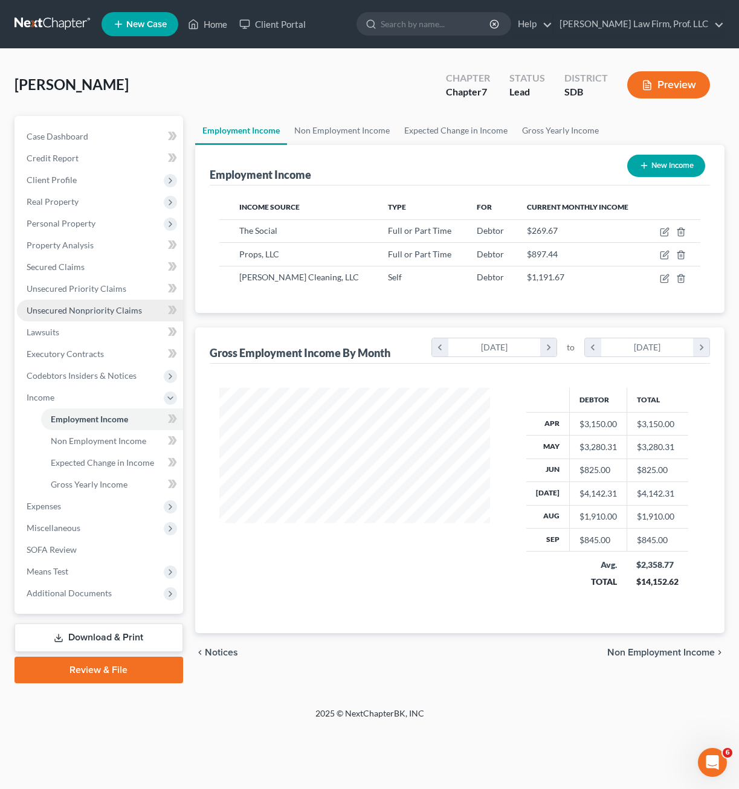
click at [86, 306] on span "Unsecured Nonpriority Claims" at bounding box center [84, 310] width 115 height 10
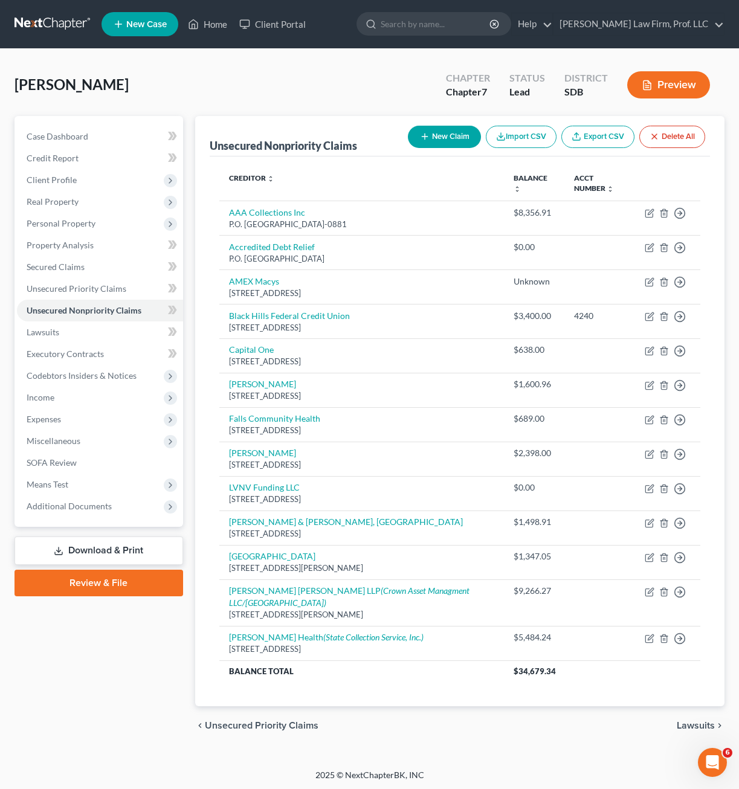
click at [442, 150] on div "New Claim Import CSV Export CSV Delete All" at bounding box center [556, 137] width 307 height 32
click at [448, 139] on button "New Claim" at bounding box center [444, 137] width 73 height 22
select select "0"
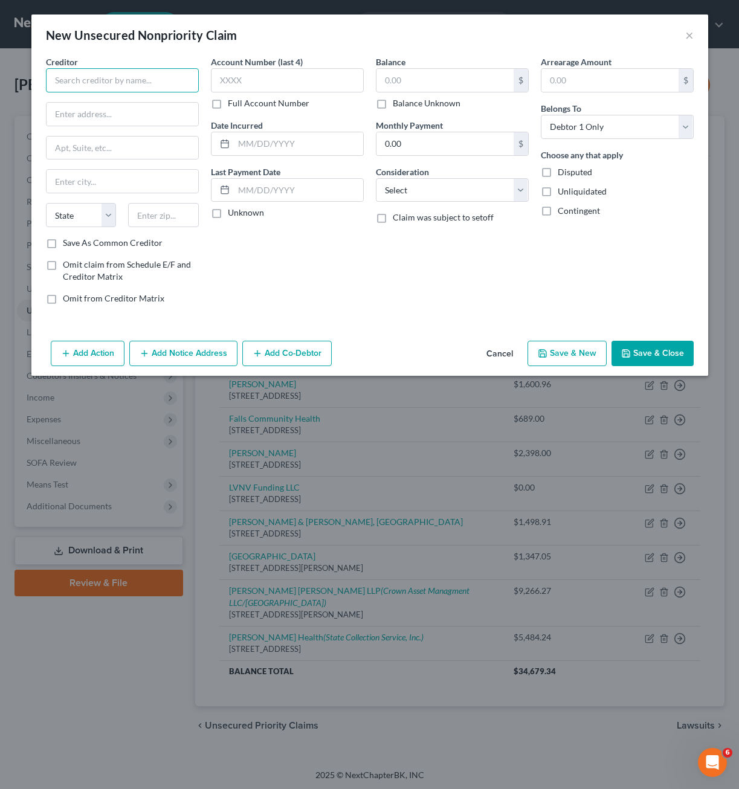
click at [156, 79] on input "text" at bounding box center [122, 80] width 153 height 24
type input "Continental Finance Co."
type input "[STREET_ADDRESS]"
type input "19808"
type input "Wilmington"
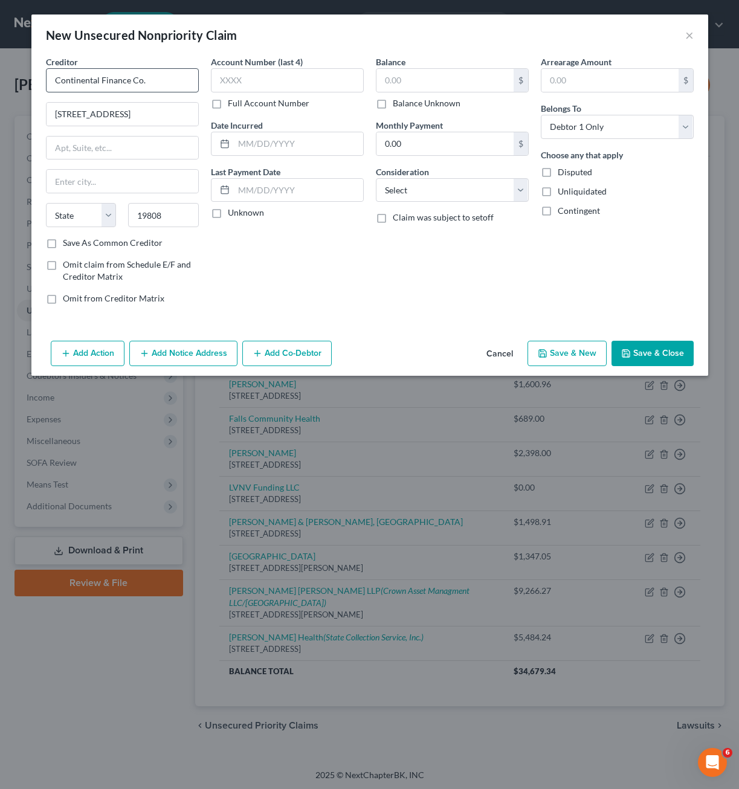
select select "7"
click at [393, 90] on input "text" at bounding box center [444, 80] width 137 height 23
click at [421, 112] on div "Balance $ Balance Unknown Balance Undetermined $ Balance Unknown Monthly Paymen…" at bounding box center [452, 185] width 165 height 259
click at [421, 104] on label "Balance Unknown" at bounding box center [427, 103] width 68 height 12
click at [405, 104] on input "Balance Unknown" at bounding box center [401, 101] width 8 height 8
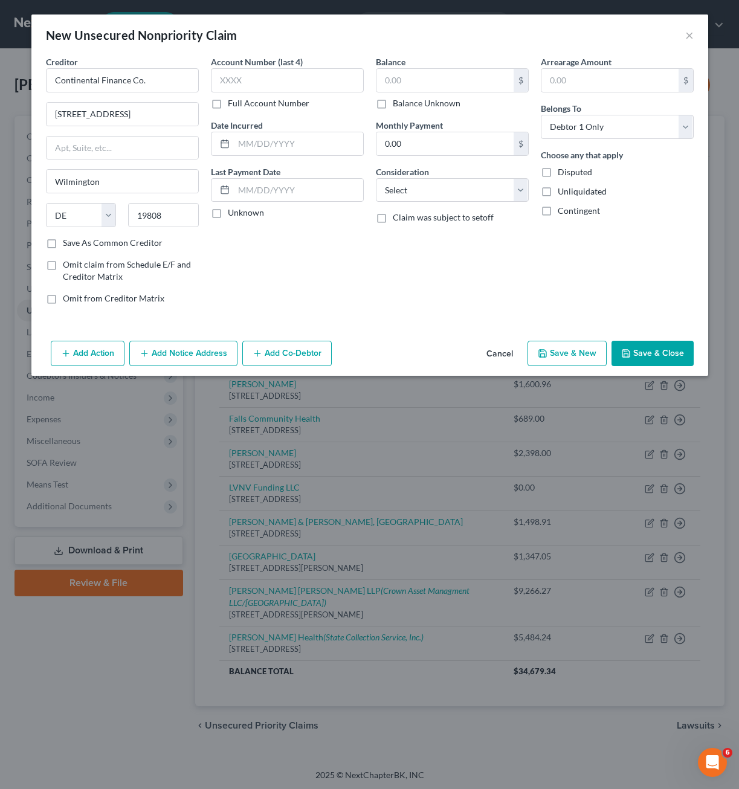
checkbox input "true"
type input "0.00"
click at [656, 349] on button "Save & Close" at bounding box center [652, 353] width 82 height 25
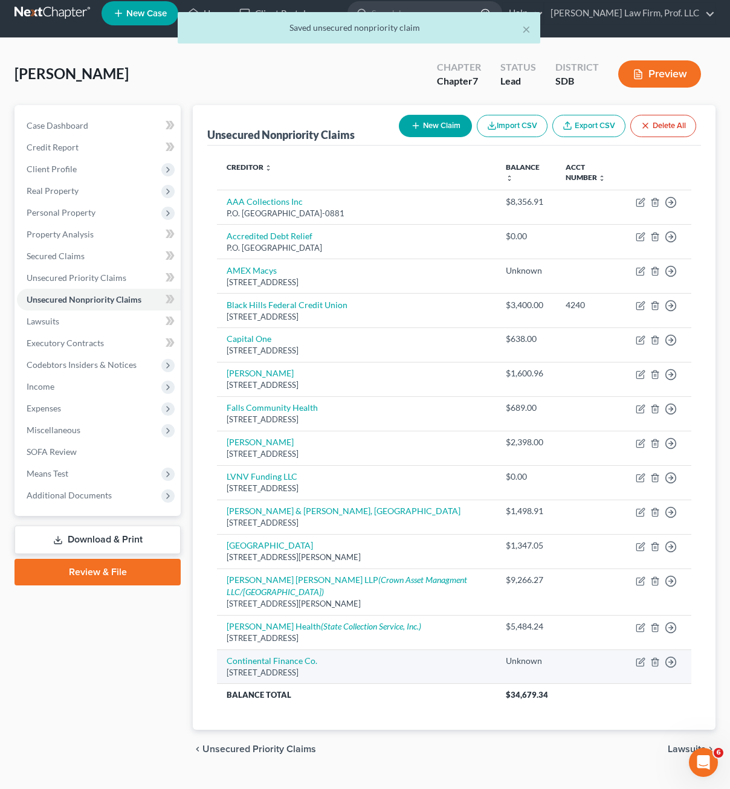
scroll to position [14, 0]
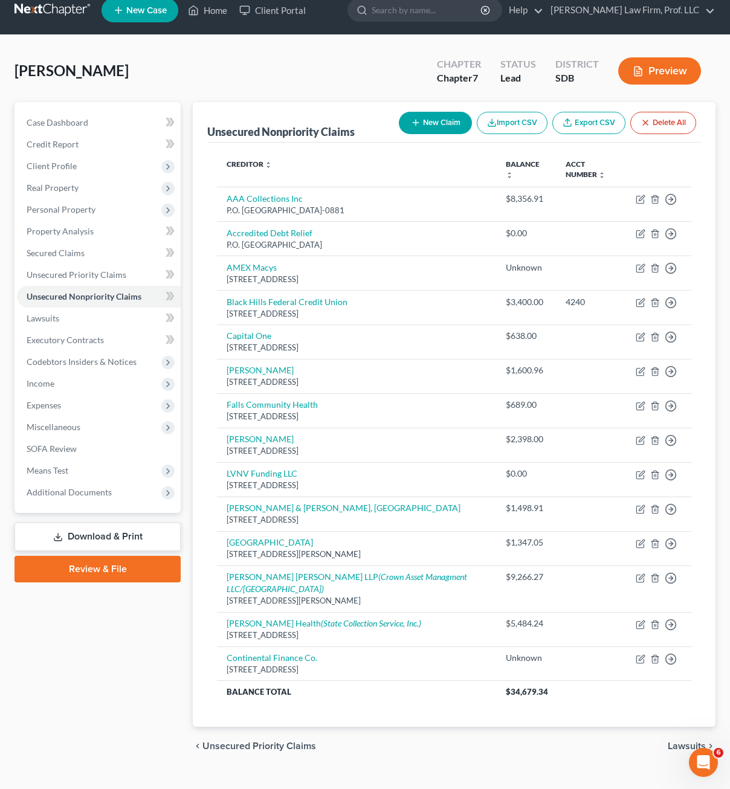
click at [421, 132] on button "New Claim" at bounding box center [435, 123] width 73 height 22
select select "0"
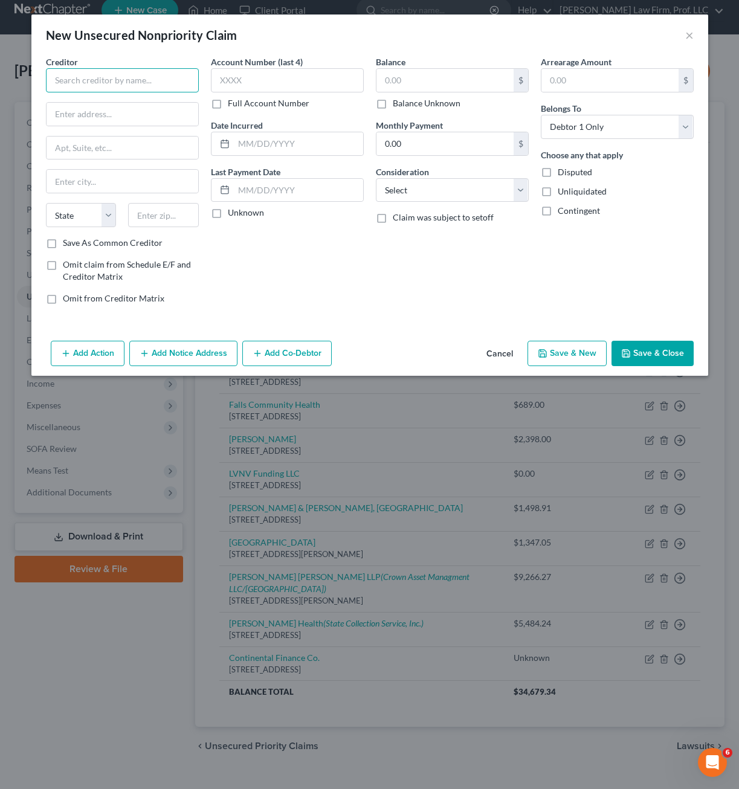
click at [172, 89] on input "text" at bounding box center [122, 80] width 153 height 24
click at [114, 115] on div "[GEOGRAPHIC_DATA]" at bounding box center [119, 113] width 126 height 10
type input "Nelnet"
type input "PO Box 82561"
type input "Lincoln"
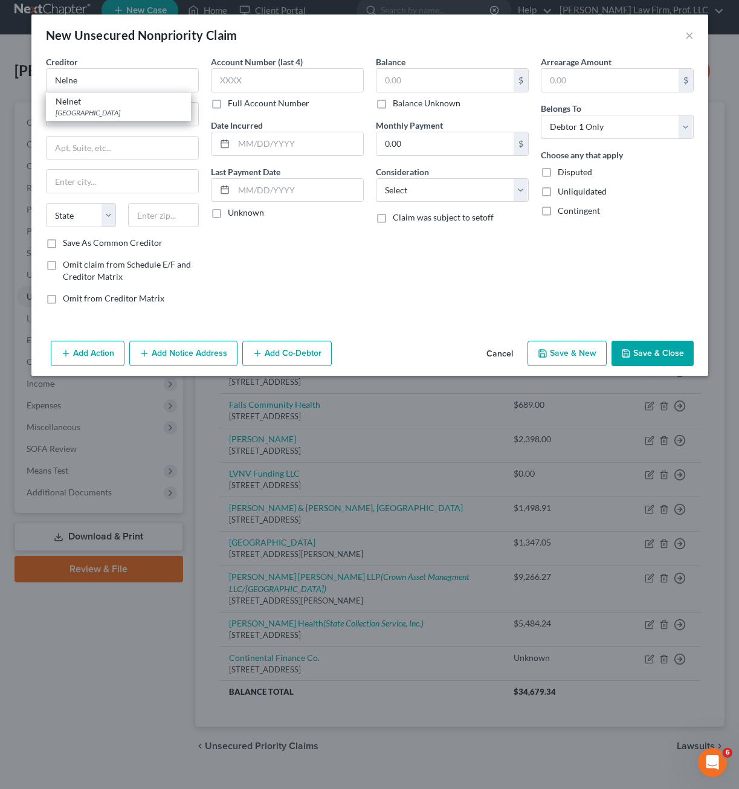
select select "30"
type input "68501"
click at [460, 190] on select "Select Cable / Satellite Services Collection Agency Credit Card Debt Debt Couns…" at bounding box center [452, 190] width 153 height 24
select select "17"
click at [376, 178] on select "Select Cable / Satellite Services Collection Agency Credit Card Debt Debt Couns…" at bounding box center [452, 190] width 153 height 24
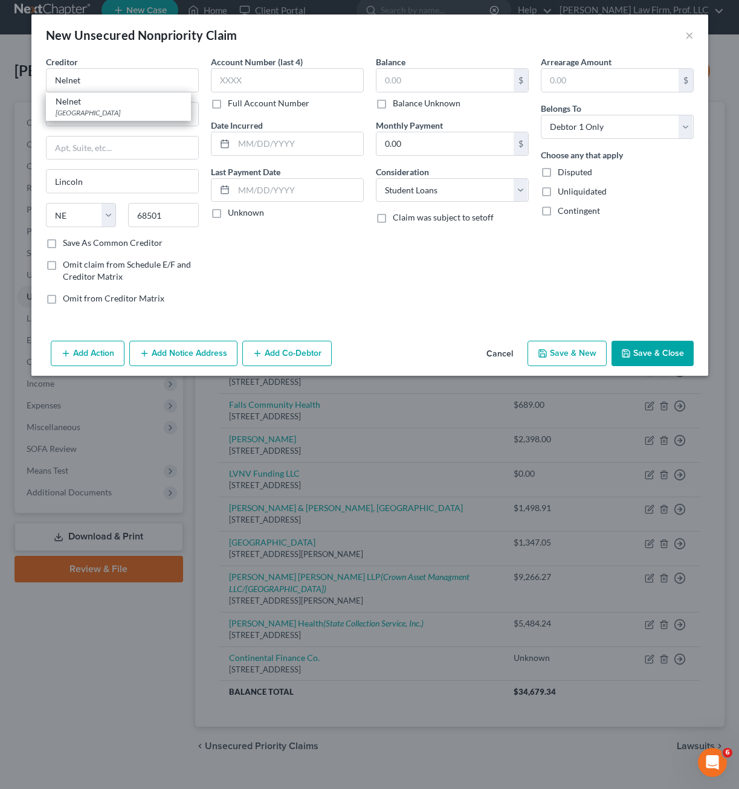
click at [587, 249] on div "Arrearage Amount $ Belongs To * Select Debtor 1 Only Debtor 2 Only Debtor 1 And…" at bounding box center [617, 185] width 165 height 259
click at [301, 83] on input "text" at bounding box center [287, 80] width 153 height 24
click at [146, 109] on div "[GEOGRAPHIC_DATA]" at bounding box center [119, 113] width 126 height 10
click at [449, 82] on input "text" at bounding box center [444, 80] width 137 height 23
click at [376, 292] on div "Balance 7,862.00 $ Balance Unknown Balance Undetermined 7,862 $ Balance Unknown…" at bounding box center [452, 185] width 165 height 259
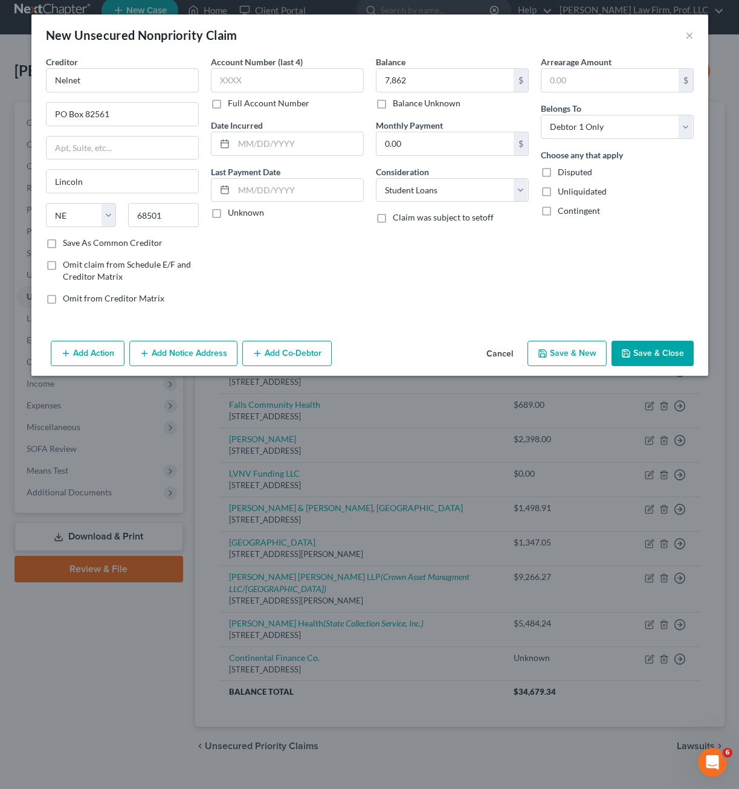
click at [629, 356] on icon "button" at bounding box center [626, 354] width 10 height 10
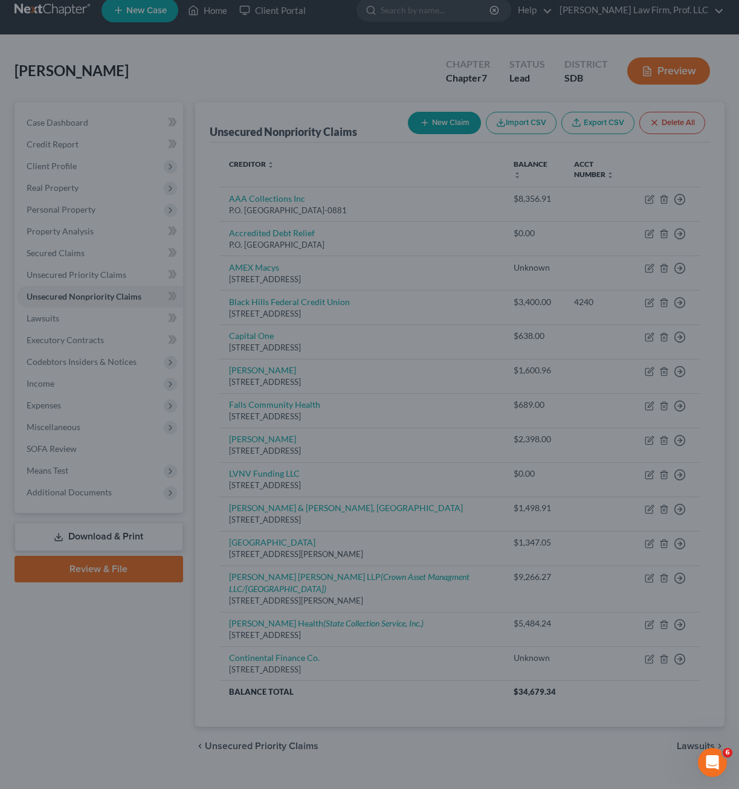
type input "7,862.00"
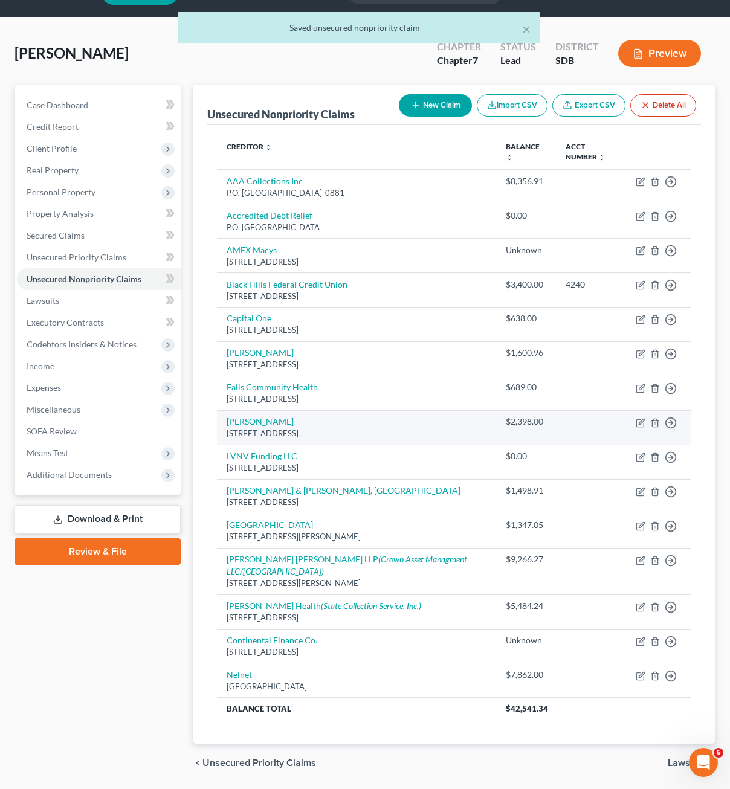
scroll to position [48, 0]
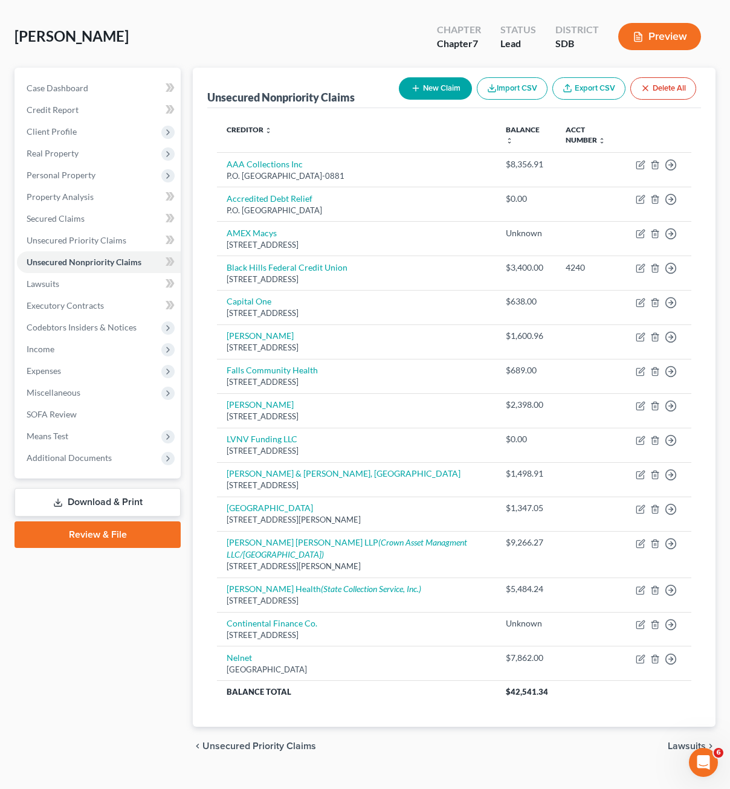
click at [423, 97] on button "New Claim" at bounding box center [435, 88] width 73 height 22
select select "0"
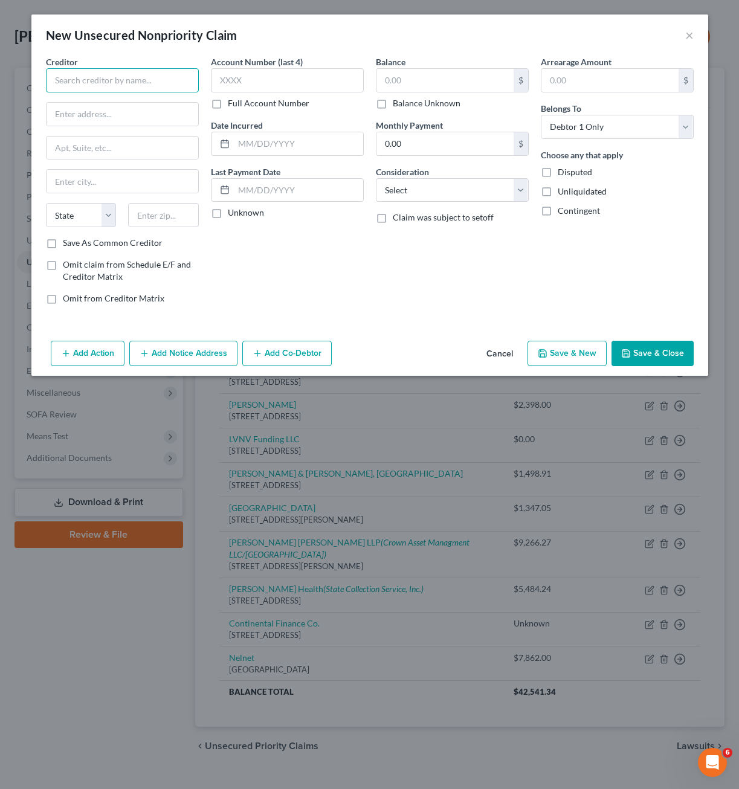
click at [165, 79] on input "text" at bounding box center [122, 80] width 153 height 24
type input "First National Bank"
type input "F"
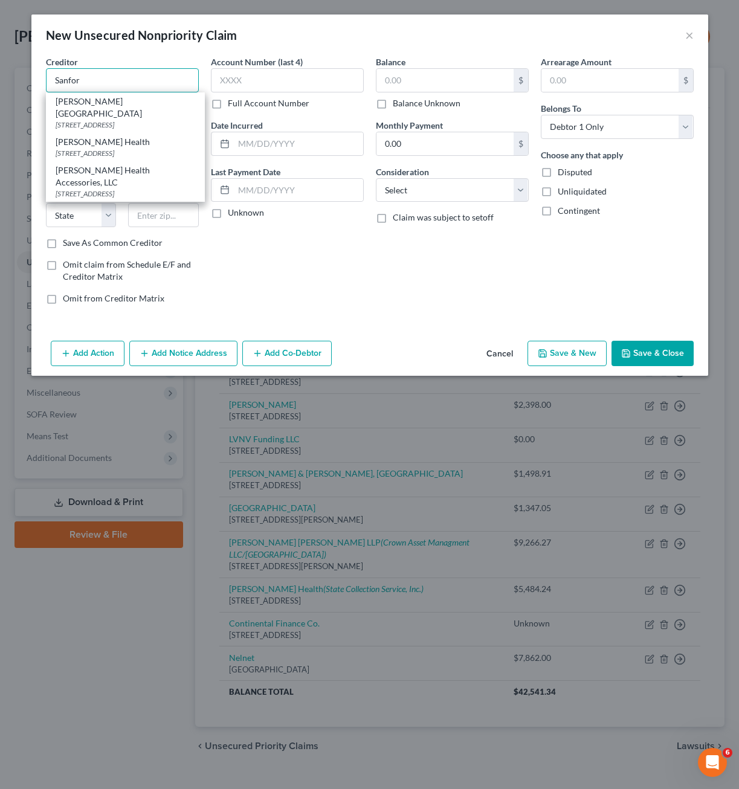
click at [127, 79] on input "Sanfor" at bounding box center [122, 80] width 153 height 24
click at [127, 80] on input "Sanfor" at bounding box center [122, 80] width 153 height 24
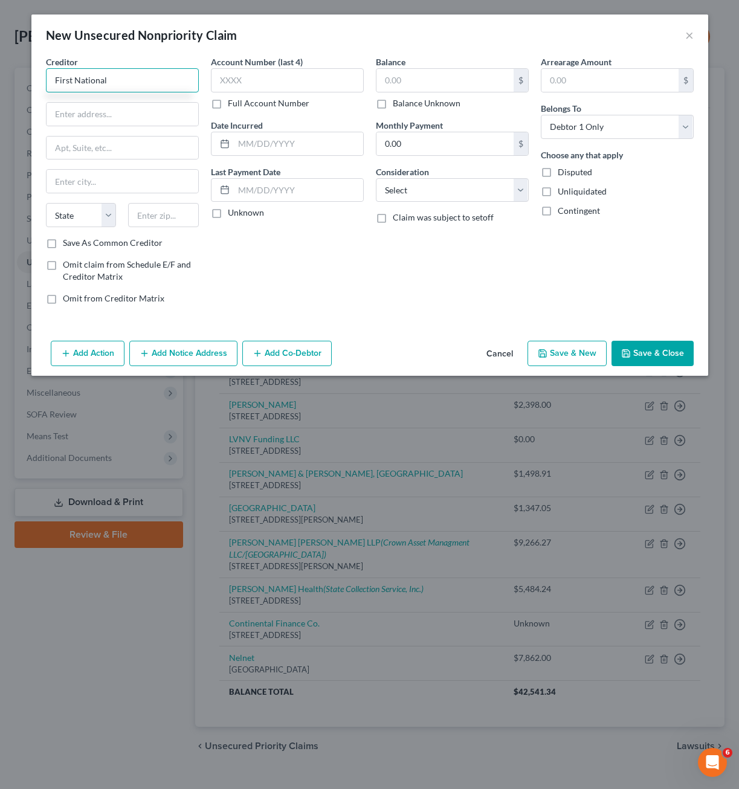
type input "First National"
type input "PO Box 5097"
type input "57117"
type input "[GEOGRAPHIC_DATA]"
select select "43"
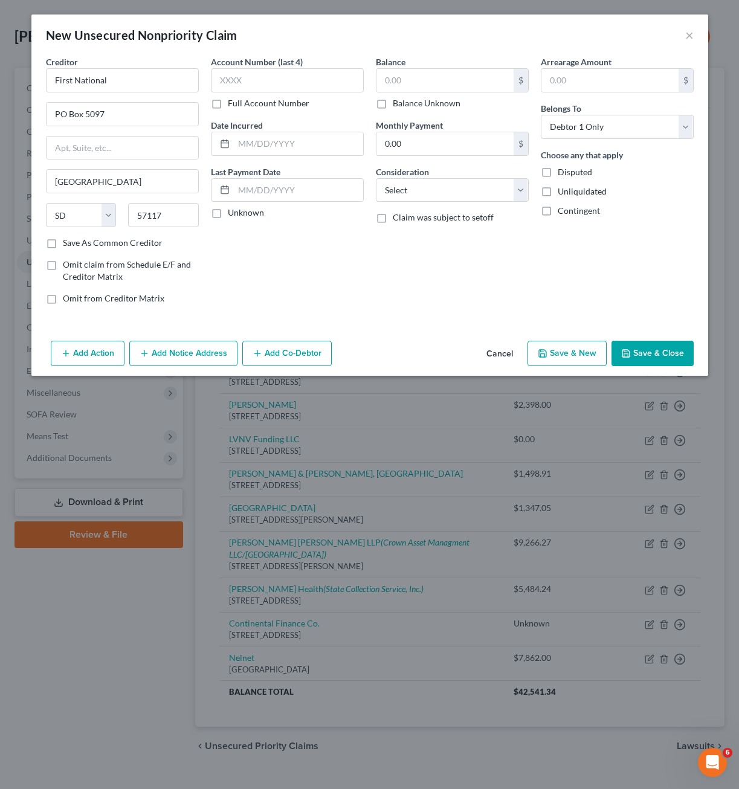
drag, startPoint x: 315, startPoint y: 265, endPoint x: 323, endPoint y: 245, distance: 21.8
click at [316, 265] on div "Account Number (last 4) Full Account Number Date Incurred Last Payment Date Unk…" at bounding box center [287, 185] width 165 height 259
click at [418, 90] on input "text" at bounding box center [444, 80] width 137 height 23
click at [418, 85] on input "text" at bounding box center [444, 80] width 137 height 23
type input "1,925"
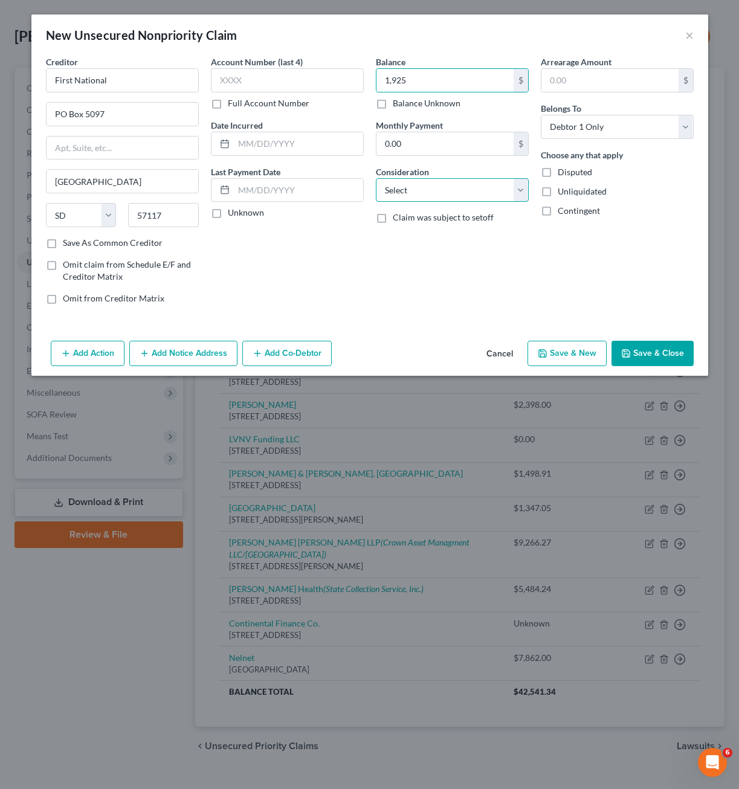
click at [449, 189] on select "Select Cable / Satellite Services Collection Agency Credit Card Debt Debt Couns…" at bounding box center [452, 190] width 153 height 24
select select "2"
click at [376, 178] on select "Select Cable / Satellite Services Collection Agency Credit Card Debt Debt Couns…" at bounding box center [452, 190] width 153 height 24
click at [572, 263] on div "Arrearage Amount $ Belongs To * Select Debtor 1 Only Debtor 2 Only Debtor 1 And…" at bounding box center [617, 185] width 165 height 259
click at [662, 344] on button "Save & Close" at bounding box center [652, 353] width 82 height 25
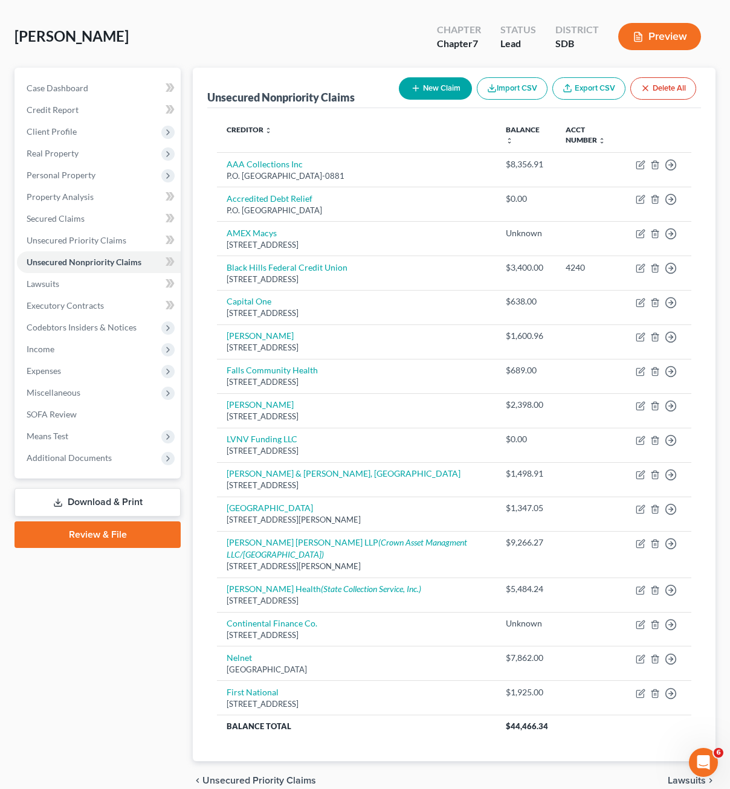
click at [432, 94] on button "New Claim" at bounding box center [435, 88] width 73 height 22
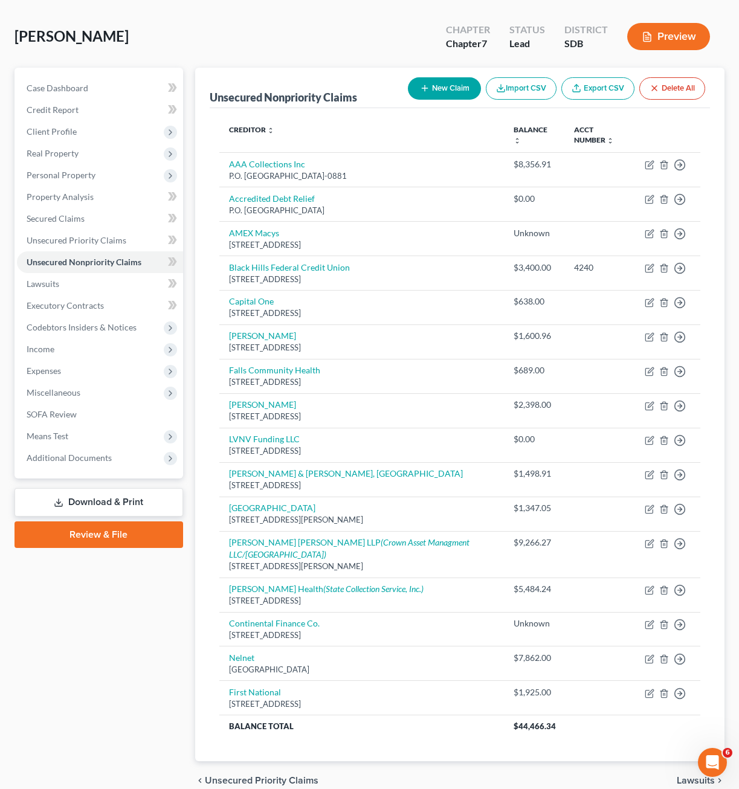
select select "0"
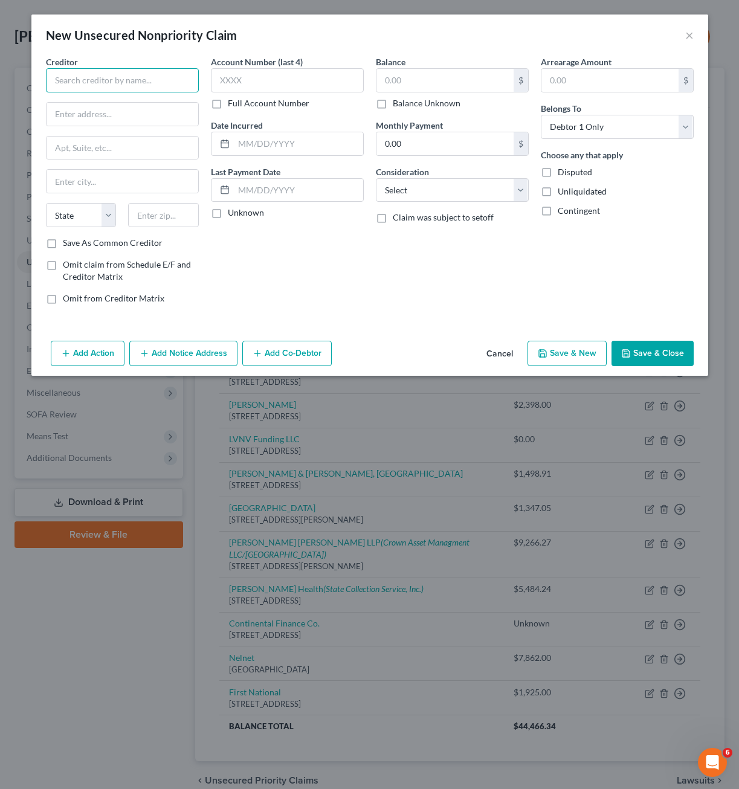
drag, startPoint x: 103, startPoint y: 80, endPoint x: 105, endPoint y: 72, distance: 8.2
click at [103, 79] on input "text" at bounding box center [122, 80] width 153 height 24
click at [497, 357] on button "Cancel" at bounding box center [500, 354] width 46 height 24
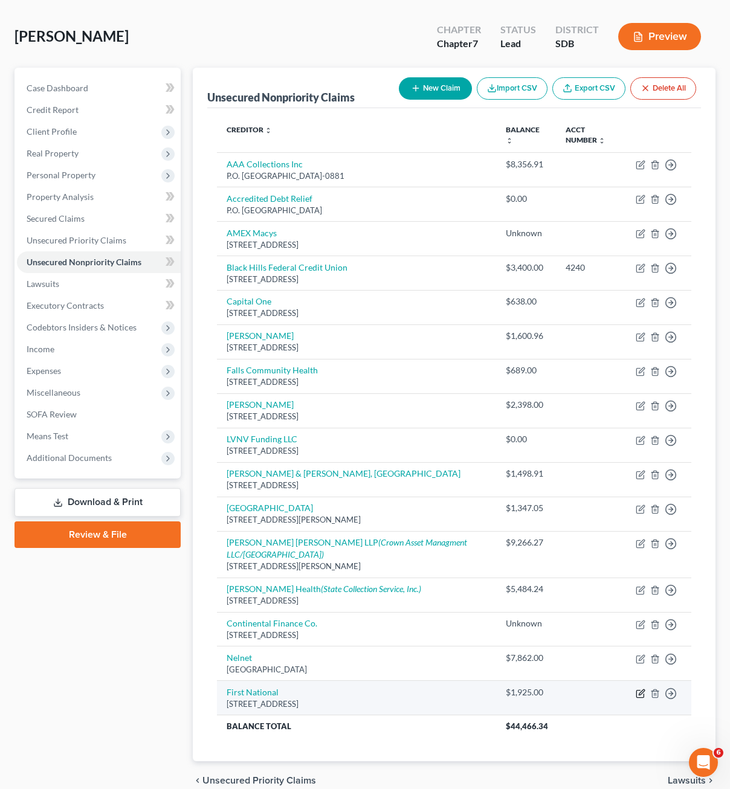
click at [636, 690] on icon "button" at bounding box center [639, 693] width 7 height 7
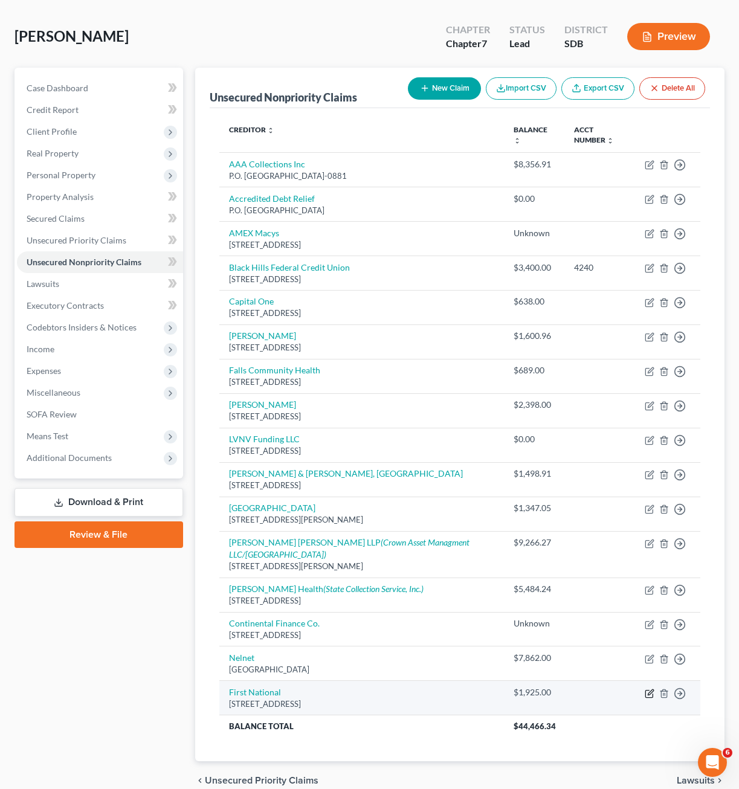
select select "43"
select select "2"
select select "0"
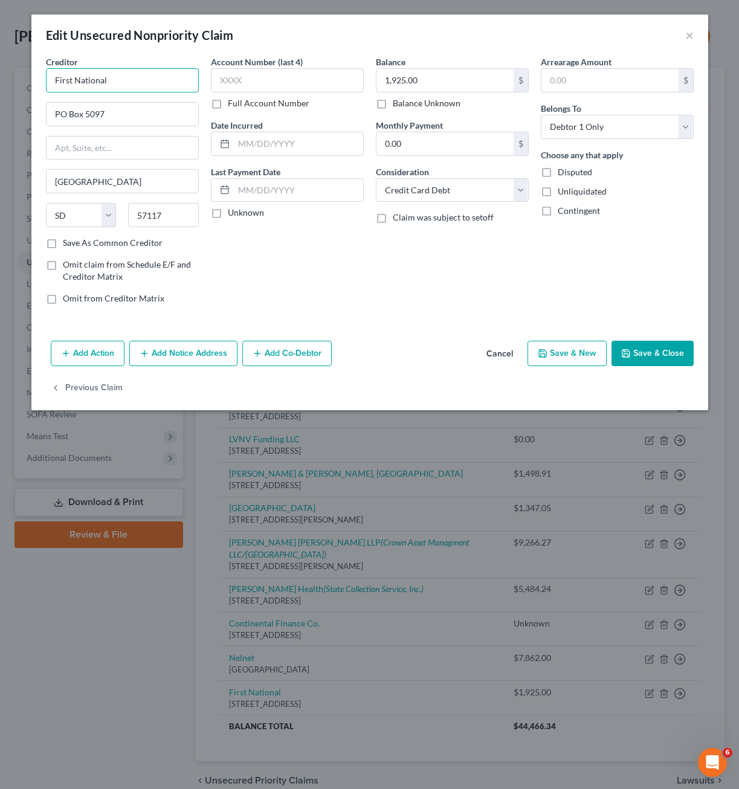
click at [126, 74] on input "First National" at bounding box center [122, 80] width 153 height 24
type input "First National Bank"
click at [666, 341] on button "Save & Close" at bounding box center [652, 353] width 82 height 25
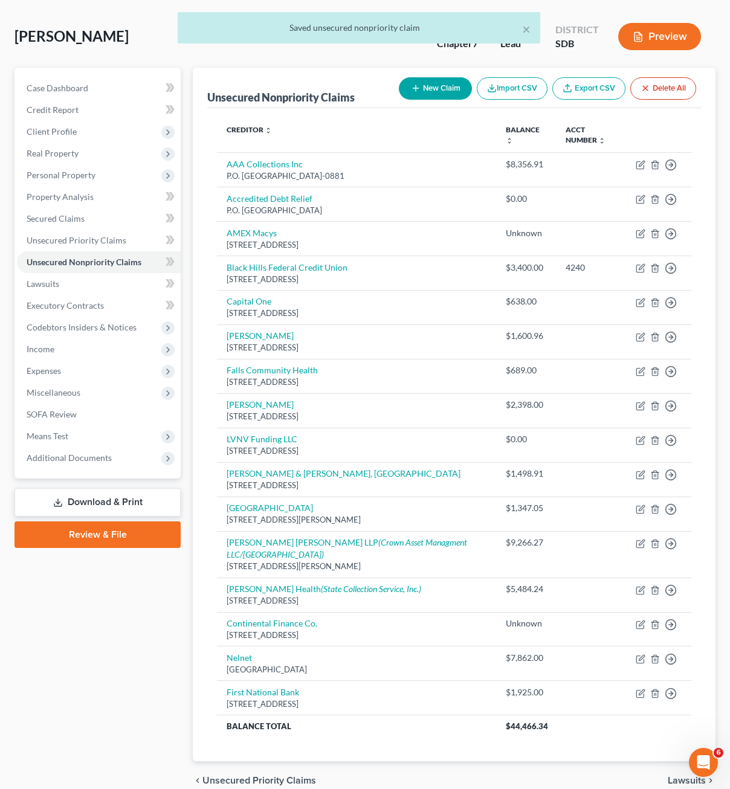
click at [423, 87] on button "New Claim" at bounding box center [435, 88] width 73 height 22
select select "0"
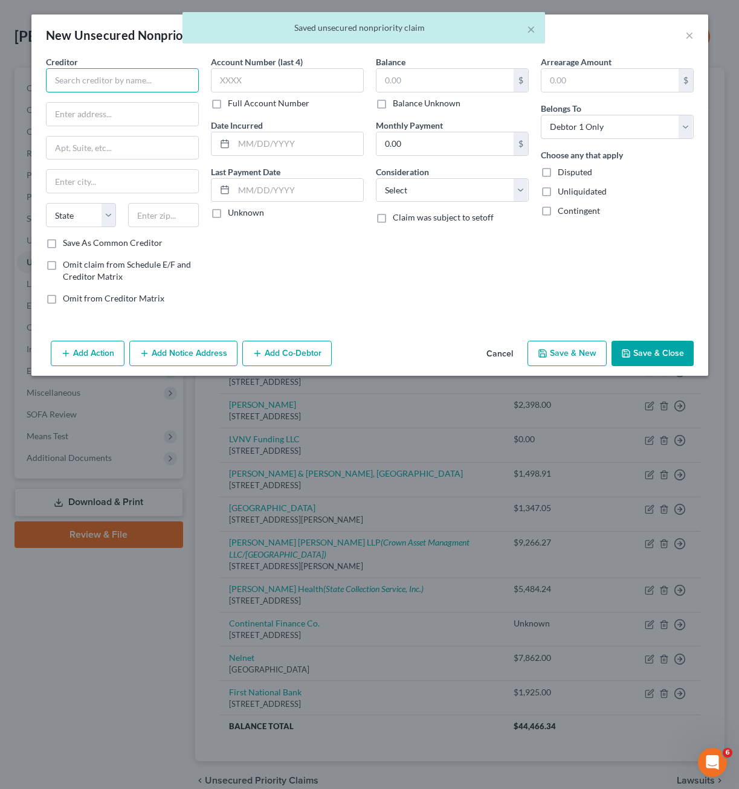
click at [167, 77] on input "text" at bounding box center [122, 80] width 153 height 24
type input "First Premier Bank"
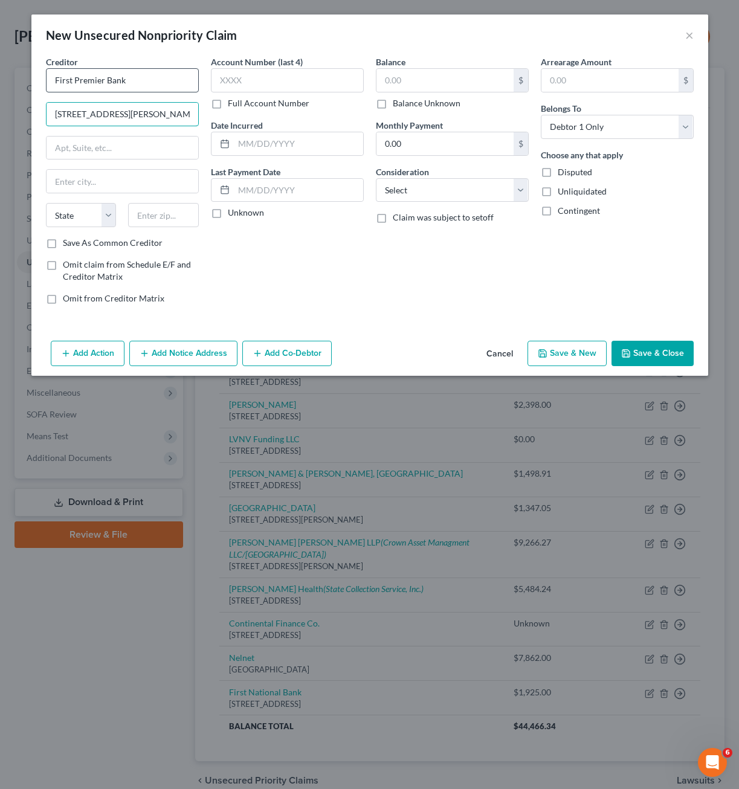
type input "[STREET_ADDRESS][PERSON_NAME]"
type input "57107"
type input "[GEOGRAPHIC_DATA]"
select select "43"
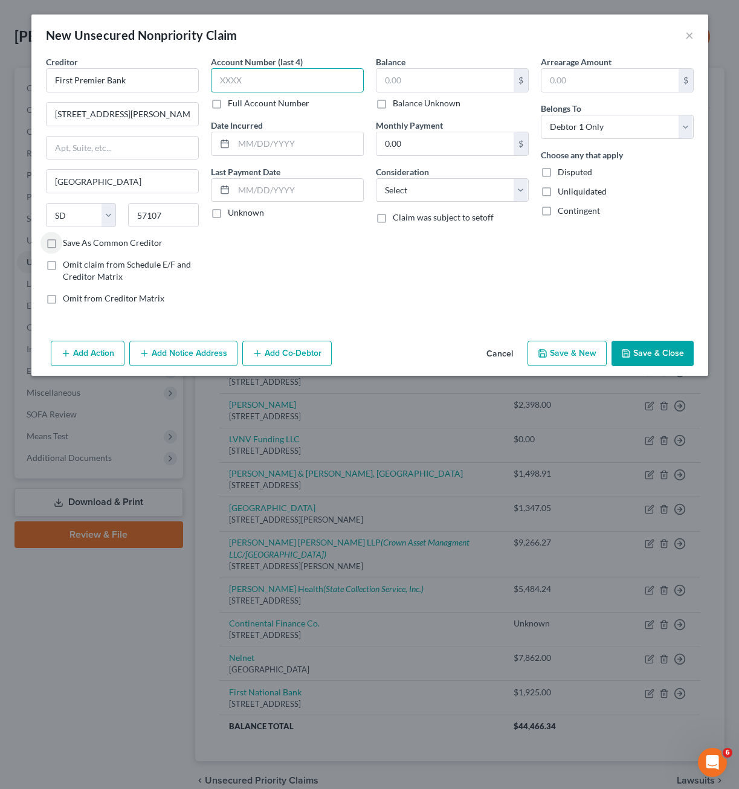
click at [275, 83] on input "text" at bounding box center [287, 80] width 153 height 24
type input "9296"
click at [390, 77] on input "text" at bounding box center [444, 80] width 137 height 23
type input "1,036"
click at [471, 199] on select "Select Cable / Satellite Services Collection Agency Credit Card Debt Debt Couns…" at bounding box center [452, 190] width 153 height 24
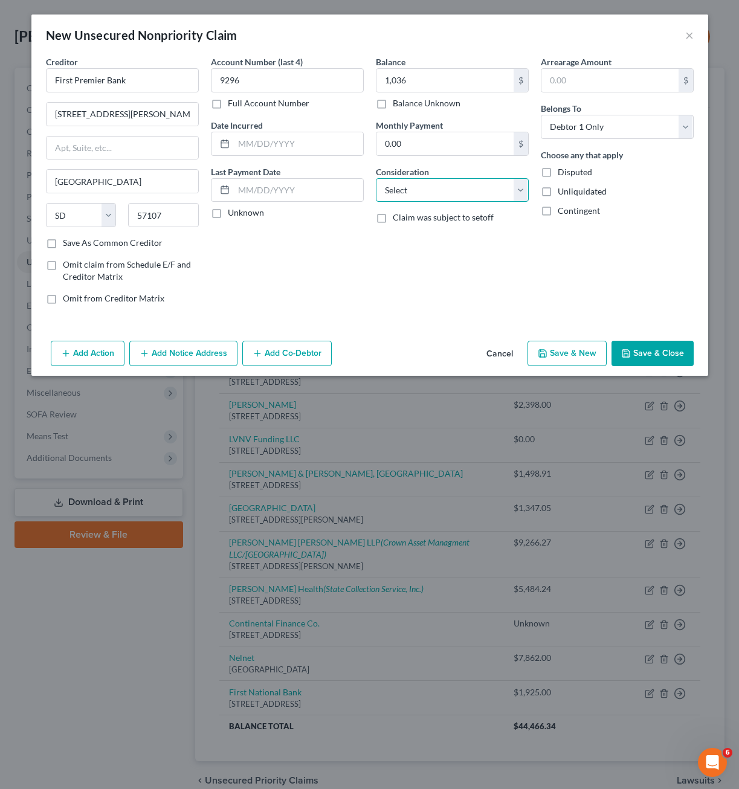
select select "2"
click at [376, 178] on select "Select Cable / Satellite Services Collection Agency Credit Card Debt Debt Couns…" at bounding box center [452, 190] width 153 height 24
click at [611, 294] on div "Arrearage Amount $ Belongs To * Select Debtor 1 Only Debtor 2 Only Debtor 1 And…" at bounding box center [617, 185] width 165 height 259
click at [652, 355] on button "Save & Close" at bounding box center [652, 353] width 82 height 25
type input "1,036.00"
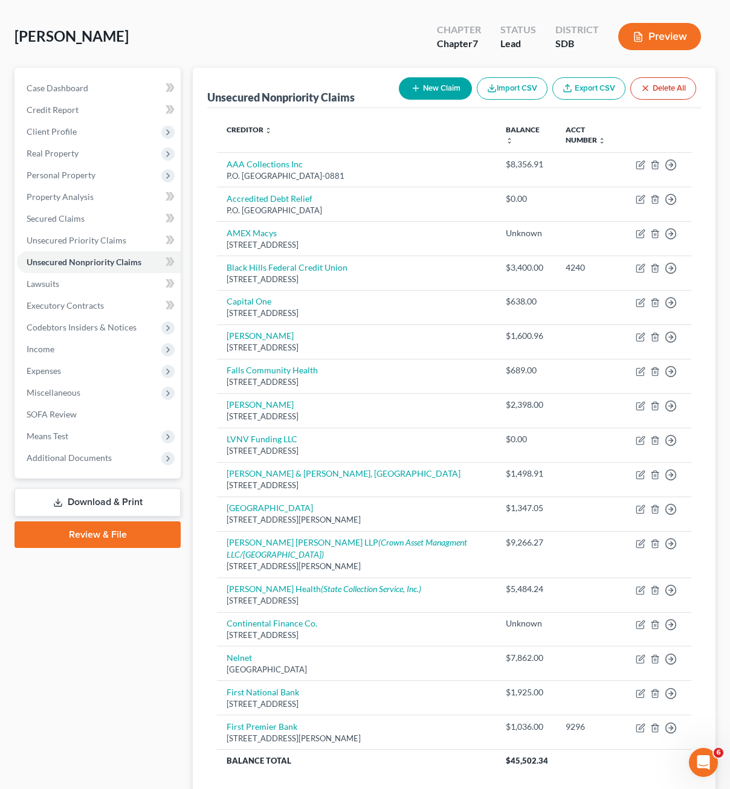
click at [436, 89] on button "New Claim" at bounding box center [435, 88] width 73 height 22
select select "0"
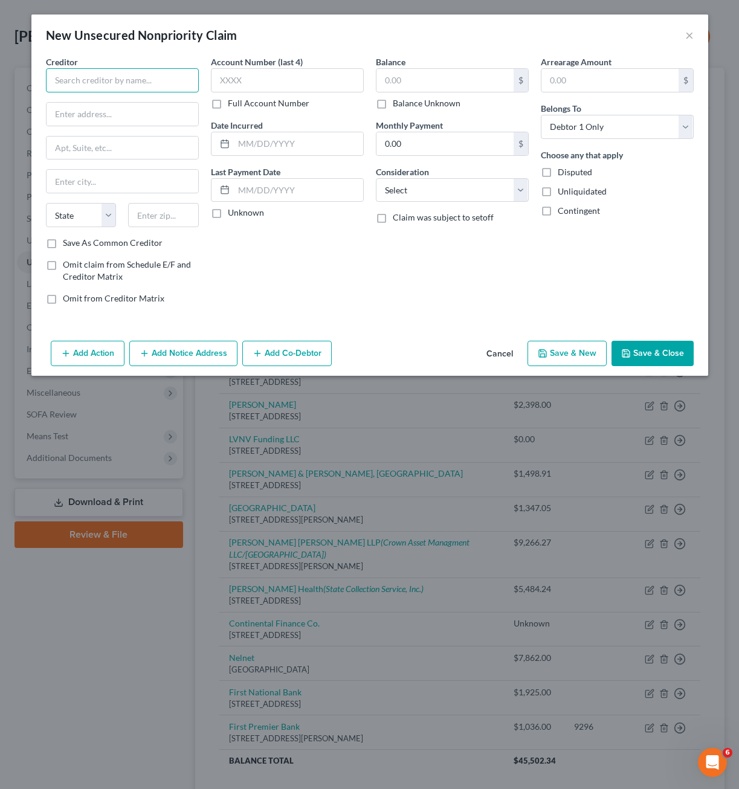
click at [149, 72] on input "text" at bounding box center [122, 80] width 153 height 24
type input "Capital Services/First Savings"
type input "[STREET_ADDRESS]"
type input "57110"
type input "[GEOGRAPHIC_DATA]"
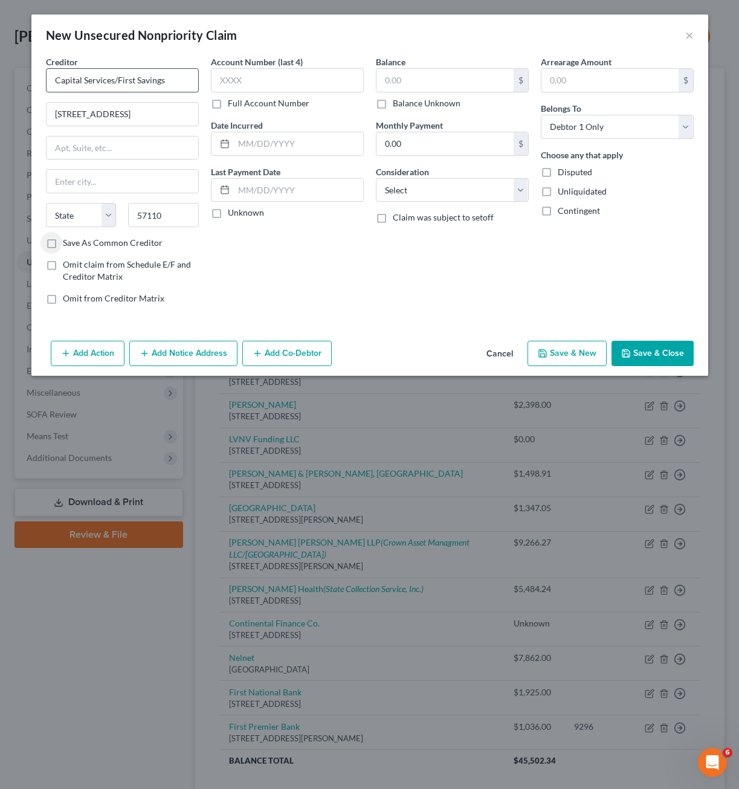
select select "43"
click at [392, 82] on input "text" at bounding box center [444, 80] width 137 height 23
type input "1,152"
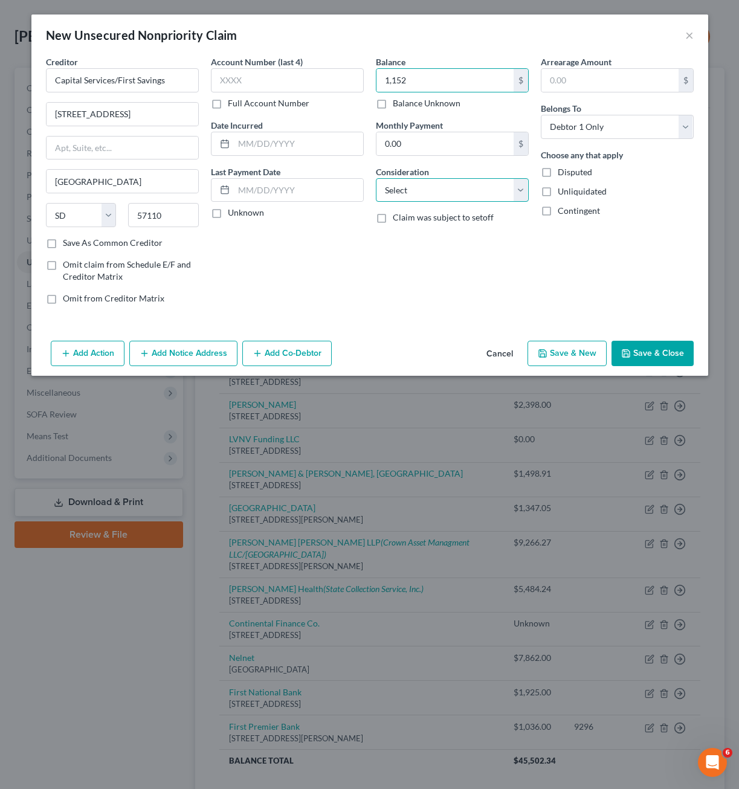
click at [430, 190] on select "Select Cable / Satellite Services Collection Agency Credit Card Debt Debt Couns…" at bounding box center [452, 190] width 153 height 24
select select "2"
click at [376, 178] on select "Select Cable / Satellite Services Collection Agency Credit Card Debt Debt Couns…" at bounding box center [452, 190] width 153 height 24
click at [641, 348] on button "Save & Close" at bounding box center [652, 353] width 82 height 25
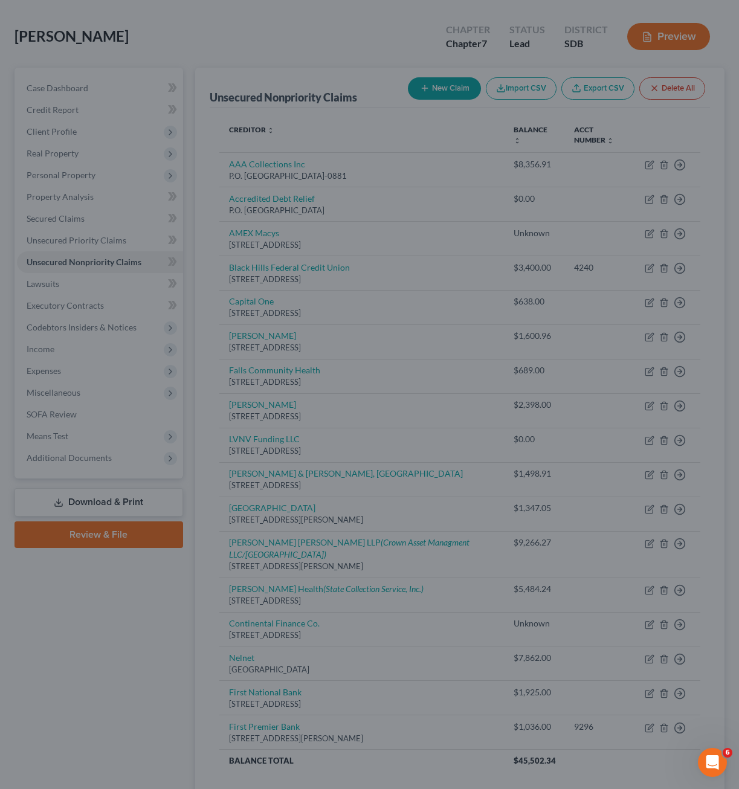
type input "1,152.00"
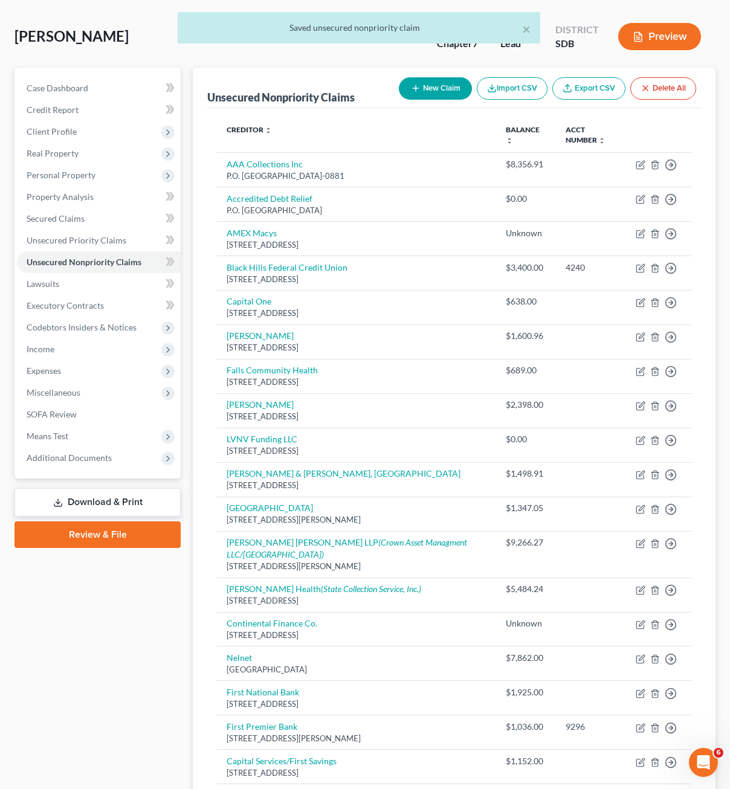
click at [414, 95] on button "New Claim" at bounding box center [435, 88] width 73 height 22
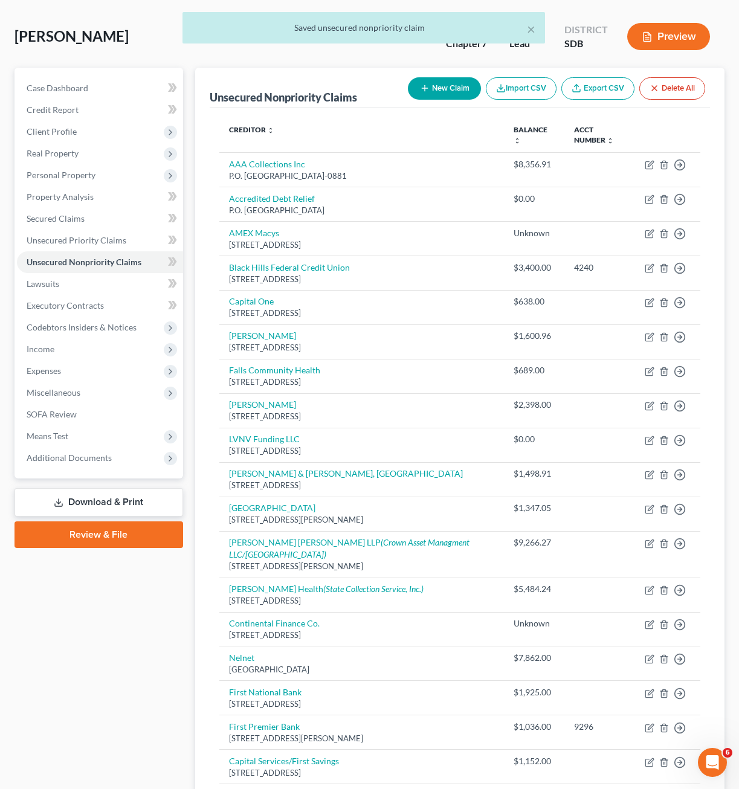
select select "0"
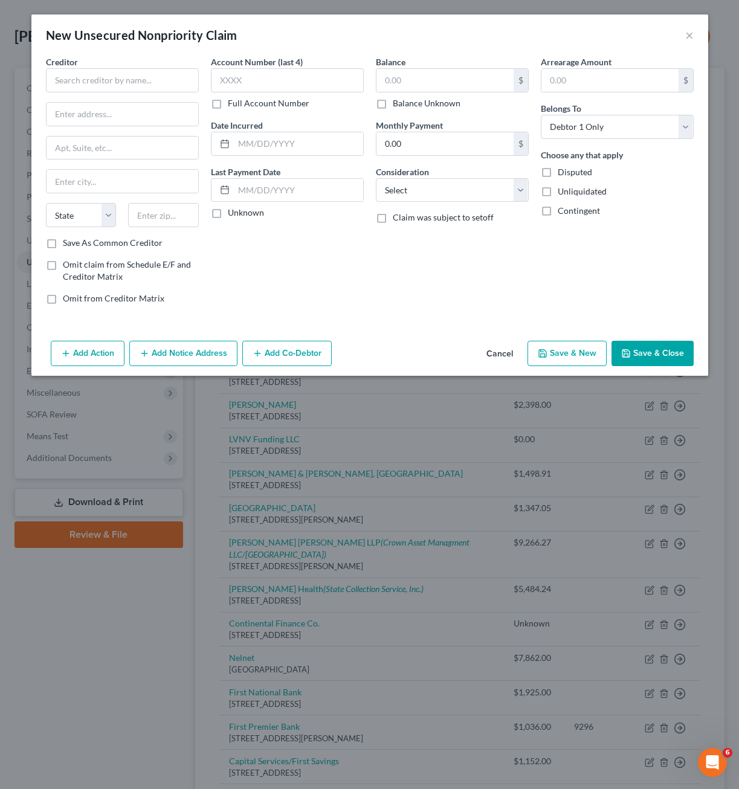
click at [498, 352] on button "Cancel" at bounding box center [500, 354] width 46 height 24
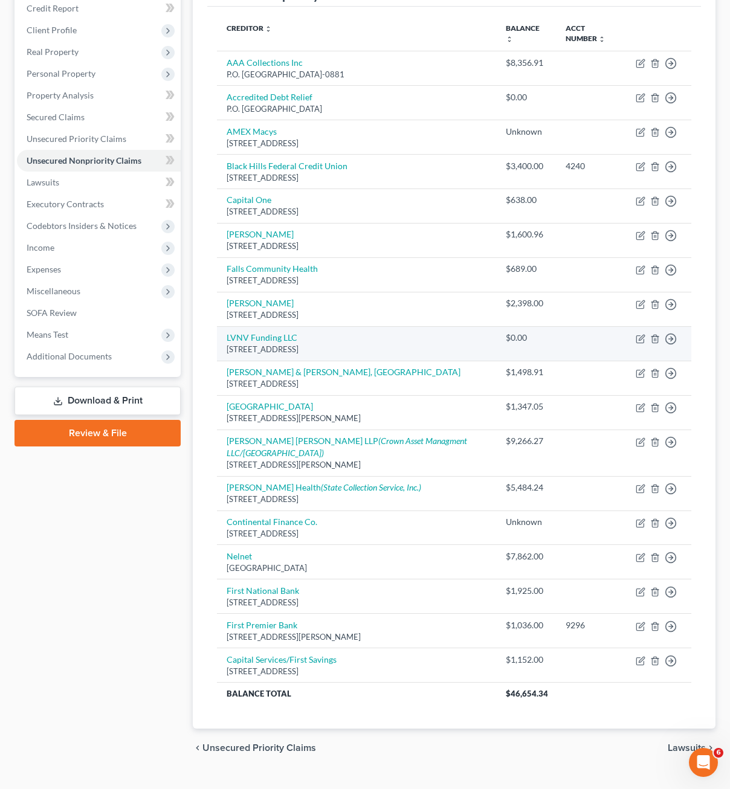
scroll to position [152, 0]
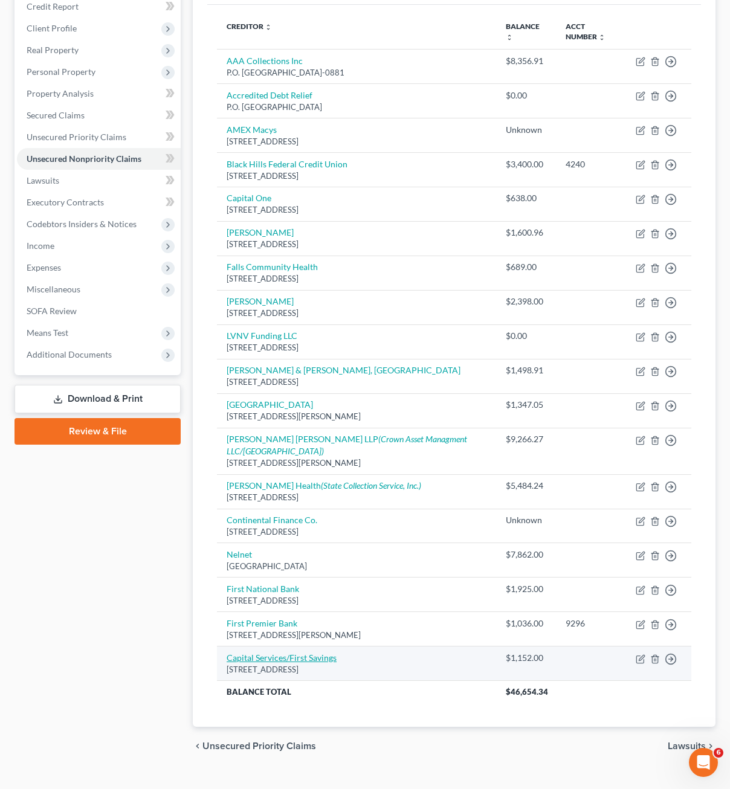
click at [327, 652] on link "Capital Services/First Savings" at bounding box center [282, 657] width 110 height 10
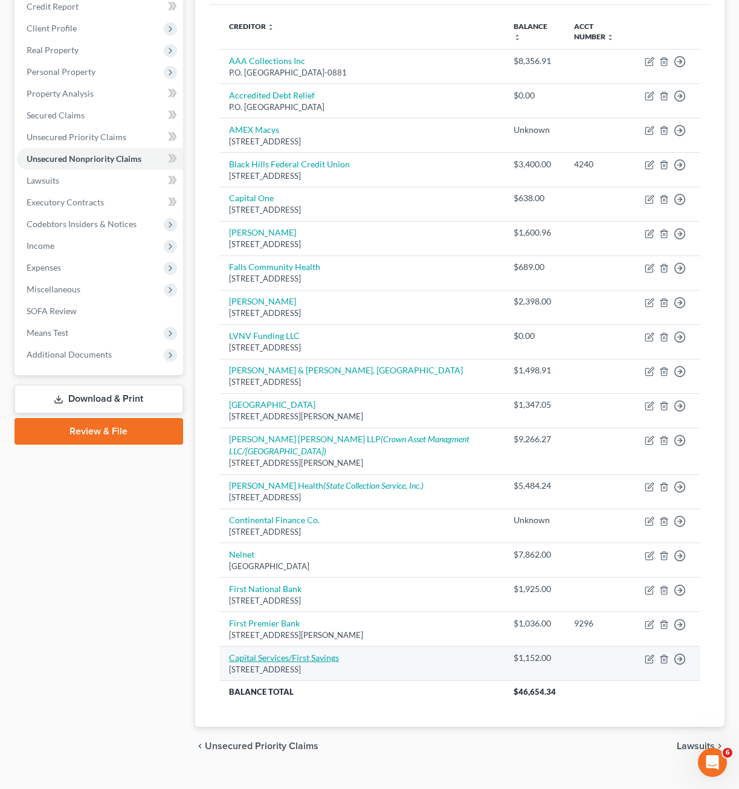
select select "43"
select select "2"
select select "0"
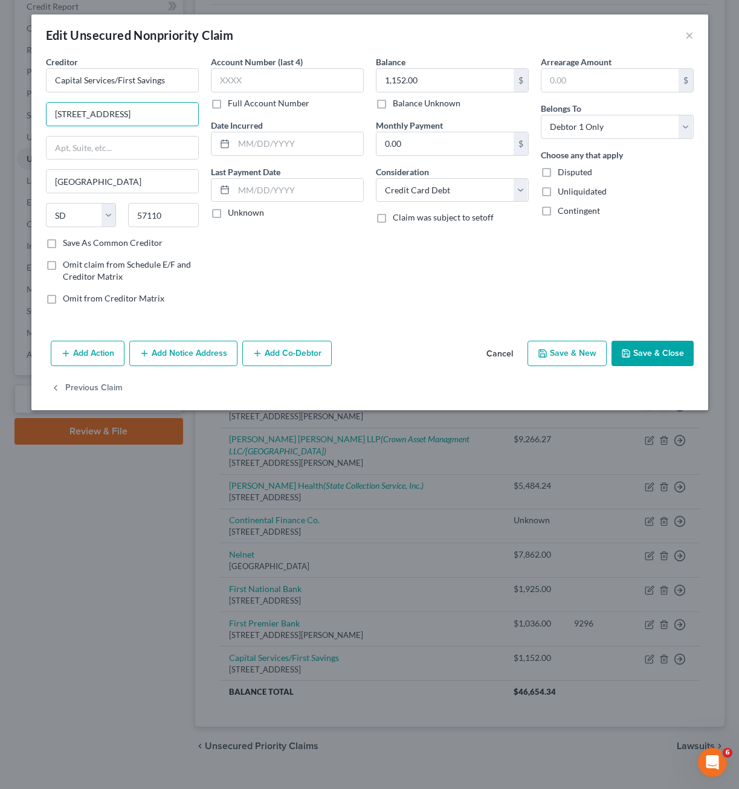
type input "[STREET_ADDRESS]"
click at [153, 348] on button "Add Notice Address" at bounding box center [183, 353] width 108 height 25
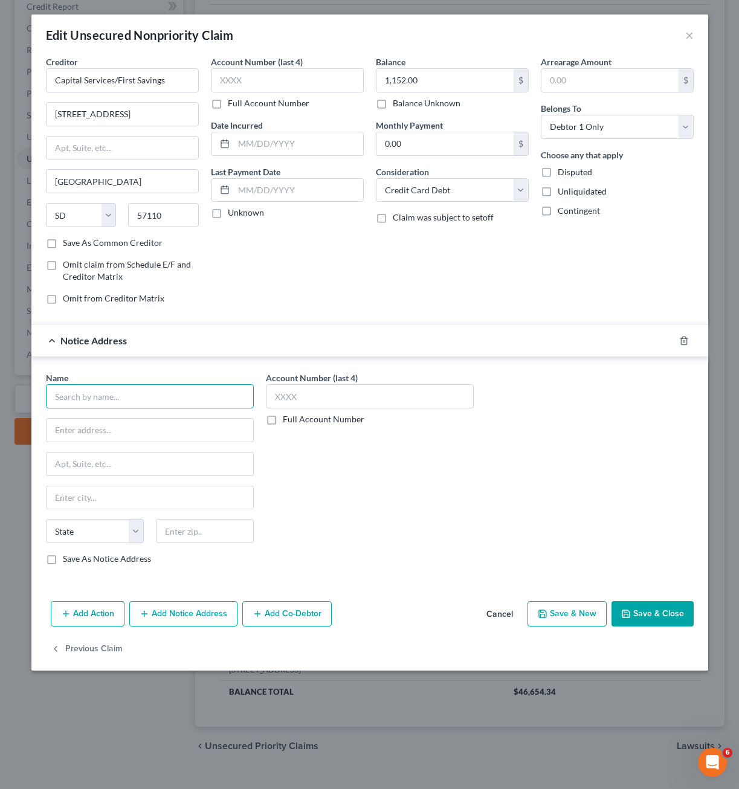
click at [114, 394] on input "text" at bounding box center [150, 396] width 208 height 24
type input "First"
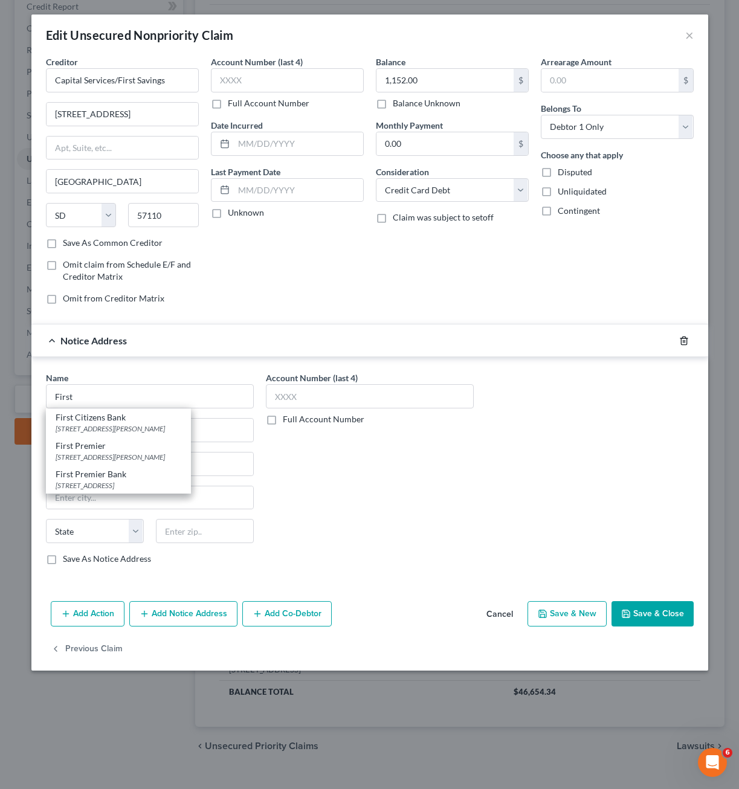
click at [681, 342] on icon "button" at bounding box center [684, 341] width 10 height 10
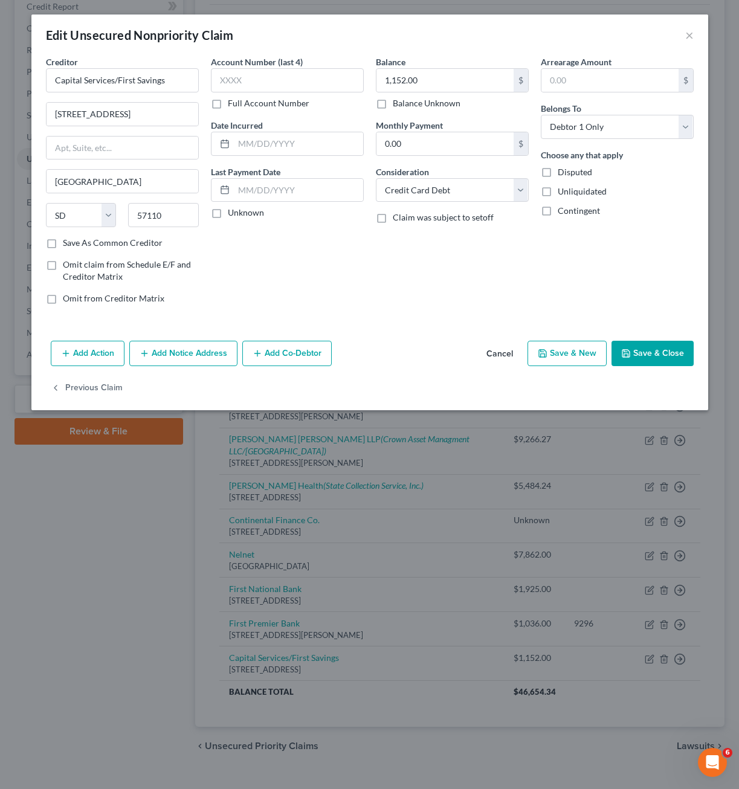
click at [662, 353] on button "Save & Close" at bounding box center [652, 353] width 82 height 25
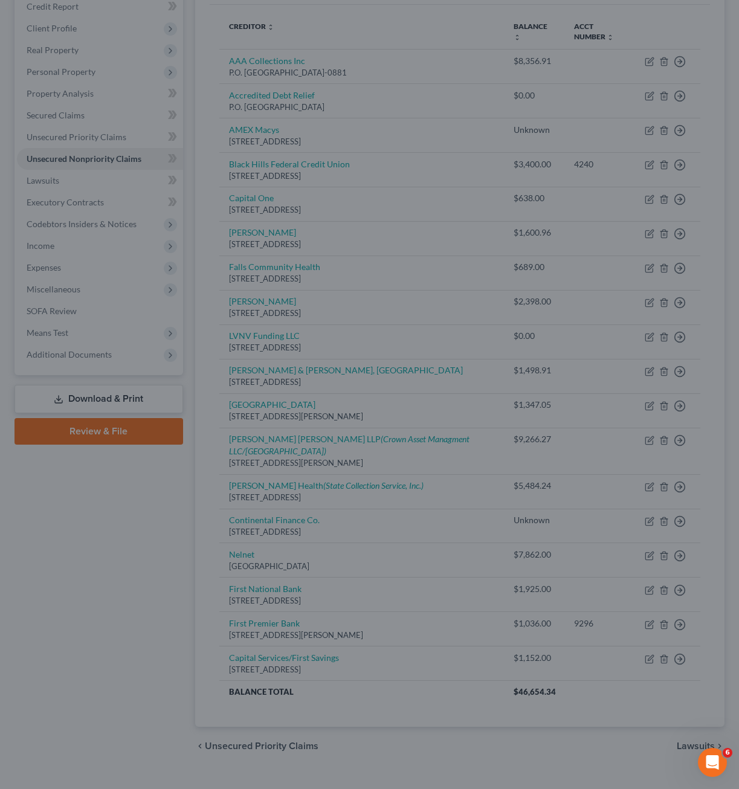
type input "0"
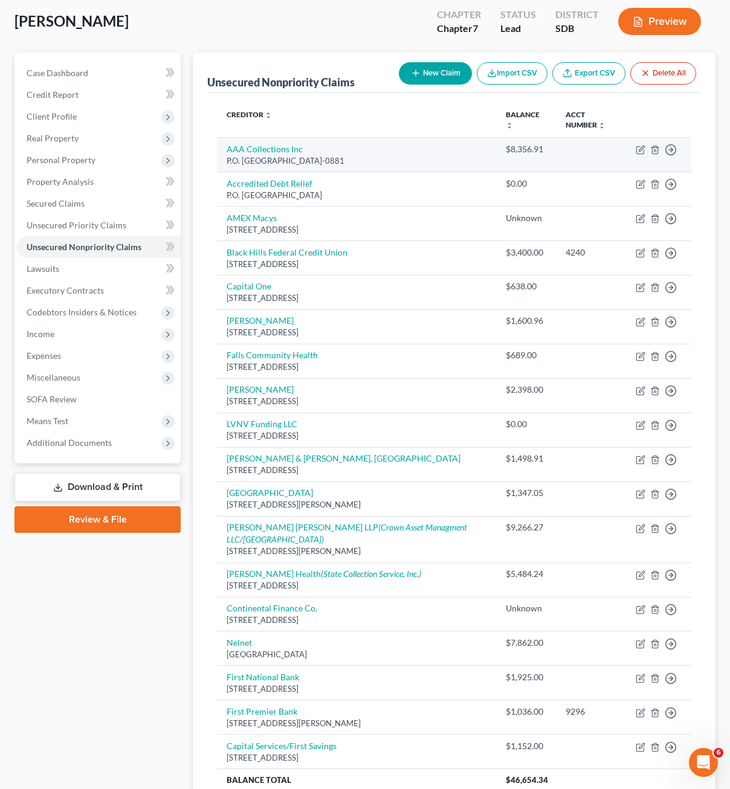
scroll to position [0, 0]
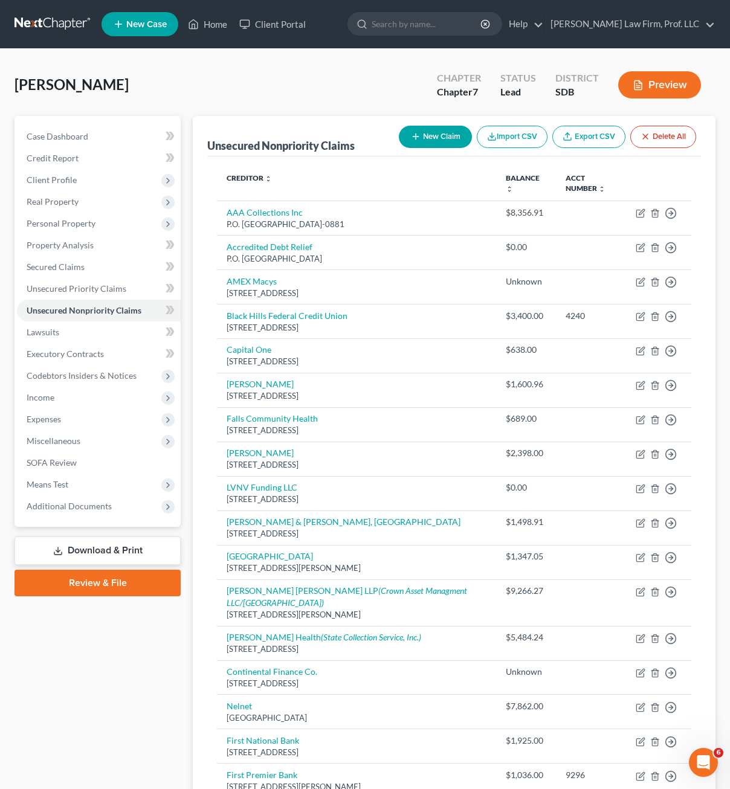
click at [446, 138] on button "New Claim" at bounding box center [435, 137] width 73 height 22
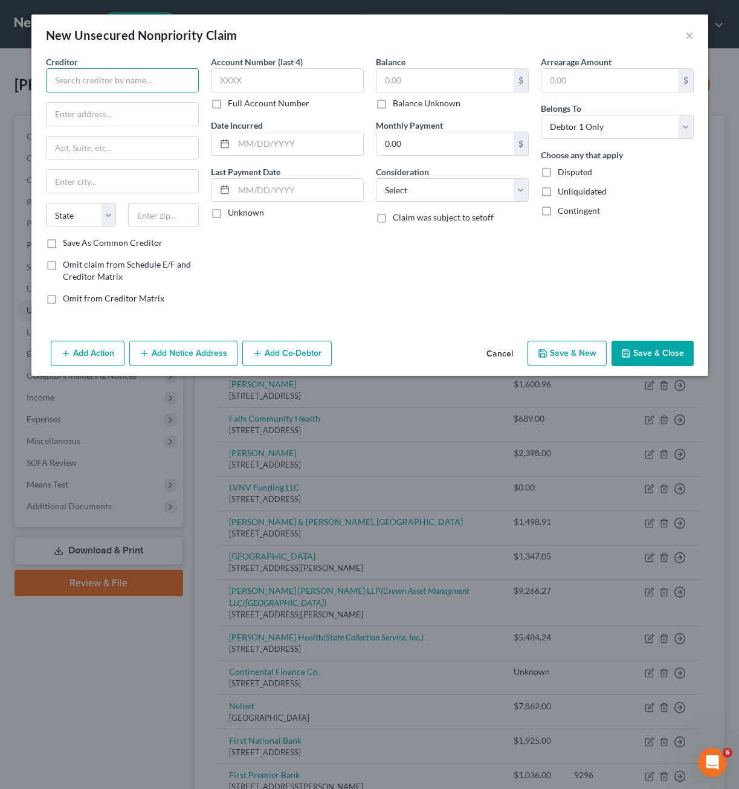
click at [179, 92] on input "text" at bounding box center [122, 80] width 153 height 24
click at [120, 118] on div "Blaze Mastercard PO Box 5096, [GEOGRAPHIC_DATA]" at bounding box center [118, 106] width 145 height 28
click at [410, 78] on input "text" at bounding box center [444, 80] width 137 height 23
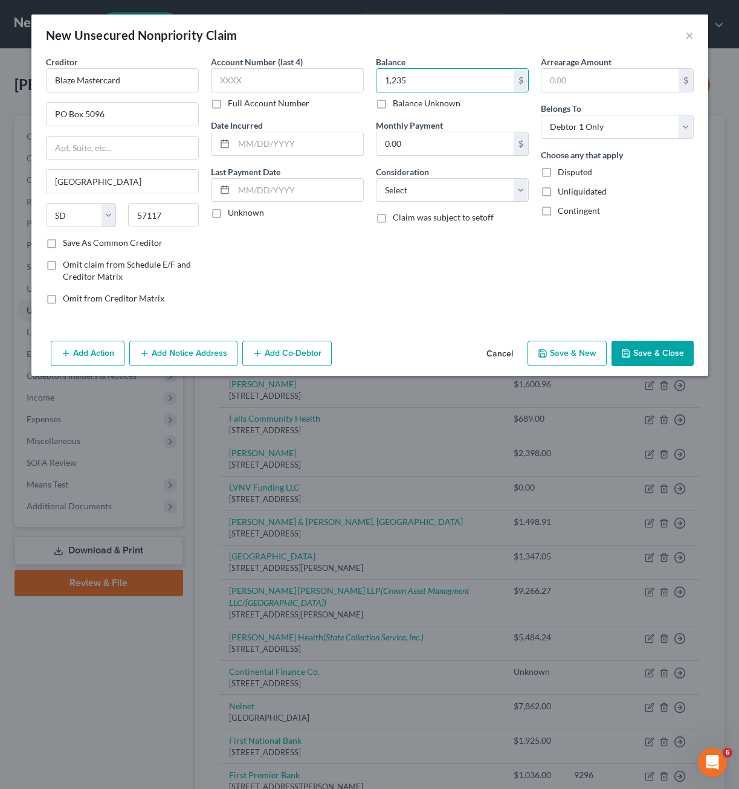
click at [452, 281] on div "Balance 1,235.00 $ Balance Unknown Balance Undetermined 1,235 $ Balance Unknown…" at bounding box center [452, 185] width 165 height 259
click at [661, 346] on button "Save & Close" at bounding box center [652, 353] width 82 height 25
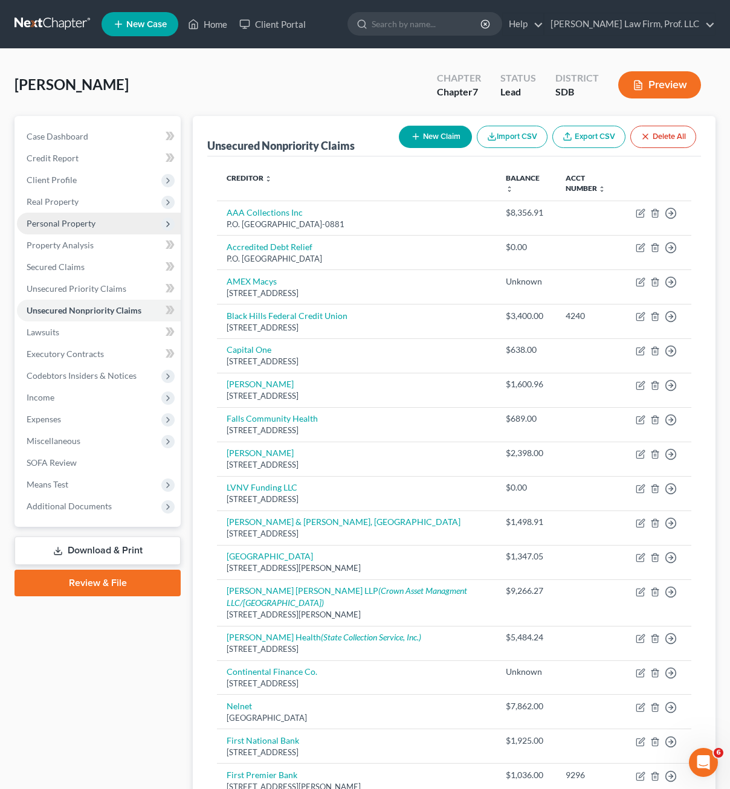
click at [82, 213] on span "Personal Property" at bounding box center [99, 224] width 164 height 22
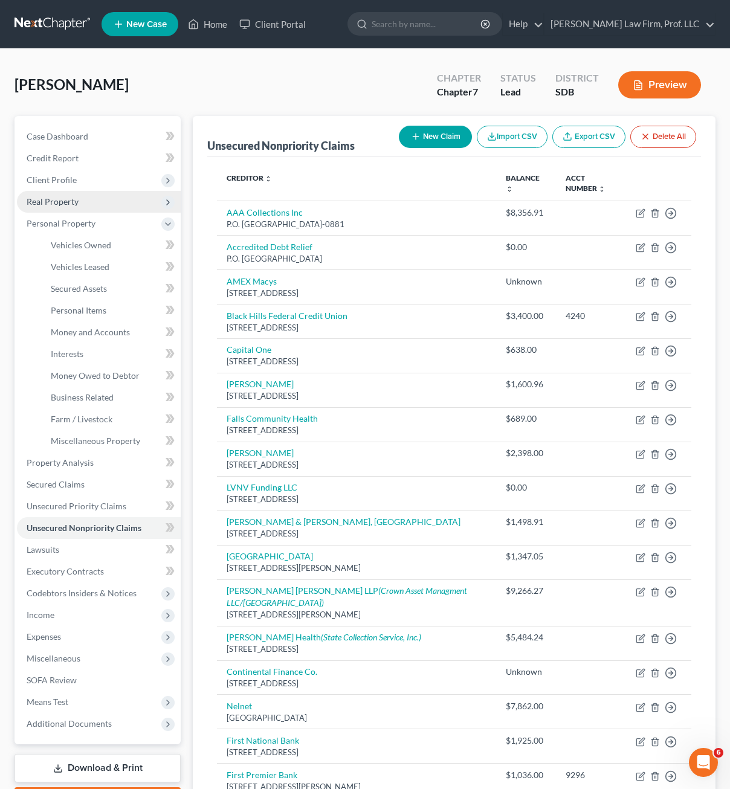
click at [74, 202] on span "Real Property" at bounding box center [53, 201] width 52 height 10
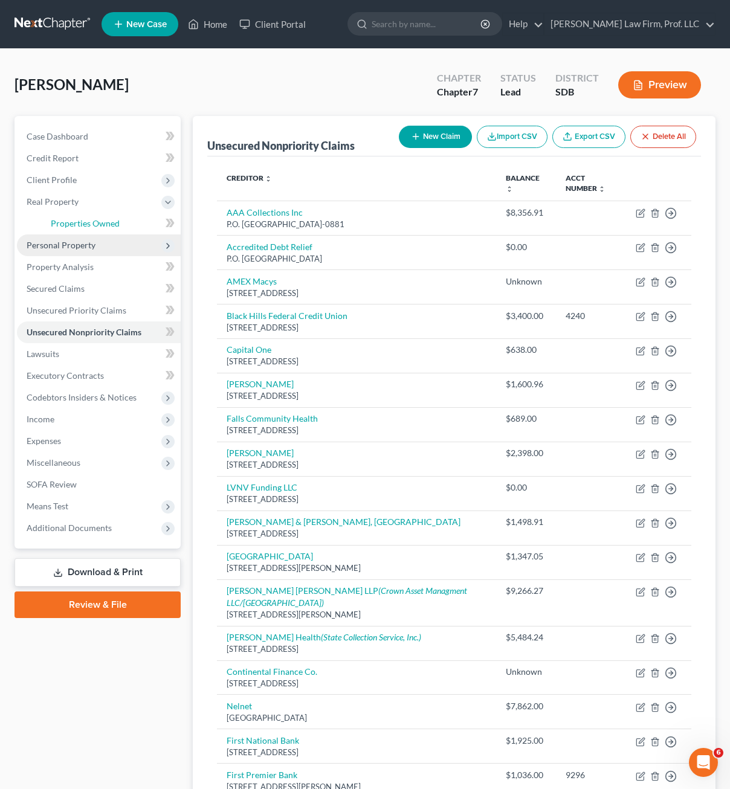
drag, startPoint x: 72, startPoint y: 232, endPoint x: 117, endPoint y: 234, distance: 44.7
click at [72, 231] on link "Properties Owned" at bounding box center [111, 224] width 140 height 22
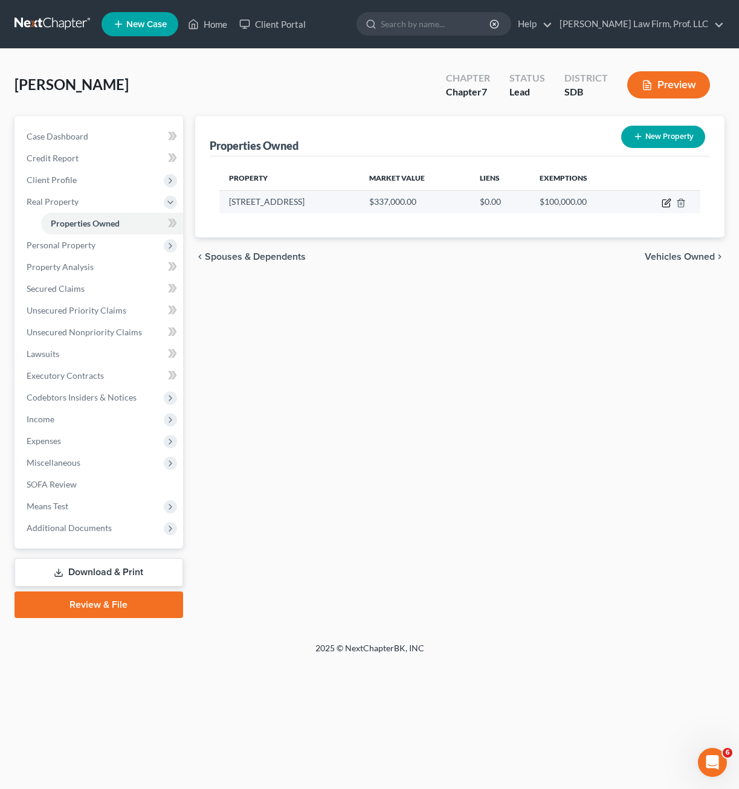
click at [664, 203] on icon "button" at bounding box center [666, 203] width 10 height 10
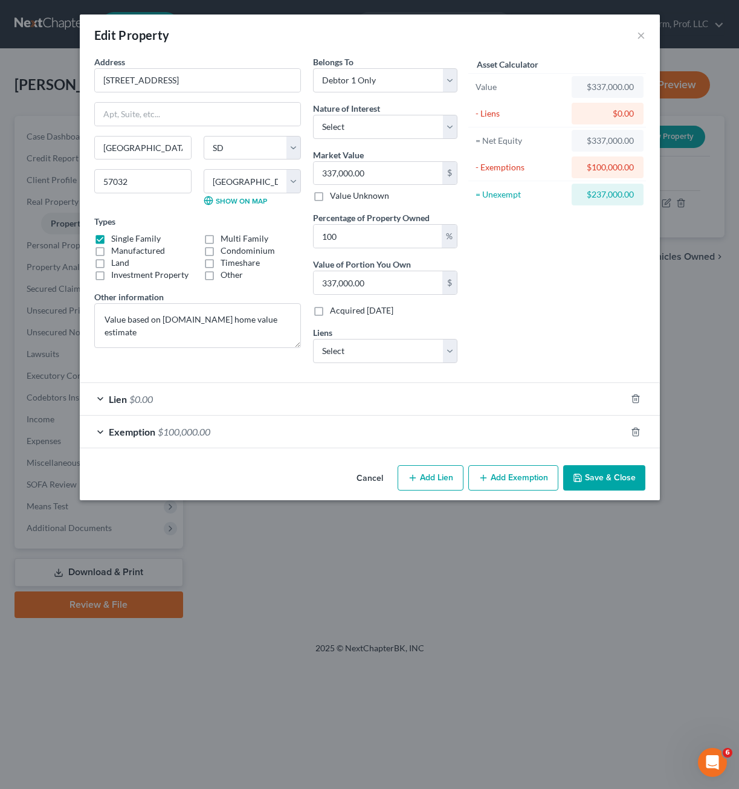
click at [292, 397] on div "Lien $0.00" at bounding box center [353, 399] width 546 height 32
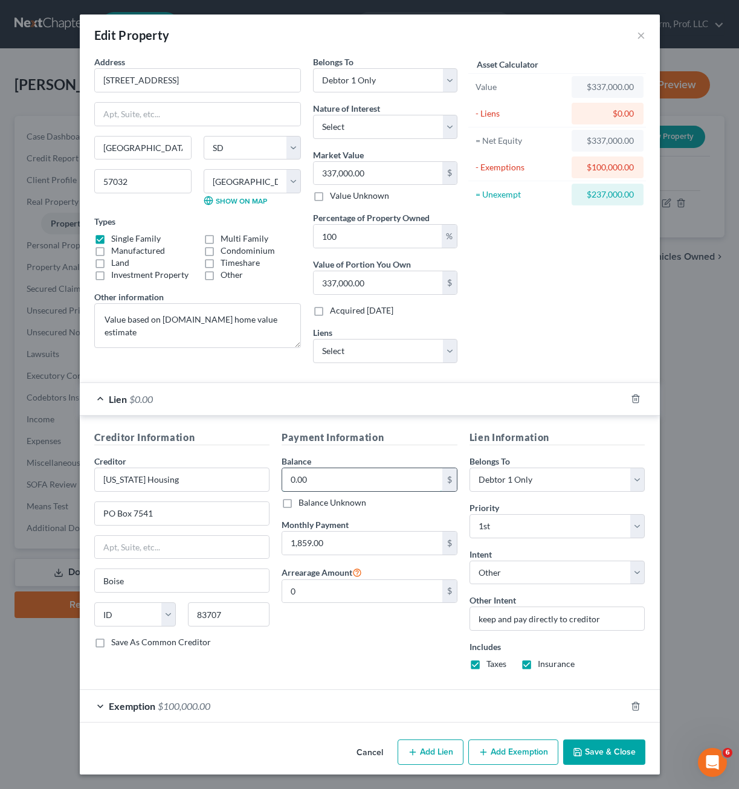
click at [347, 481] on input "0.00" at bounding box center [362, 479] width 160 height 23
click at [521, 330] on div "Asset Calculator Value $337,000.00 - Liens $238,192.00 = Net Equity $98,808.00 …" at bounding box center [557, 214] width 188 height 317
click at [599, 755] on button "Save & Close" at bounding box center [604, 751] width 82 height 25
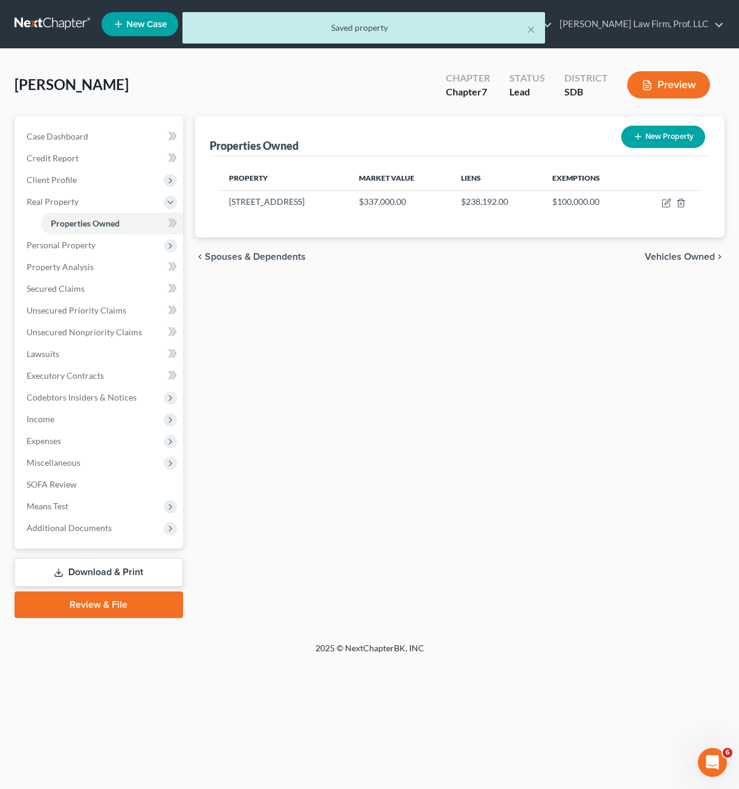
click at [517, 500] on div "Properties Owned New Property Property Market Value Liens Exemptions [STREET_AD…" at bounding box center [459, 367] width 541 height 502
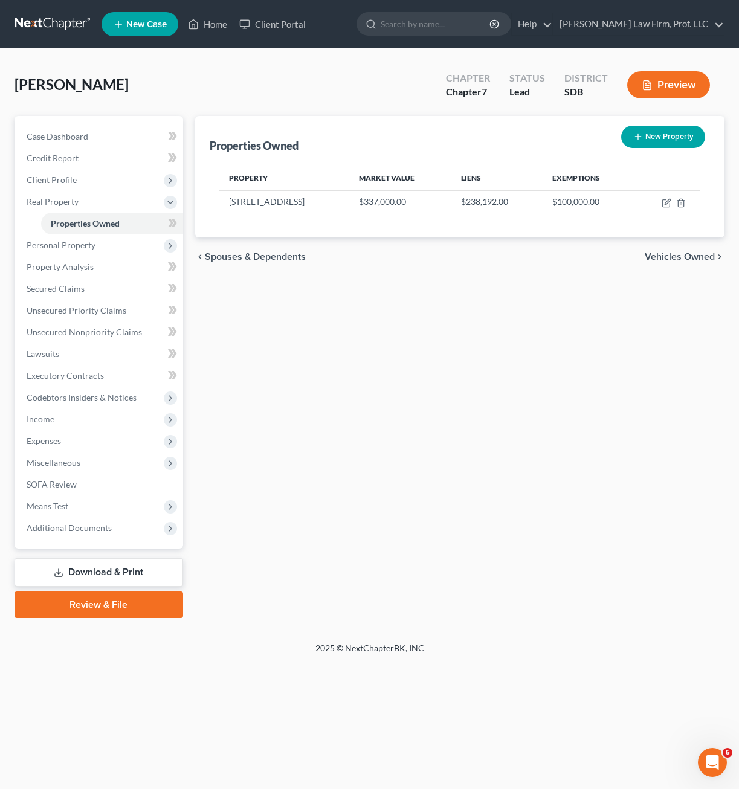
click at [563, 303] on div "Properties Owned New Property Property Market Value Liens Exemptions [STREET_AD…" at bounding box center [459, 367] width 541 height 502
click at [122, 329] on span "Unsecured Nonpriority Claims" at bounding box center [84, 332] width 115 height 10
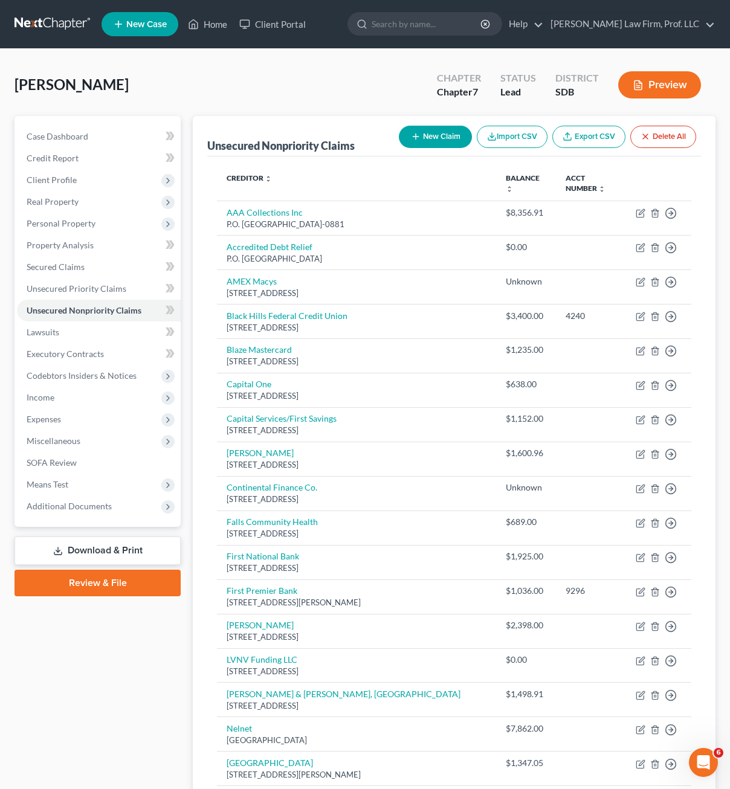
drag, startPoint x: 473, startPoint y: 150, endPoint x: 465, endPoint y: 149, distance: 8.1
click at [469, 150] on div "New Claim Import CSV Export CSV Delete All" at bounding box center [547, 137] width 307 height 32
click at [452, 145] on button "New Claim" at bounding box center [435, 137] width 73 height 22
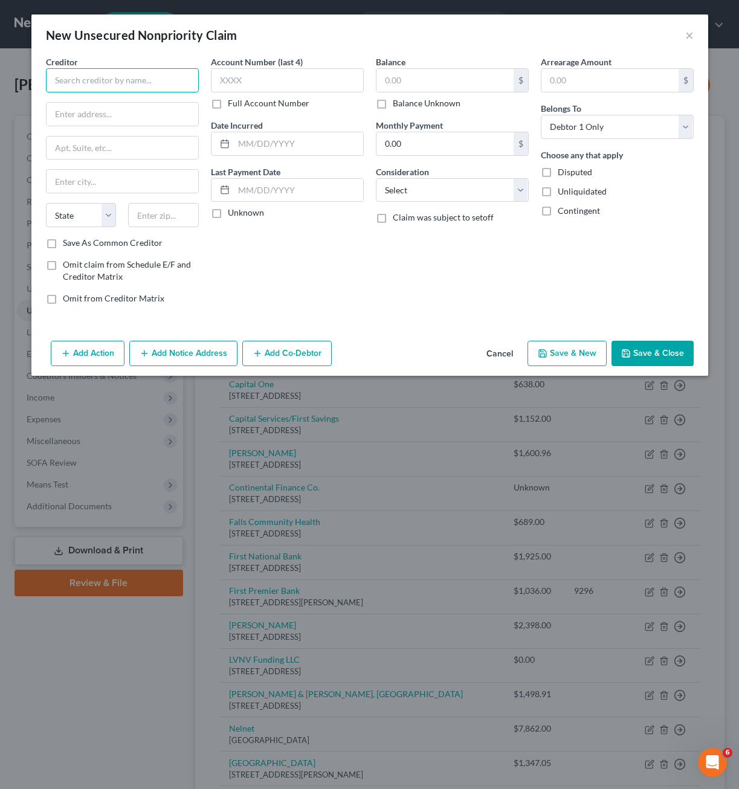
click at [151, 91] on input "text" at bounding box center [122, 80] width 153 height 24
click at [144, 111] on div "P.O. [STREET_ADDRESS]" at bounding box center [119, 113] width 126 height 10
click at [443, 83] on input "text" at bounding box center [444, 80] width 137 height 23
drag, startPoint x: 478, startPoint y: 183, endPoint x: 481, endPoint y: 196, distance: 13.5
click at [478, 183] on select "Select Cable / Satellite Services Collection Agency Credit Card Debt Debt Couns…" at bounding box center [452, 190] width 153 height 24
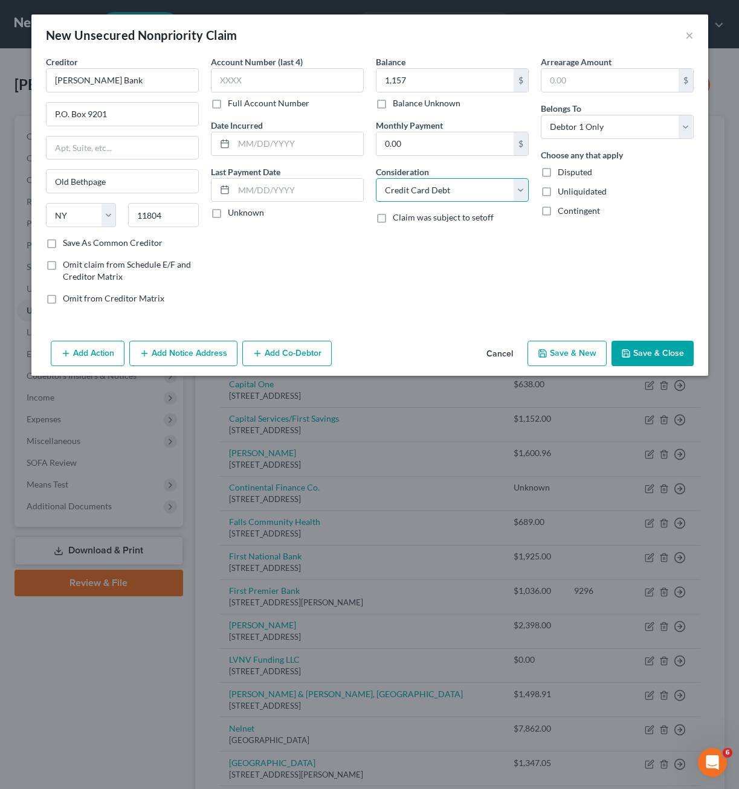
click at [376, 178] on select "Select Cable / Satellite Services Collection Agency Credit Card Debt Debt Couns…" at bounding box center [452, 190] width 153 height 24
click at [654, 347] on button "Save & Close" at bounding box center [652, 353] width 82 height 25
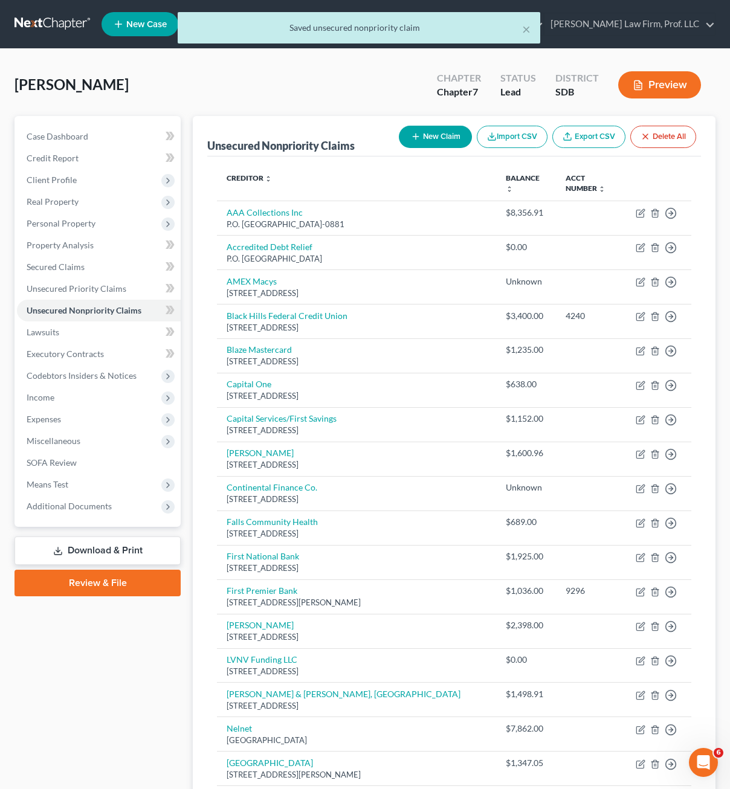
click at [454, 149] on div "New Claim Import CSV Export CSV Delete All" at bounding box center [547, 137] width 307 height 32
click at [449, 141] on button "New Claim" at bounding box center [435, 137] width 73 height 22
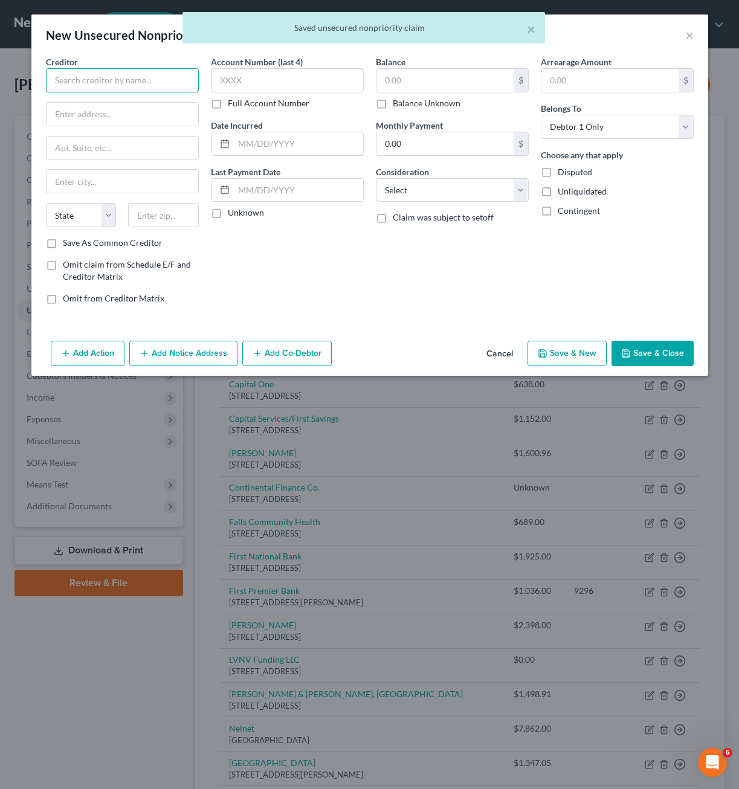
click at [176, 82] on input "text" at bounding box center [122, 80] width 153 height 24
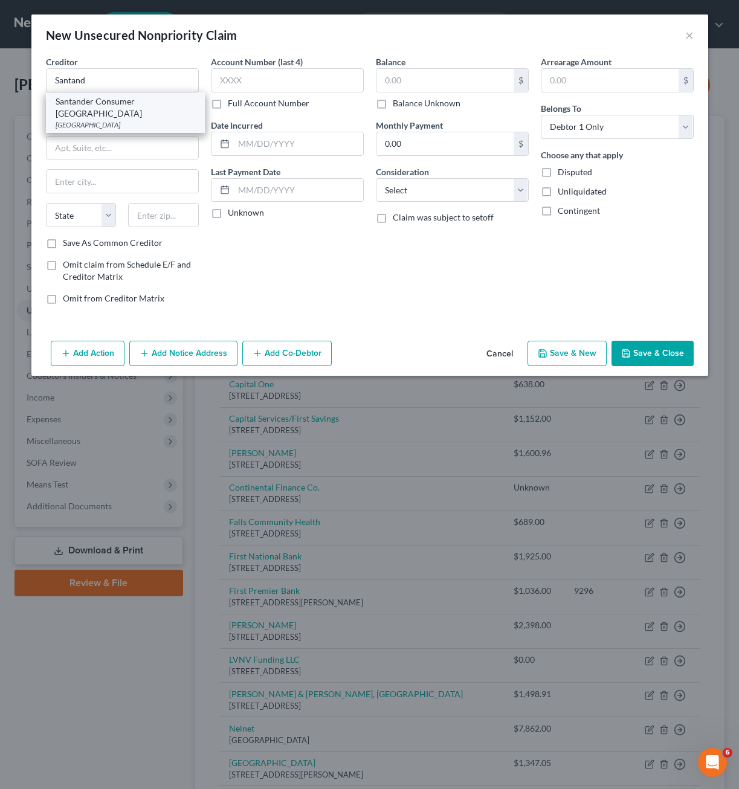
click at [150, 120] on div "[GEOGRAPHIC_DATA]" at bounding box center [126, 125] width 140 height 10
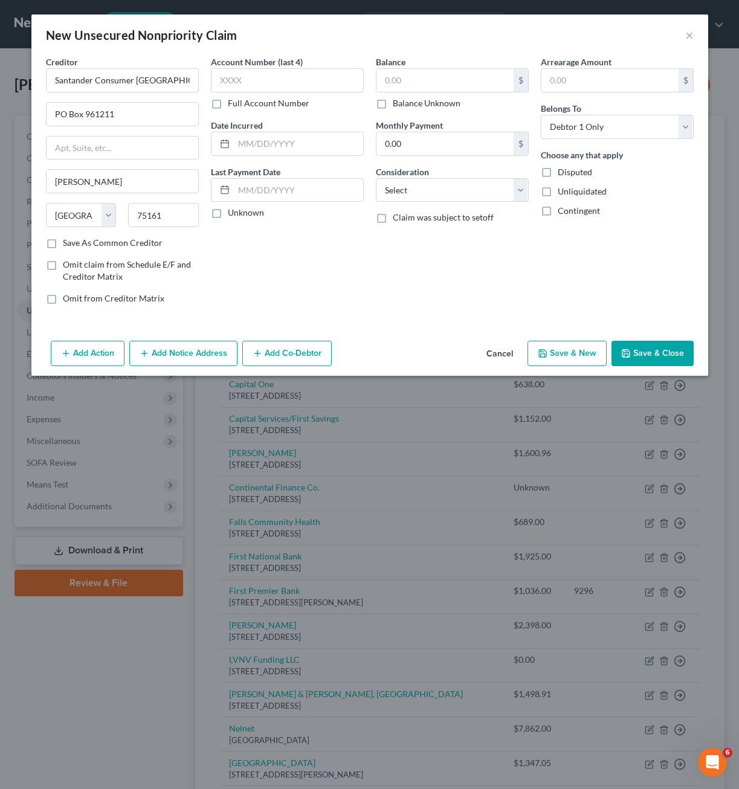
click at [285, 264] on div "Account Number (last 4) Full Account Number Date Incurred Last Payment Date Unk…" at bounding box center [287, 185] width 165 height 259
click at [454, 90] on input "text" at bounding box center [444, 80] width 137 height 23
click at [494, 183] on select "Select Cable / Satellite Services Collection Agency Credit Card Debt Debt Couns…" at bounding box center [452, 190] width 153 height 24
click at [376, 178] on select "Select Cable / Satellite Services Collection Agency Credit Card Debt Debt Couns…" at bounding box center [452, 190] width 153 height 24
click at [463, 228] on input "text" at bounding box center [452, 236] width 152 height 23
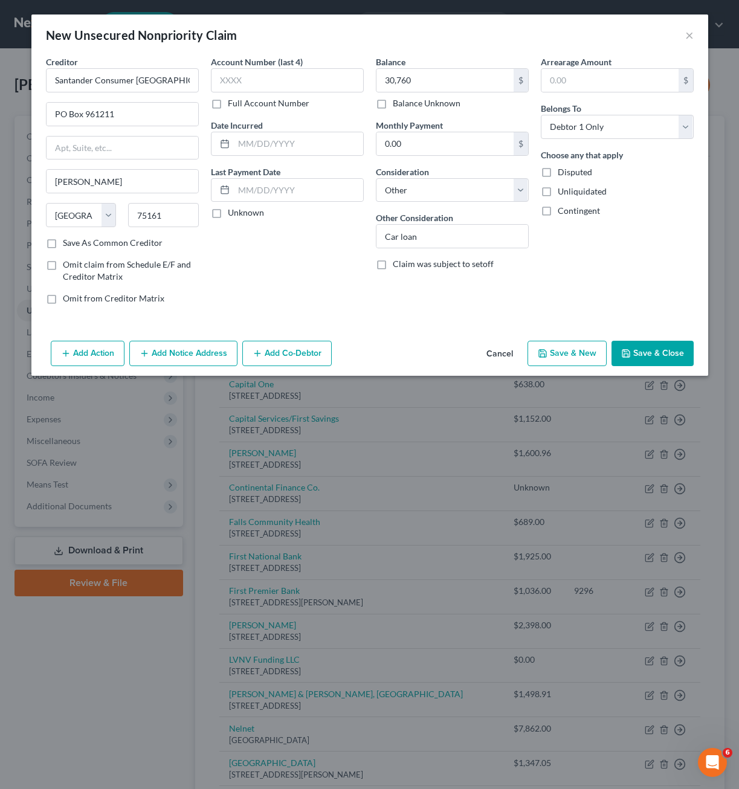
click at [652, 354] on button "Save & Close" at bounding box center [652, 353] width 82 height 25
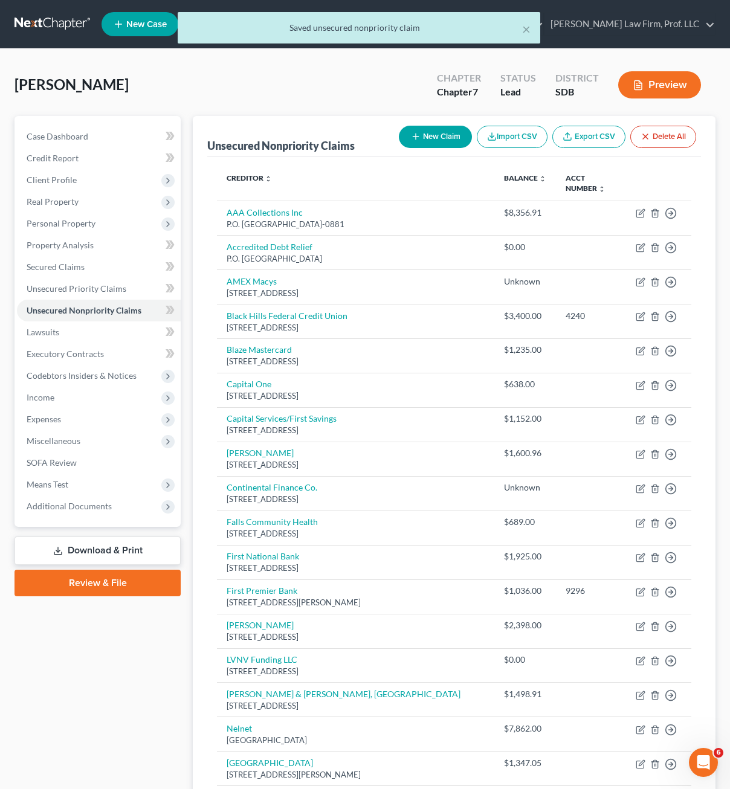
click at [440, 137] on button "New Claim" at bounding box center [435, 137] width 73 height 22
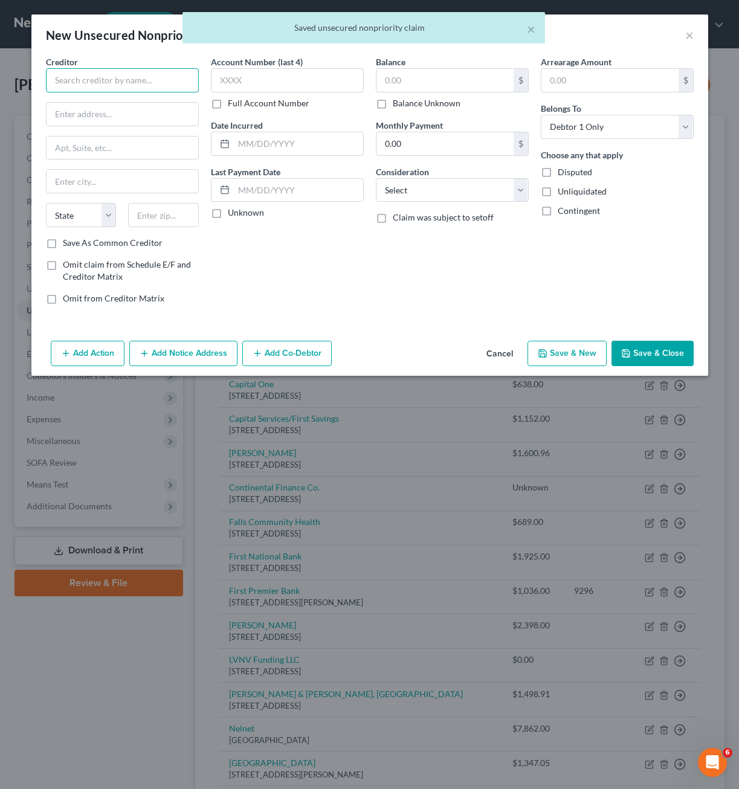
click at [150, 85] on input "text" at bounding box center [122, 80] width 153 height 24
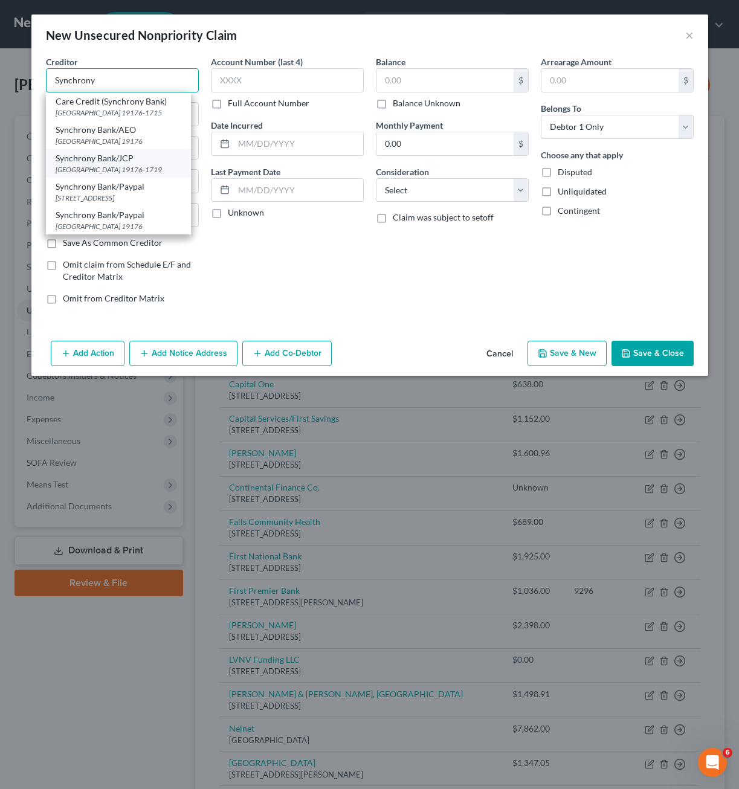
scroll to position [28, 0]
click at [156, 225] on div "[GEOGRAPHIC_DATA] 19176" at bounding box center [119, 226] width 126 height 10
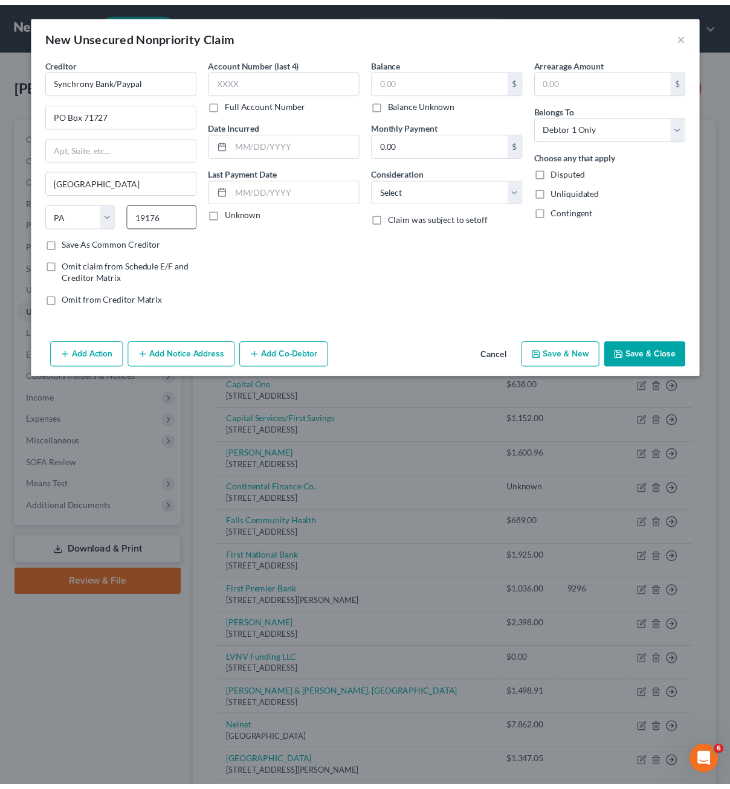
scroll to position [0, 0]
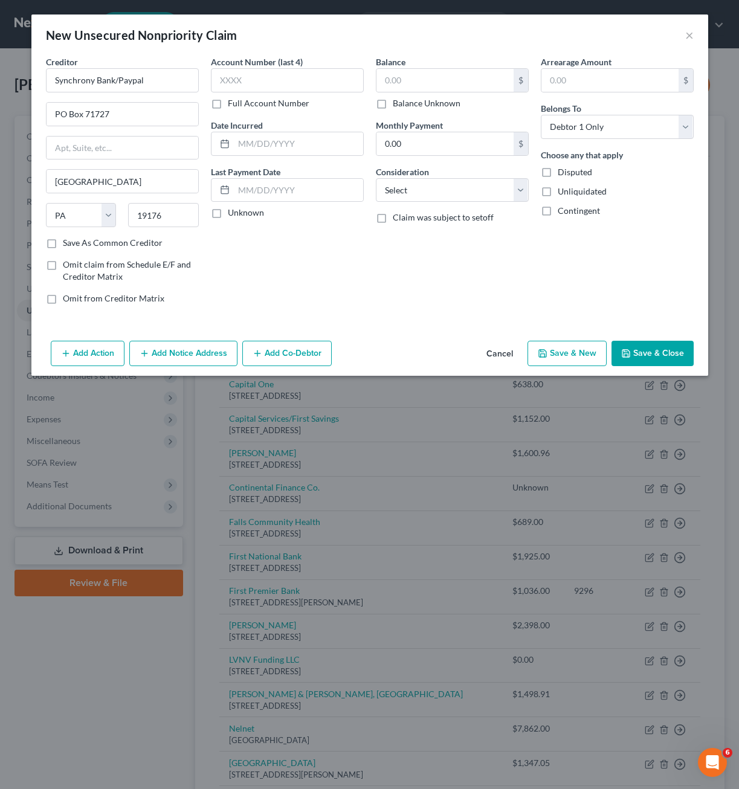
click at [283, 271] on div "Account Number (last 4) Full Account Number Date Incurred Last Payment Date Unk…" at bounding box center [287, 185] width 165 height 259
click at [401, 88] on input "text" at bounding box center [444, 80] width 137 height 23
click at [410, 104] on label "Balance Unknown" at bounding box center [427, 103] width 68 height 12
click at [405, 104] on input "Balance Unknown" at bounding box center [401, 101] width 8 height 8
click at [513, 199] on select "Select Cable / Satellite Services Collection Agency Credit Card Debt Debt Couns…" at bounding box center [452, 190] width 153 height 24
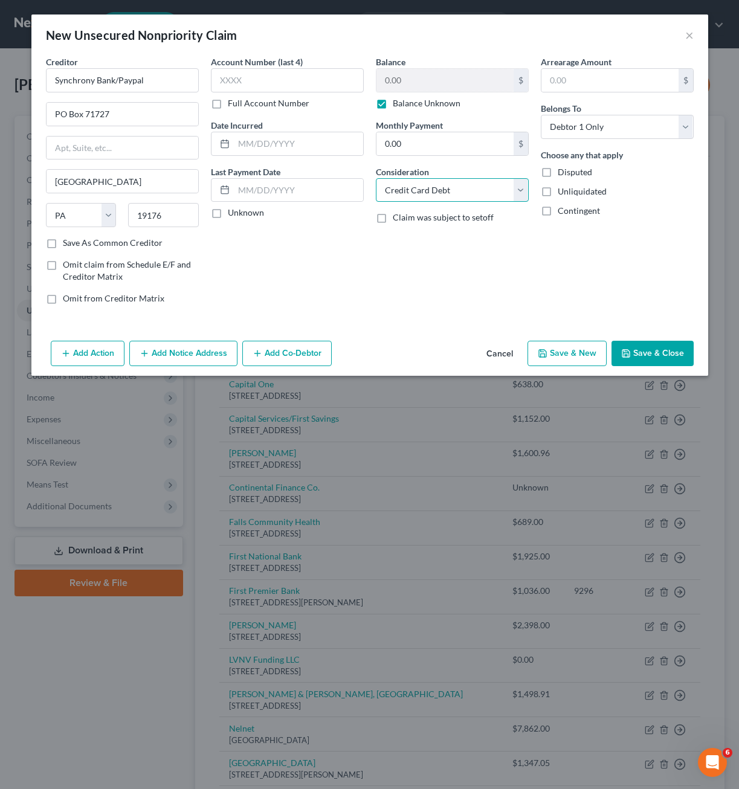
click at [376, 178] on select "Select Cable / Satellite Services Collection Agency Credit Card Debt Debt Couns…" at bounding box center [452, 190] width 153 height 24
drag, startPoint x: 565, startPoint y: 360, endPoint x: 665, endPoint y: 363, distance: 99.7
click at [665, 363] on div "Add Action Add Notice Address Add Co-Debtor Cancel Save & New Save & Close" at bounding box center [369, 356] width 677 height 40
click at [665, 363] on button "Save & Close" at bounding box center [652, 353] width 82 height 25
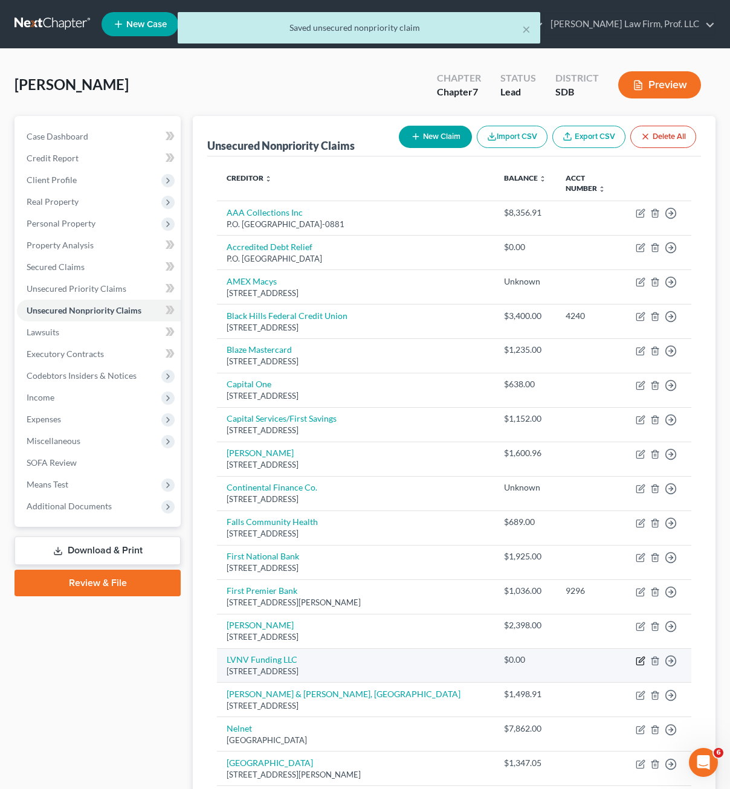
click at [642, 657] on icon "button" at bounding box center [641, 659] width 5 height 5
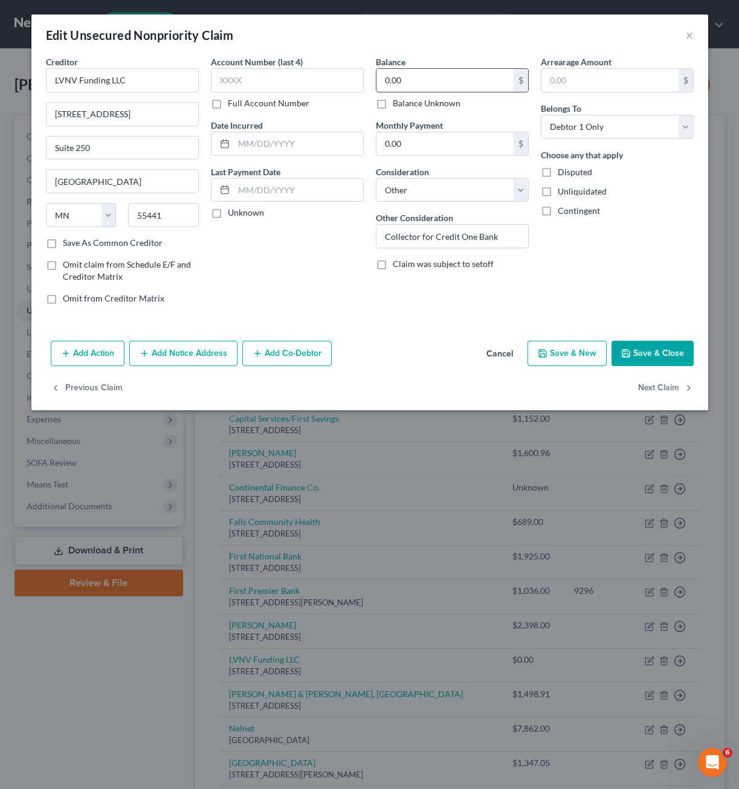
click at [426, 74] on input "0.00" at bounding box center [444, 80] width 137 height 23
click at [590, 255] on div "Arrearage Amount $ Belongs To * Select Debtor 1 Only Debtor 2 Only Debtor 1 And…" at bounding box center [617, 185] width 165 height 259
click at [510, 189] on select "Select Cable / Satellite Services Collection Agency Credit Card Debt Debt Couns…" at bounding box center [452, 190] width 153 height 24
click at [376, 178] on select "Select Cable / Satellite Services Collection Agency Credit Card Debt Debt Couns…" at bounding box center [452, 190] width 153 height 24
click at [648, 368] on div "Add Action Add Notice Address Add Co-Debtor Cancel Save & New Save & Close" at bounding box center [369, 356] width 677 height 40
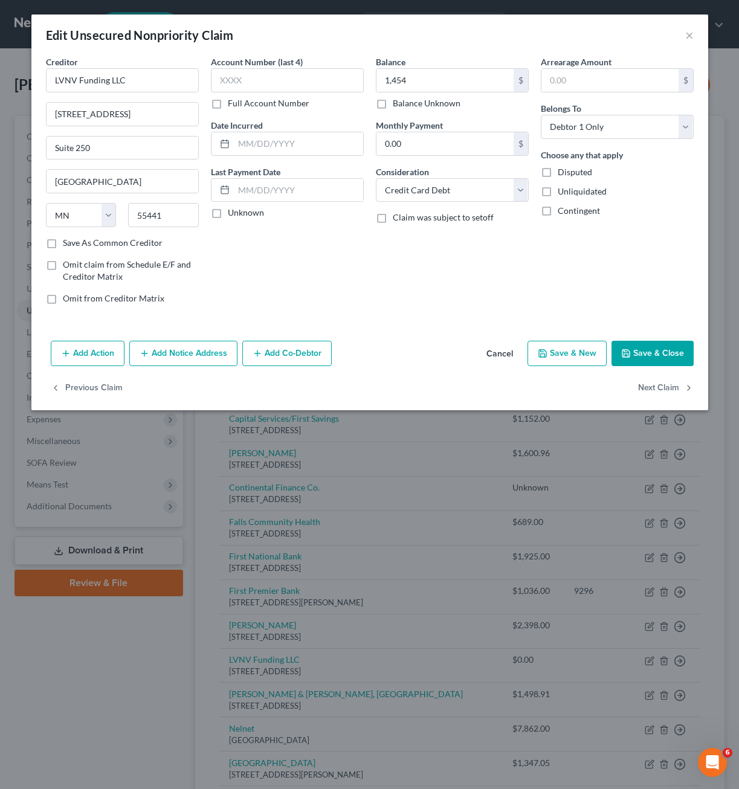
click at [639, 359] on button "Save & Close" at bounding box center [652, 353] width 82 height 25
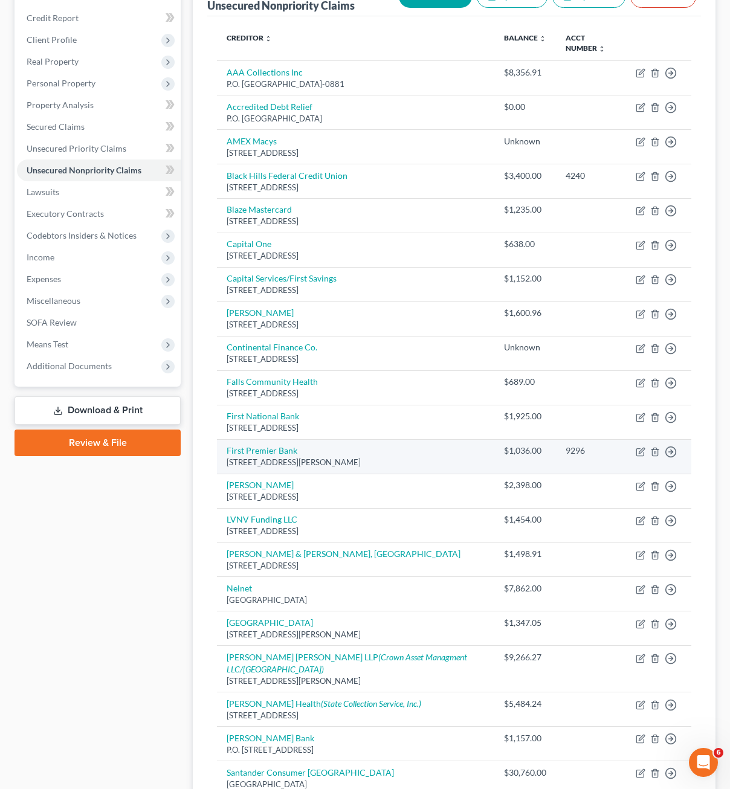
scroll to position [48, 0]
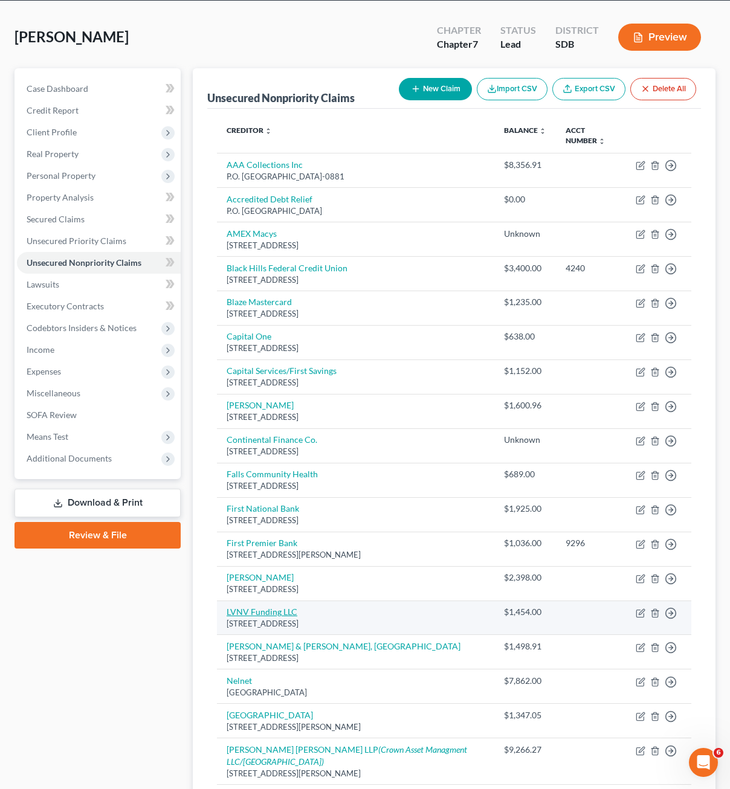
click at [257, 606] on link "LVNV Funding LLC" at bounding box center [262, 611] width 71 height 10
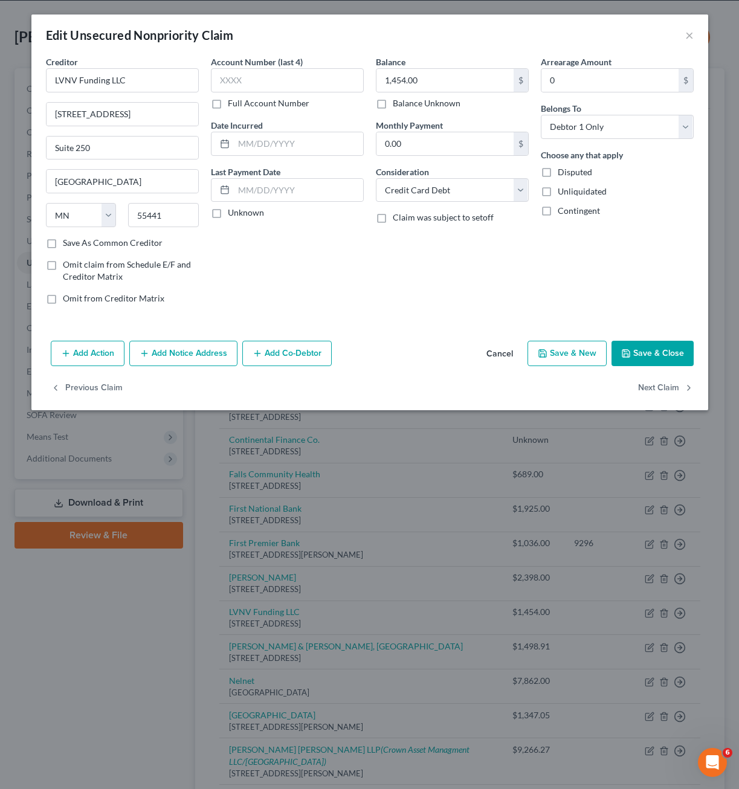
click at [334, 266] on div "Account Number (last 4) Full Account Number Date Incurred Last Payment Date Unk…" at bounding box center [287, 185] width 165 height 259
click at [206, 348] on button "Add Notice Address" at bounding box center [183, 353] width 108 height 25
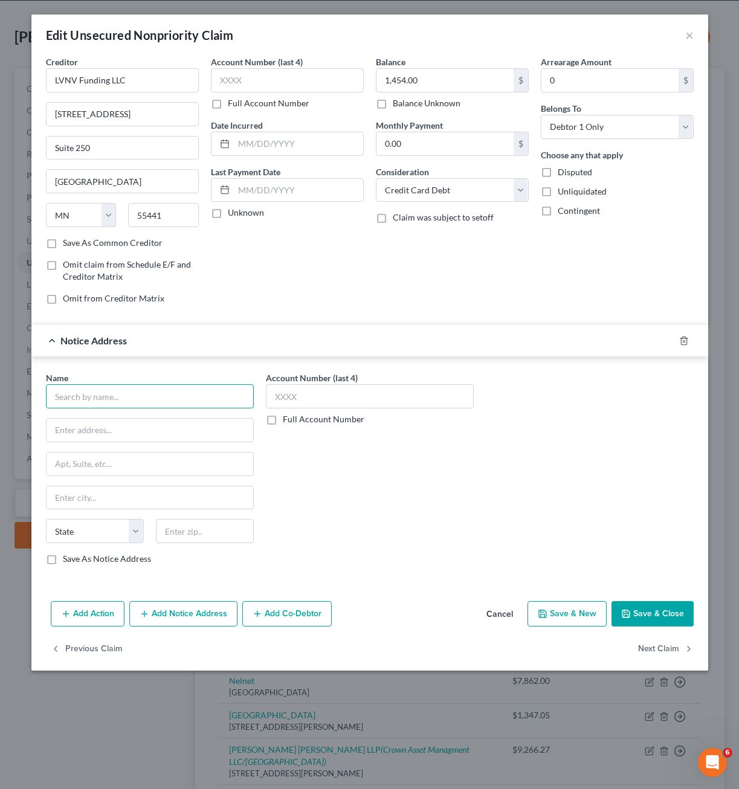
click at [147, 395] on input "text" at bounding box center [150, 396] width 208 height 24
click at [138, 425] on div "[GEOGRAPHIC_DATA]" at bounding box center [119, 428] width 126 height 10
click at [627, 607] on button "Save & Close" at bounding box center [652, 613] width 82 height 25
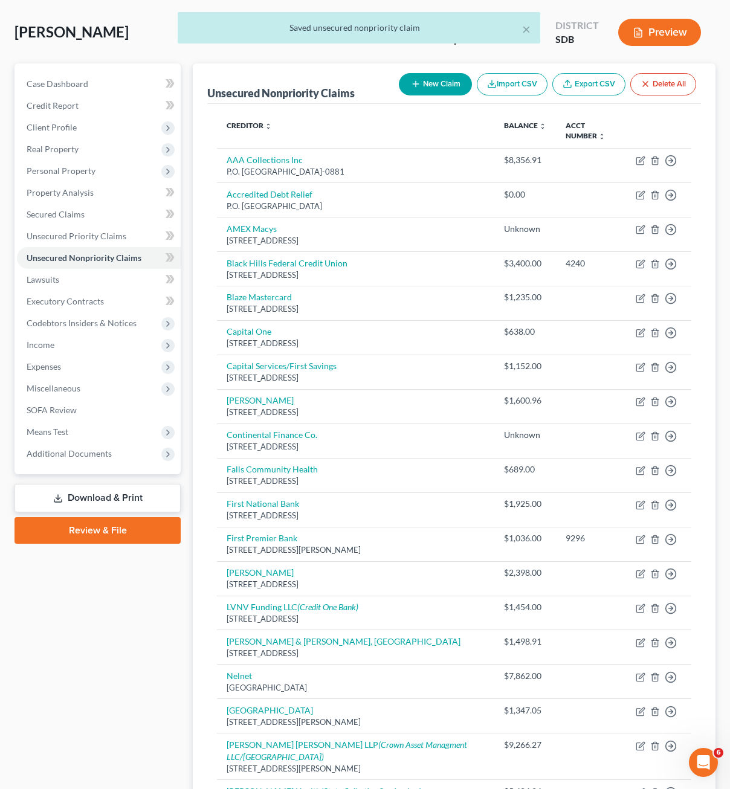
scroll to position [289, 0]
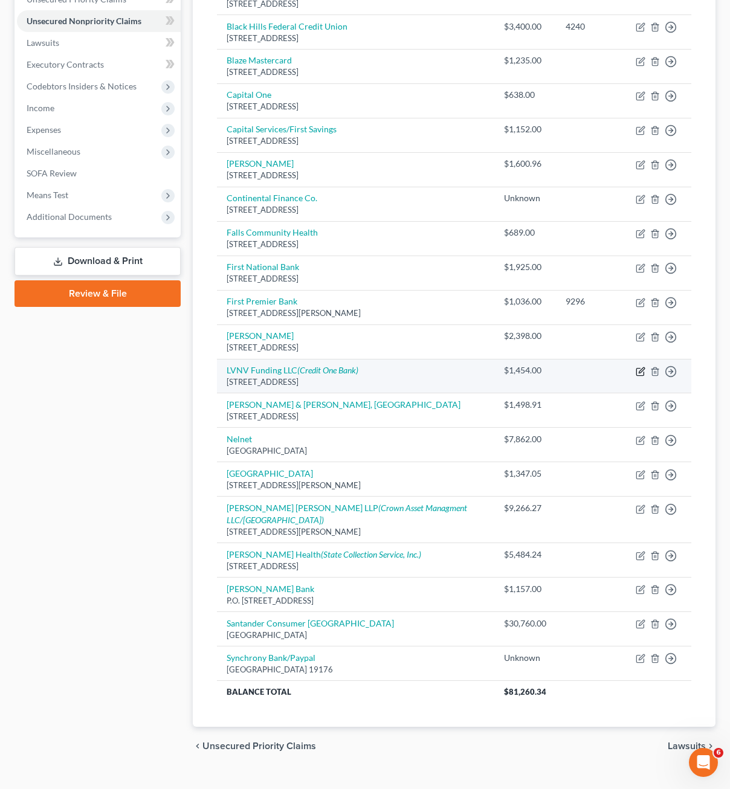
click at [639, 367] on icon "button" at bounding box center [640, 372] width 10 height 10
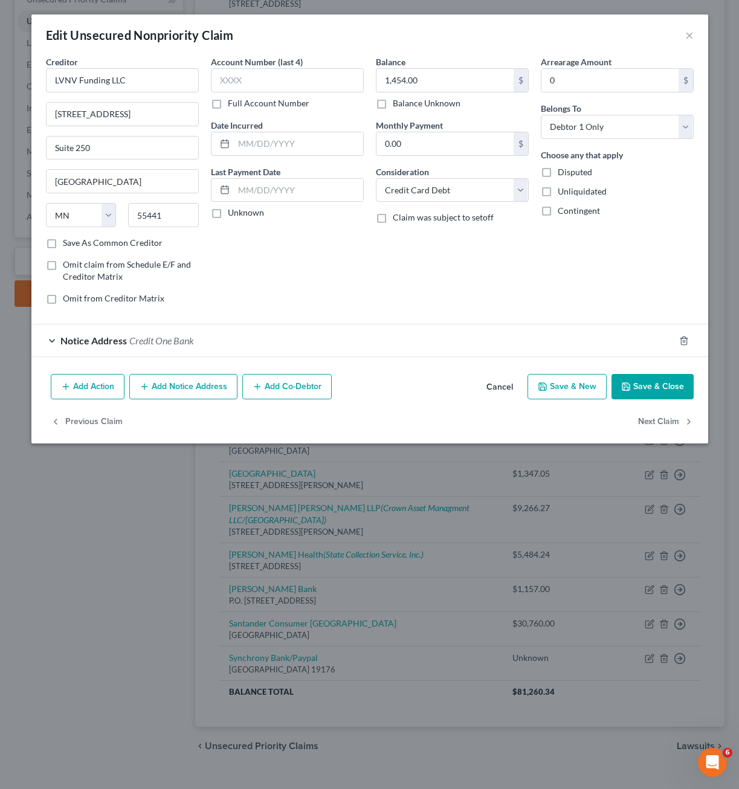
click at [193, 386] on button "Add Notice Address" at bounding box center [183, 386] width 108 height 25
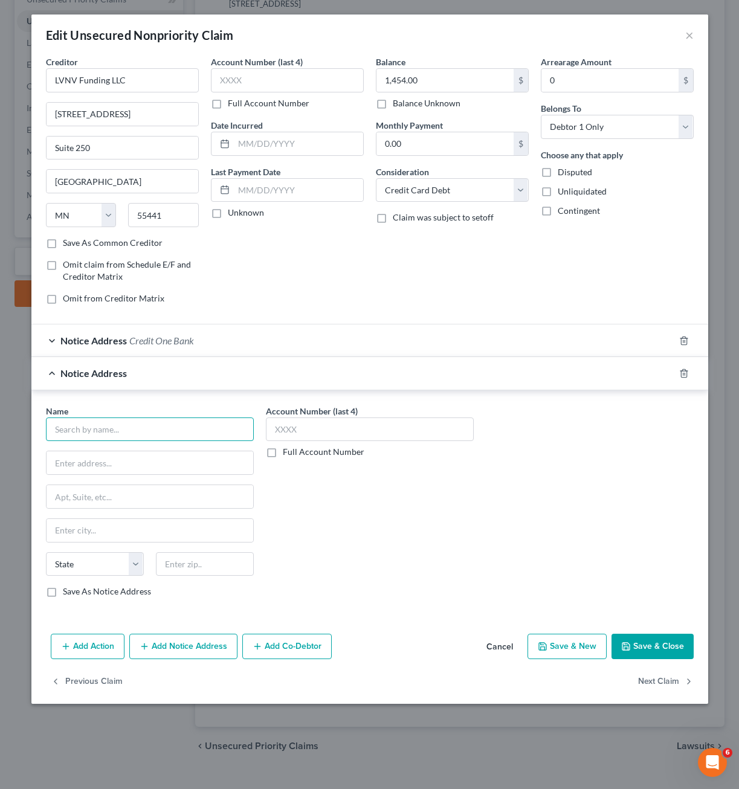
click at [185, 422] on input "text" at bounding box center [150, 429] width 208 height 24
drag, startPoint x: 536, startPoint y: 541, endPoint x: 460, endPoint y: 491, distance: 90.6
click at [534, 538] on div "Name * Resurgent Capital Services PO [GEOGRAPHIC_DATA] [US_STATE][GEOGRAPHIC_DA…" at bounding box center [370, 506] width 660 height 203
click at [436, 448] on div "Full Account Number" at bounding box center [370, 452] width 208 height 12
click at [439, 440] on input "text" at bounding box center [370, 429] width 208 height 24
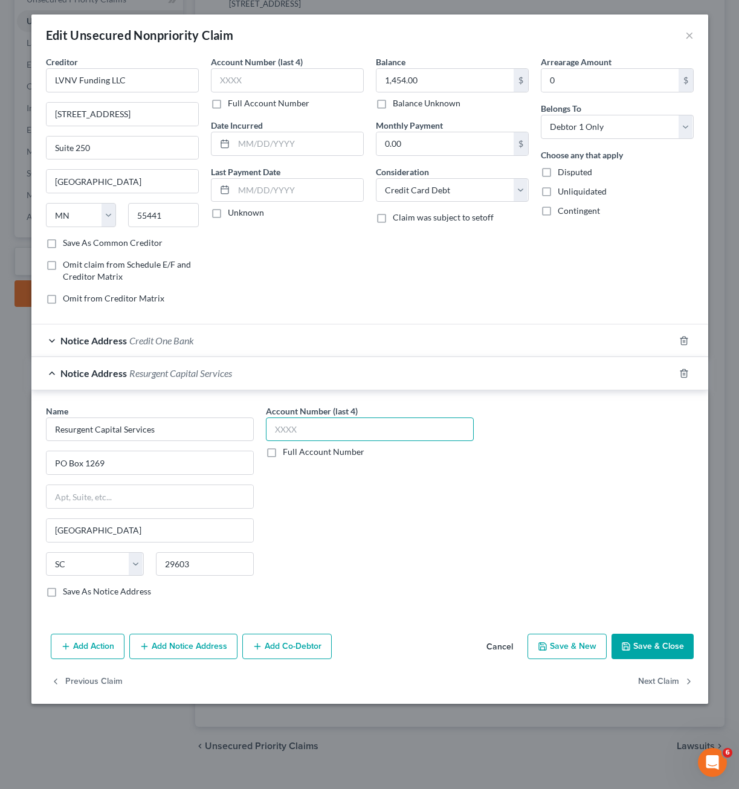
click at [438, 438] on input "text" at bounding box center [370, 429] width 208 height 24
click at [283, 92] on div "Account Number (last 4) Full Account Number" at bounding box center [287, 83] width 153 height 54
click at [648, 634] on button "Save & Close" at bounding box center [652, 646] width 82 height 25
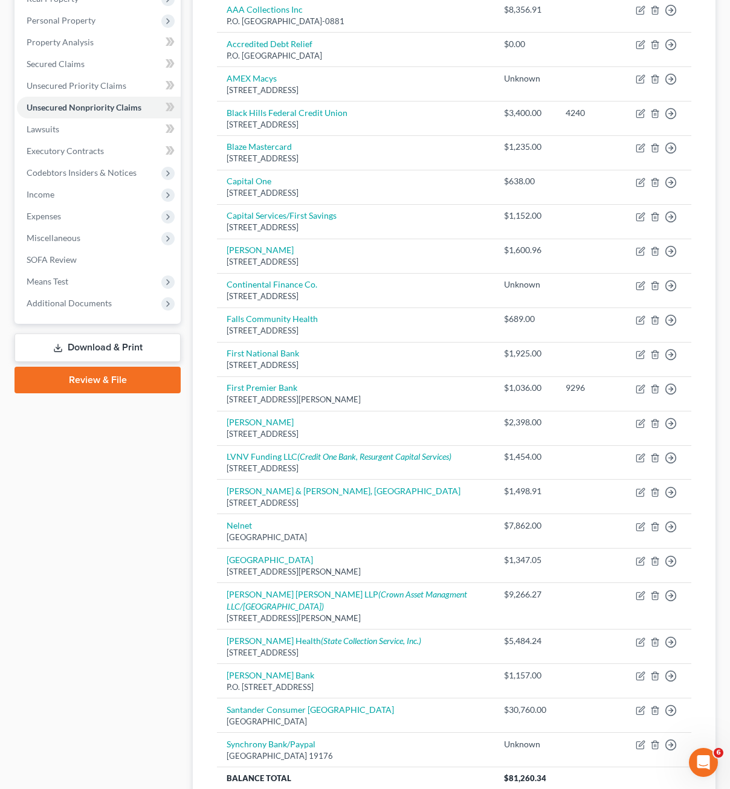
scroll to position [48, 0]
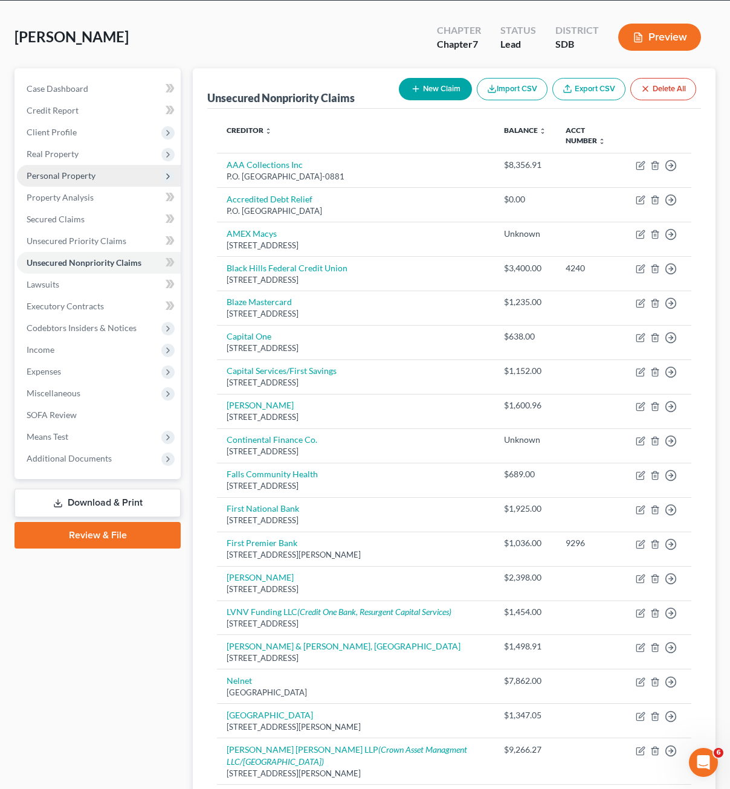
drag, startPoint x: 69, startPoint y: 178, endPoint x: 78, endPoint y: 176, distance: 9.2
click at [69, 178] on span "Personal Property" at bounding box center [61, 175] width 69 height 10
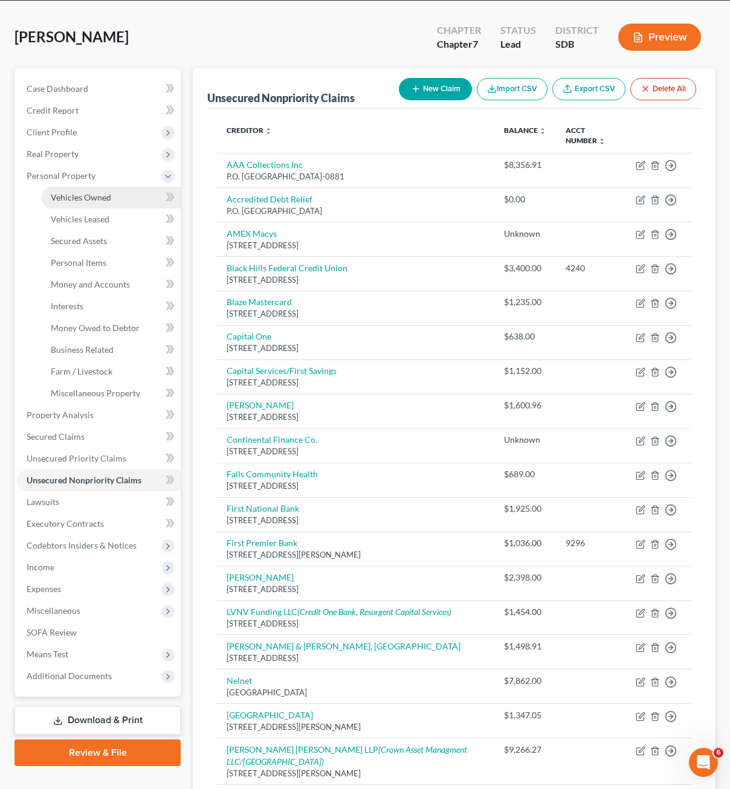
click at [86, 204] on link "Vehicles Owned" at bounding box center [111, 198] width 140 height 22
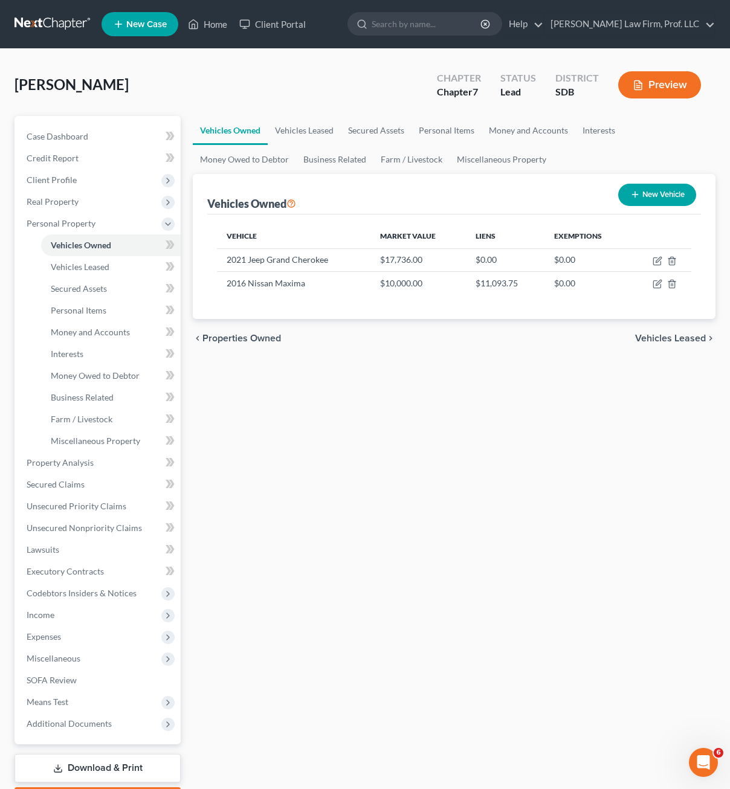
drag, startPoint x: 361, startPoint y: 517, endPoint x: 367, endPoint y: 514, distance: 6.8
click at [361, 517] on div "Vehicles Owned Vehicles Leased Secured Assets Personal Items Money and Accounts…" at bounding box center [454, 465] width 535 height 698
click at [657, 288] on icon "button" at bounding box center [657, 284] width 10 height 10
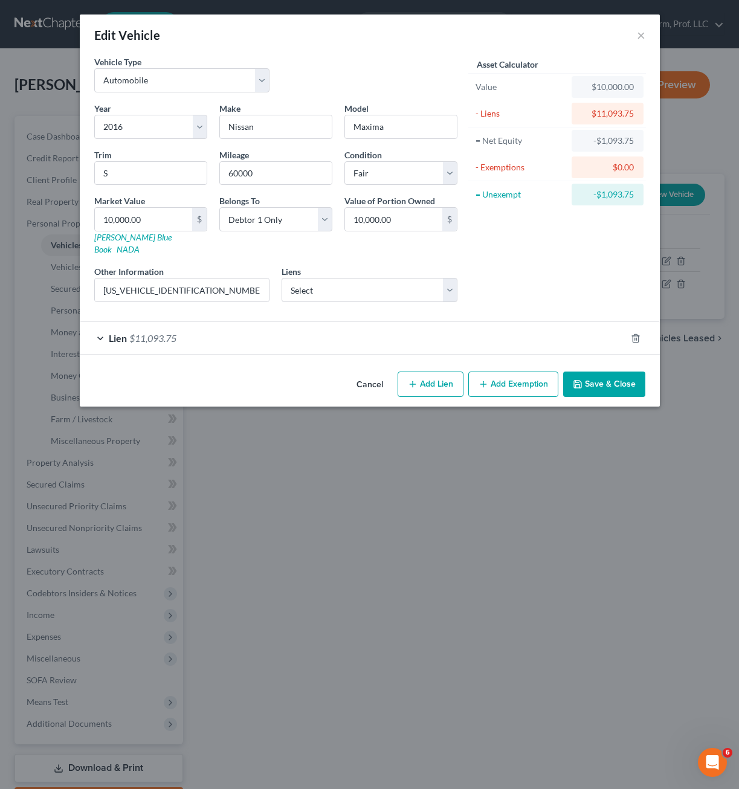
click at [312, 332] on div "Lien $11,093.75" at bounding box center [353, 338] width 546 height 32
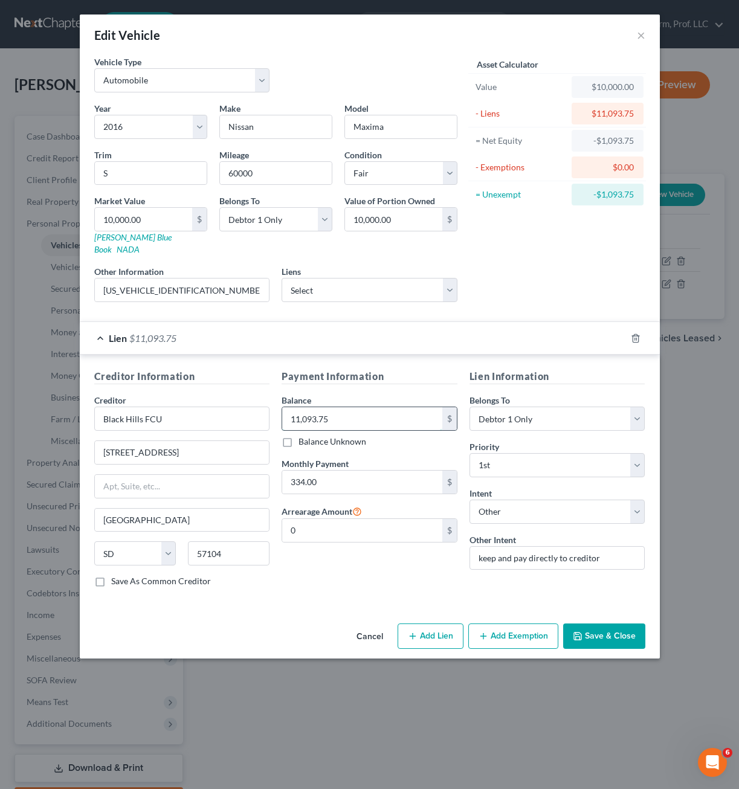
click at [380, 407] on input "11,093.75" at bounding box center [362, 418] width 160 height 23
click at [622, 626] on button "Save & Close" at bounding box center [604, 635] width 82 height 25
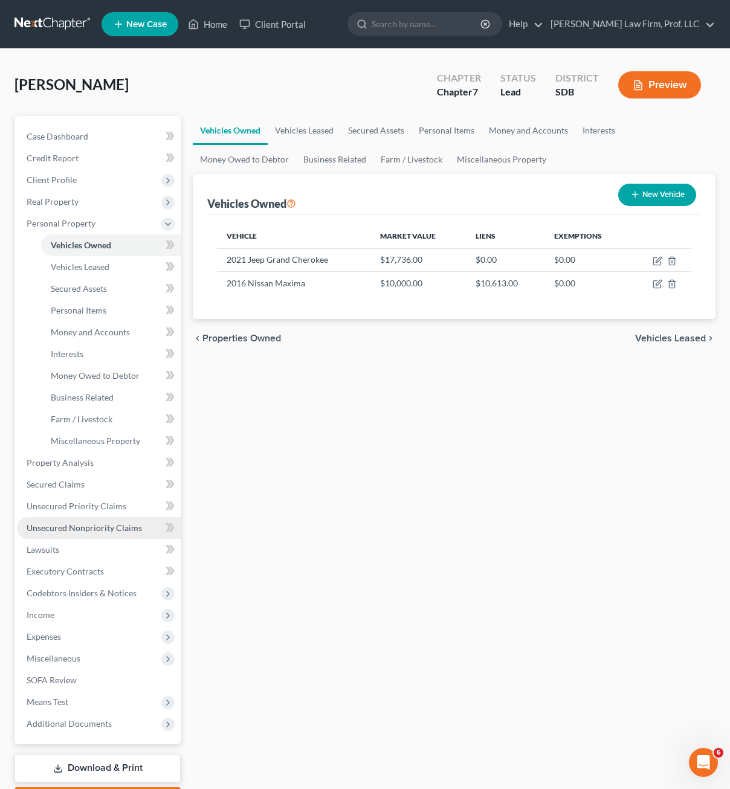
click at [91, 536] on link "Unsecured Nonpriority Claims" at bounding box center [99, 528] width 164 height 22
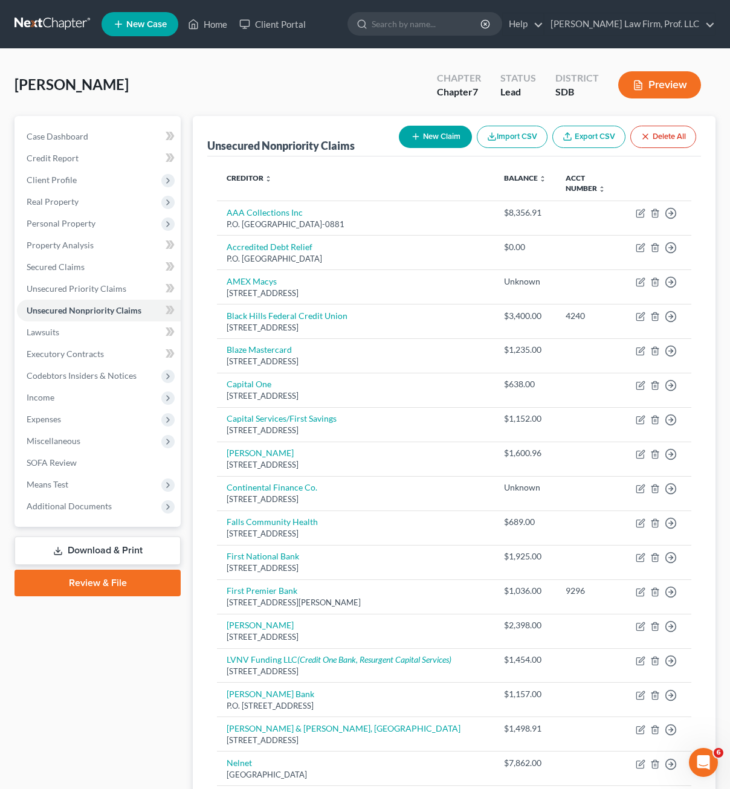
click at [419, 141] on button "New Claim" at bounding box center [435, 137] width 73 height 22
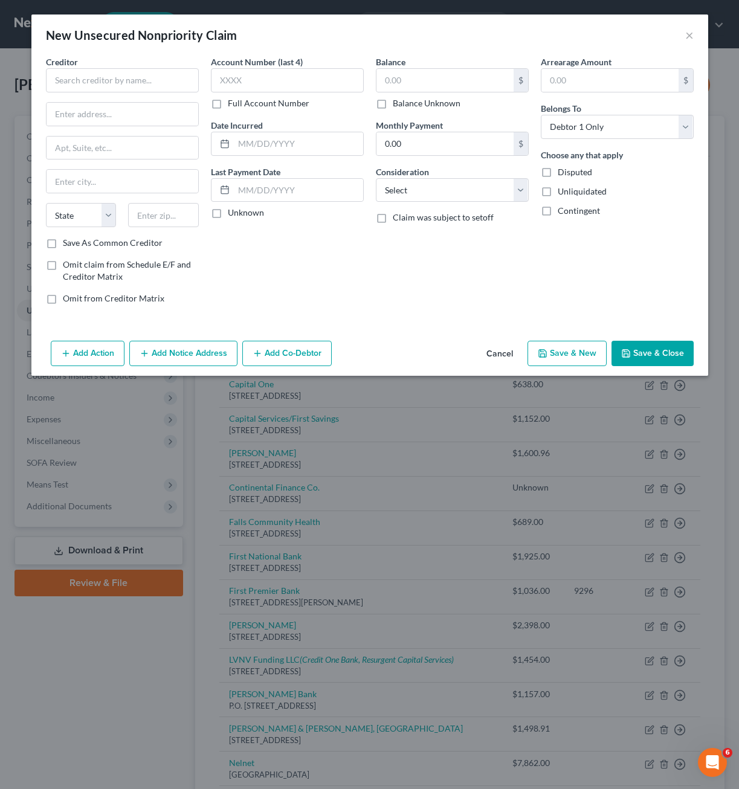
click at [153, 92] on div "Creditor * State [US_STATE] AK AR AZ CA CO [GEOGRAPHIC_DATA] DE DC [GEOGRAPHIC_…" at bounding box center [122, 146] width 153 height 181
click at [114, 74] on input "text" at bounding box center [122, 80] width 153 height 24
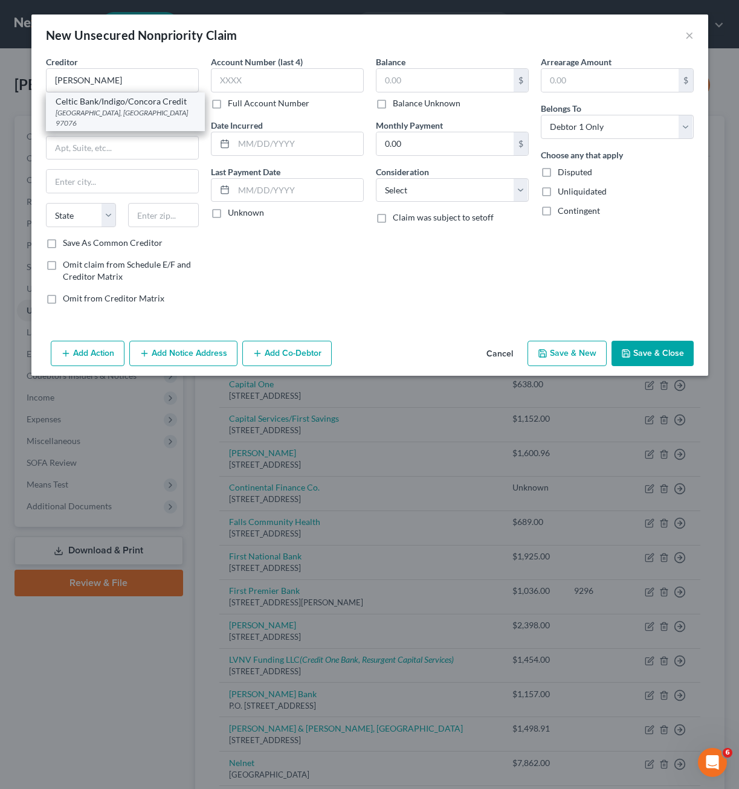
click at [126, 112] on div "[GEOGRAPHIC_DATA], [GEOGRAPHIC_DATA] 97076" at bounding box center [126, 118] width 140 height 21
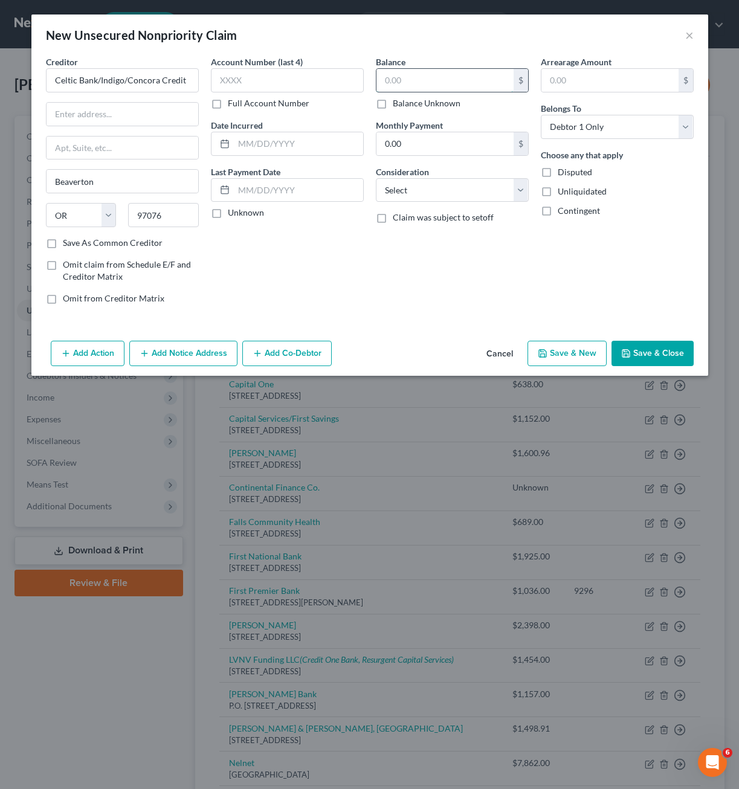
click at [402, 88] on input "text" at bounding box center [444, 80] width 137 height 23
click at [157, 108] on input "text" at bounding box center [123, 114] width 152 height 23
click at [405, 80] on input "text" at bounding box center [444, 80] width 137 height 23
click at [419, 81] on input "250" at bounding box center [444, 80] width 137 height 23
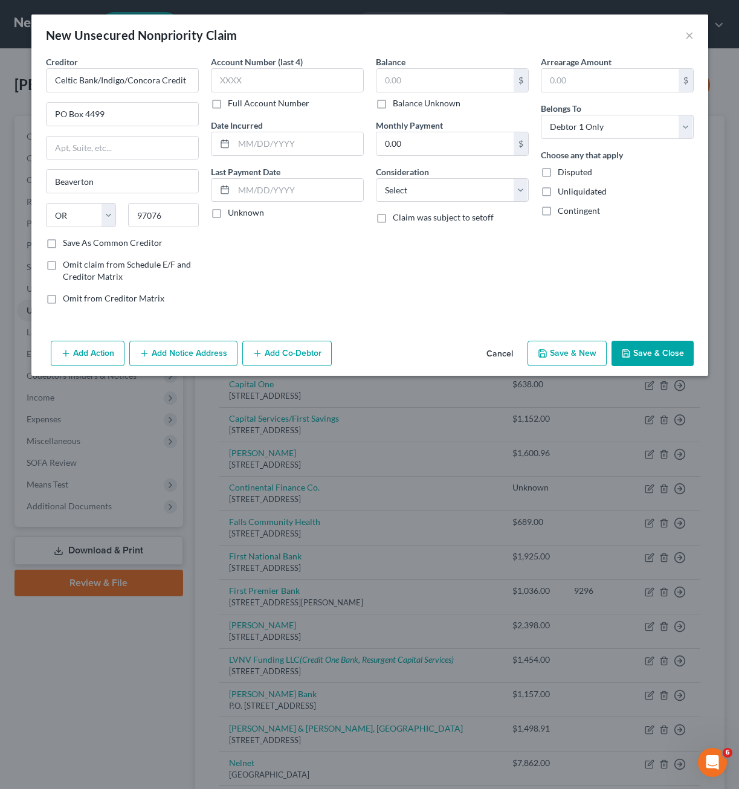
click at [411, 99] on label "Balance Unknown" at bounding box center [427, 103] width 68 height 12
click at [405, 99] on input "Balance Unknown" at bounding box center [401, 101] width 8 height 8
click at [696, 33] on div "New Unsecured Nonpriority Claim ×" at bounding box center [369, 34] width 677 height 41
click at [693, 38] on div "New Unsecured Nonpriority Claim ×" at bounding box center [369, 34] width 677 height 41
click at [689, 33] on button "×" at bounding box center [689, 35] width 8 height 14
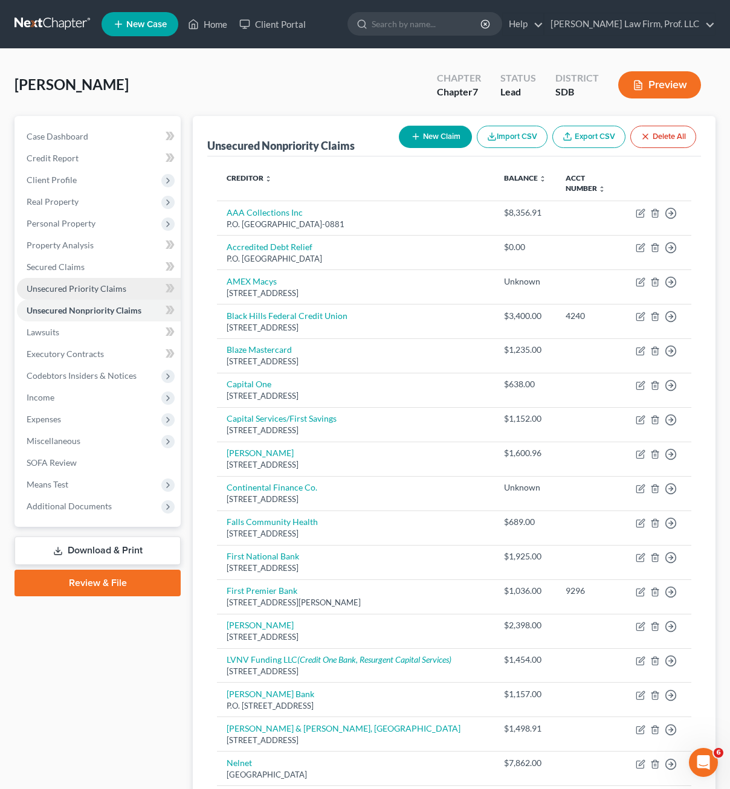
click at [94, 290] on span "Unsecured Priority Claims" at bounding box center [77, 288] width 100 height 10
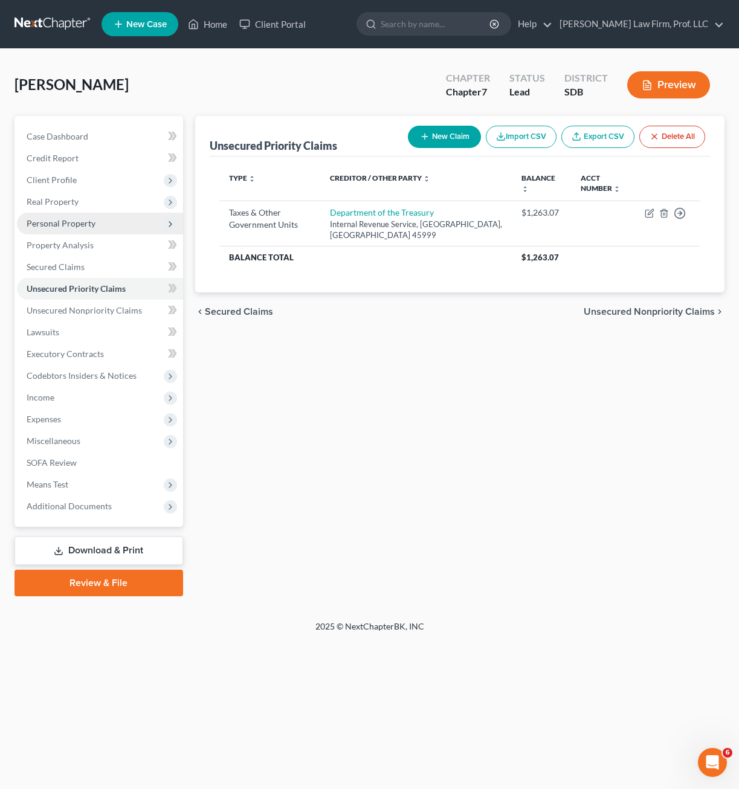
click at [85, 225] on span "Personal Property" at bounding box center [61, 223] width 69 height 10
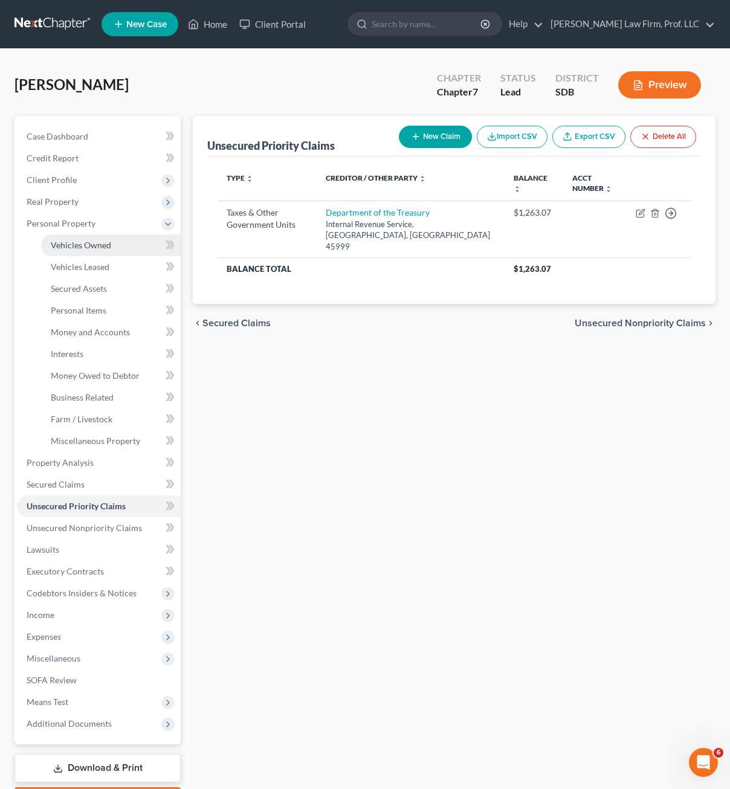
drag, startPoint x: 105, startPoint y: 245, endPoint x: 112, endPoint y: 244, distance: 7.3
click at [105, 244] on span "Vehicles Owned" at bounding box center [81, 245] width 60 height 10
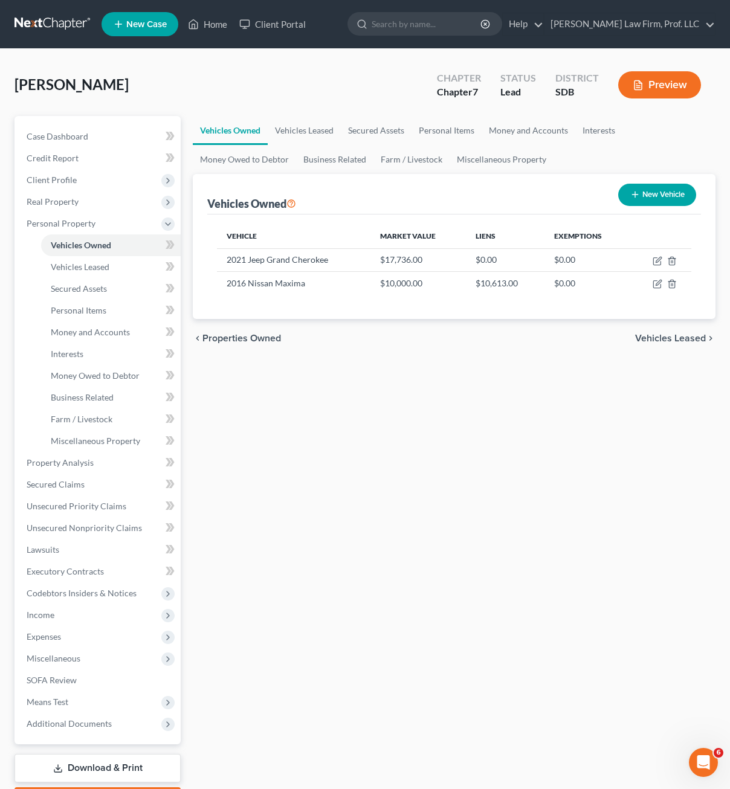
click at [386, 552] on div "Vehicles Owned Vehicles Leased Secured Assets Personal Items Money and Accounts…" at bounding box center [454, 465] width 535 height 698
click at [495, 571] on div "Vehicles Owned Vehicles Leased Secured Assets Personal Items Money and Accounts…" at bounding box center [454, 465] width 535 height 698
click at [98, 330] on span "Money and Accounts" at bounding box center [90, 332] width 79 height 10
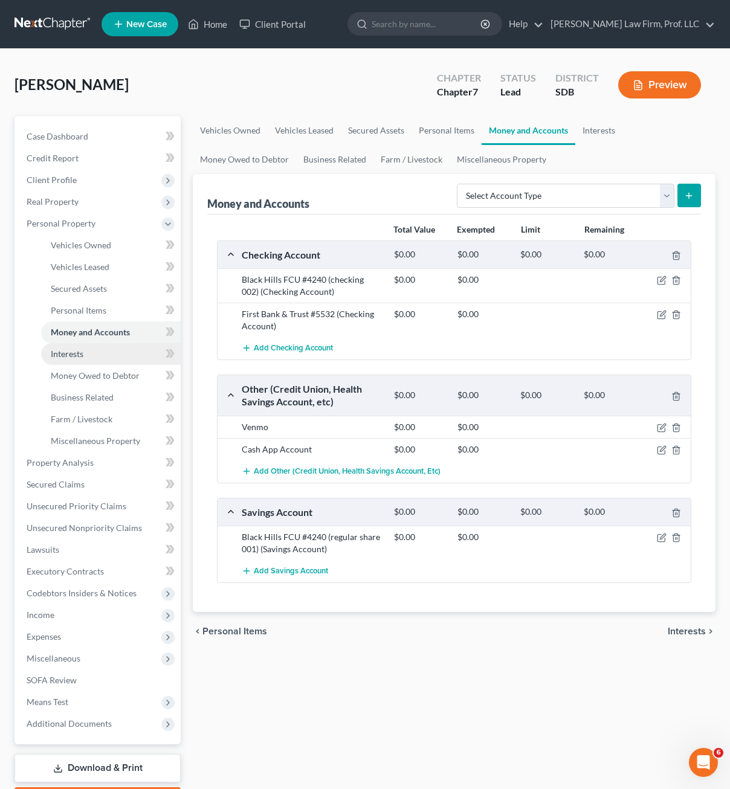
click at [90, 350] on link "Interests" at bounding box center [111, 354] width 140 height 22
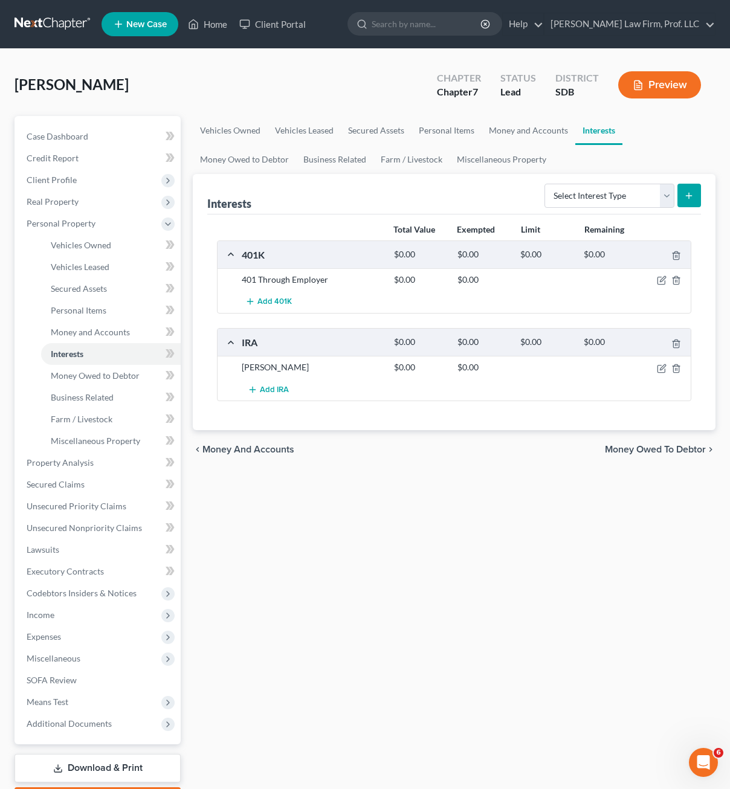
click at [472, 509] on div "Vehicles Owned Vehicles Leased Secured Assets Personal Items Money and Accounts…" at bounding box center [454, 465] width 535 height 698
drag, startPoint x: 74, startPoint y: 503, endPoint x: 83, endPoint y: 507, distance: 9.7
click at [74, 503] on span "Unsecured Priority Claims" at bounding box center [77, 506] width 100 height 10
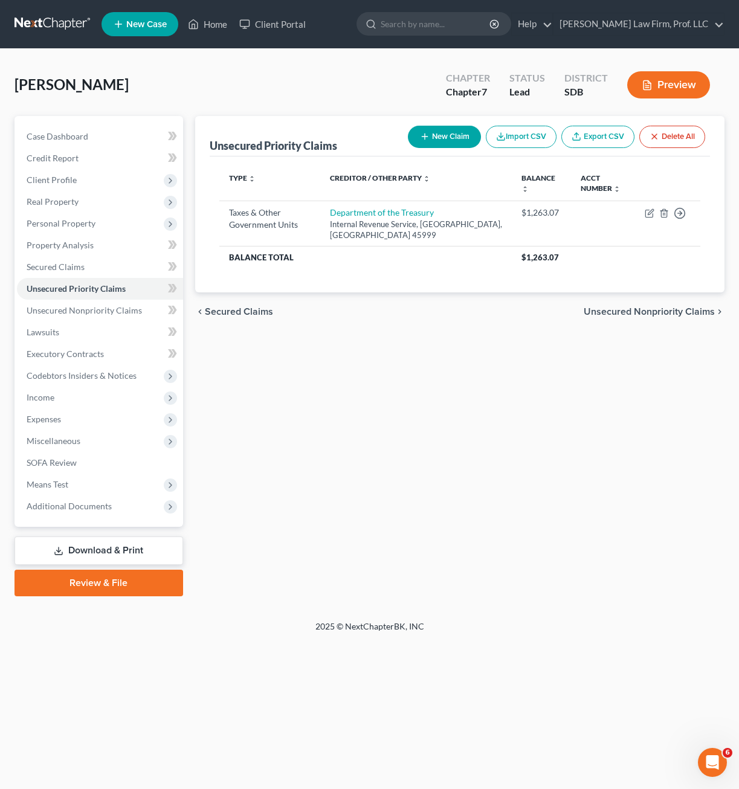
click at [448, 425] on div "Unsecured Priority Claims New Claim Import CSV Export CSV Delete All Type expan…" at bounding box center [459, 356] width 541 height 480
click at [588, 527] on div "Unsecured Priority Claims New Claim Import CSV Export CSV Delete All Type expan…" at bounding box center [459, 356] width 541 height 480
click at [72, 224] on span "Personal Property" at bounding box center [61, 223] width 69 height 10
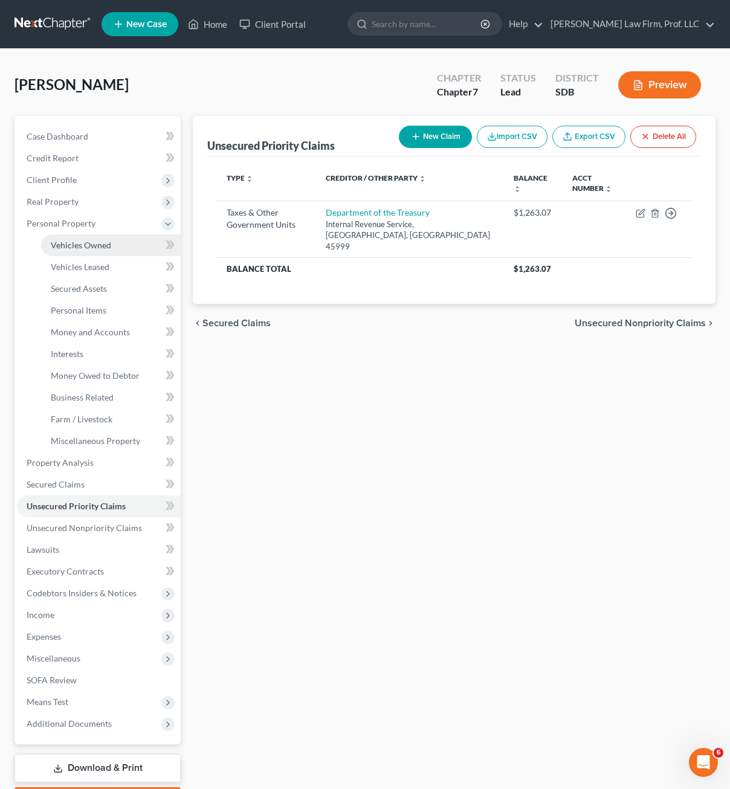
click at [91, 246] on span "Vehicles Owned" at bounding box center [81, 245] width 60 height 10
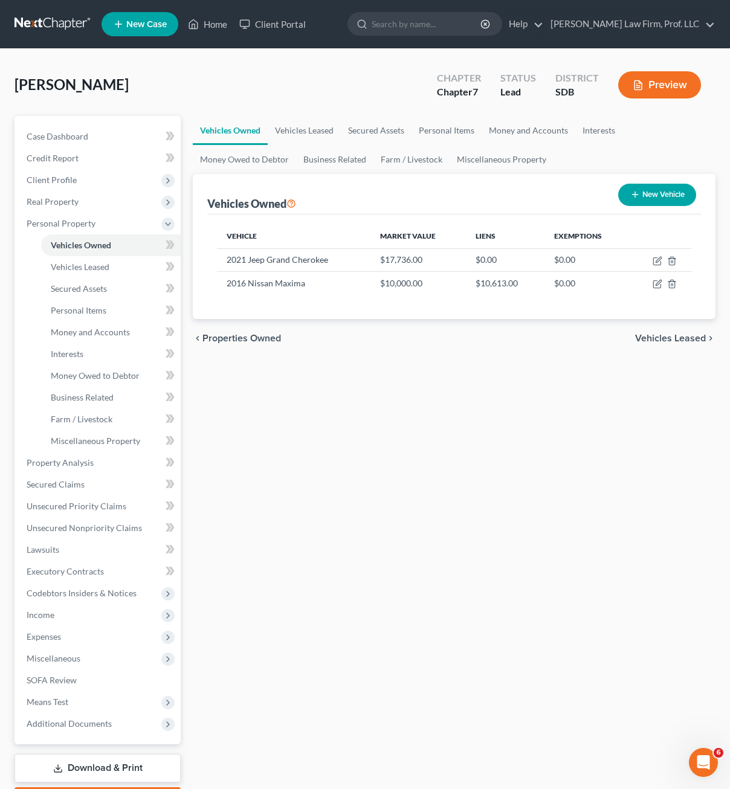
drag, startPoint x: 313, startPoint y: 460, endPoint x: 354, endPoint y: 439, distance: 46.2
click at [314, 460] on div "Vehicles Owned Vehicles Leased Secured Assets Personal Items Money and Accounts…" at bounding box center [454, 465] width 535 height 698
click at [579, 528] on div "Vehicles Owned Vehicles Leased Secured Assets Personal Items Money and Accounts…" at bounding box center [454, 465] width 535 height 698
drag, startPoint x: 72, startPoint y: 573, endPoint x: 113, endPoint y: 582, distance: 42.1
click at [72, 573] on span "Executory Contracts" at bounding box center [65, 571] width 77 height 10
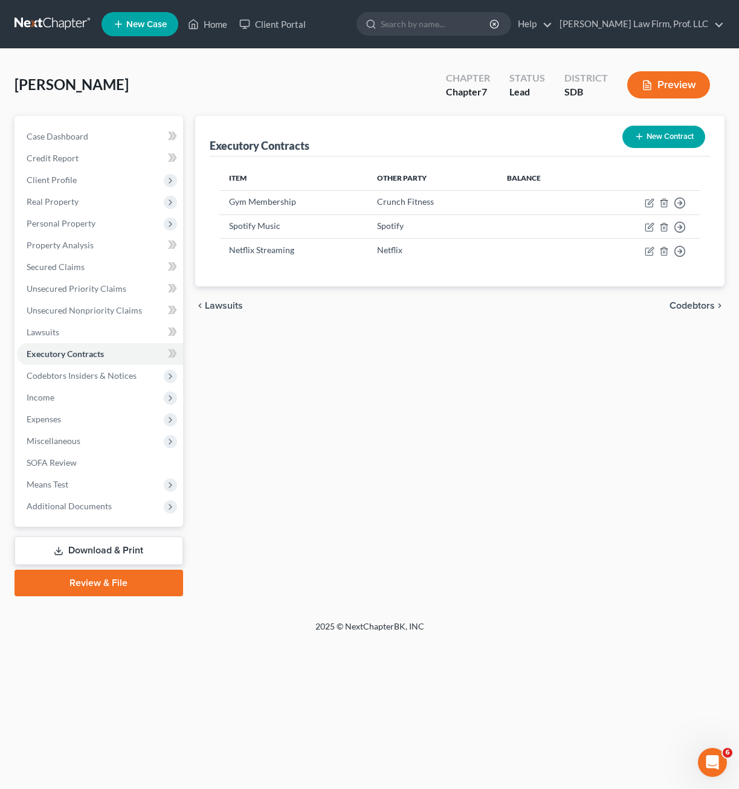
drag, startPoint x: 405, startPoint y: 425, endPoint x: 397, endPoint y: 419, distance: 9.4
click at [406, 425] on div "Executory Contracts New Contract Item Other Party Balance Gym Membership Crunch…" at bounding box center [459, 356] width 541 height 480
click at [85, 278] on link "Unsecured Priority Claims" at bounding box center [100, 289] width 166 height 22
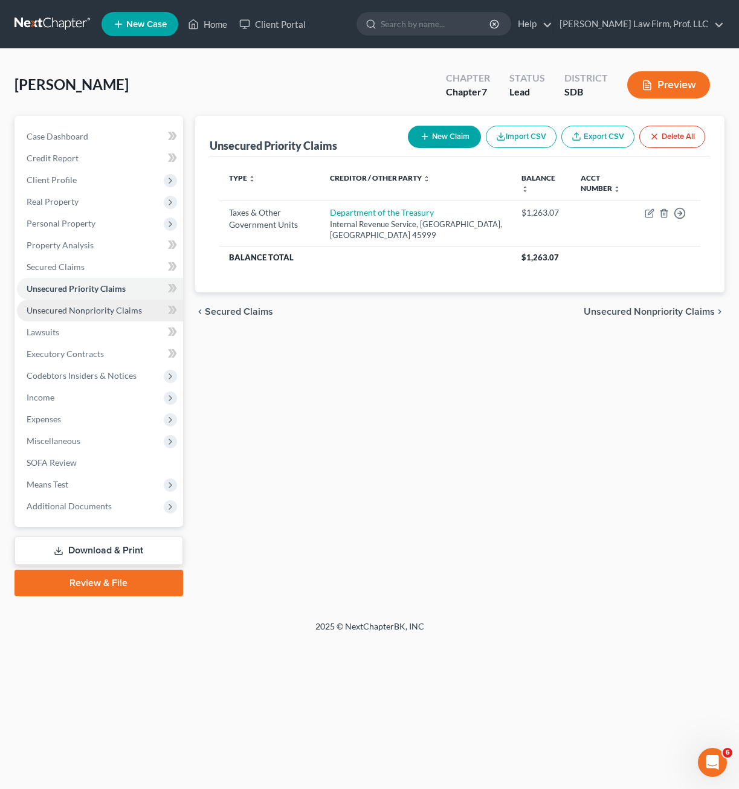
click at [103, 304] on link "Unsecured Nonpriority Claims" at bounding box center [100, 311] width 166 height 22
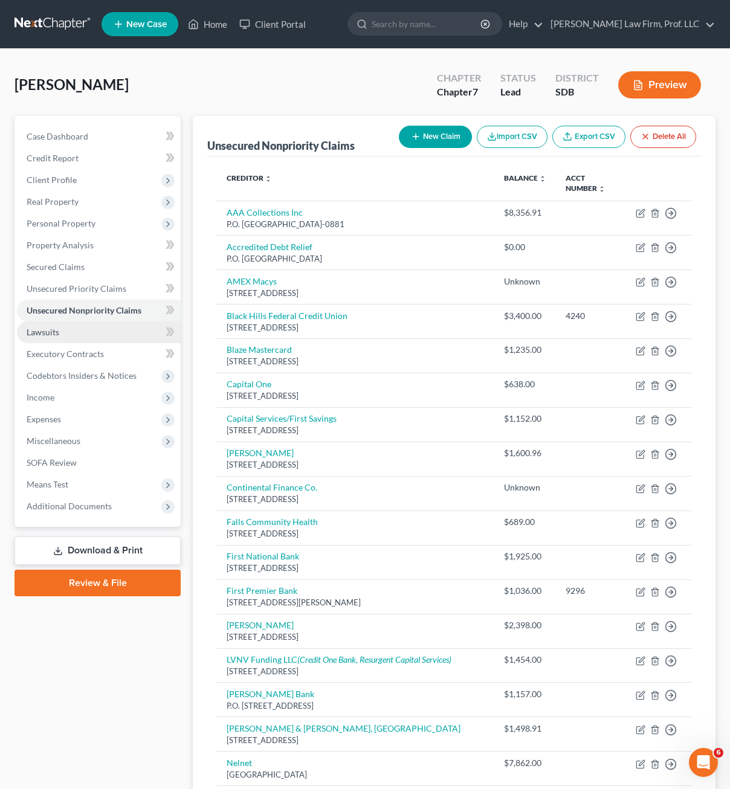
drag, startPoint x: 108, startPoint y: 330, endPoint x: 106, endPoint y: 338, distance: 8.1
click at [106, 330] on link "Lawsuits" at bounding box center [99, 332] width 164 height 22
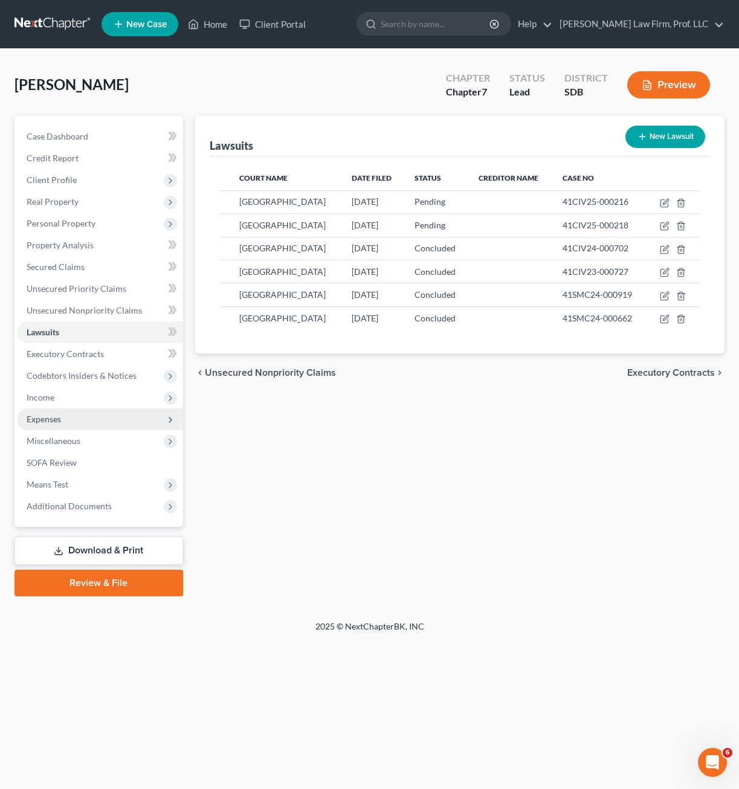
click at [92, 414] on span "Expenses" at bounding box center [100, 419] width 166 height 22
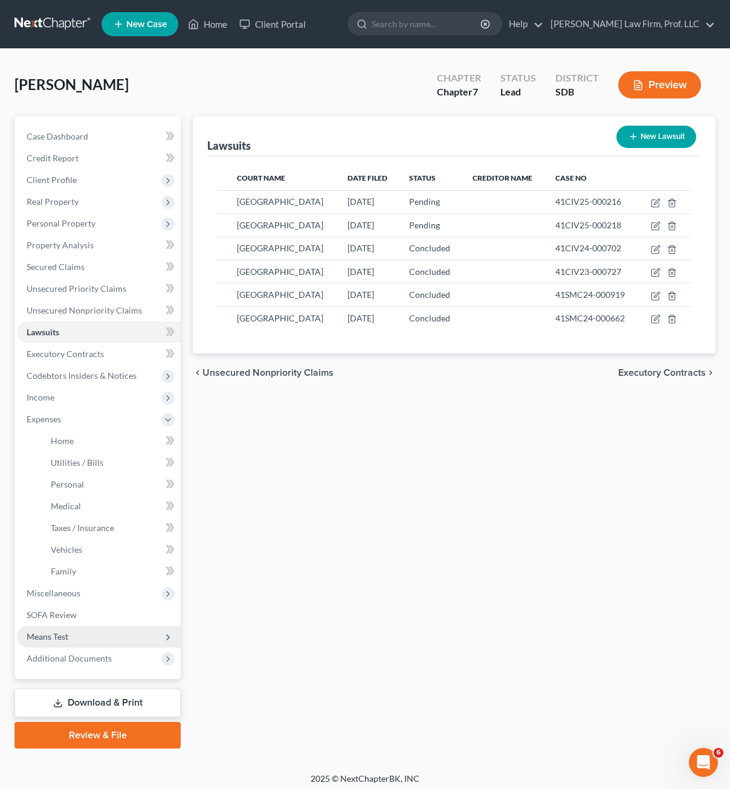
click at [80, 639] on span "Means Test" at bounding box center [99, 637] width 164 height 22
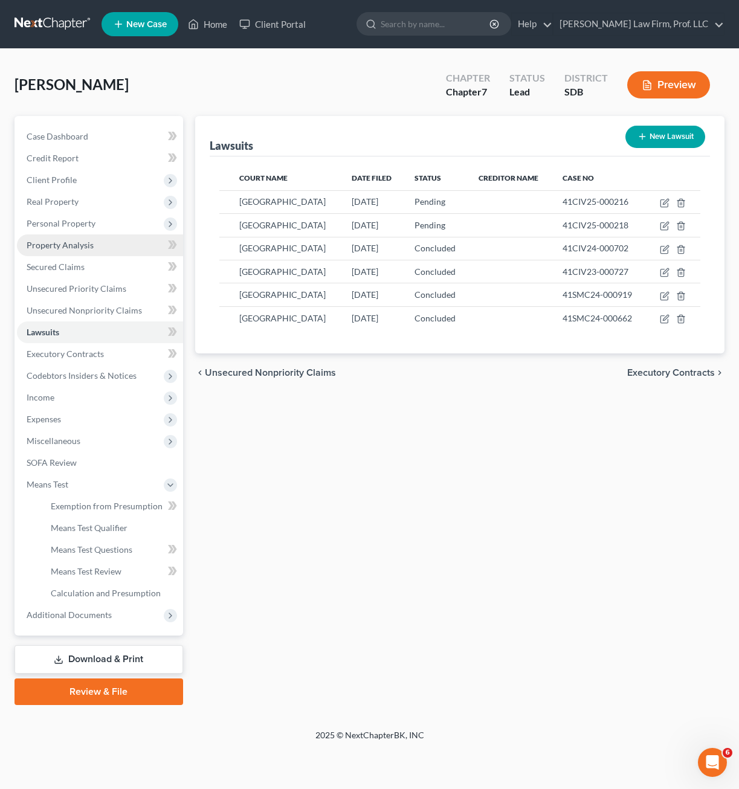
click at [72, 246] on span "Property Analysis" at bounding box center [60, 245] width 67 height 10
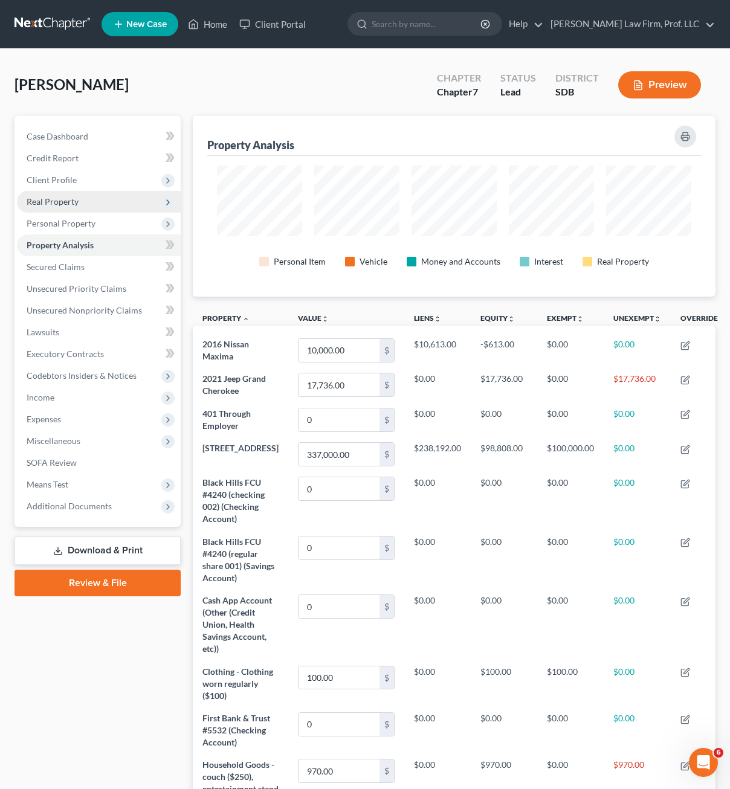
click at [65, 201] on span "Real Property" at bounding box center [53, 201] width 52 height 10
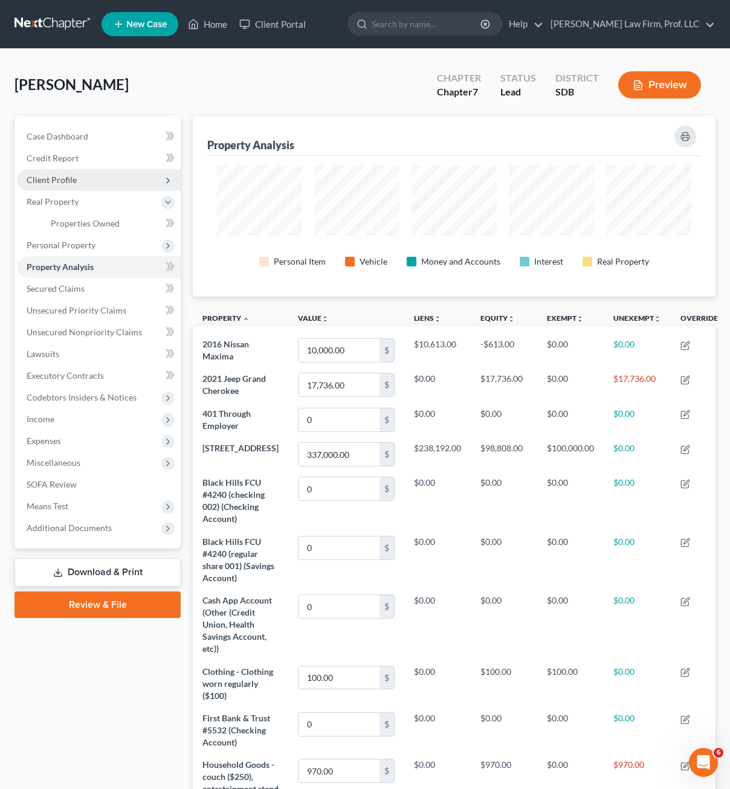
click at [64, 184] on span "Client Profile" at bounding box center [52, 180] width 50 height 10
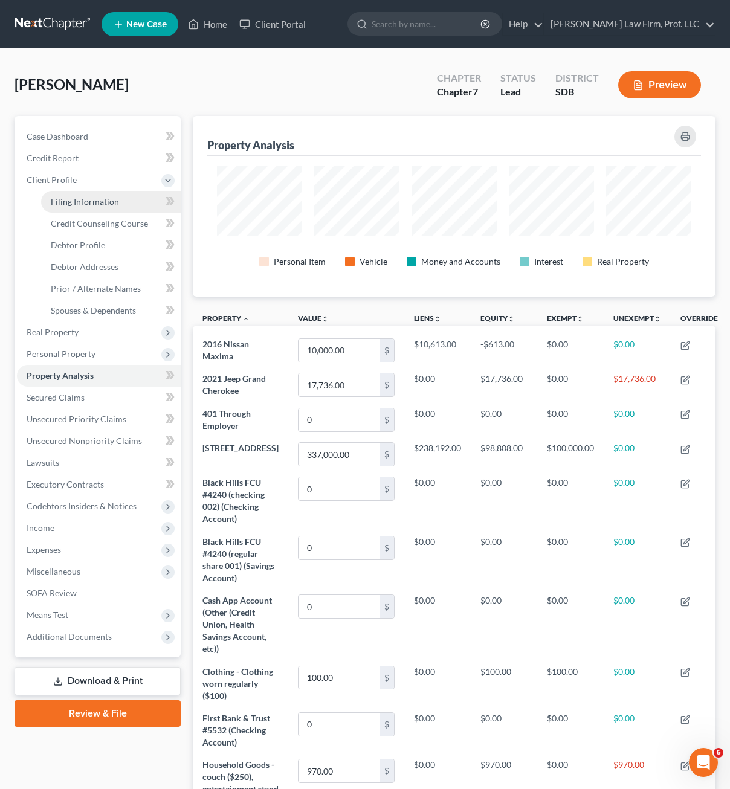
click at [79, 200] on span "Filing Information" at bounding box center [85, 201] width 68 height 10
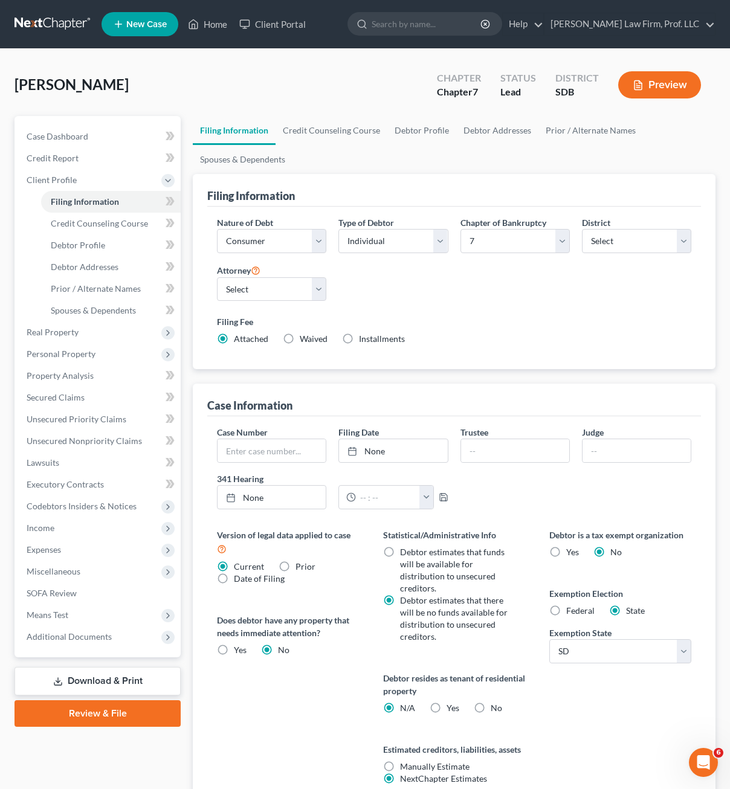
drag, startPoint x: 485, startPoint y: 709, endPoint x: 468, endPoint y: 709, distance: 16.9
click at [491, 709] on label "No" at bounding box center [496, 708] width 11 height 12
click at [495, 709] on input "No" at bounding box center [499, 706] width 8 height 8
click at [95, 249] on span "Debtor Profile" at bounding box center [78, 245] width 54 height 10
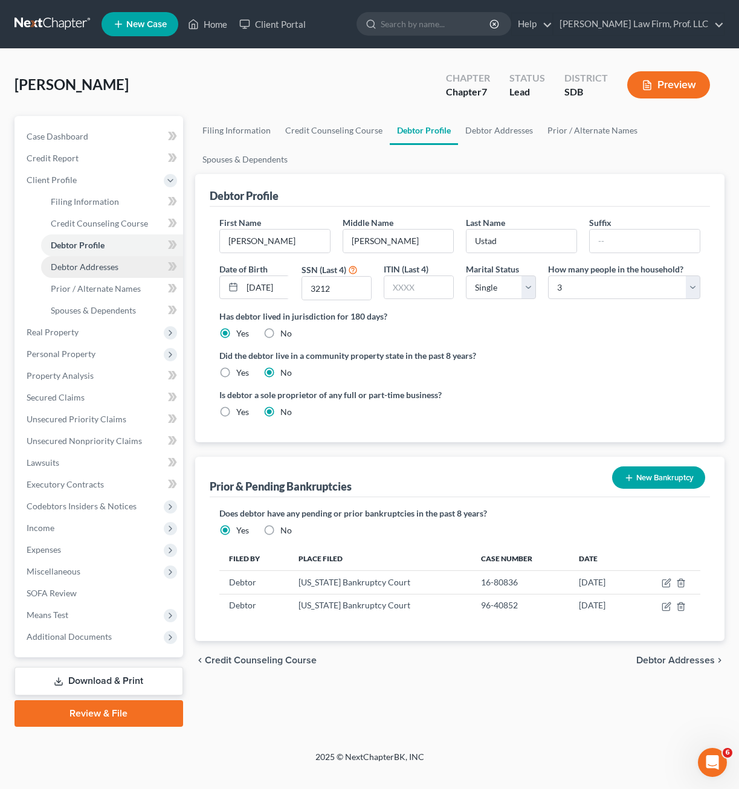
click at [106, 272] on link "Debtor Addresses" at bounding box center [112, 267] width 142 height 22
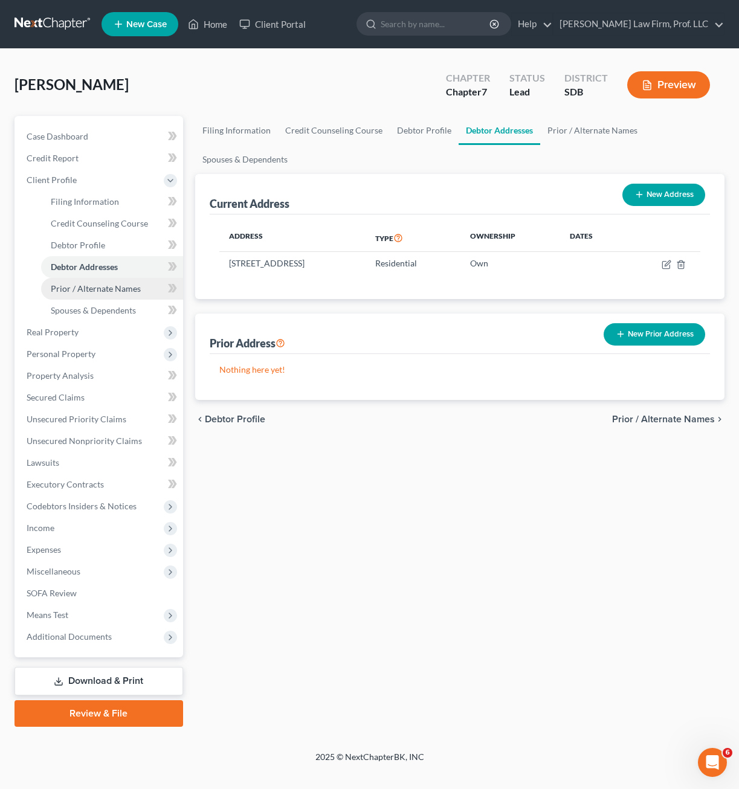
click at [98, 297] on link "Prior / Alternate Names" at bounding box center [112, 289] width 142 height 22
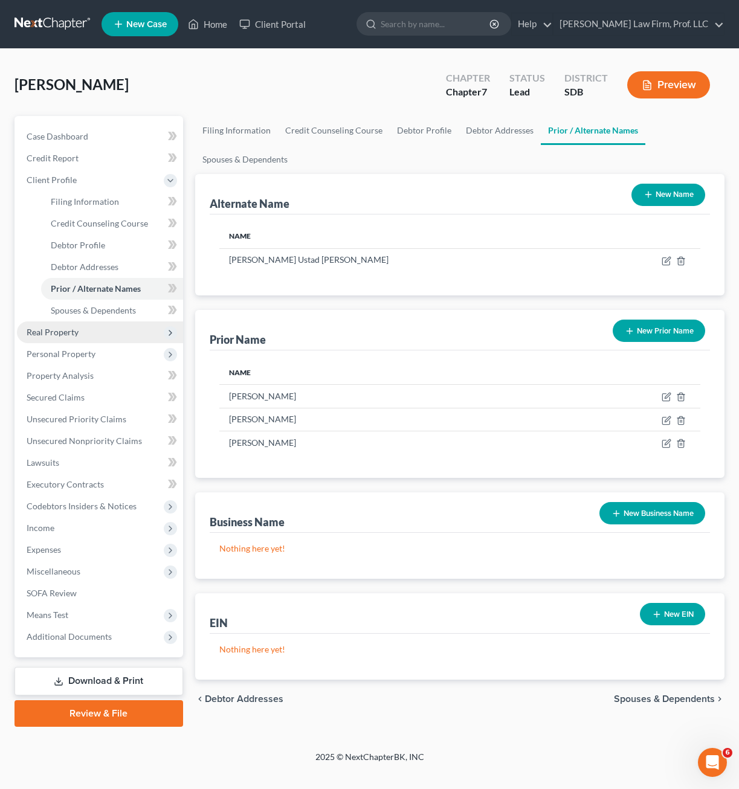
click at [107, 321] on span "Real Property" at bounding box center [100, 332] width 166 height 22
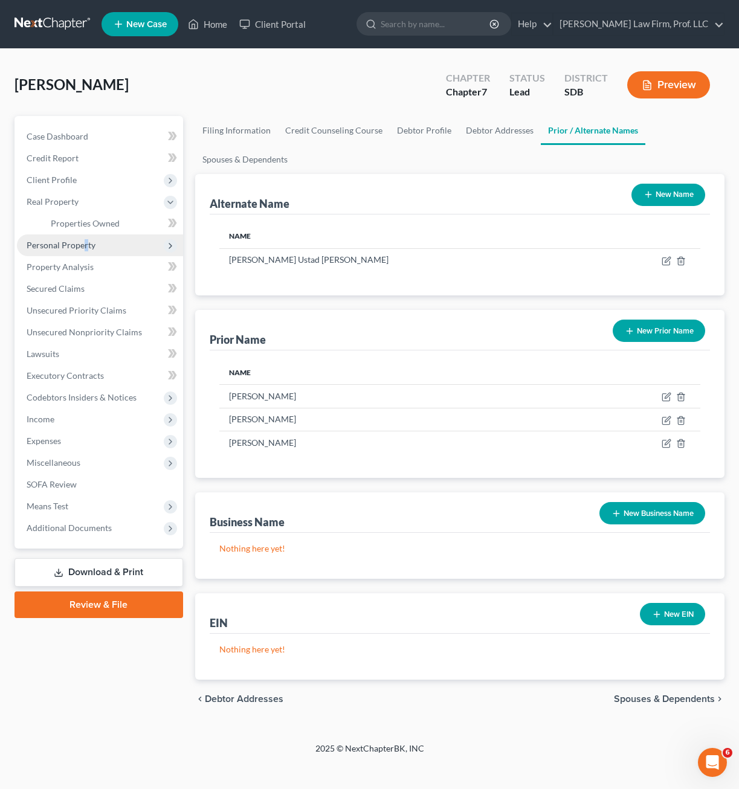
click at [86, 245] on span "Personal Property" at bounding box center [61, 245] width 69 height 10
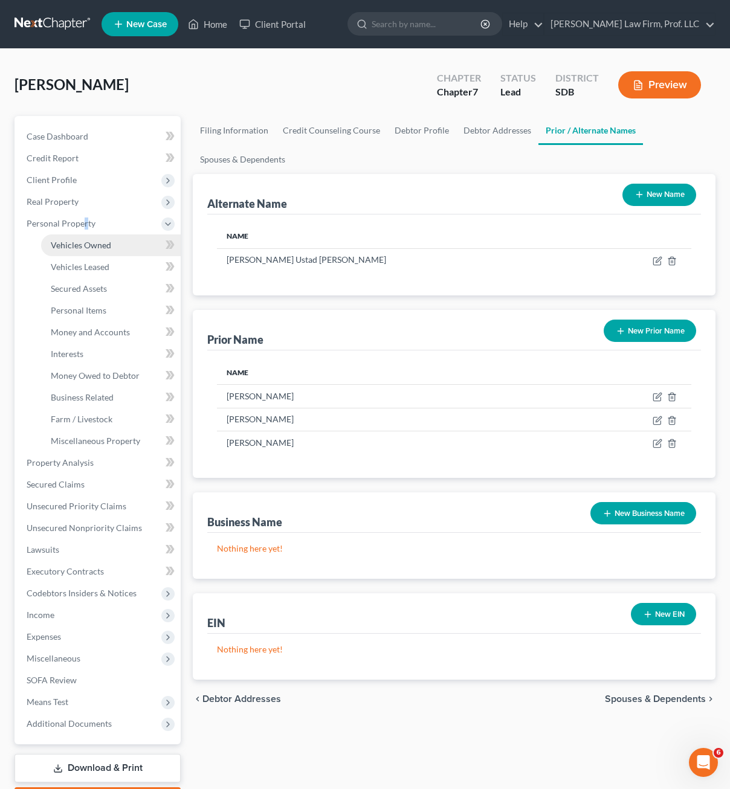
drag, startPoint x: 86, startPoint y: 245, endPoint x: 95, endPoint y: 253, distance: 12.4
click at [95, 253] on link "Vehicles Owned" at bounding box center [111, 245] width 140 height 22
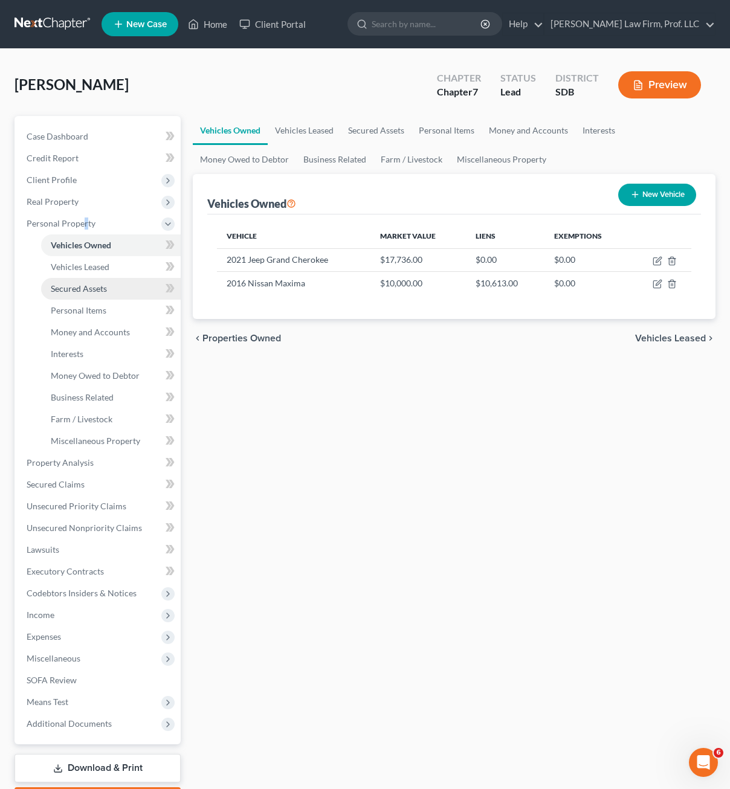
click at [106, 278] on link "Secured Assets" at bounding box center [111, 289] width 140 height 22
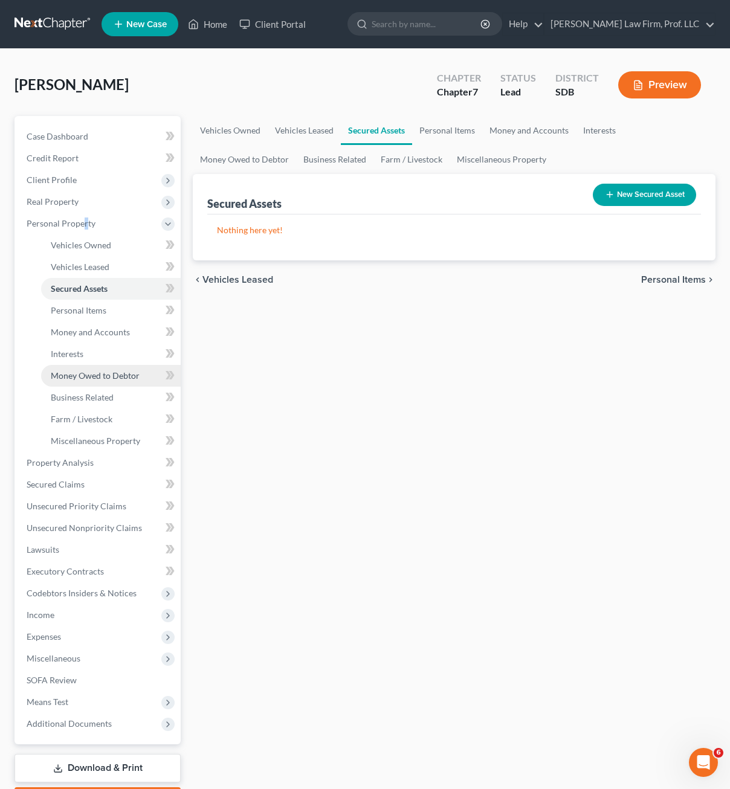
click at [105, 376] on span "Money Owed to Debtor" at bounding box center [95, 375] width 89 height 10
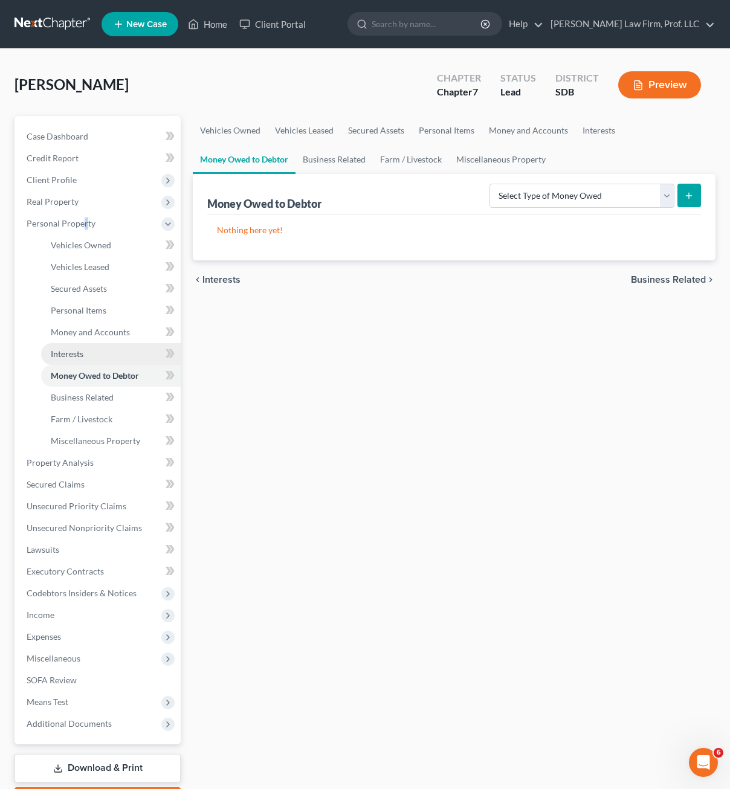
click at [123, 346] on link "Interests" at bounding box center [111, 354] width 140 height 22
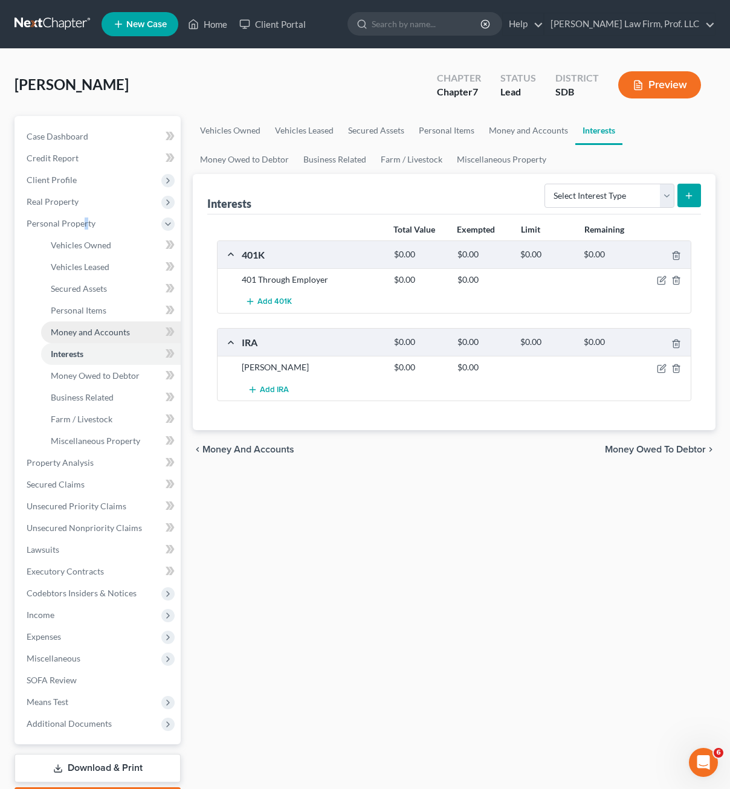
click at [126, 339] on link "Money and Accounts" at bounding box center [111, 332] width 140 height 22
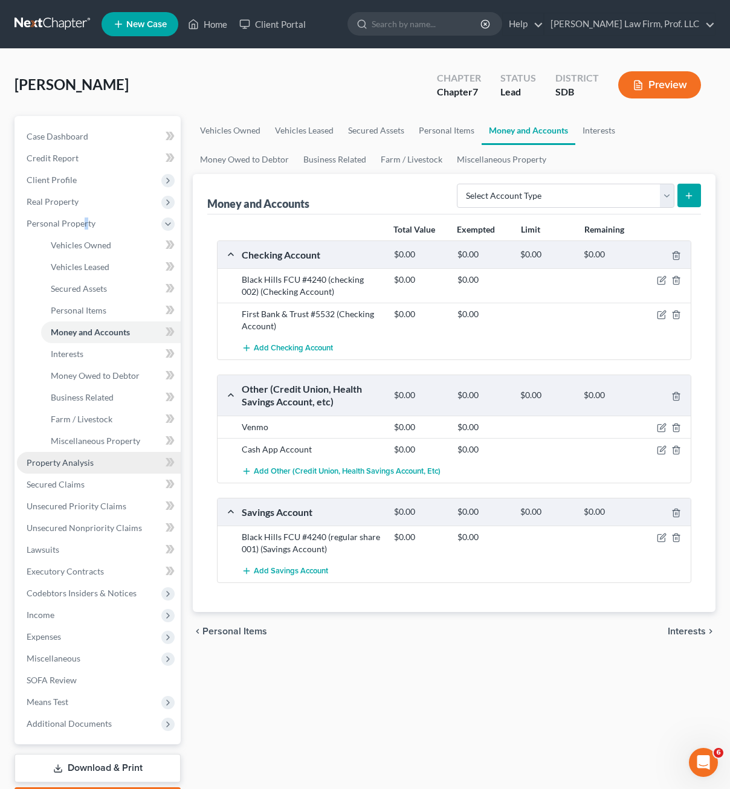
click at [79, 467] on link "Property Analysis" at bounding box center [99, 463] width 164 height 22
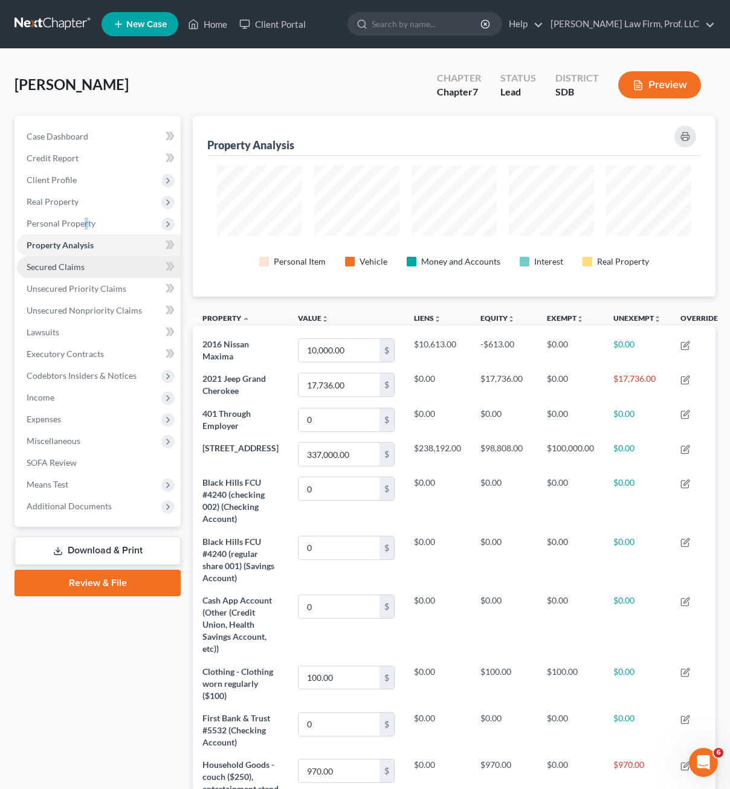
click at [70, 271] on span "Secured Claims" at bounding box center [56, 267] width 58 height 10
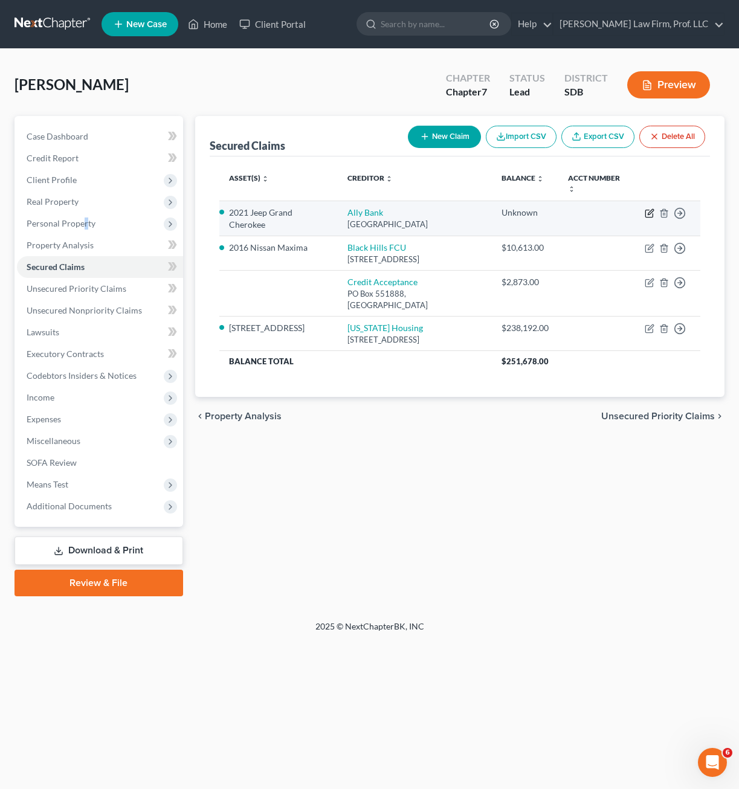
click at [649, 213] on icon "button" at bounding box center [650, 213] width 10 height 10
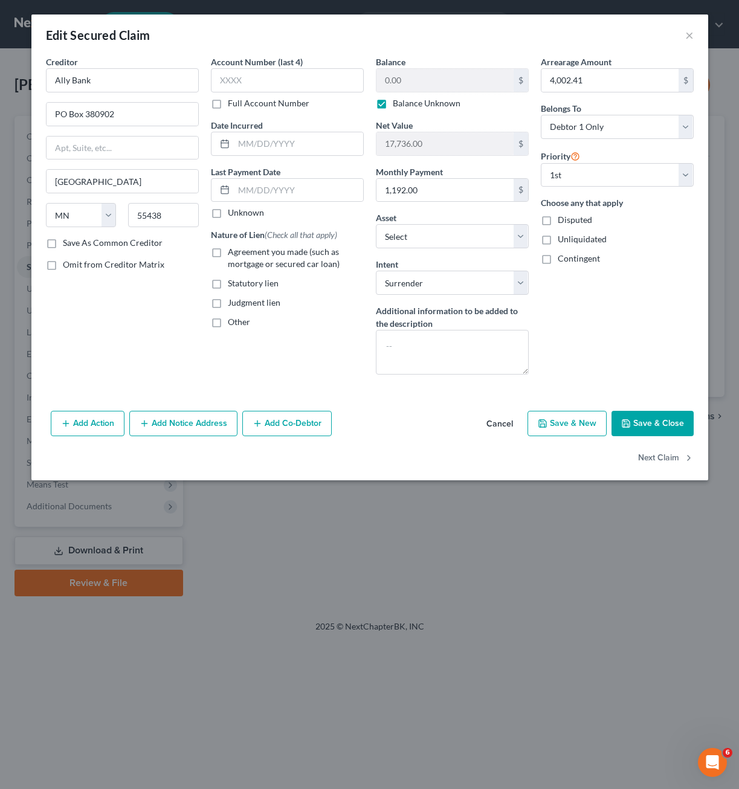
drag, startPoint x: 254, startPoint y: 316, endPoint x: 328, endPoint y: 308, distance: 74.1
click at [257, 315] on div "Nature of Lien (Check all that apply) Agreement you made (such as mortgage or s…" at bounding box center [287, 278] width 153 height 100
drag, startPoint x: 638, startPoint y: 326, endPoint x: 640, endPoint y: 314, distance: 11.7
click at [639, 326] on div "Arrearage Amount 4,002.41 $ Belongs To * Select Debtor 1 Only Debtor 2 Only Deb…" at bounding box center [617, 220] width 165 height 329
click at [655, 422] on button "Save & Close" at bounding box center [652, 423] width 82 height 25
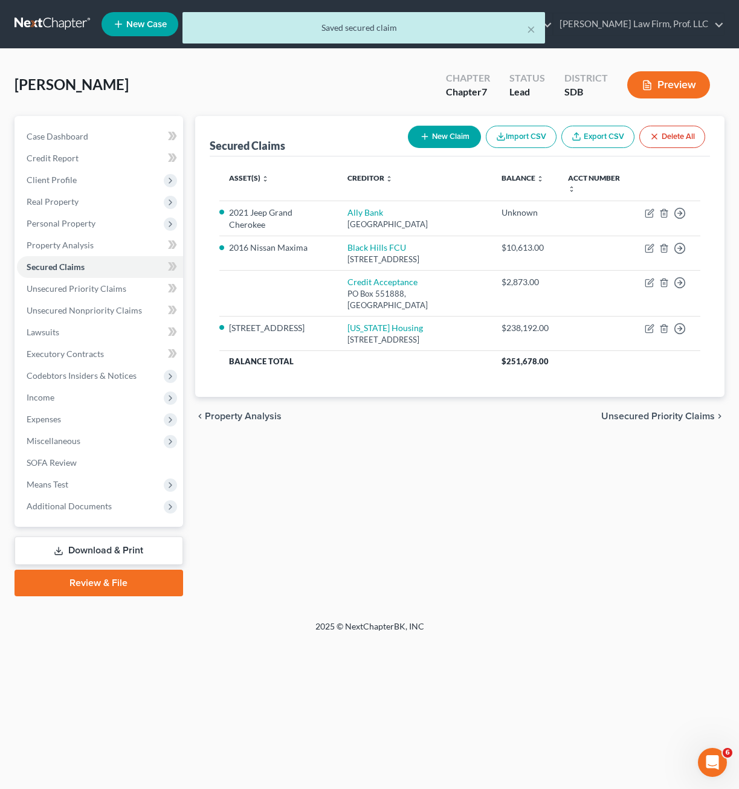
click at [574, 484] on div "Secured Claims New Claim Import CSV Export CSV Delete All Asset(s) expand_more …" at bounding box center [459, 356] width 541 height 480
click at [71, 226] on span "Personal Property" at bounding box center [61, 223] width 69 height 10
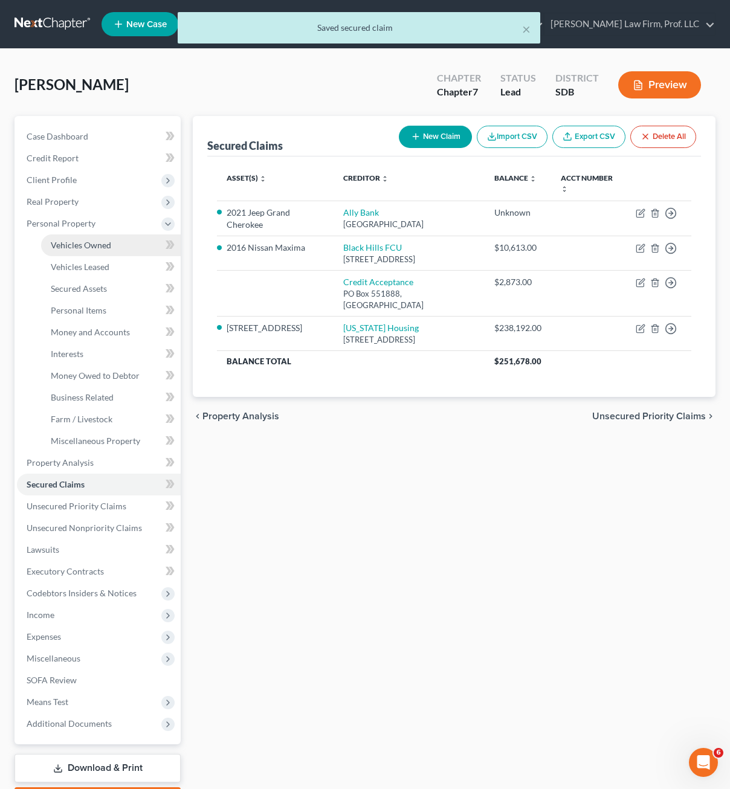
click at [93, 245] on span "Vehicles Owned" at bounding box center [81, 245] width 60 height 10
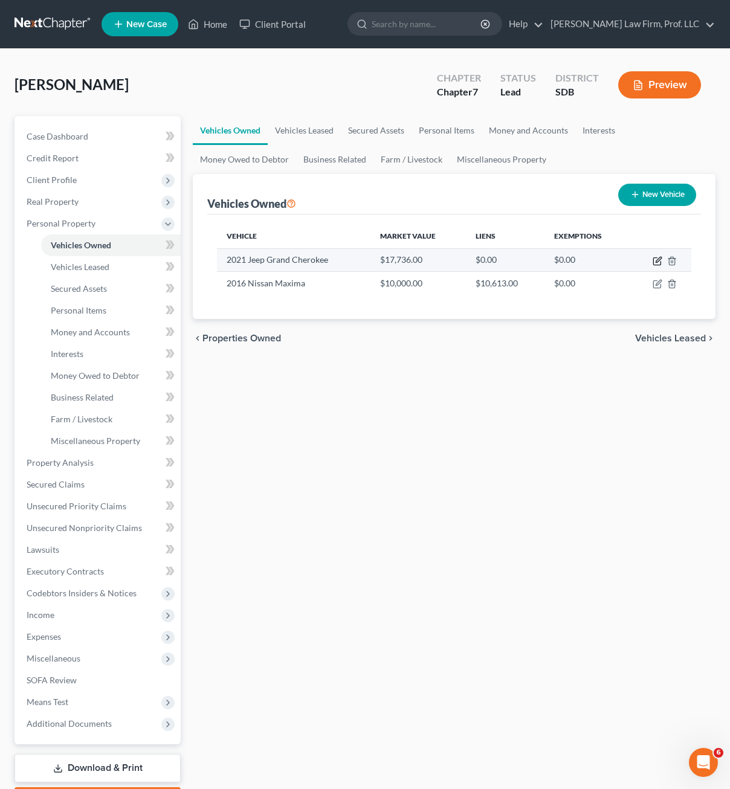
click at [656, 259] on icon "button" at bounding box center [657, 261] width 10 height 10
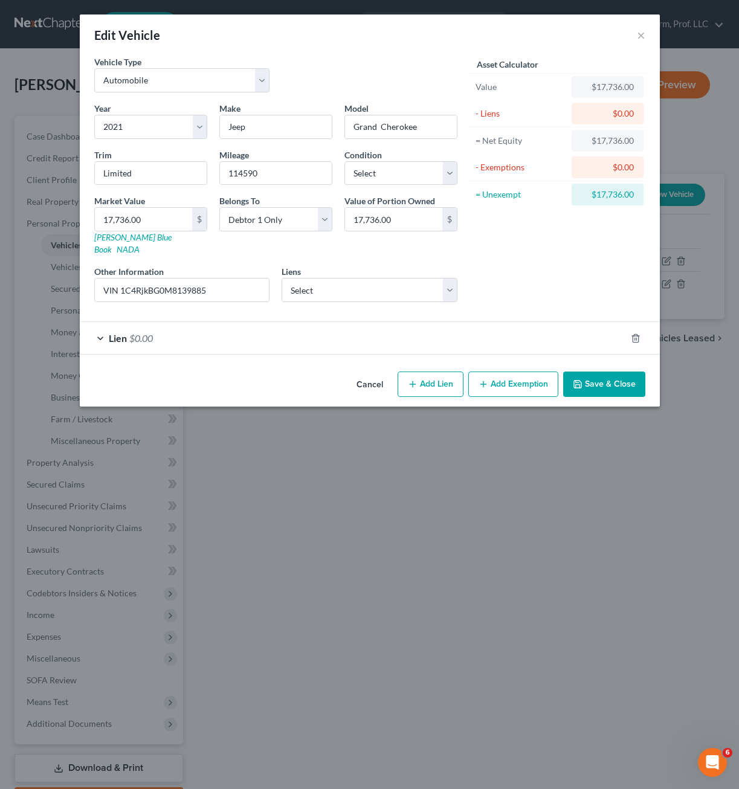
click at [524, 261] on div "Asset Calculator Value $17,736.00 - Liens $0.00 = Net Equity $17,736.00 - Exemp…" at bounding box center [557, 184] width 188 height 256
click at [406, 281] on select "Select Credit Acceptance - $2,873.00" at bounding box center [370, 290] width 176 height 24
click at [497, 294] on div "Asset Calculator Value $17,736.00 - Liens $0.00 = Net Equity $17,736.00 - Exemp…" at bounding box center [557, 184] width 188 height 256
click at [343, 326] on div "Lien $0.00" at bounding box center [353, 338] width 546 height 32
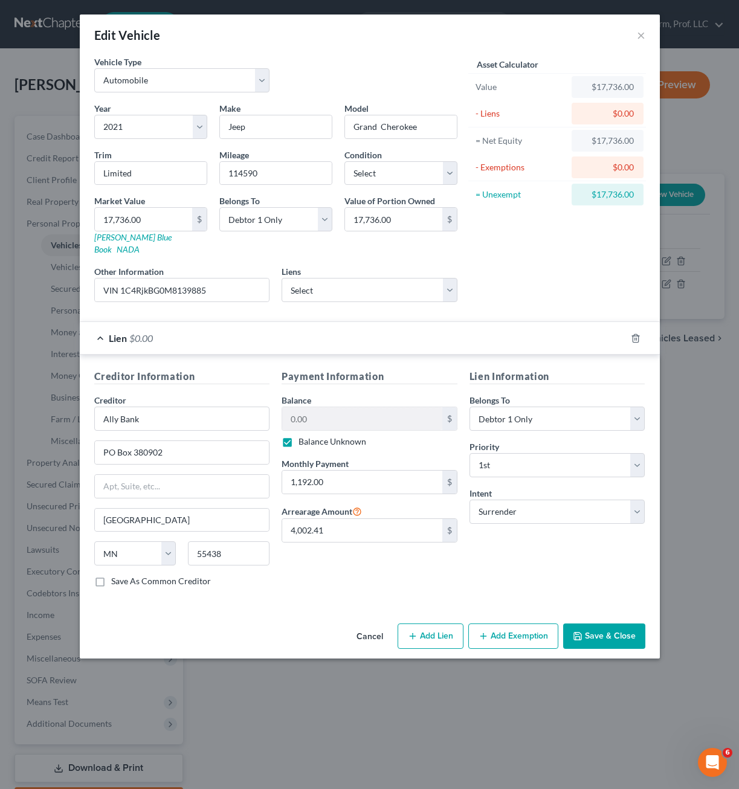
click at [340, 436] on label "Balance Unknown" at bounding box center [332, 442] width 68 height 12
click at [311, 436] on input "Balance Unknown" at bounding box center [307, 440] width 8 height 8
click at [356, 410] on input "0.00" at bounding box center [362, 418] width 160 height 23
click at [356, 409] on input "0.00" at bounding box center [362, 418] width 160 height 23
drag, startPoint x: 617, startPoint y: 611, endPoint x: 617, endPoint y: 623, distance: 12.1
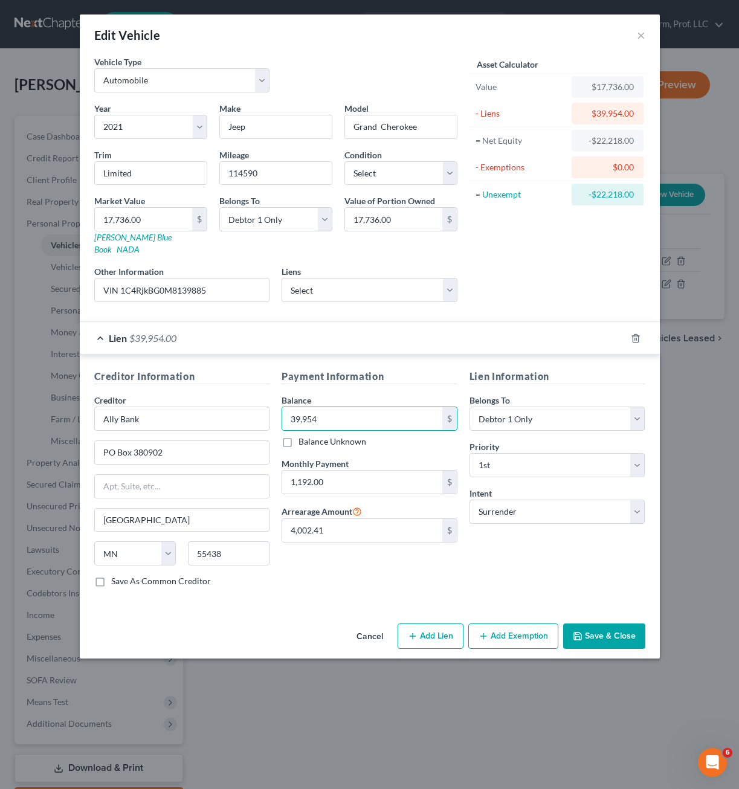
click at [617, 619] on div "Cancel Add Lien Add Lease Add Exemption Save & Close" at bounding box center [370, 639] width 580 height 40
drag, startPoint x: 611, startPoint y: 632, endPoint x: 613, endPoint y: 611, distance: 20.6
click at [610, 632] on button "Save & Close" at bounding box center [604, 635] width 82 height 25
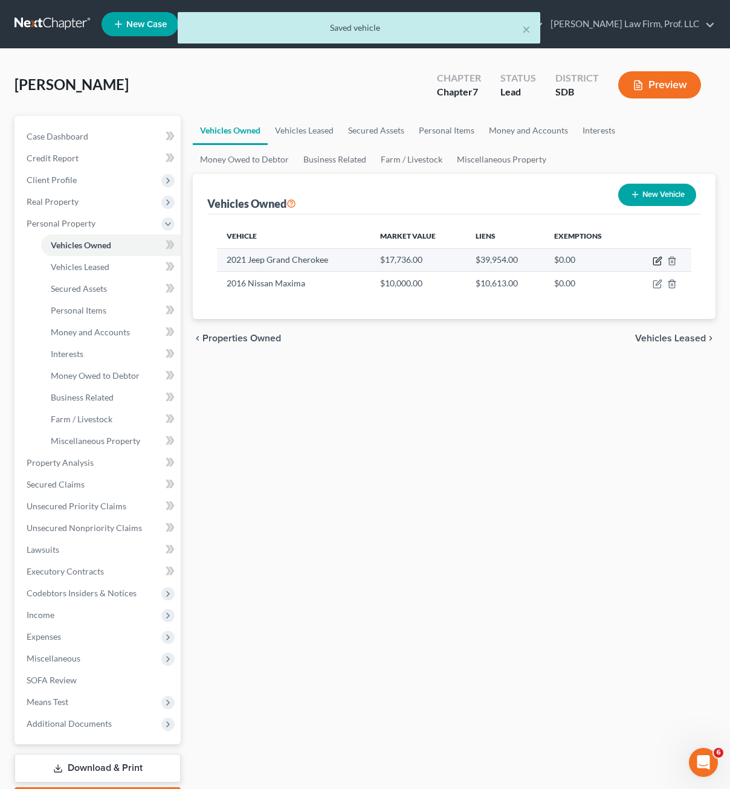
click at [656, 262] on icon "button" at bounding box center [657, 259] width 5 height 5
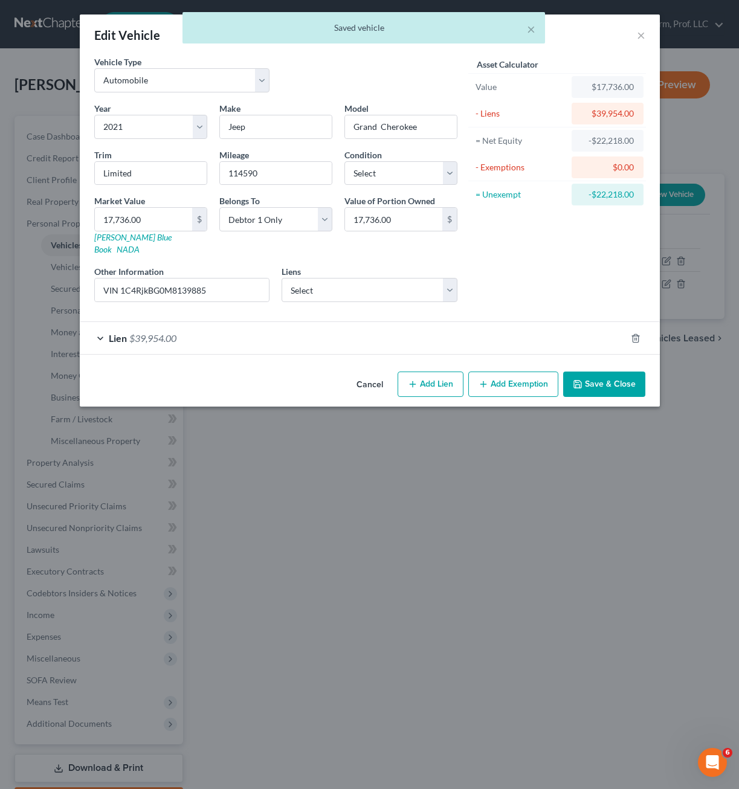
click at [530, 237] on div "Asset Calculator Value $17,736.00 - Liens $39,954.00 = Net Equity -$22,218.00 -…" at bounding box center [557, 184] width 188 height 256
click at [430, 283] on select "Select Credit Acceptance - $2,873.00" at bounding box center [370, 290] width 176 height 24
drag, startPoint x: 430, startPoint y: 283, endPoint x: 470, endPoint y: 276, distance: 41.0
click at [430, 282] on select "Select Credit Acceptance - $2,873.00" at bounding box center [370, 290] width 176 height 24
click at [509, 272] on div "Asset Calculator Value $17,736.00 - Liens $39,954.00 = Net Equity -$22,218.00 -…" at bounding box center [557, 184] width 188 height 256
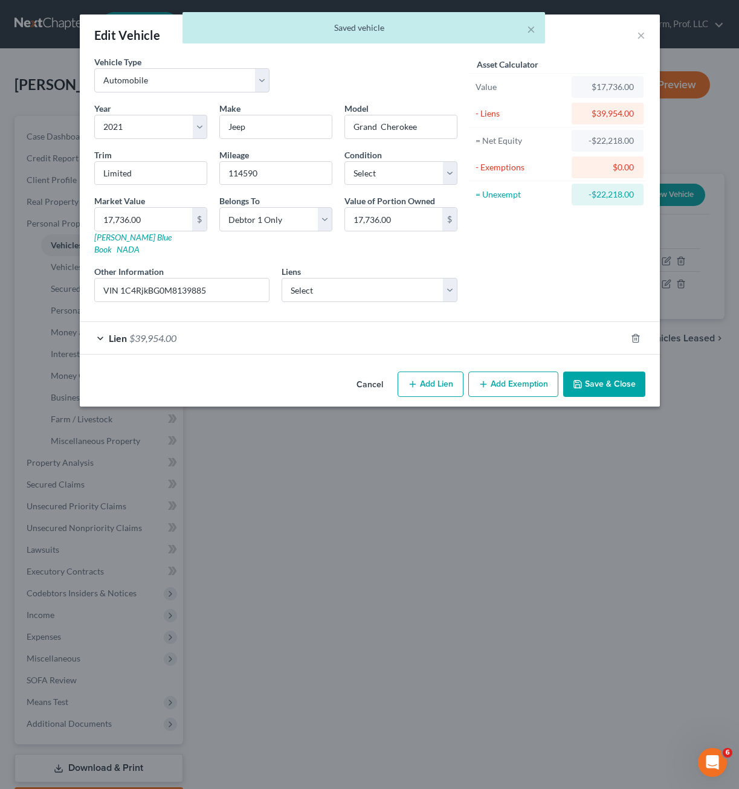
click at [530, 336] on div "Lien $39,954.00" at bounding box center [353, 338] width 546 height 32
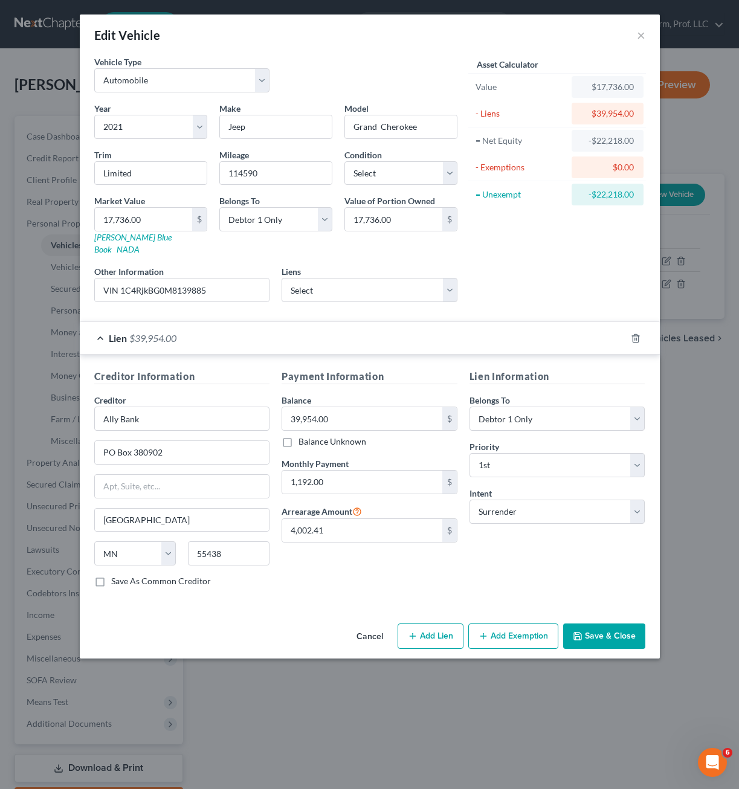
drag, startPoint x: 603, startPoint y: 622, endPoint x: 613, endPoint y: 610, distance: 15.9
click at [603, 623] on button "Save & Close" at bounding box center [604, 635] width 82 height 25
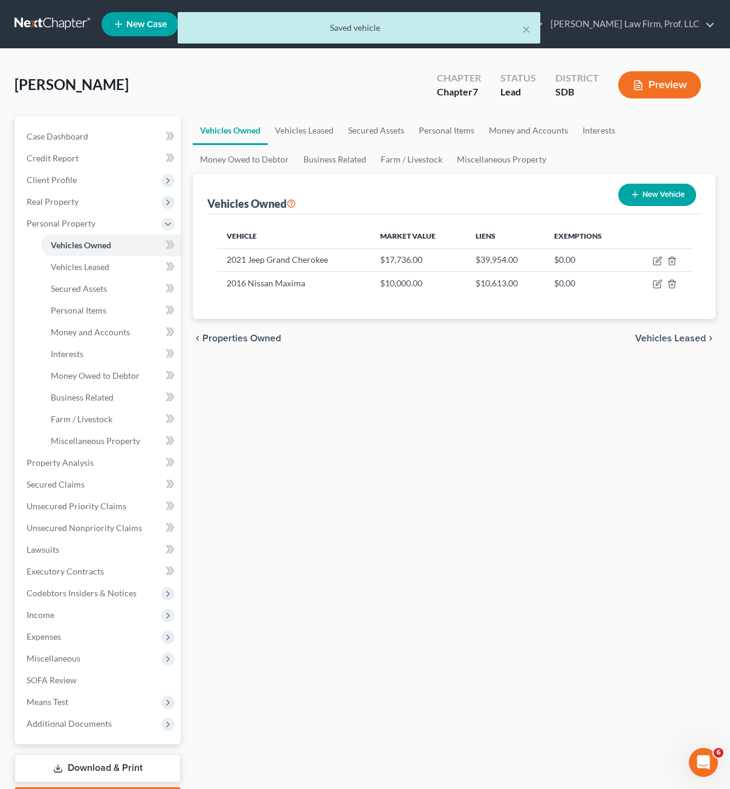
click at [599, 541] on div "Vehicles Owned Vehicles Leased Secured Assets Personal Items Money and Accounts…" at bounding box center [454, 465] width 535 height 698
drag, startPoint x: 114, startPoint y: 381, endPoint x: 119, endPoint y: 392, distance: 12.5
click at [115, 379] on link "Money Owed to Debtor" at bounding box center [111, 376] width 140 height 22
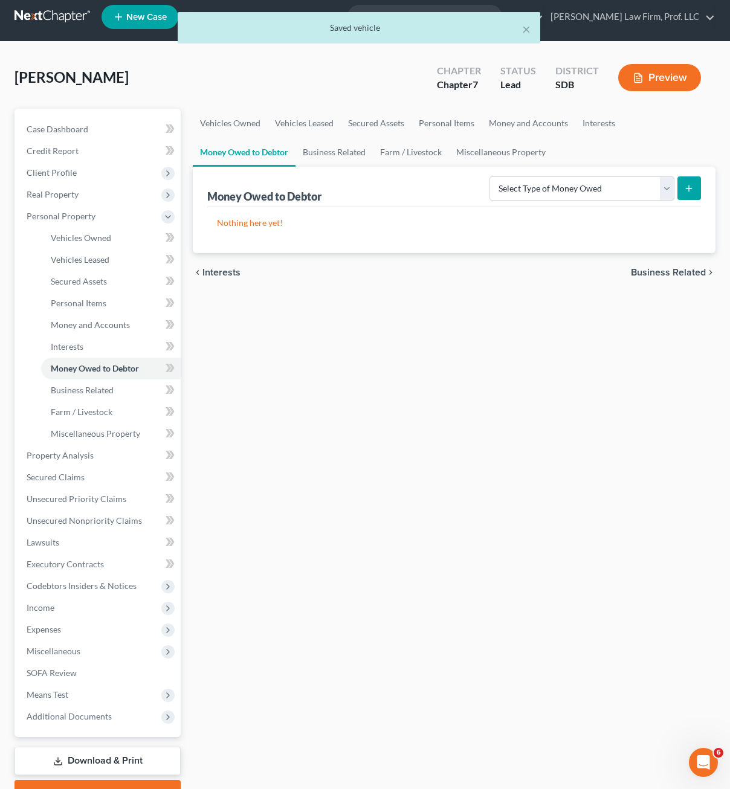
scroll to position [71, 0]
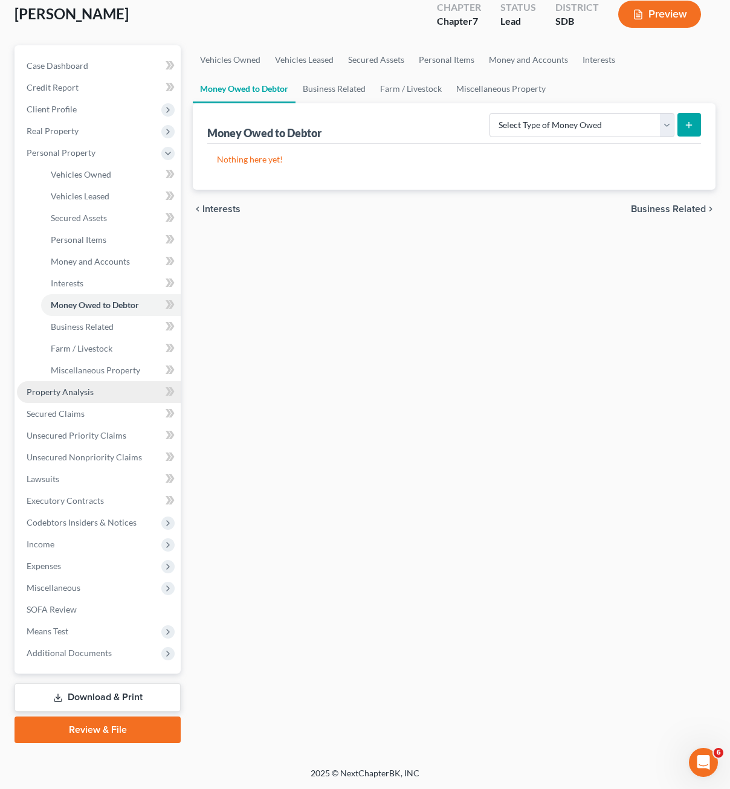
click at [91, 396] on span "Property Analysis" at bounding box center [60, 392] width 67 height 10
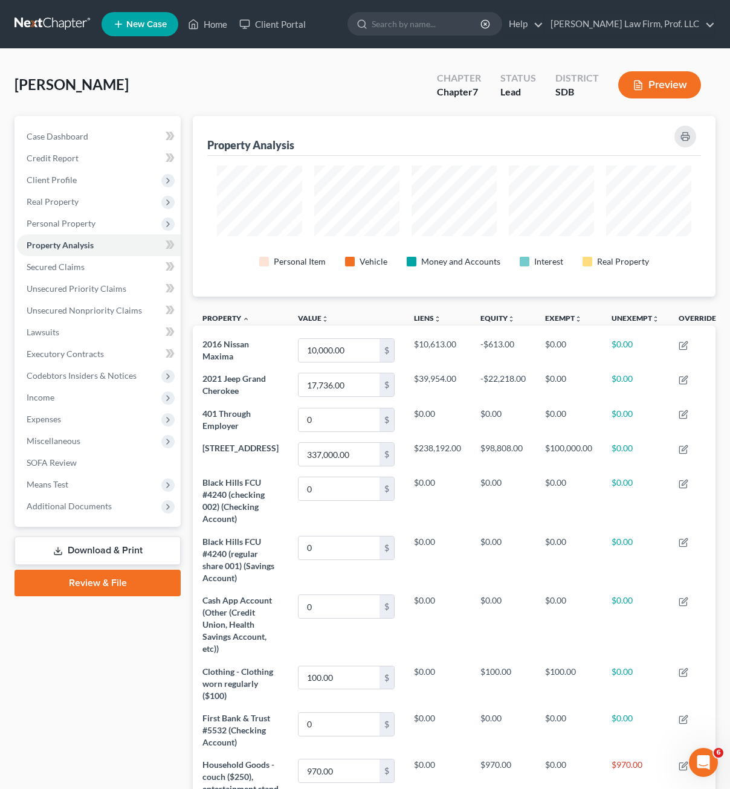
drag, startPoint x: 210, startPoint y: 96, endPoint x: 216, endPoint y: 60, distance: 36.3
click at [210, 95] on div "Ustad, [PERSON_NAME] Upgraded Chapter Chapter 7 Status Lead District SDB Preview" at bounding box center [364, 89] width 701 height 53
click at [272, 72] on div "Ustad, [PERSON_NAME] Upgraded Chapter Chapter 7 Status Lead District SDB Preview" at bounding box center [364, 89] width 701 height 53
